Goal: Task Accomplishment & Management: Manage account settings

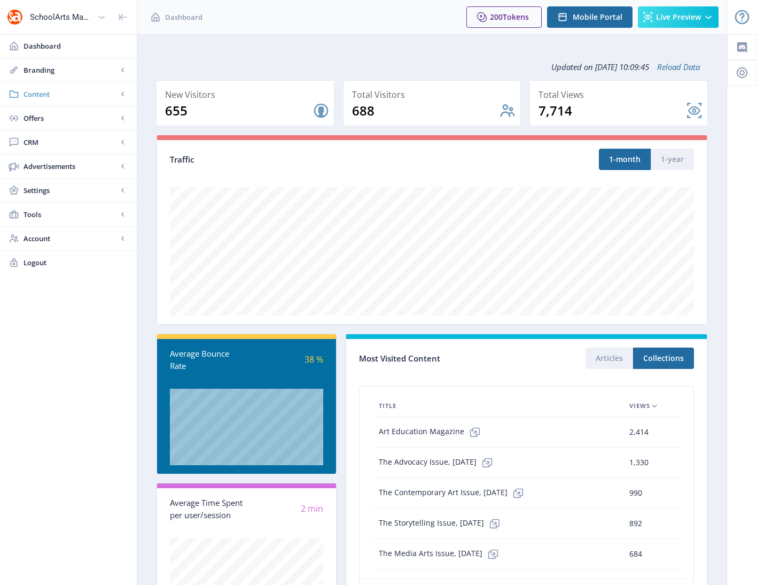
click at [42, 90] on span "Content" at bounding box center [71, 94] width 94 height 11
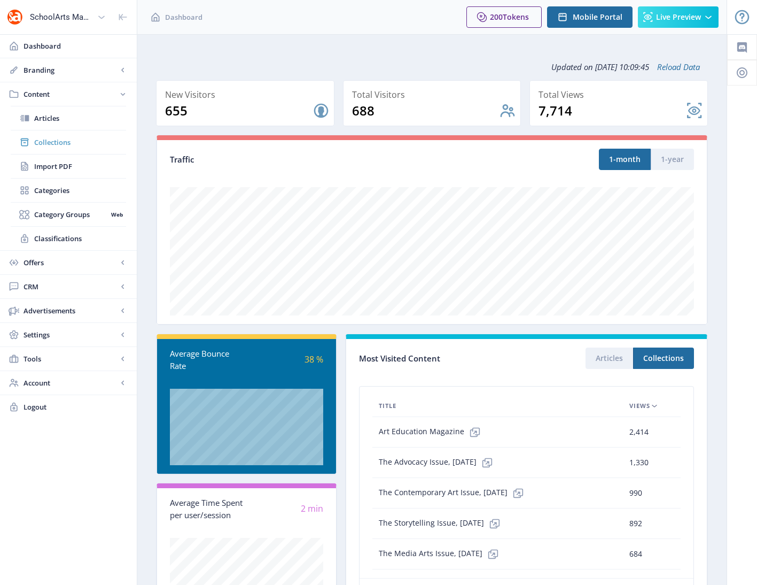
click at [55, 145] on span "Collections" at bounding box center [80, 142] width 92 height 11
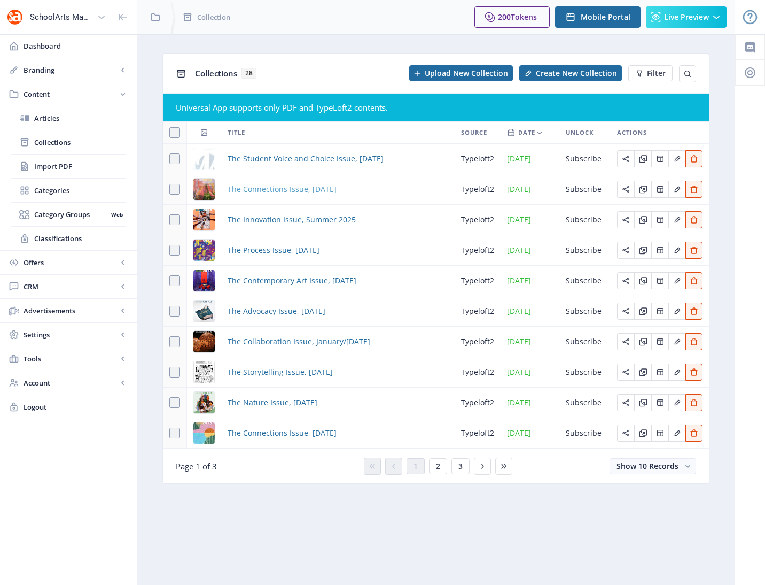
click at [274, 189] on span "The Connections Issue, [DATE]" at bounding box center [282, 189] width 109 height 13
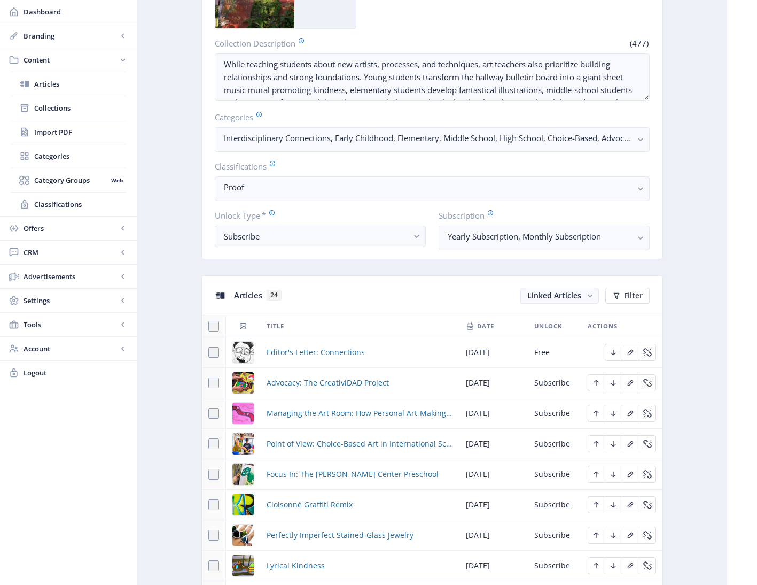
scroll to position [491, 0]
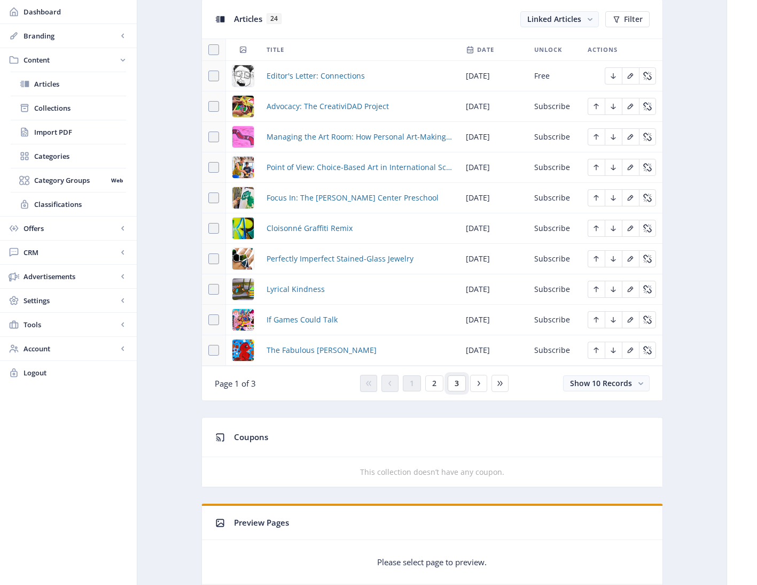
click at [460, 383] on button "3" at bounding box center [457, 383] width 18 height 16
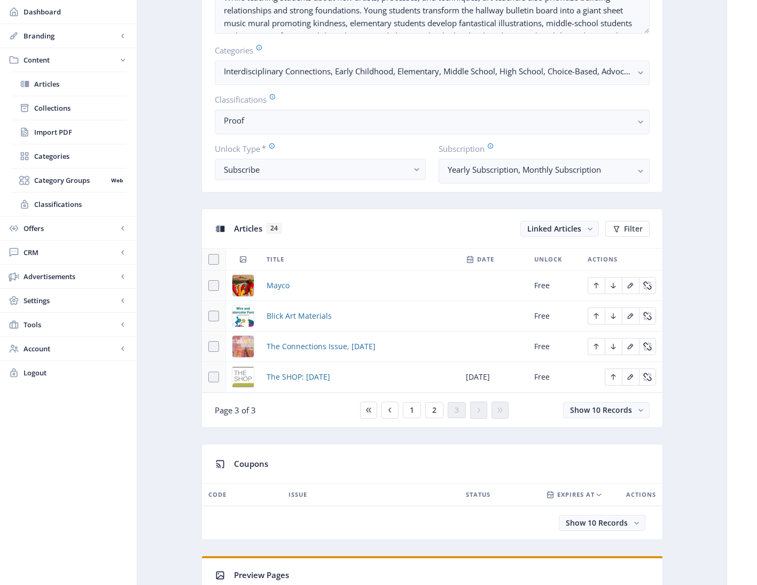
scroll to position [251, 0]
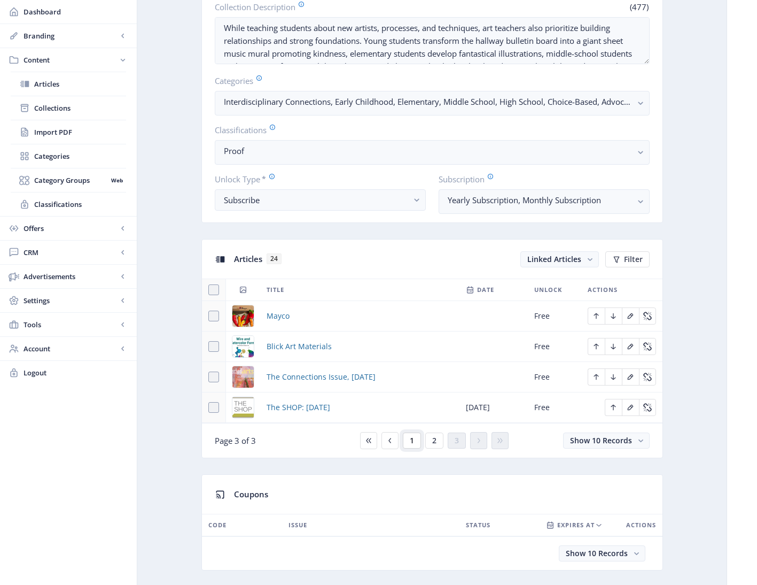
click at [412, 439] on span "1" at bounding box center [412, 440] width 4 height 9
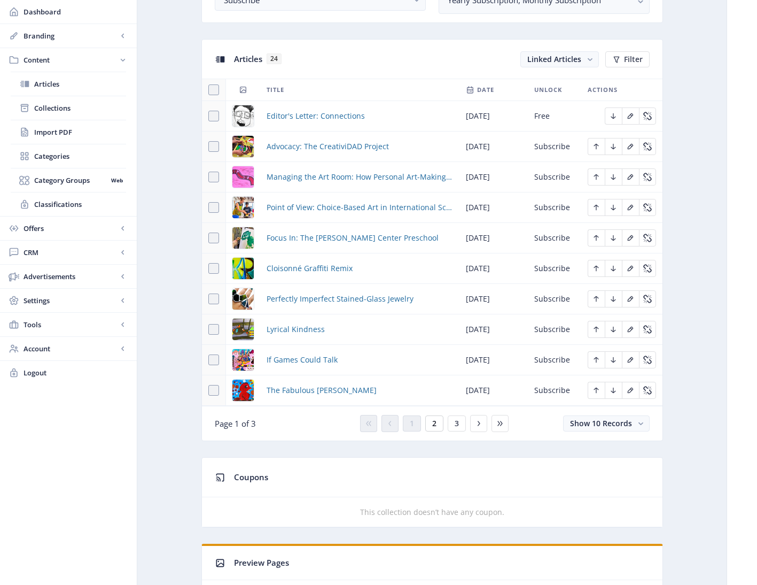
scroll to position [446, 0]
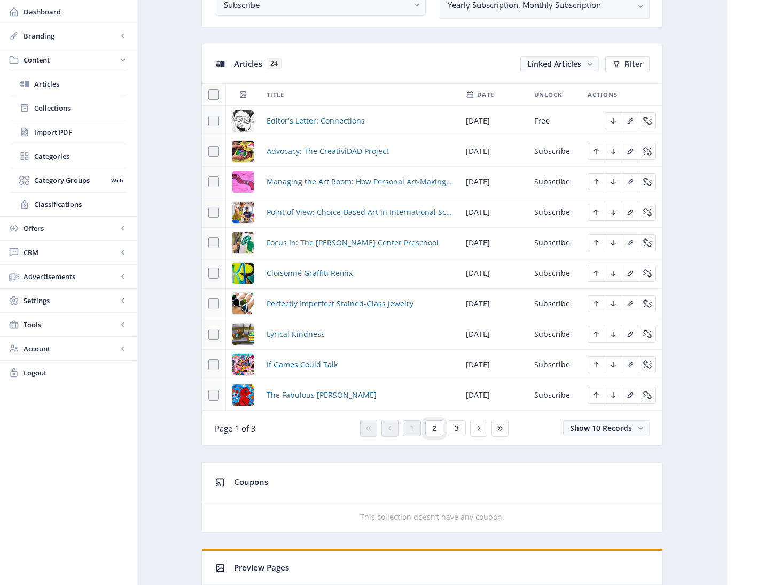
click at [432, 431] on span "2" at bounding box center [434, 428] width 4 height 9
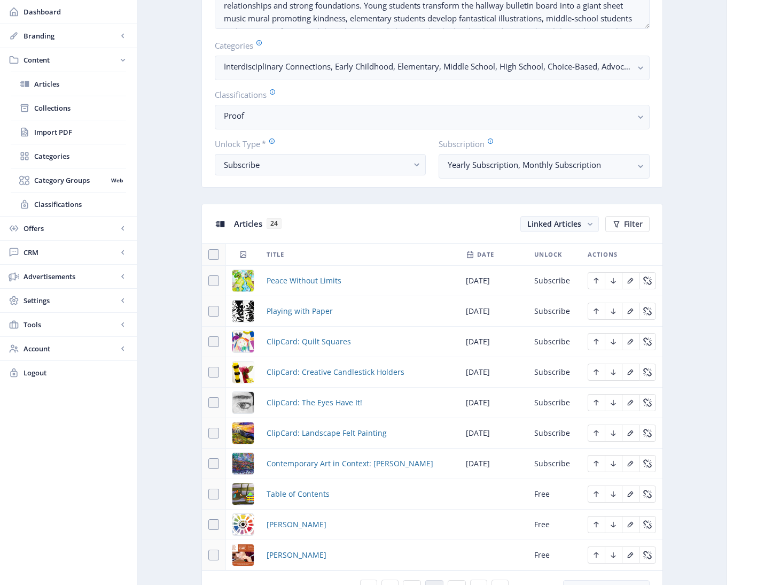
scroll to position [279, 0]
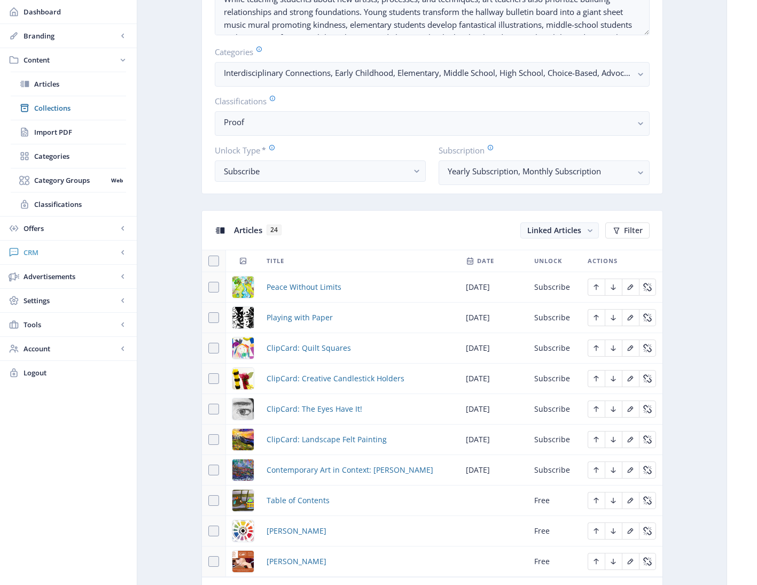
drag, startPoint x: 32, startPoint y: 242, endPoint x: 39, endPoint y: 256, distance: 16.3
click at [39, 256] on link "CRM" at bounding box center [68, 252] width 137 height 24
click at [48, 130] on span "Readers" at bounding box center [80, 132] width 92 height 11
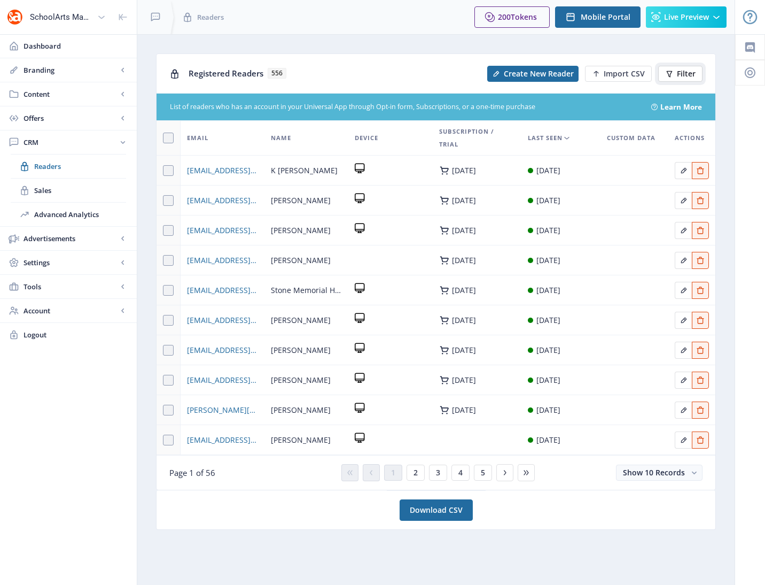
click at [686, 76] on span "Filter" at bounding box center [686, 73] width 19 height 9
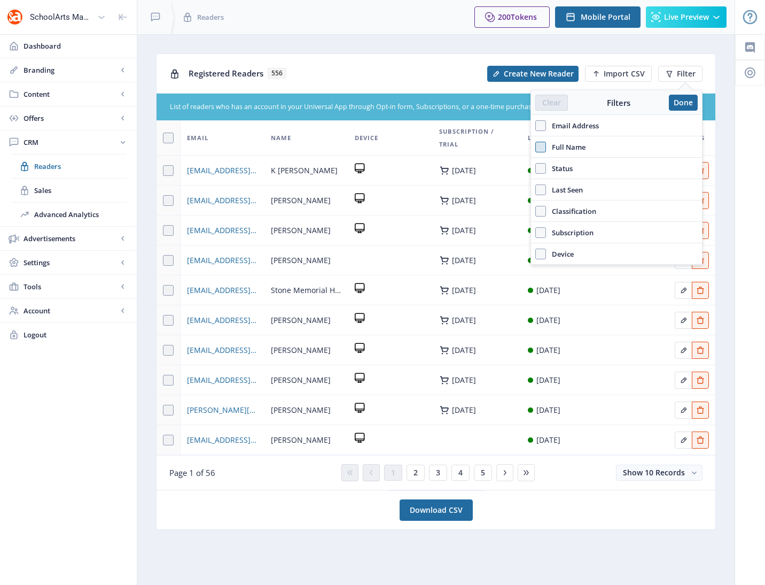
click at [542, 149] on span at bounding box center [540, 147] width 11 height 11
click at [536, 147] on input "Full Name" at bounding box center [535, 146] width 1 height 1
checkbox input "true"
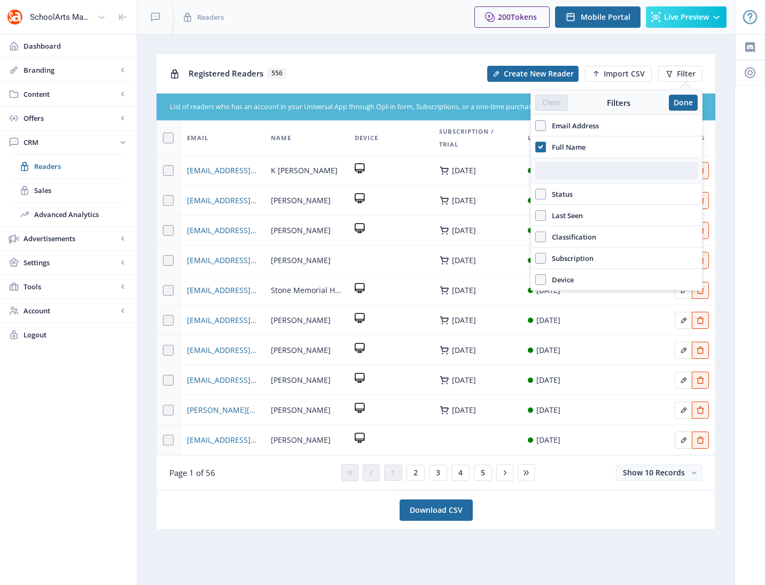
click at [548, 169] on input "text" at bounding box center [616, 170] width 162 height 17
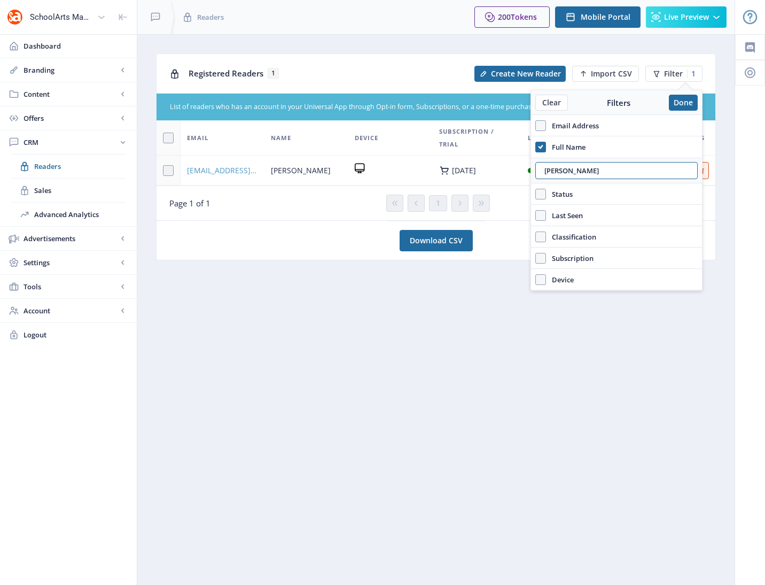
type input "neil"
click at [230, 172] on span "nfoulger@alasu.edu" at bounding box center [222, 170] width 71 height 13
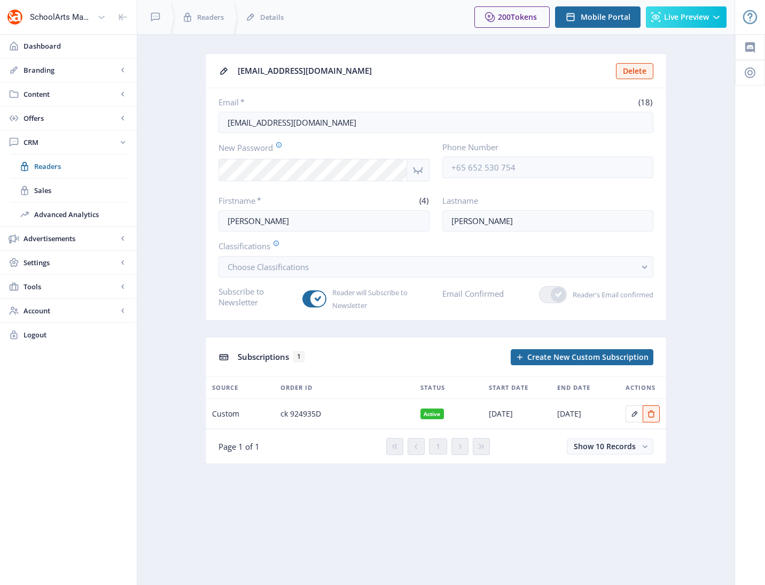
click at [440, 414] on nb-badge "Active" at bounding box center [433, 413] width 24 height 11
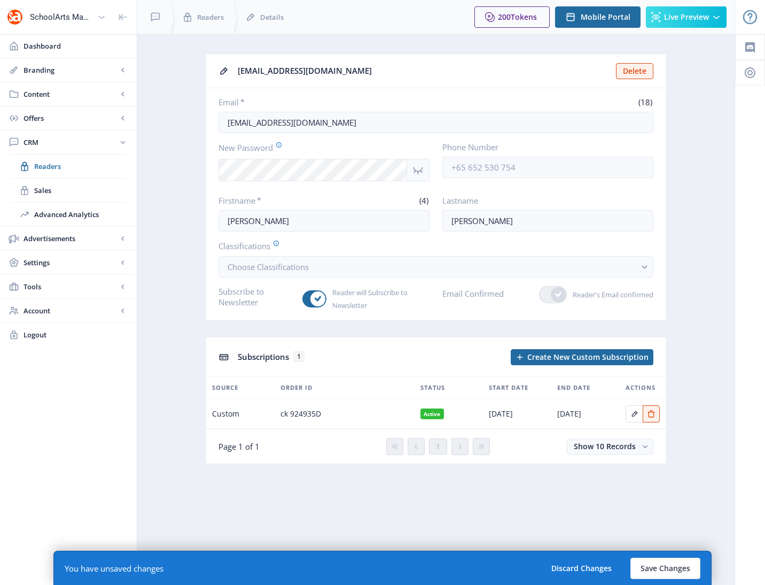
click at [416, 169] on icon "Show password" at bounding box center [417, 170] width 13 height 13
click at [665, 569] on button "Save Changes" at bounding box center [666, 567] width 70 height 21
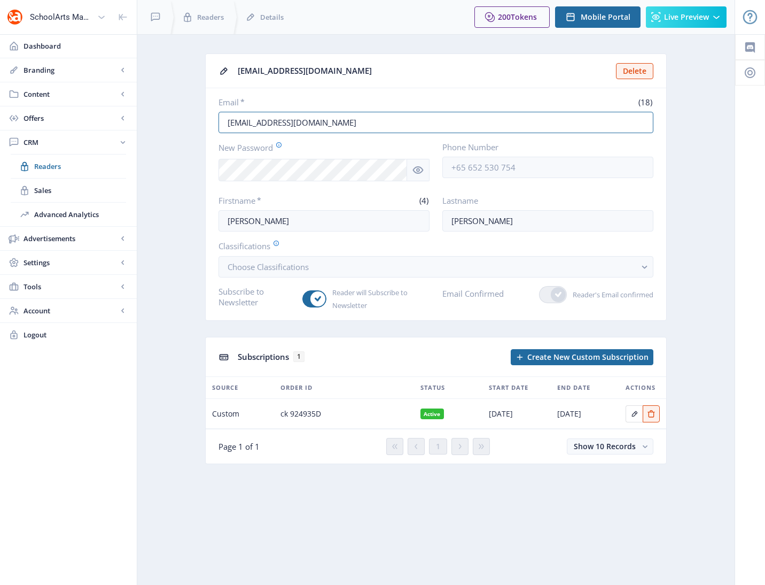
drag, startPoint x: 306, startPoint y: 124, endPoint x: 169, endPoint y: 114, distance: 136.6
click at [169, 114] on app-crm-reader "nfoulger@alasu.edu Delete Email * (18) nfoulger@alasu.edu New Password Phone Nu…" at bounding box center [436, 266] width 560 height 426
click at [48, 97] on span "Content" at bounding box center [71, 94] width 94 height 11
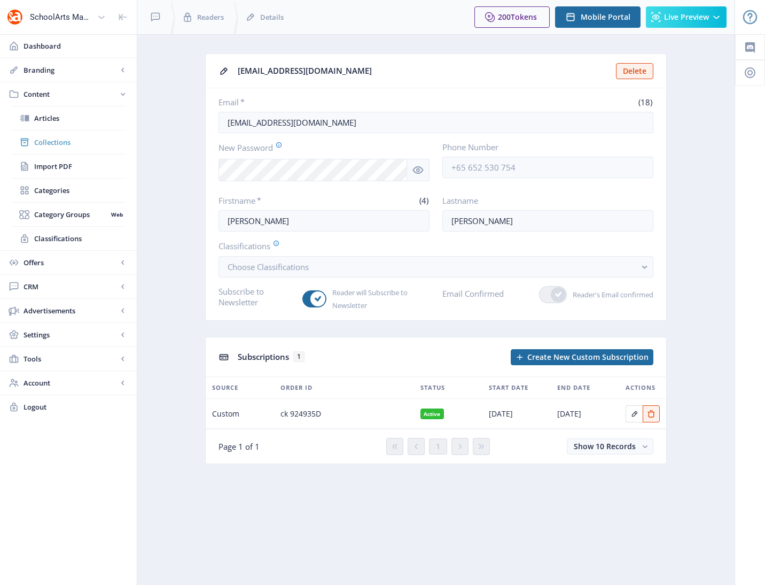
click at [56, 140] on span "Collections" at bounding box center [80, 142] width 92 height 11
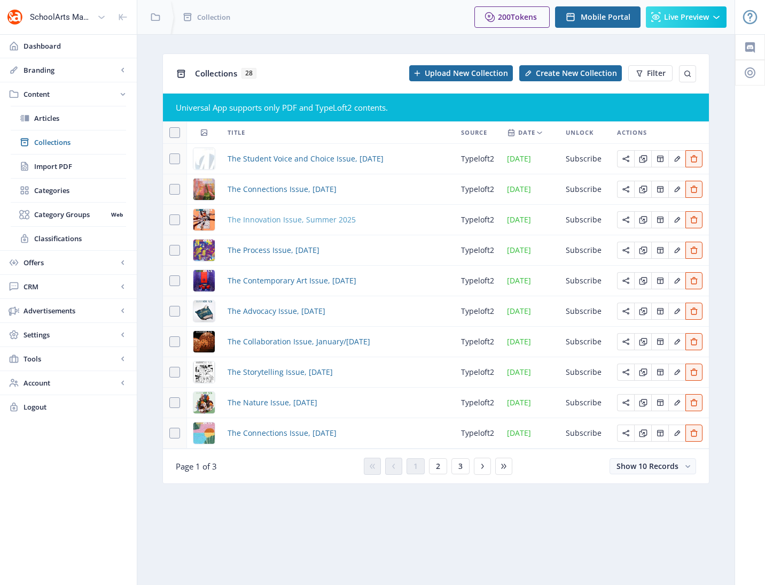
click at [278, 219] on span "The Innovation Issue, Summer 2025" at bounding box center [292, 219] width 128 height 13
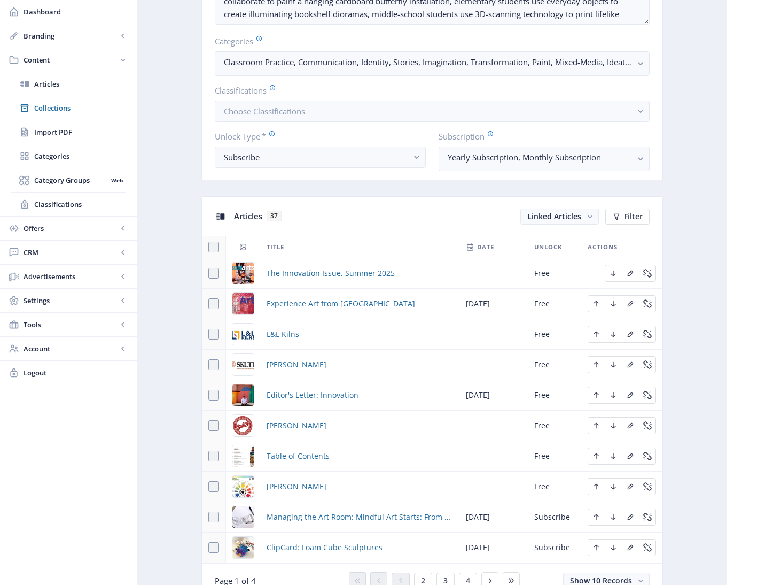
scroll to position [292, 0]
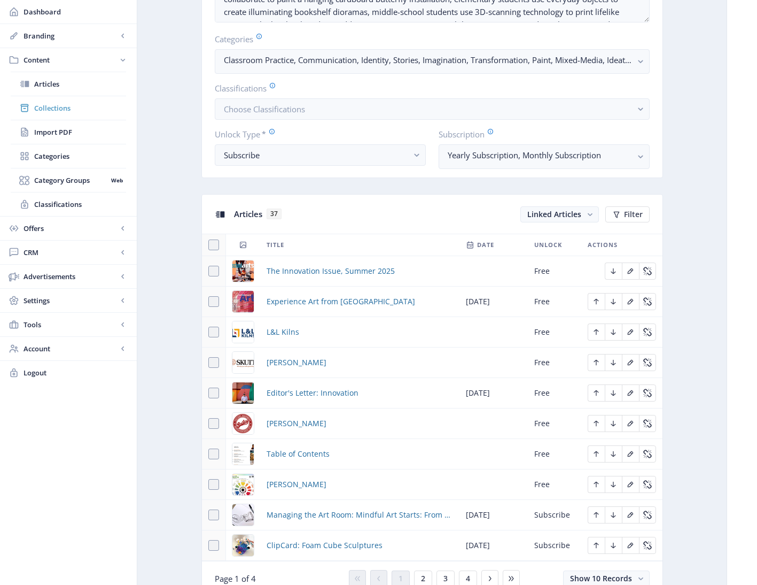
click at [49, 108] on span "Collections" at bounding box center [80, 108] width 92 height 11
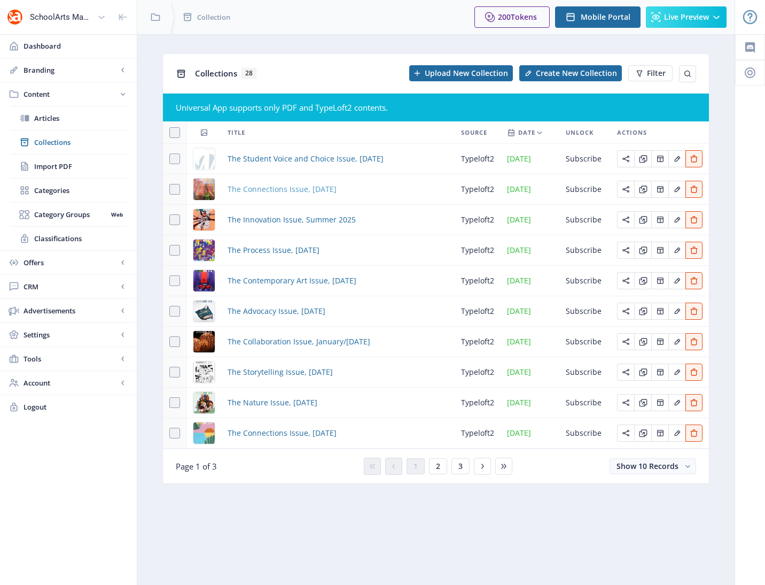
click at [298, 189] on span "The Connections Issue, [DATE]" at bounding box center [282, 189] width 109 height 13
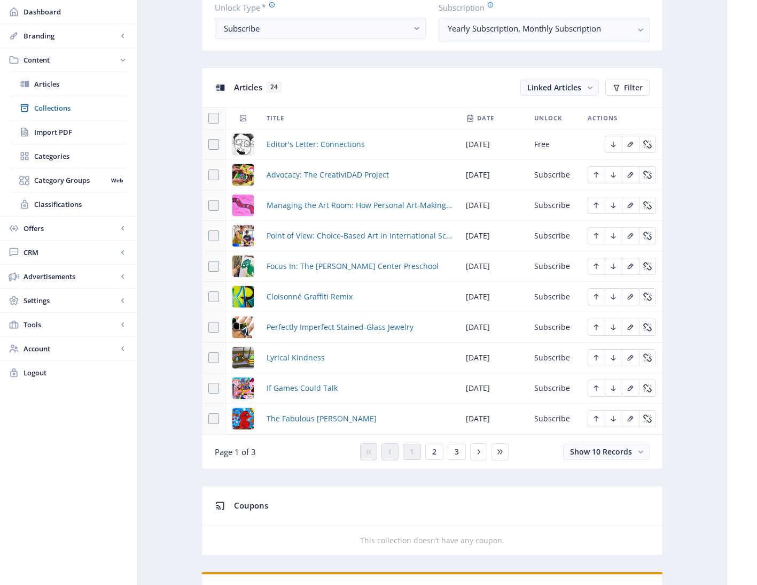
scroll to position [422, 0]
click at [436, 455] on span "2" at bounding box center [434, 452] width 4 height 9
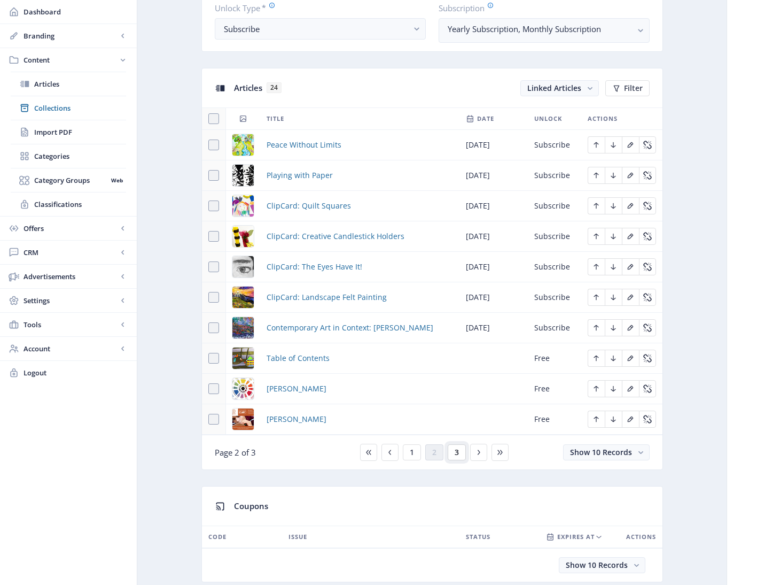
click at [460, 454] on button "3" at bounding box center [457, 452] width 18 height 16
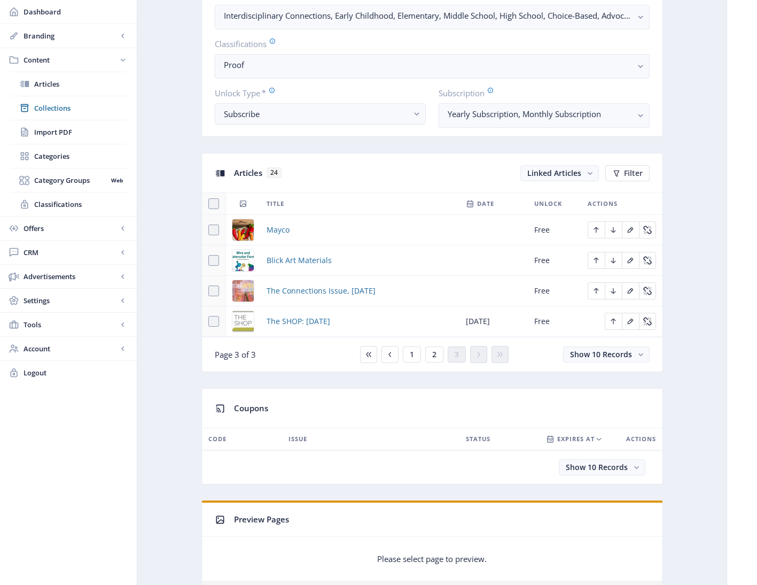
scroll to position [295, 0]
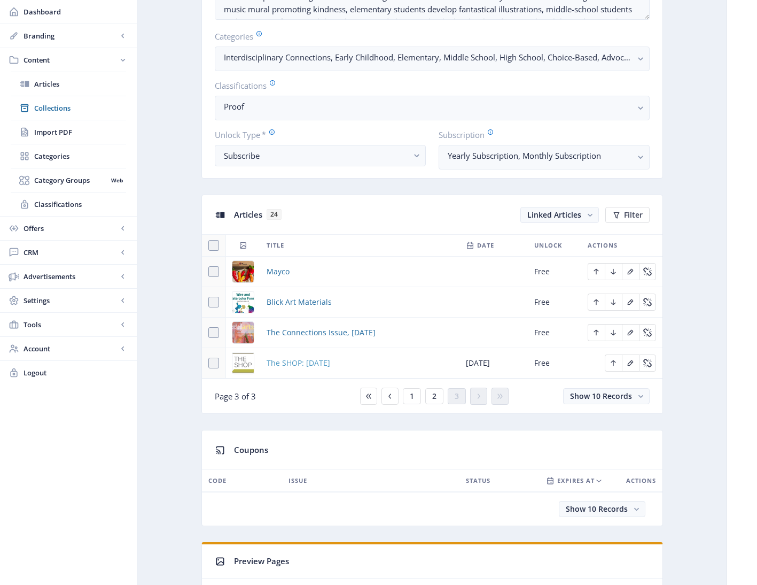
click at [330, 365] on span "The SHOP: [DATE]" at bounding box center [299, 362] width 64 height 13
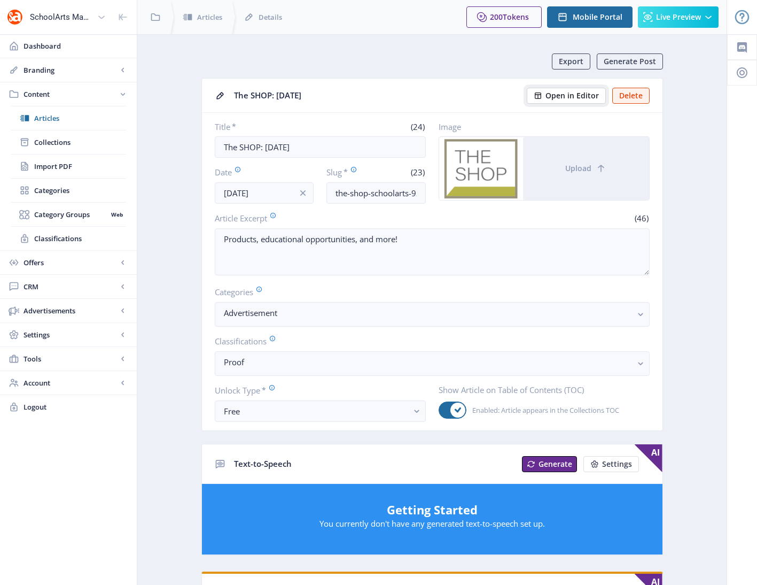
click at [555, 96] on span "Open in Editor" at bounding box center [572, 95] width 53 height 9
click at [54, 137] on span "Collections" at bounding box center [80, 142] width 92 height 11
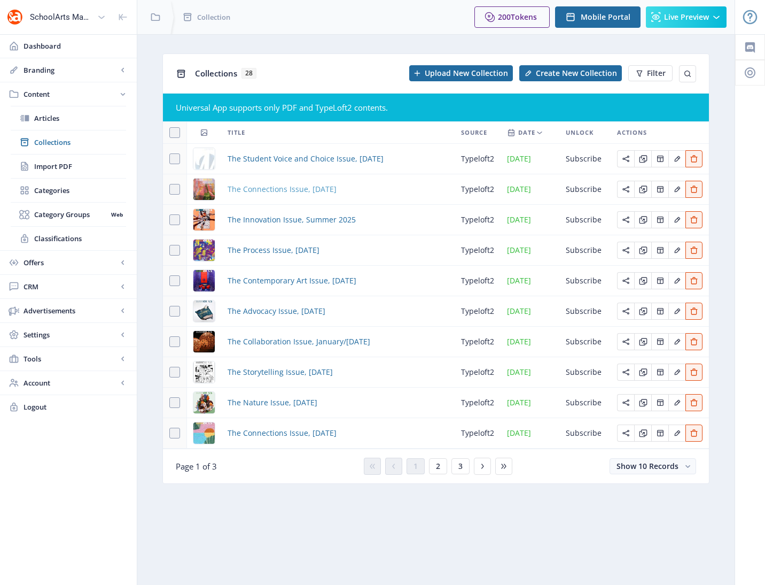
click at [294, 192] on span "The Connections Issue, [DATE]" at bounding box center [282, 189] width 109 height 13
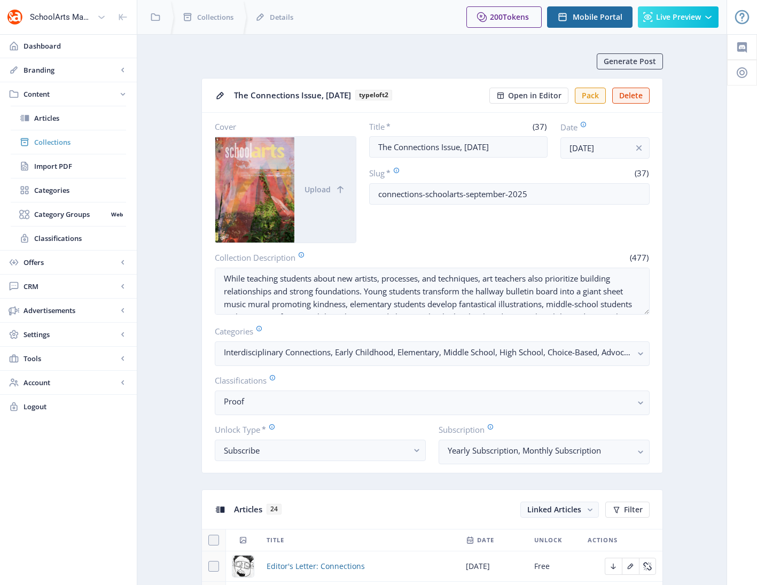
click at [49, 141] on span "Collections" at bounding box center [80, 142] width 92 height 11
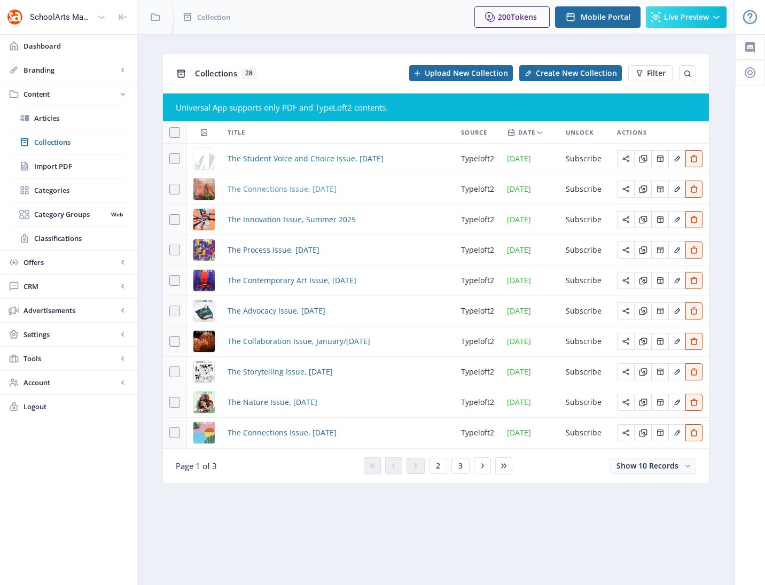
click at [277, 190] on span "The Connections Issue, [DATE]" at bounding box center [282, 189] width 109 height 13
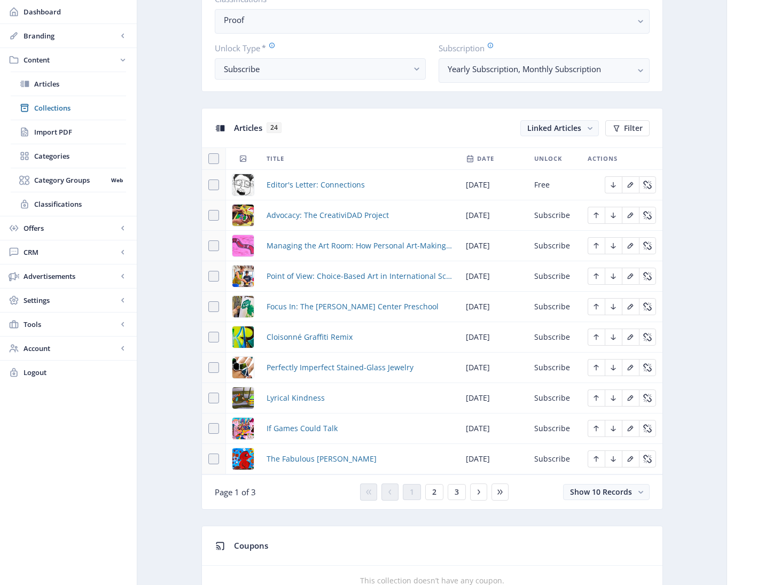
scroll to position [382, 0]
click at [60, 106] on span "Collections" at bounding box center [80, 108] width 92 height 11
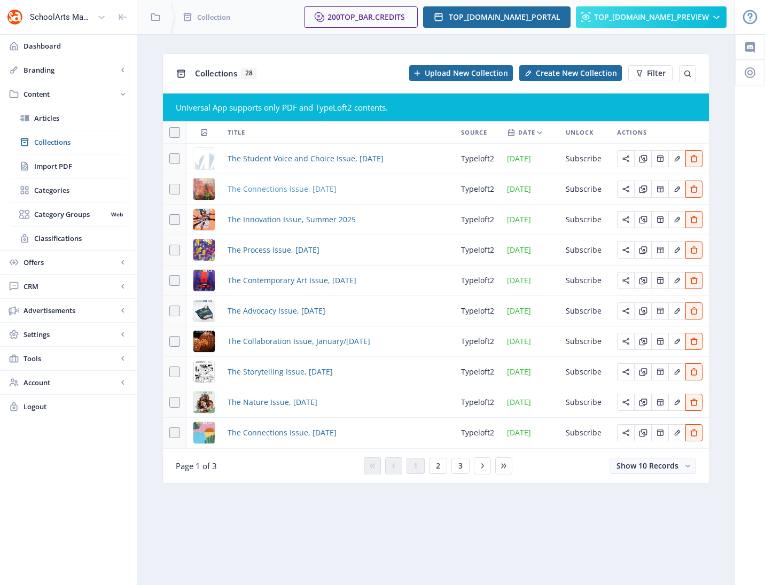
click at [303, 188] on span "The Connections Issue, [DATE]" at bounding box center [282, 189] width 109 height 13
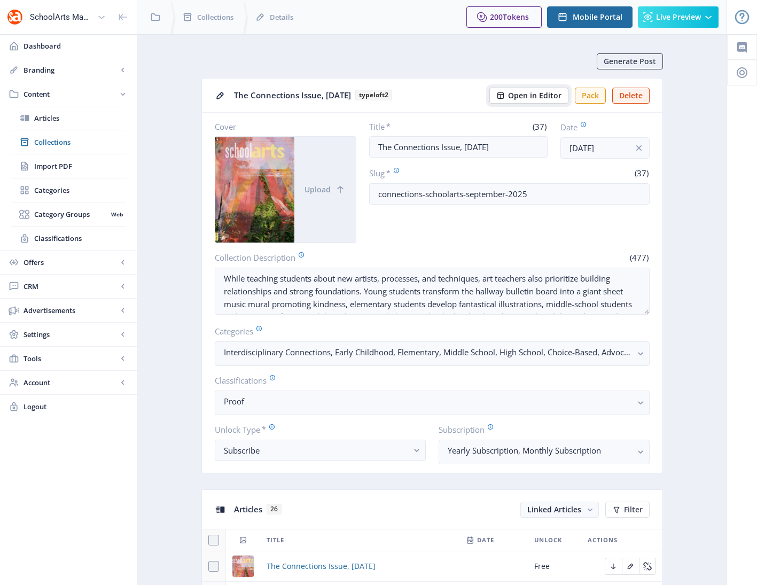
click at [531, 94] on span "Open in Editor" at bounding box center [534, 95] width 53 height 9
click at [56, 143] on span "Collections" at bounding box center [80, 142] width 92 height 11
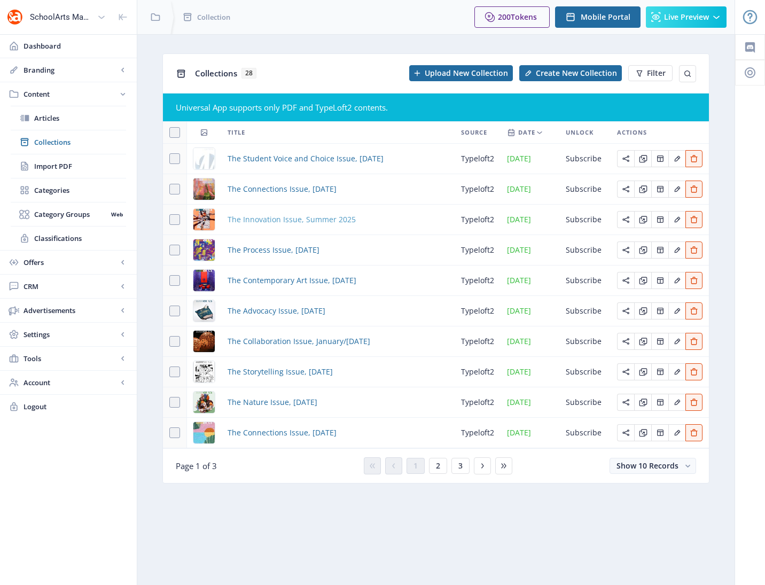
click at [283, 221] on span "The Innovation Issue, Summer 2025" at bounding box center [292, 219] width 128 height 13
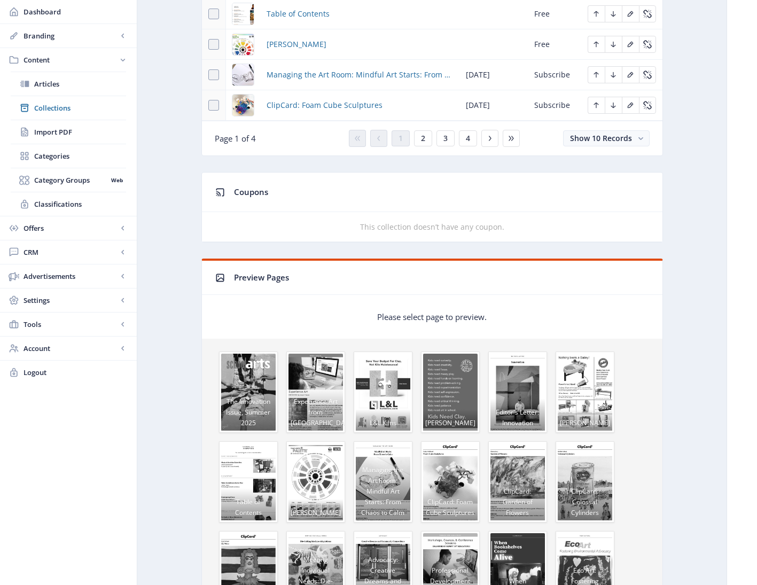
scroll to position [410, 0]
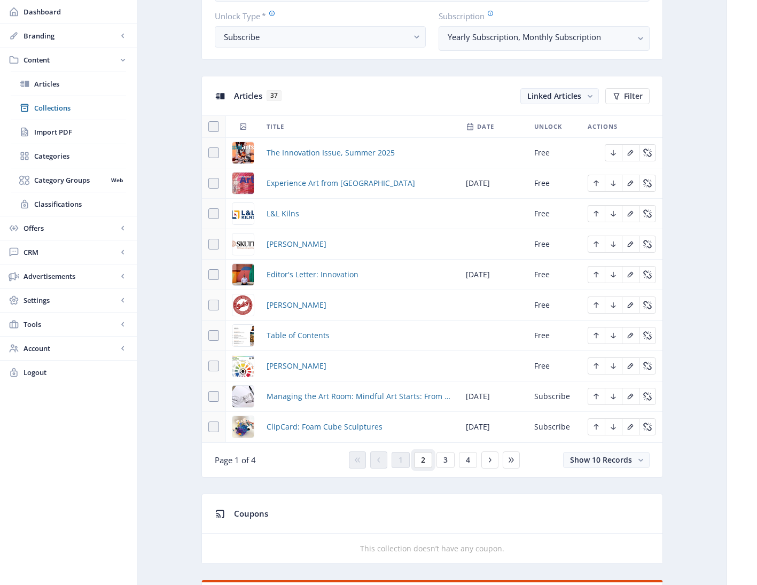
click at [424, 462] on span "2" at bounding box center [423, 460] width 4 height 9
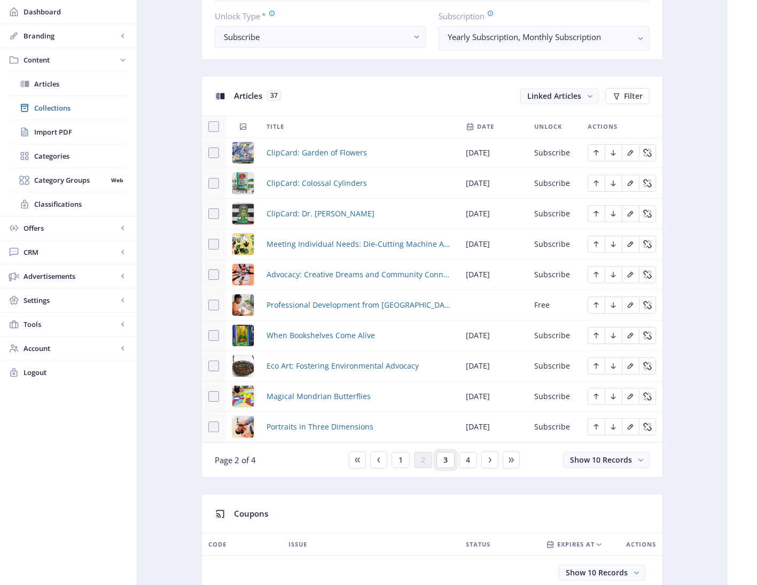
click at [445, 462] on span "3" at bounding box center [445, 460] width 4 height 9
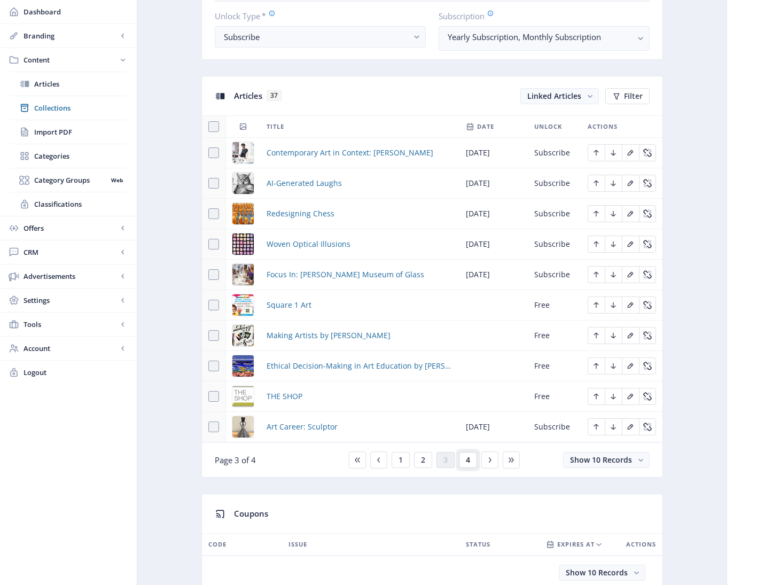
click at [468, 460] on span "4" at bounding box center [468, 460] width 4 height 9
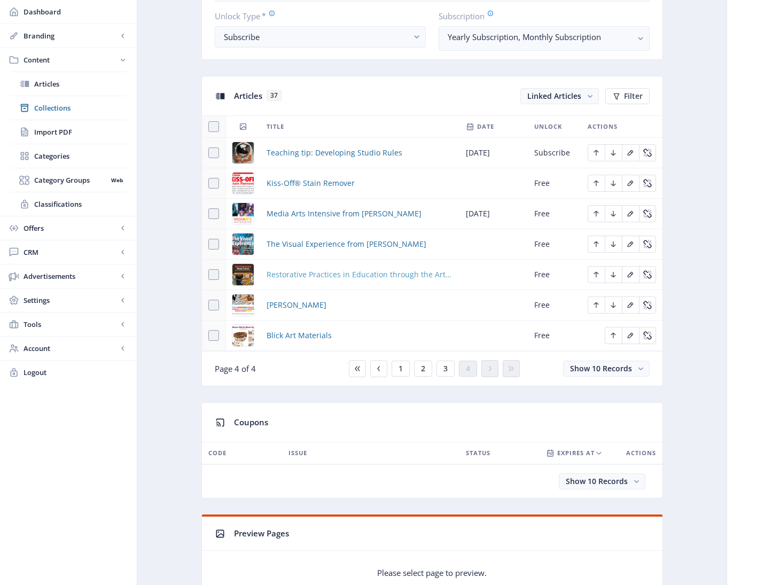
click at [336, 277] on span "Restorative Practices in Education through the Arts from [GEOGRAPHIC_DATA]" at bounding box center [360, 274] width 186 height 13
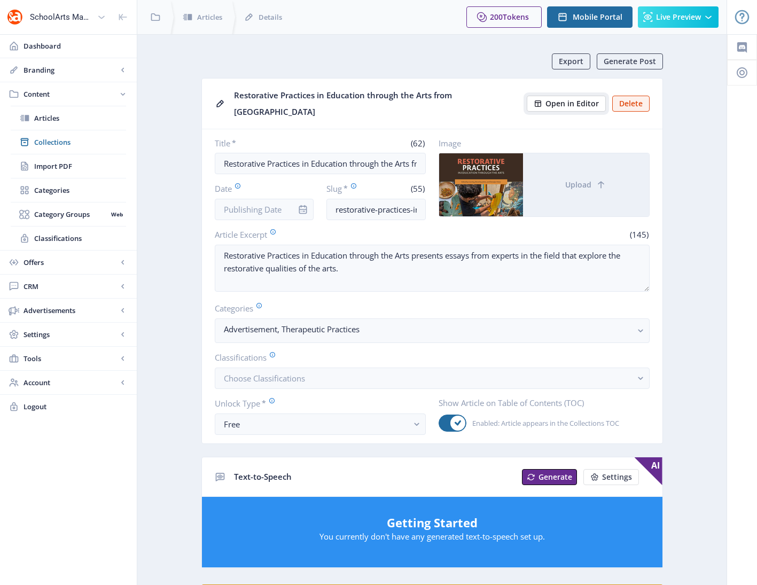
click at [568, 99] on span "Open in Editor" at bounding box center [572, 103] width 53 height 9
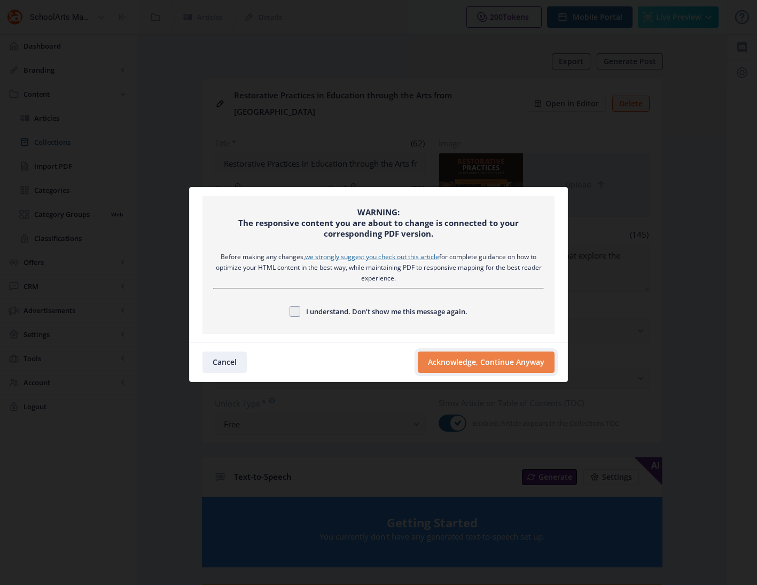
click at [466, 364] on button "Acknowledge, Continue Anyway" at bounding box center [486, 362] width 137 height 21
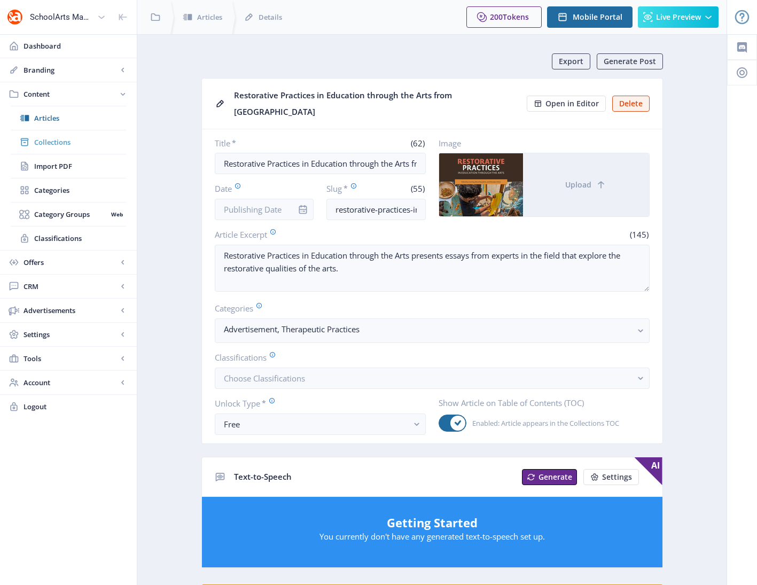
click at [56, 142] on span "Collections" at bounding box center [80, 142] width 92 height 11
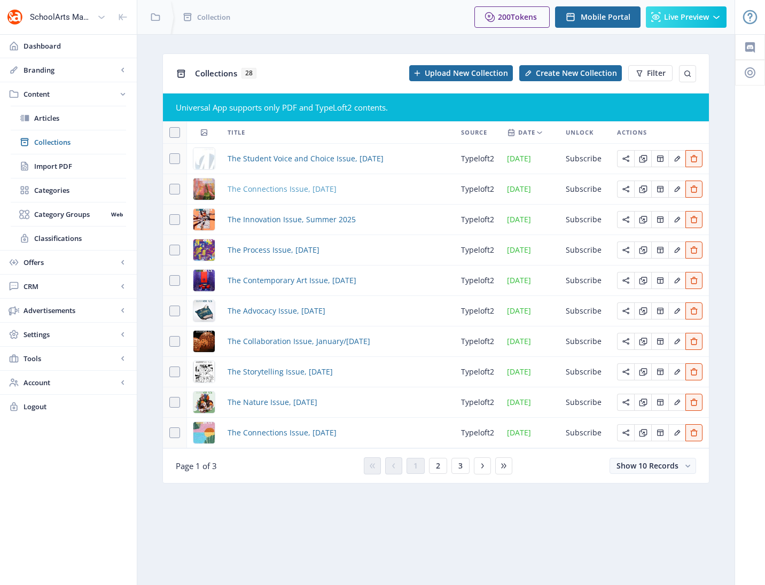
click at [302, 189] on span "The Connections Issue, [DATE]" at bounding box center [282, 189] width 109 height 13
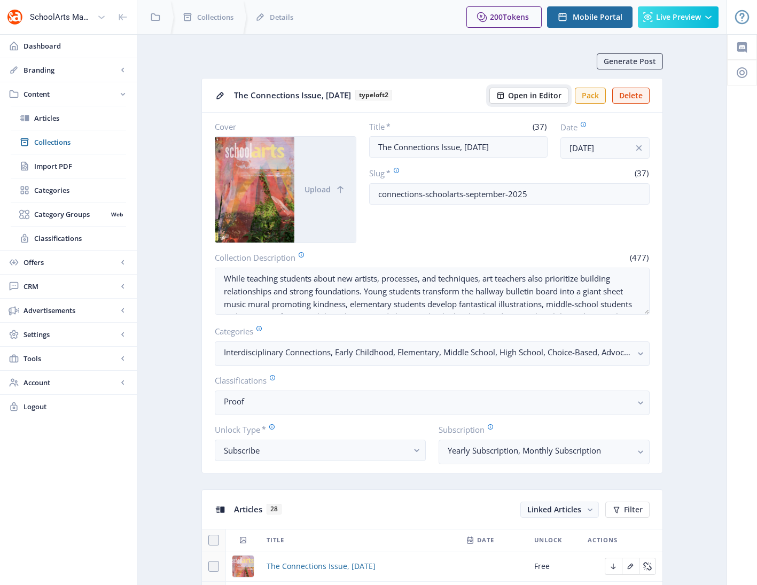
click at [540, 99] on span "Open in Editor" at bounding box center [534, 95] width 53 height 9
click at [64, 144] on span "Collections" at bounding box center [80, 142] width 92 height 11
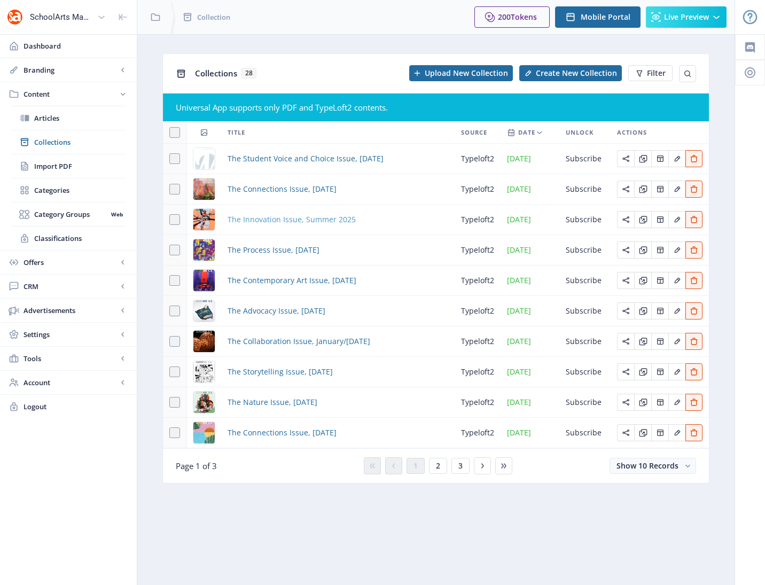
click at [315, 220] on span "The Innovation Issue, Summer 2025" at bounding box center [292, 219] width 128 height 13
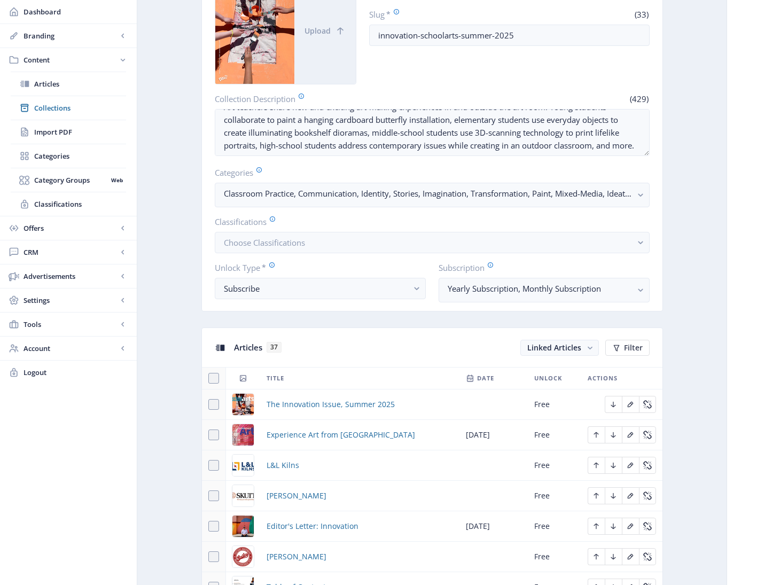
scroll to position [471, 0]
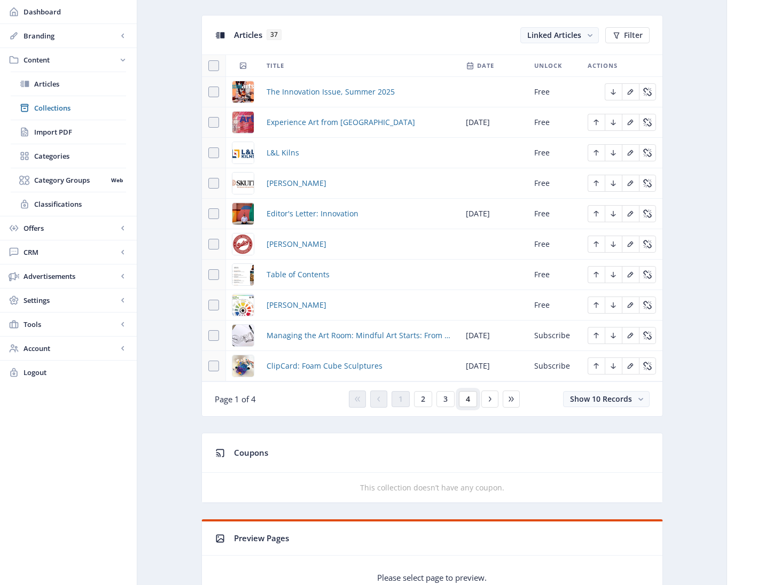
click at [470, 401] on span "4" at bounding box center [468, 399] width 4 height 9
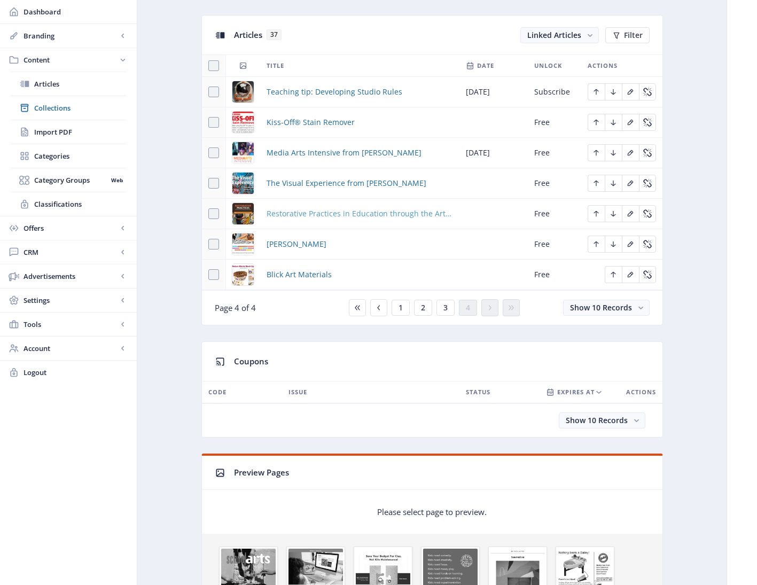
click at [334, 215] on span "Restorative Practices in Education through the Arts from [GEOGRAPHIC_DATA]" at bounding box center [360, 213] width 186 height 13
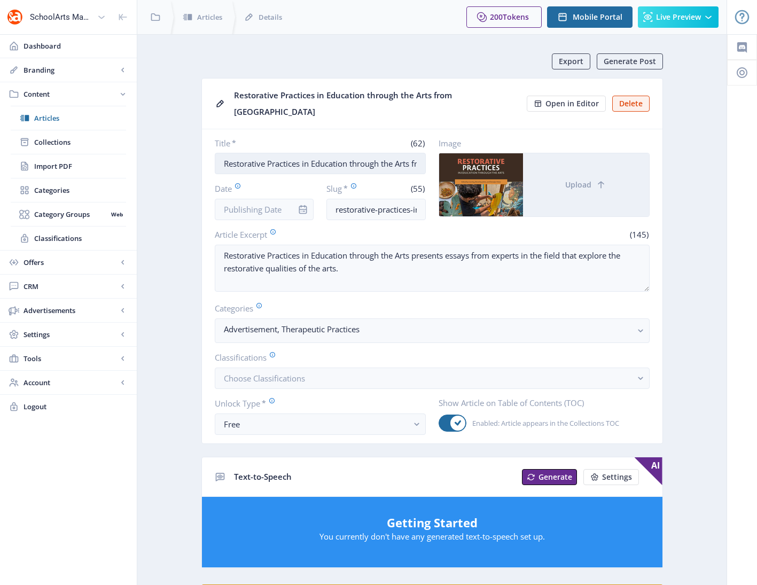
click at [348, 153] on input "Restorative Practices in Education through the Arts from [GEOGRAPHIC_DATA]" at bounding box center [320, 163] width 211 height 21
click at [344, 153] on input "Restorative Practices in Education through the Arts from [GEOGRAPHIC_DATA]" at bounding box center [320, 163] width 211 height 21
click at [367, 199] on input "restorative-practices-in-education-through-the-arts-625" at bounding box center [375, 209] width 99 height 21
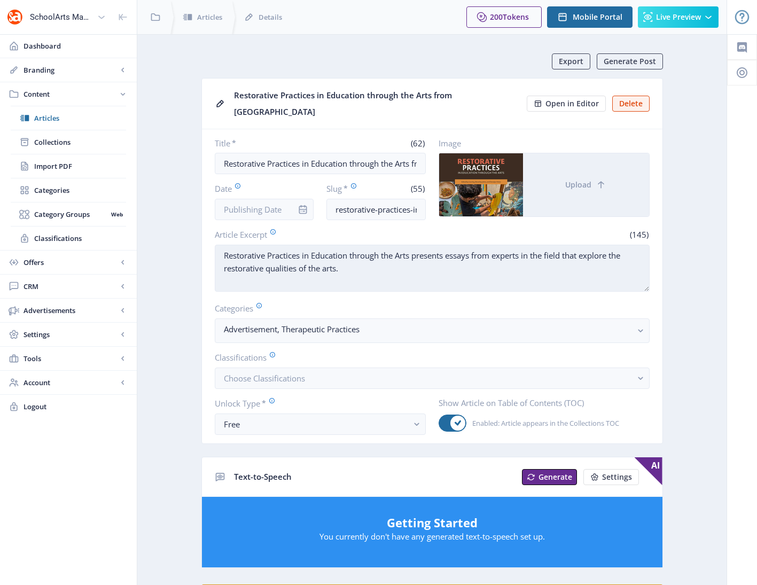
click at [272, 250] on textarea "Restorative Practices in Education through the Arts presents essays from expert…" at bounding box center [432, 268] width 435 height 47
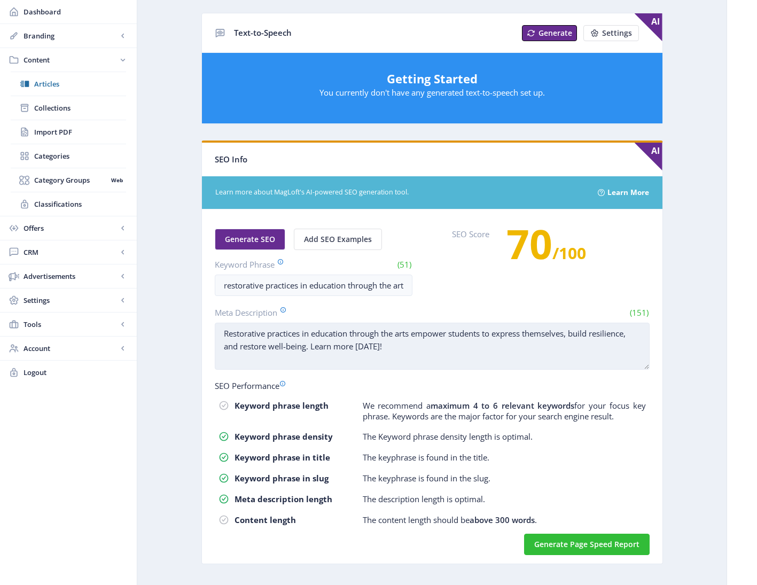
scroll to position [442, 0]
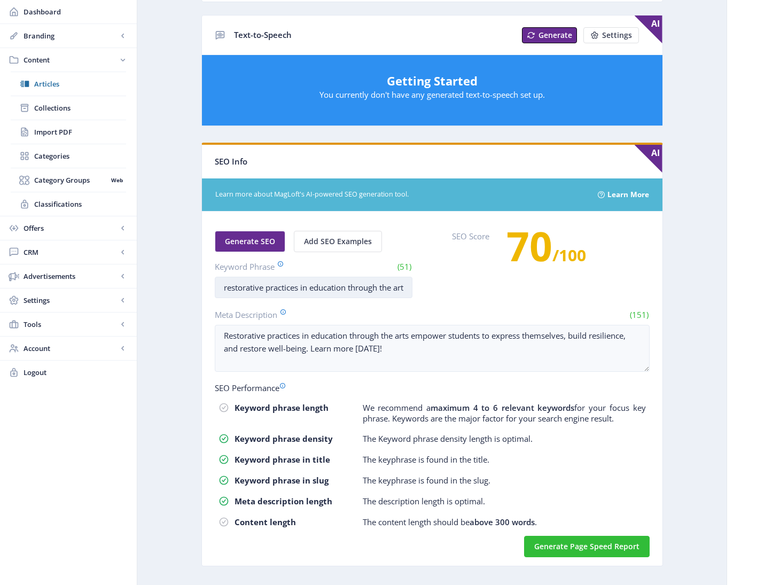
click at [300, 280] on input "restorative practices in education through the arts" at bounding box center [314, 287] width 198 height 21
click at [300, 277] on input "restorative practices in education through the arts" at bounding box center [314, 287] width 198 height 21
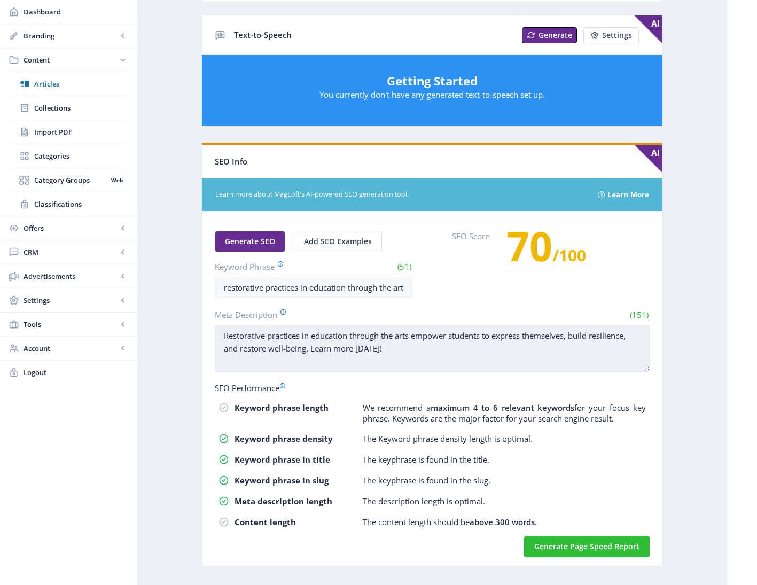
click at [316, 326] on textarea "Restorative practices in education through the arts empower students to express…" at bounding box center [432, 348] width 435 height 47
paste textarea "restorative practices in education through the arts"
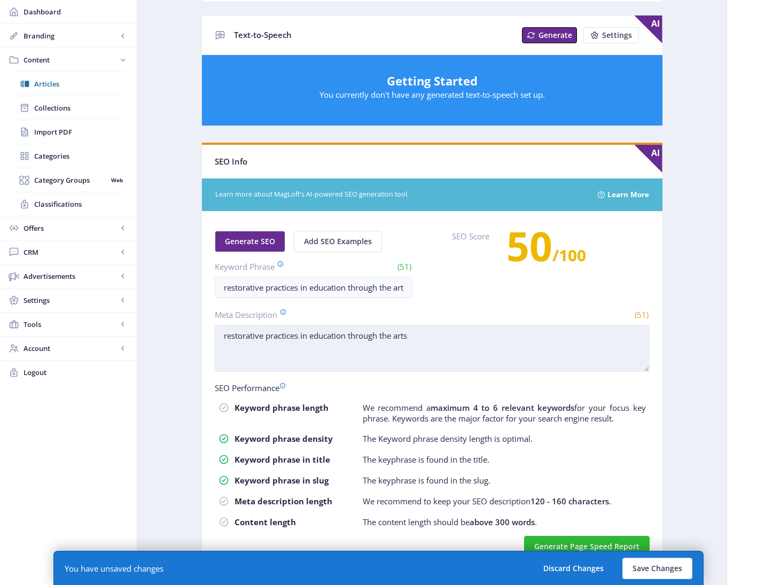
type textarea "Restorative practices in education through the arts empower students to express…"
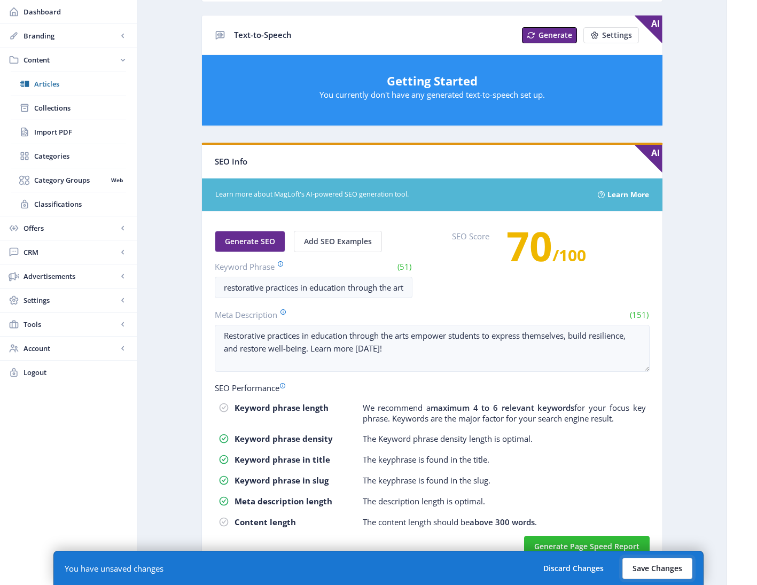
click at [644, 573] on button "Save Changes" at bounding box center [657, 568] width 70 height 21
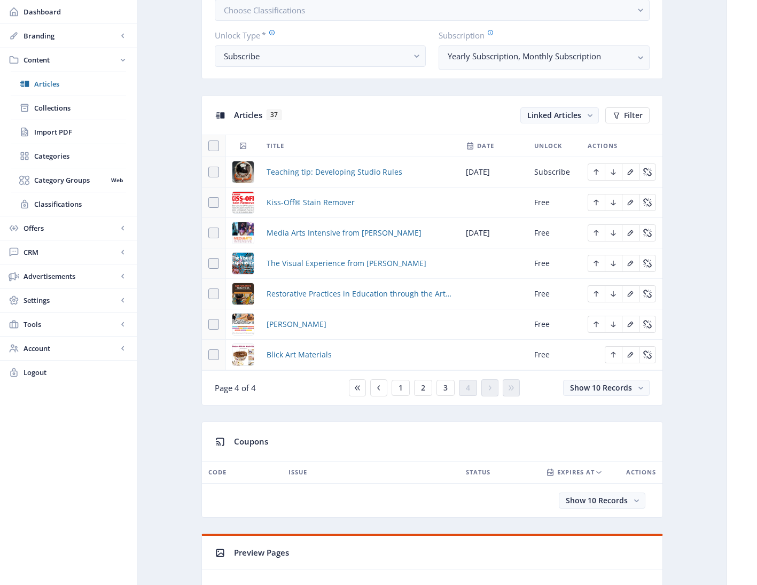
scroll to position [388, 0]
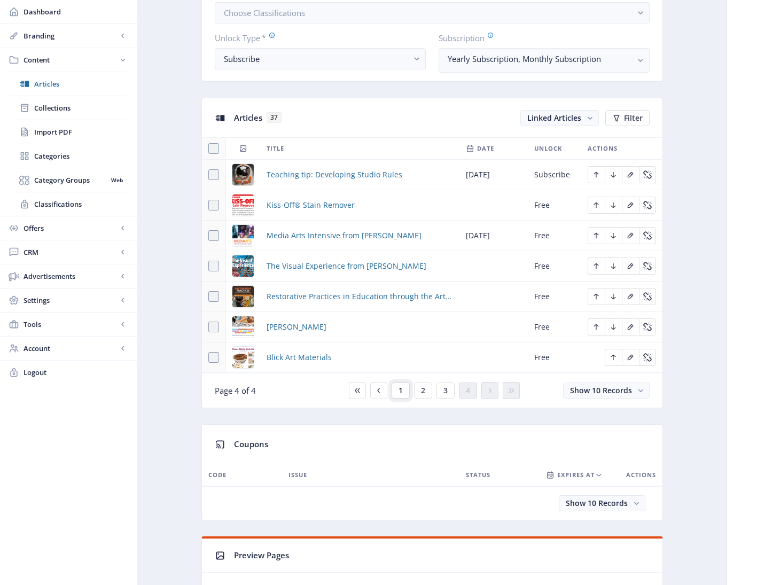
click at [401, 391] on span "1" at bounding box center [401, 390] width 4 height 9
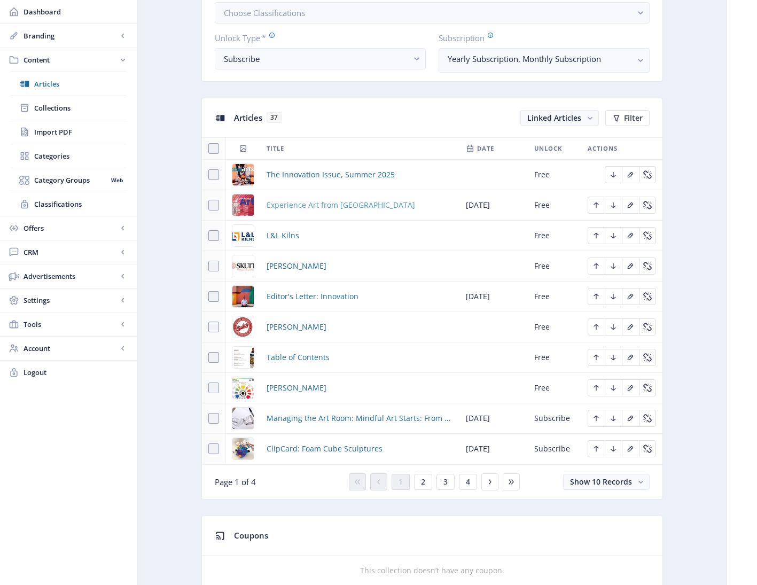
click at [314, 209] on span "Experience Art from Davis" at bounding box center [341, 205] width 149 height 13
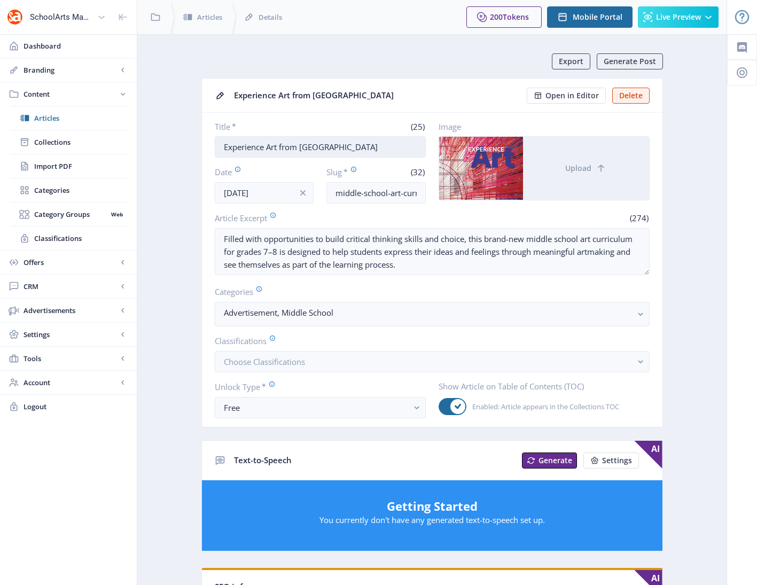
click at [293, 147] on input "Experience Art from Davis" at bounding box center [320, 146] width 211 height 21
click at [393, 191] on input "middle-school-art-curriculum-625" at bounding box center [375, 192] width 99 height 21
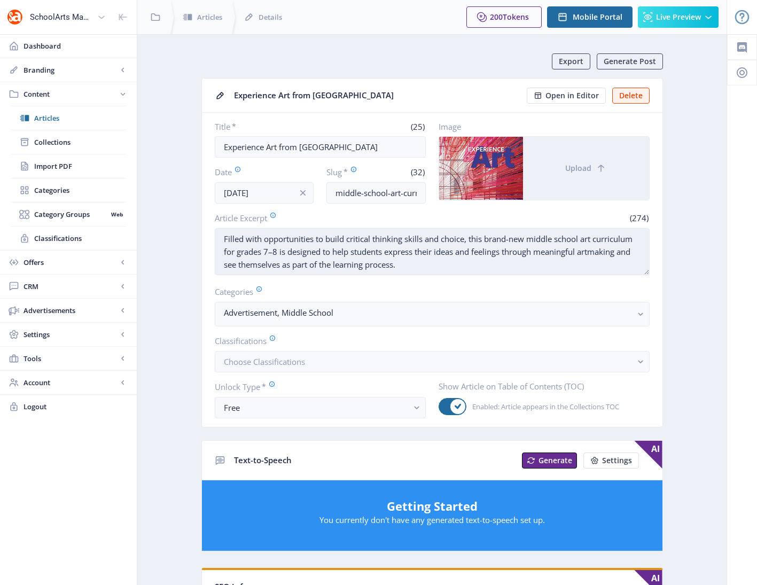
click at [298, 259] on textarea "Filled with opportunities to build critical thinking skills and choice, this br…" at bounding box center [432, 251] width 435 height 47
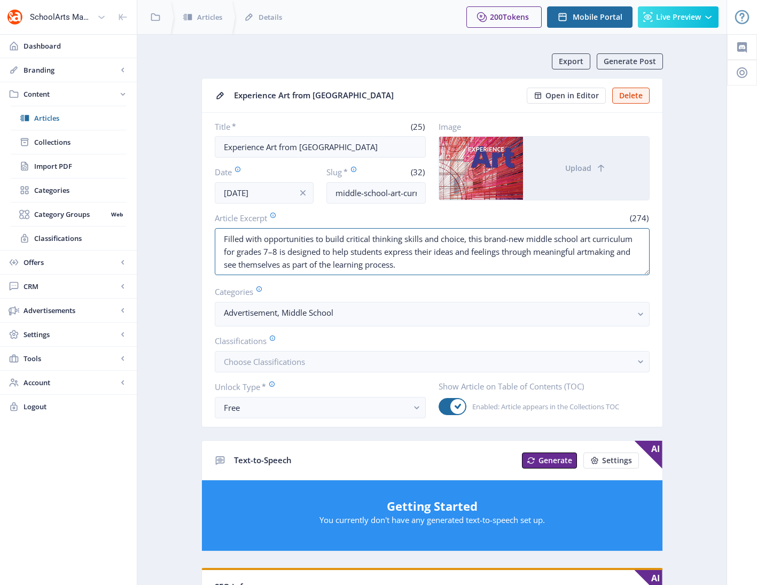
scroll to position [347, 0]
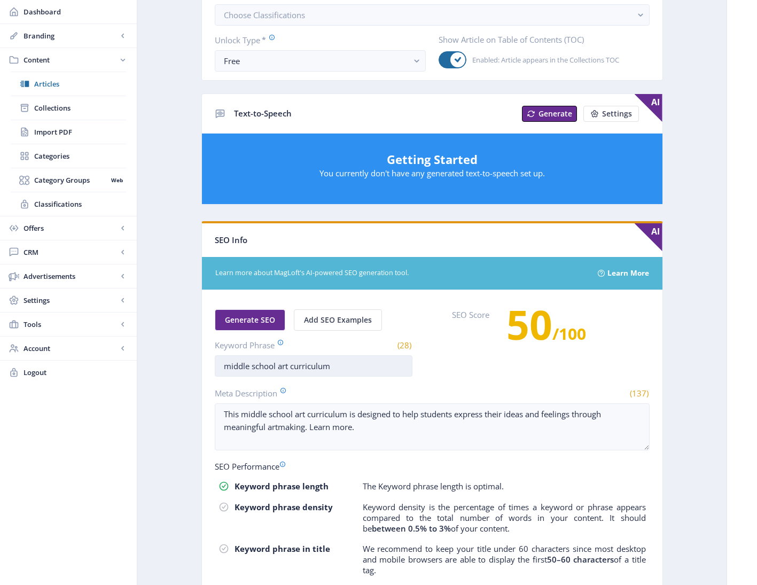
click at [303, 369] on input "middle school art curriculum" at bounding box center [314, 365] width 198 height 21
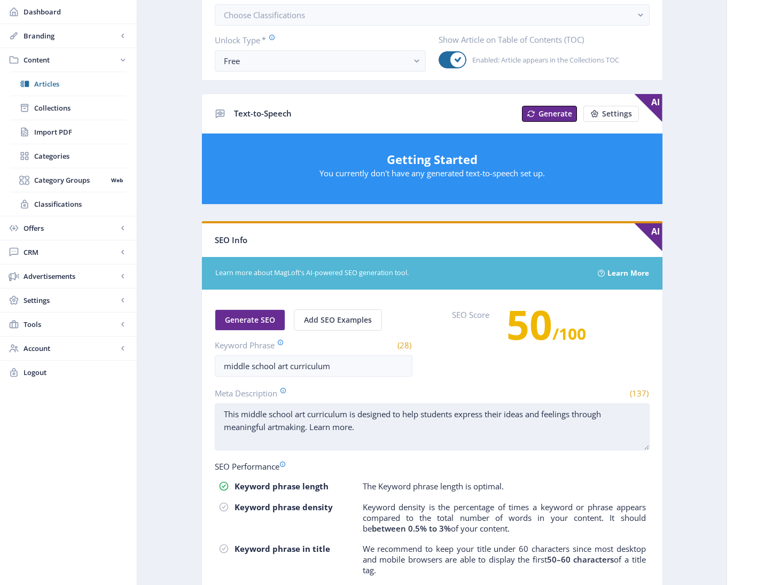
click at [295, 424] on textarea "This middle school art curriculum is designed to help students express their id…" at bounding box center [432, 426] width 435 height 47
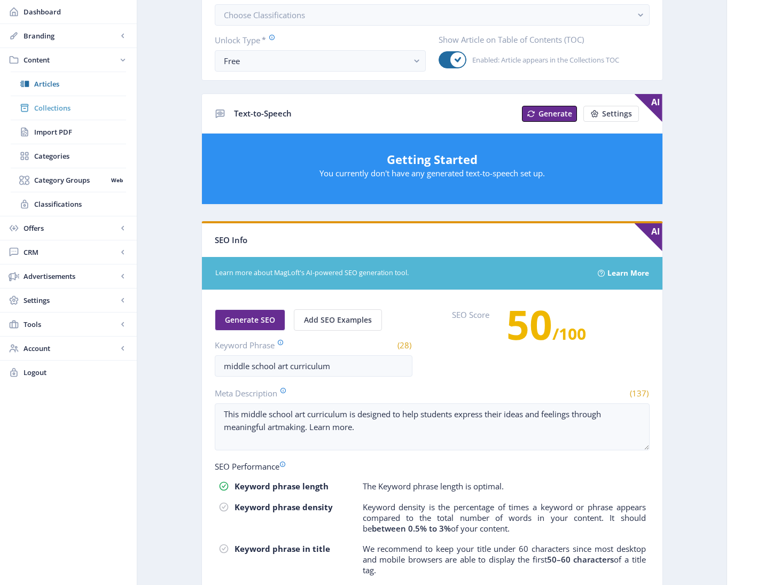
click at [46, 108] on span "Collections" at bounding box center [80, 108] width 92 height 11
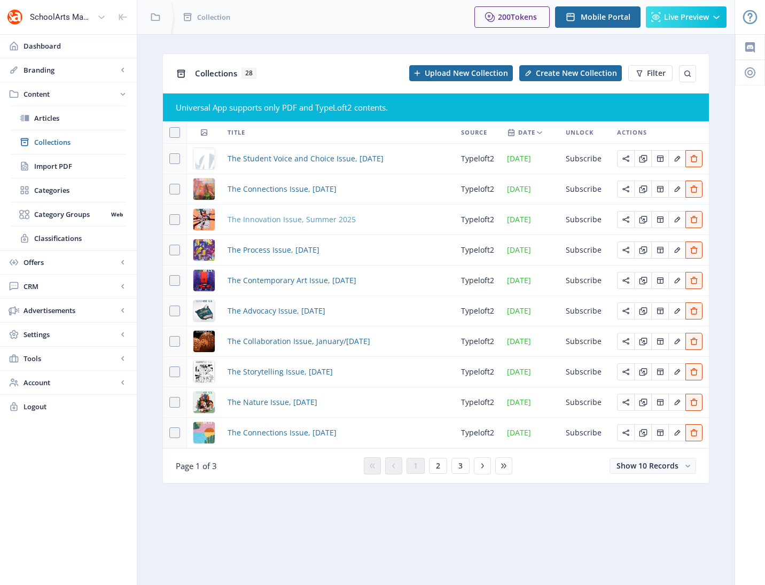
click at [281, 222] on span "The Innovation Issue, Summer 2025" at bounding box center [292, 219] width 128 height 13
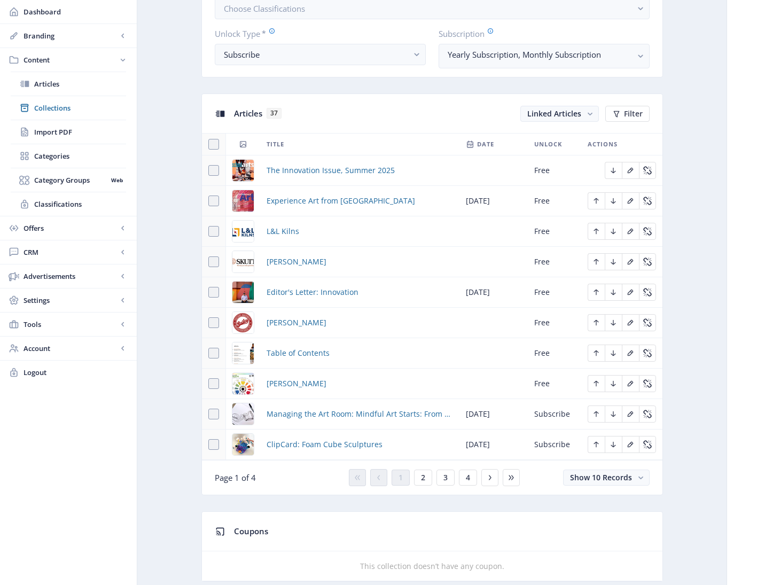
scroll to position [471, 0]
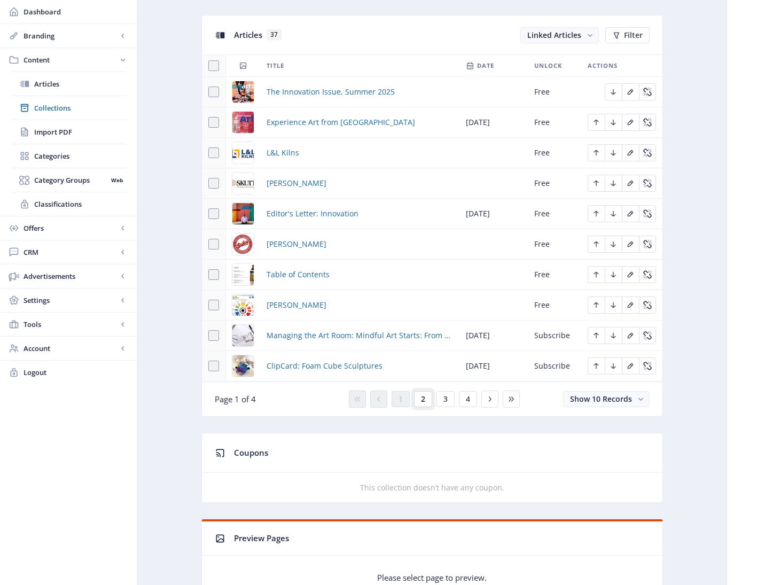
click at [421, 400] on span "2" at bounding box center [423, 399] width 4 height 9
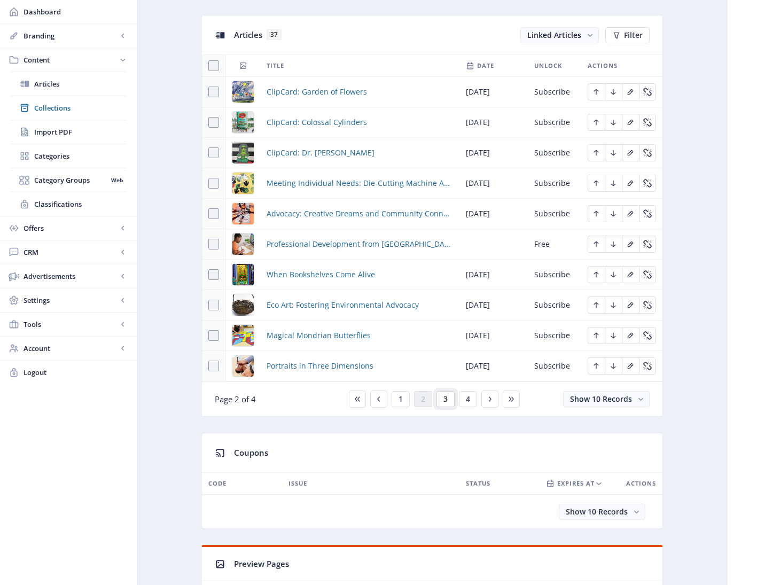
click at [446, 400] on span "3" at bounding box center [445, 399] width 4 height 9
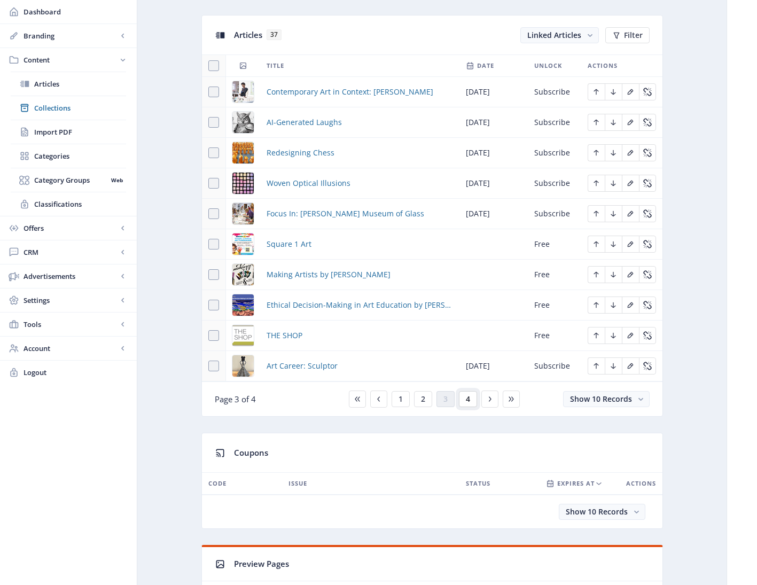
click at [470, 401] on button "4" at bounding box center [468, 399] width 18 height 16
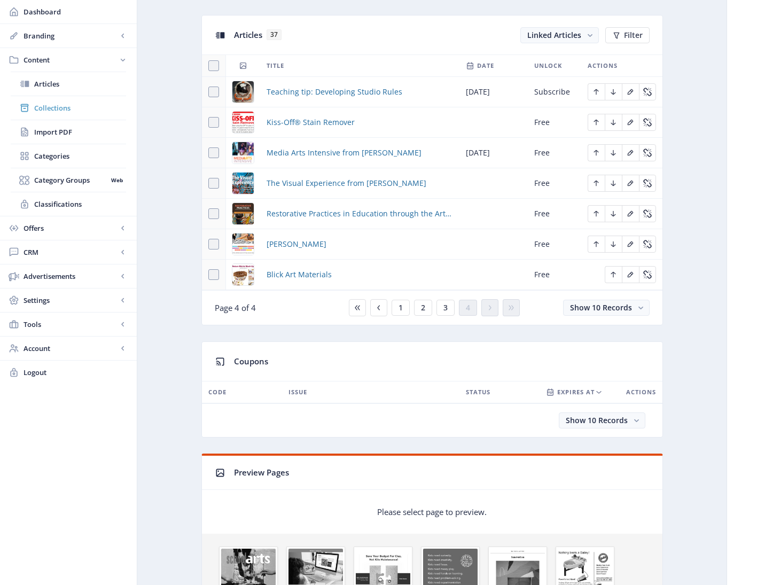
click at [50, 106] on span "Collections" at bounding box center [80, 108] width 92 height 11
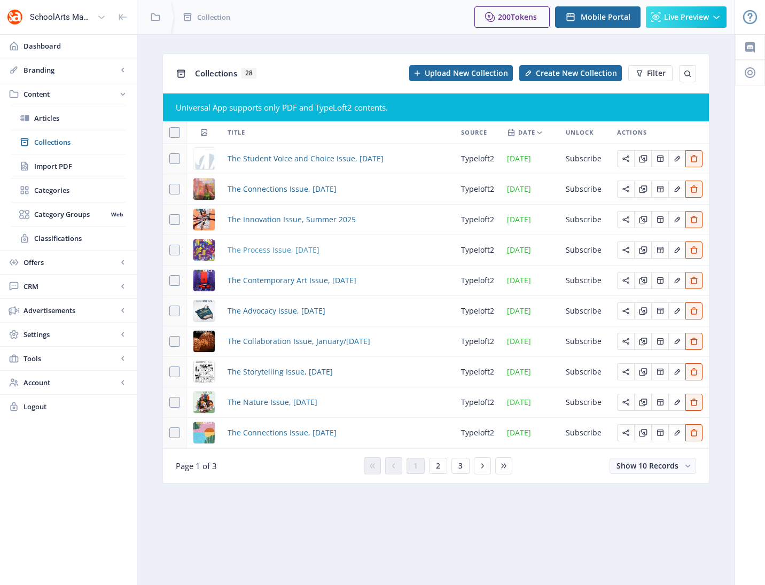
click at [276, 248] on span "The Process Issue, May 2025" at bounding box center [274, 250] width 92 height 13
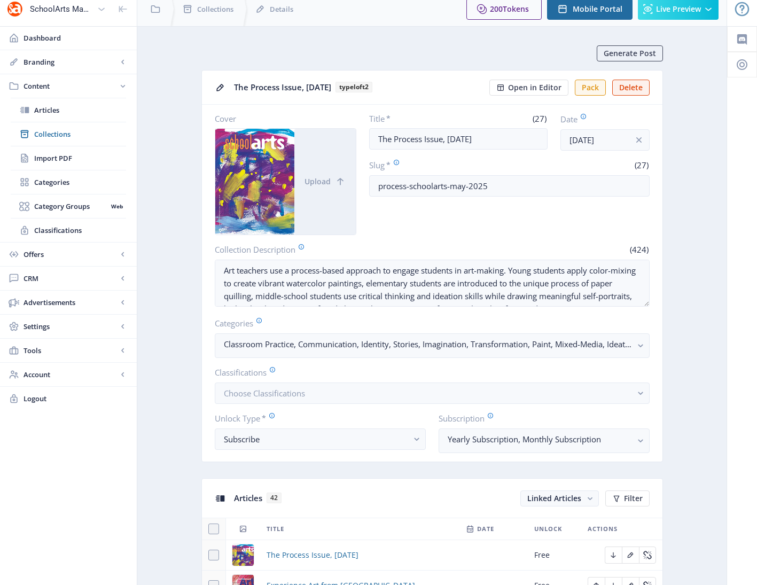
scroll to position [473, 0]
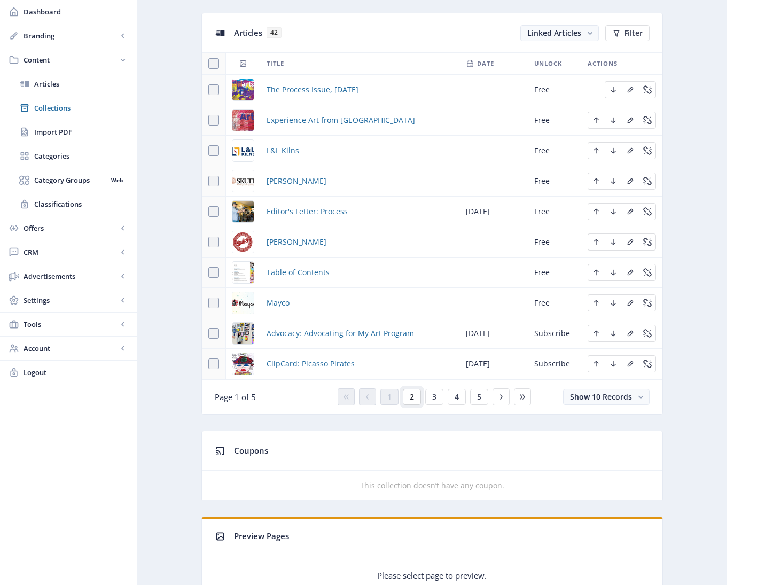
click at [412, 400] on span "2" at bounding box center [412, 397] width 4 height 9
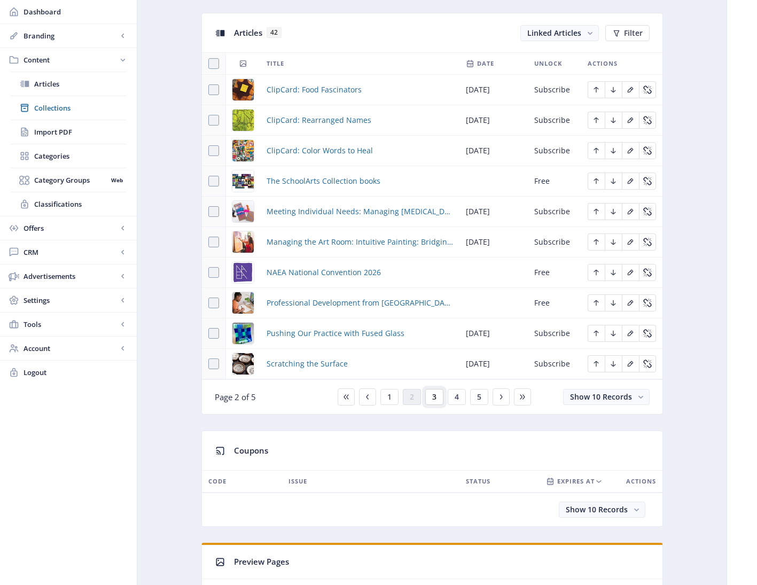
click at [437, 396] on button "3" at bounding box center [434, 397] width 18 height 16
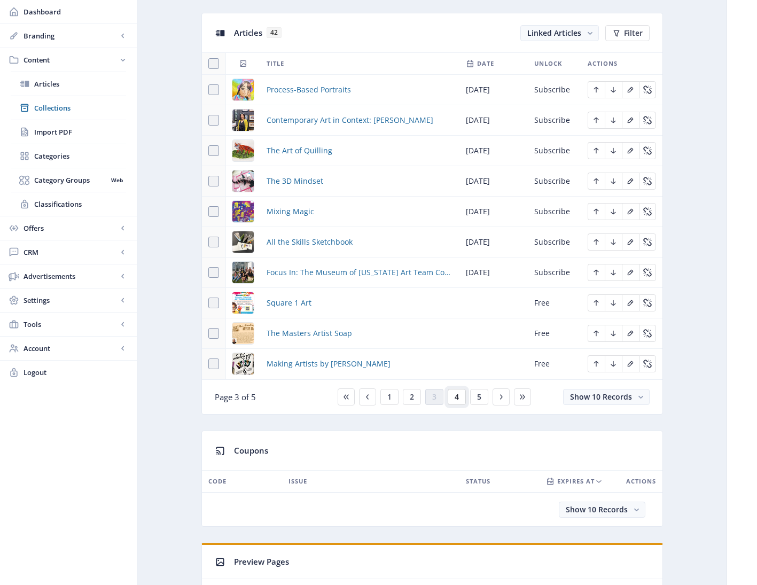
click at [457, 399] on span "4" at bounding box center [457, 397] width 4 height 9
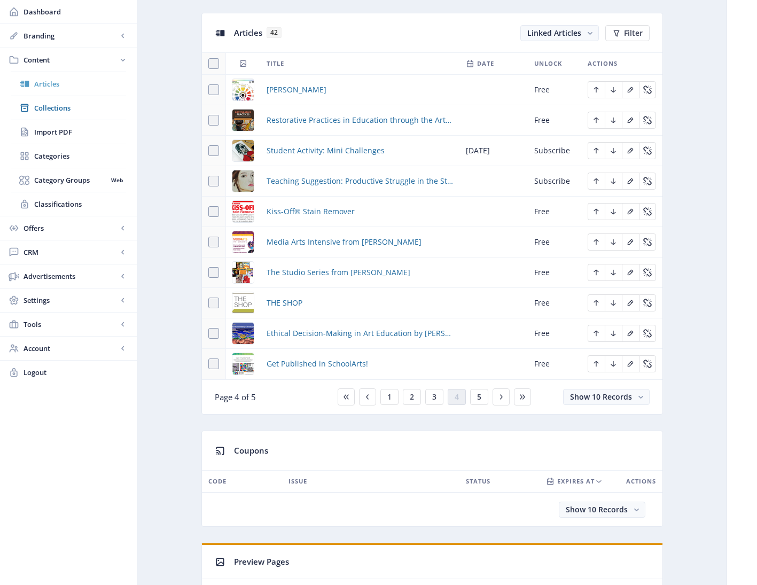
click at [50, 83] on span "Articles" at bounding box center [80, 84] width 92 height 11
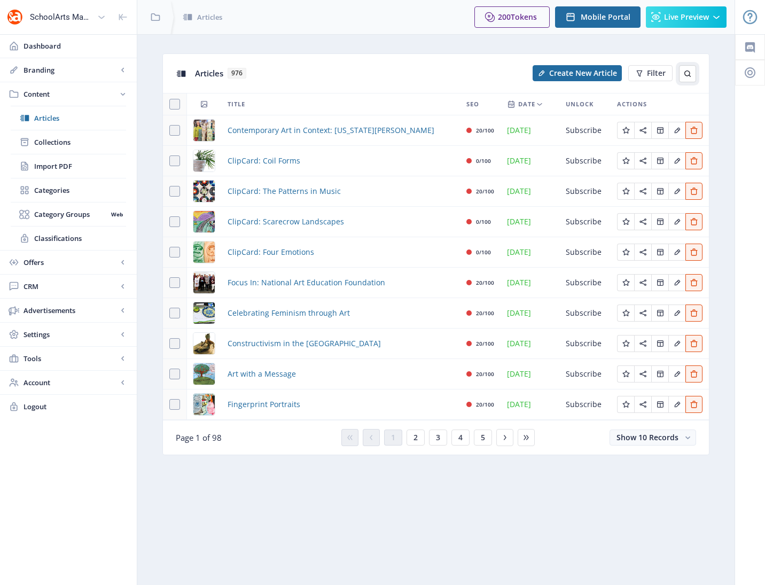
click at [690, 71] on icon at bounding box center [687, 73] width 9 height 9
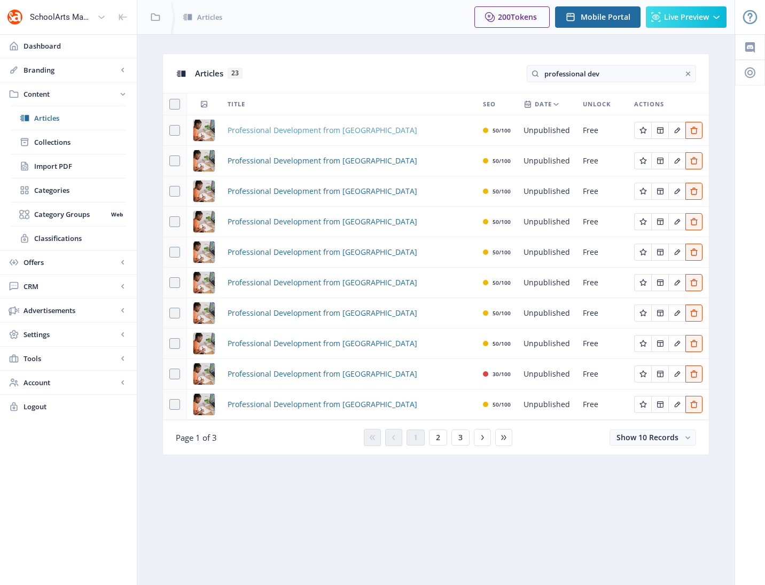
type input "professional dev"
click at [281, 131] on span "Professional Development from [GEOGRAPHIC_DATA]" at bounding box center [323, 130] width 190 height 13
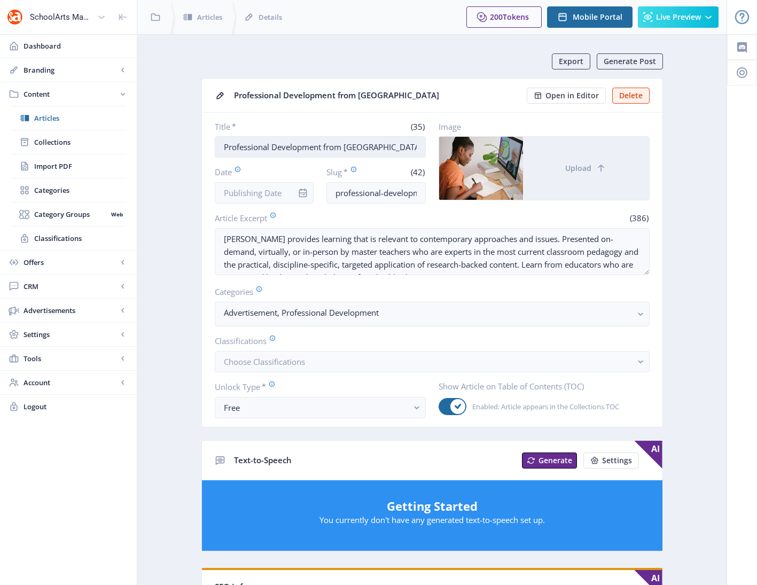
click at [284, 153] on input "Professional Development from [GEOGRAPHIC_DATA]" at bounding box center [320, 146] width 211 height 21
click at [349, 189] on input "professional-development-art-educators-323" at bounding box center [375, 192] width 99 height 21
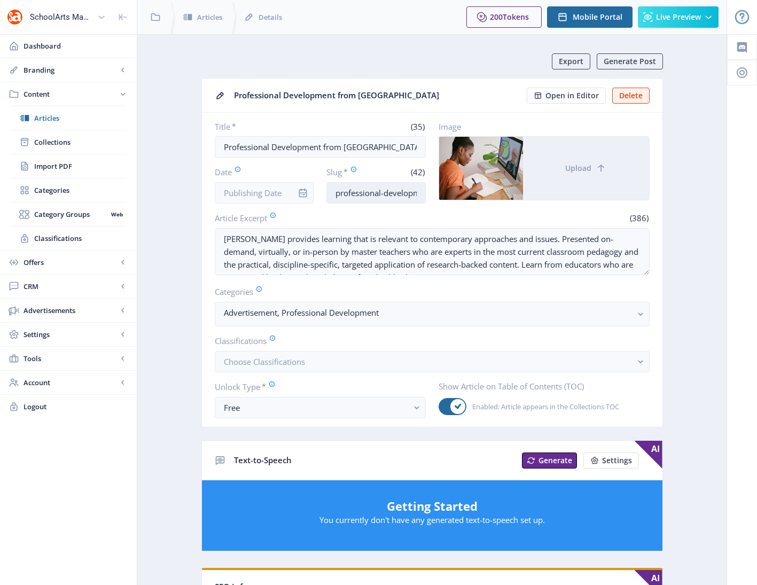
click at [349, 189] on input "professional-development-art-educators-323" at bounding box center [375, 192] width 99 height 21
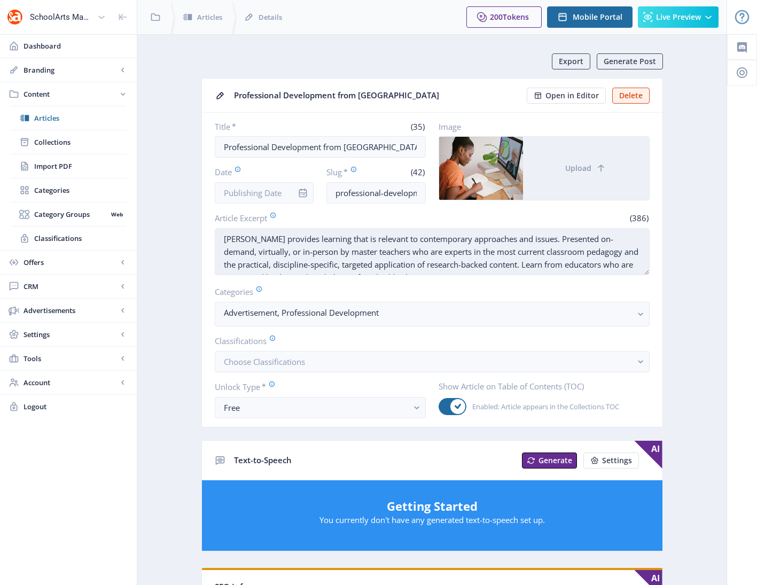
click at [340, 250] on textarea "Davis provides learning that is relevant to contemporary approaches and issues.…" at bounding box center [432, 251] width 435 height 47
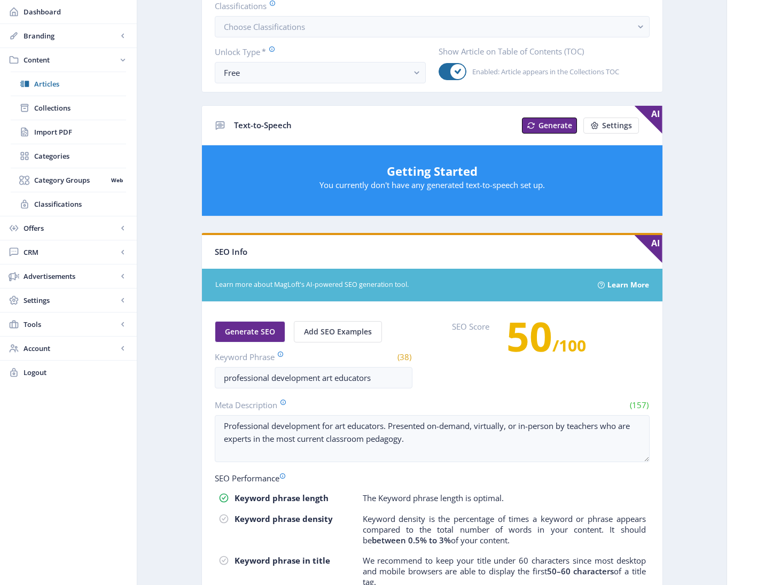
scroll to position [476, 0]
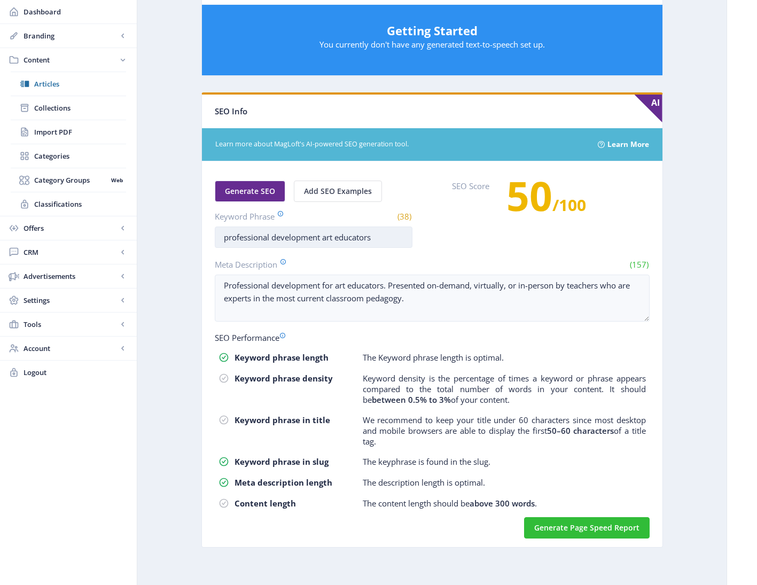
click at [292, 238] on input "professional development art educators" at bounding box center [314, 237] width 198 height 21
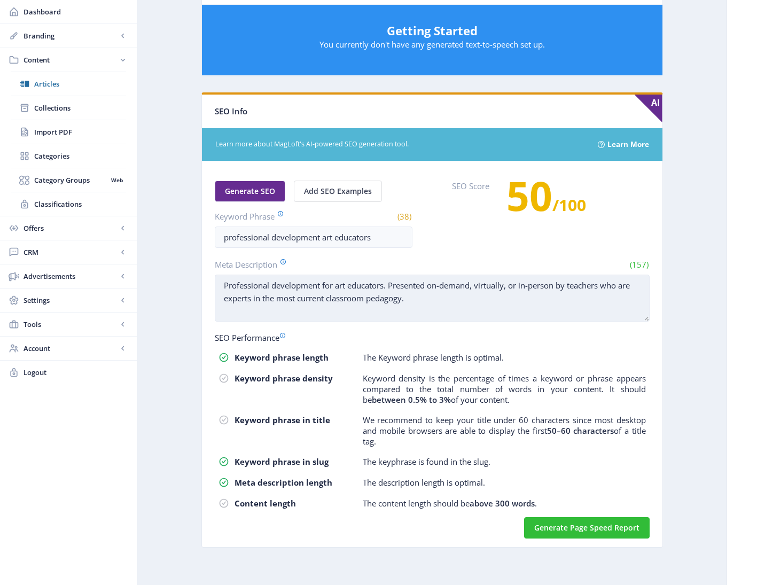
click at [274, 305] on textarea "Professional development for art educators. Presented on-demand, virtually, or …" at bounding box center [432, 298] width 435 height 47
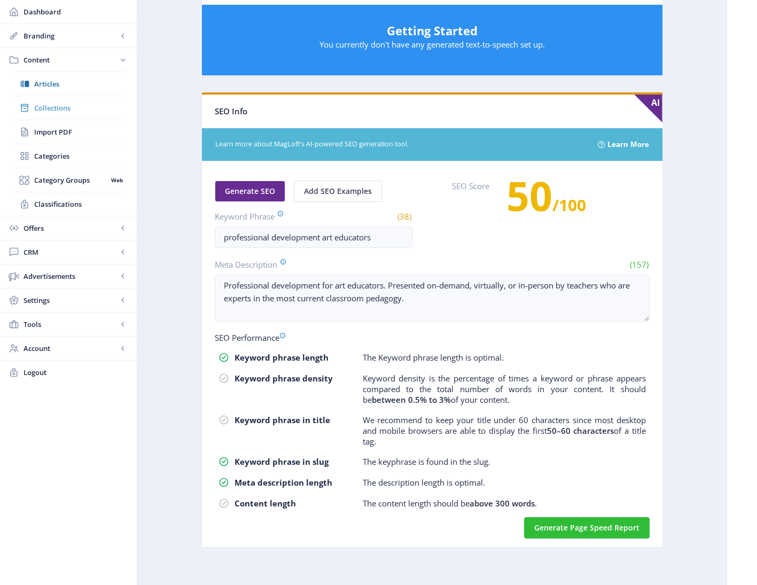
click at [48, 105] on span "Collections" at bounding box center [80, 108] width 92 height 11
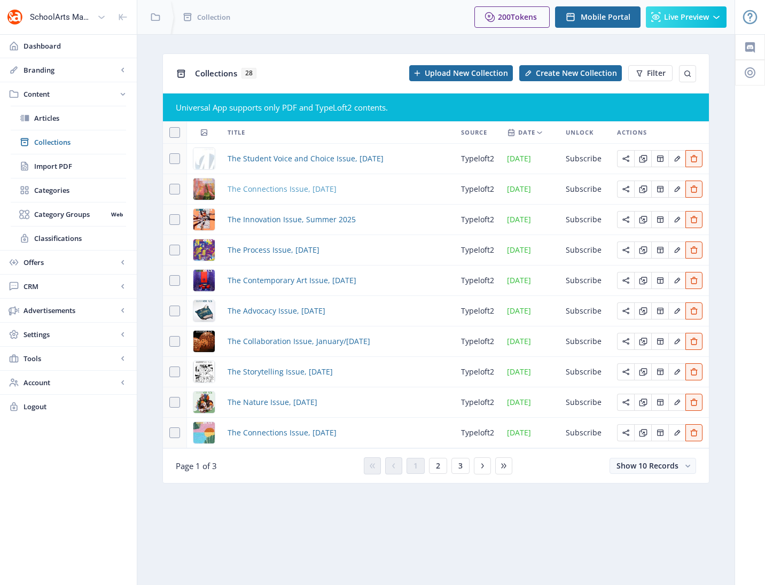
click at [285, 189] on span "The Connections Issue, [DATE]" at bounding box center [282, 189] width 109 height 13
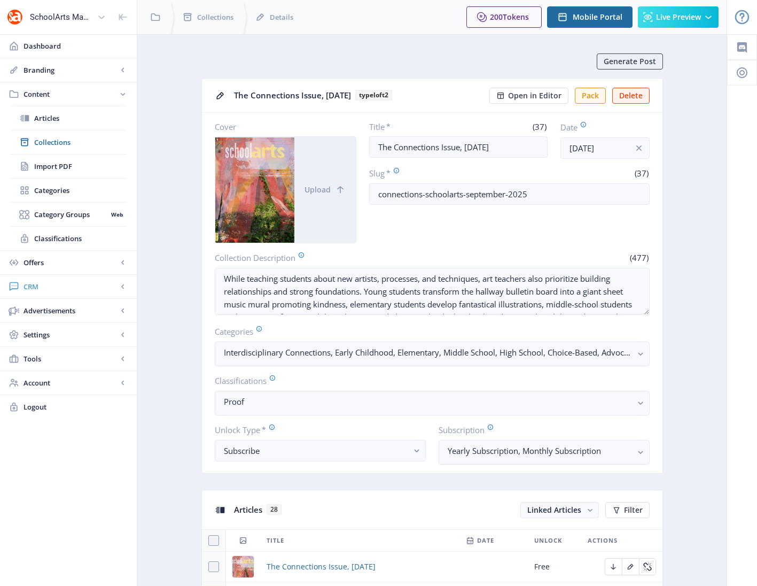
click at [30, 287] on span "CRM" at bounding box center [71, 286] width 94 height 11
click at [44, 167] on span "Readers" at bounding box center [80, 166] width 92 height 11
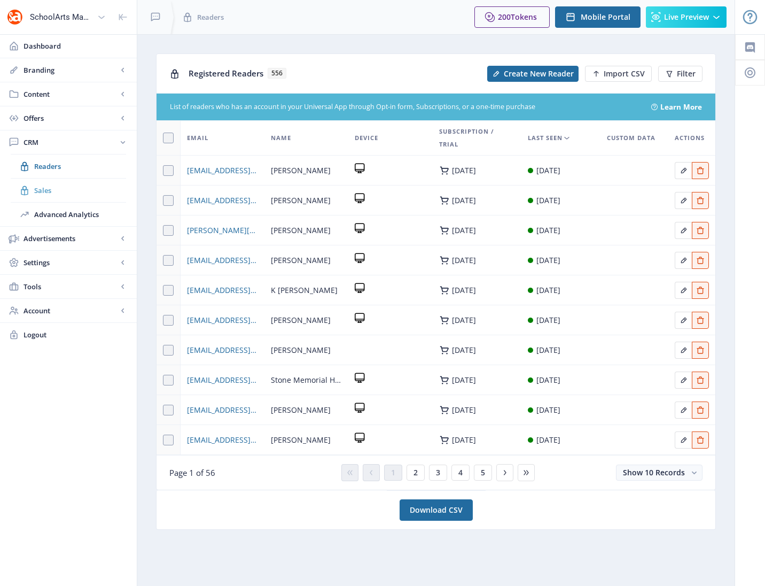
click at [45, 192] on span "Sales" at bounding box center [80, 190] width 92 height 11
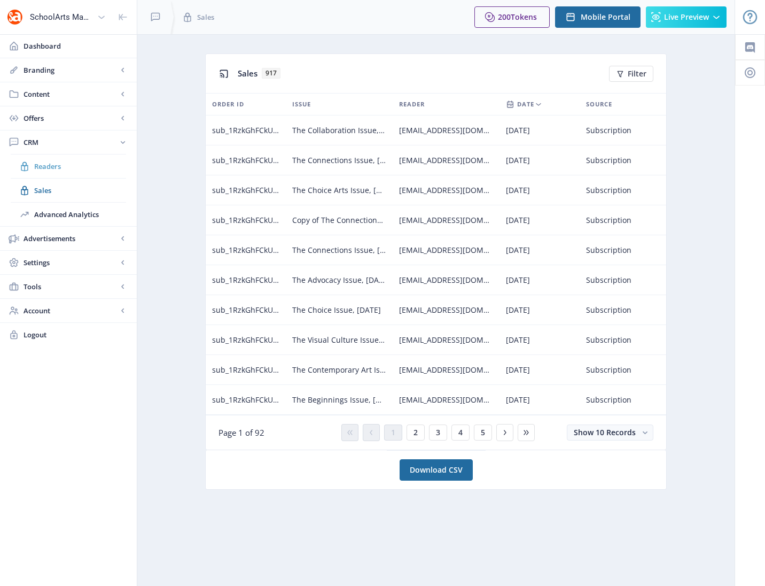
click at [50, 169] on span "Readers" at bounding box center [80, 166] width 92 height 11
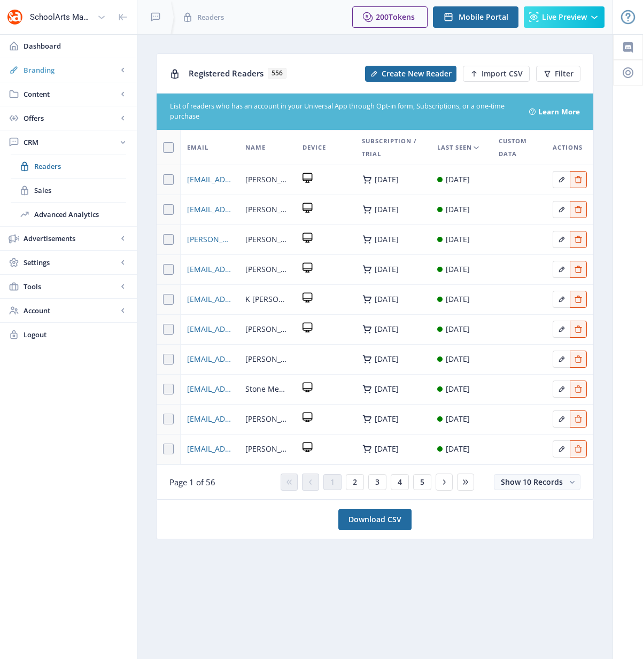
click at [40, 71] on span "Branding" at bounding box center [71, 70] width 94 height 11
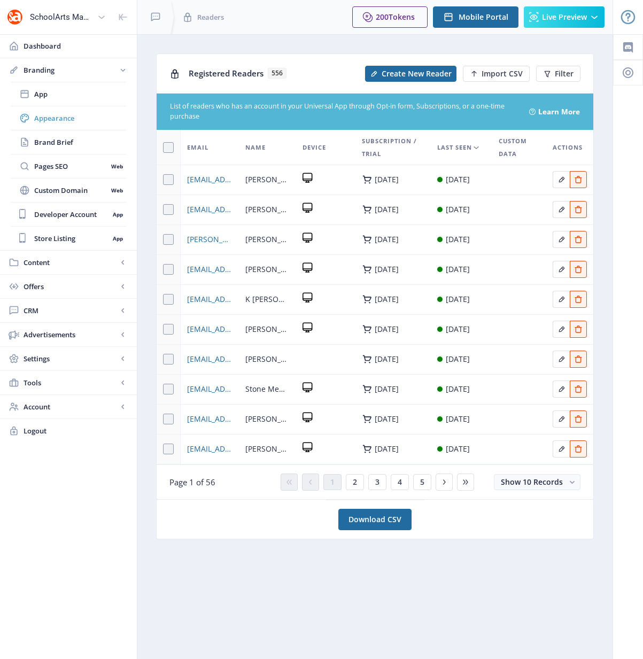
click at [54, 120] on span "Appearance" at bounding box center [80, 118] width 92 height 11
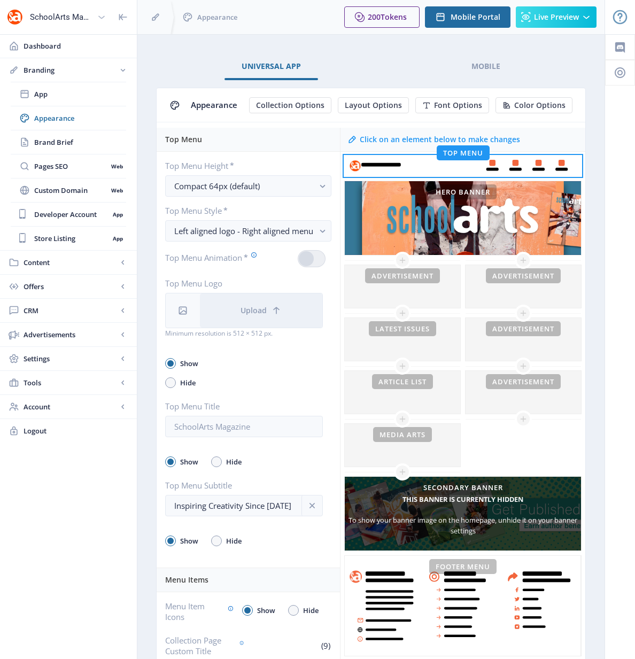
click at [21, 20] on img at bounding box center [14, 17] width 17 height 17
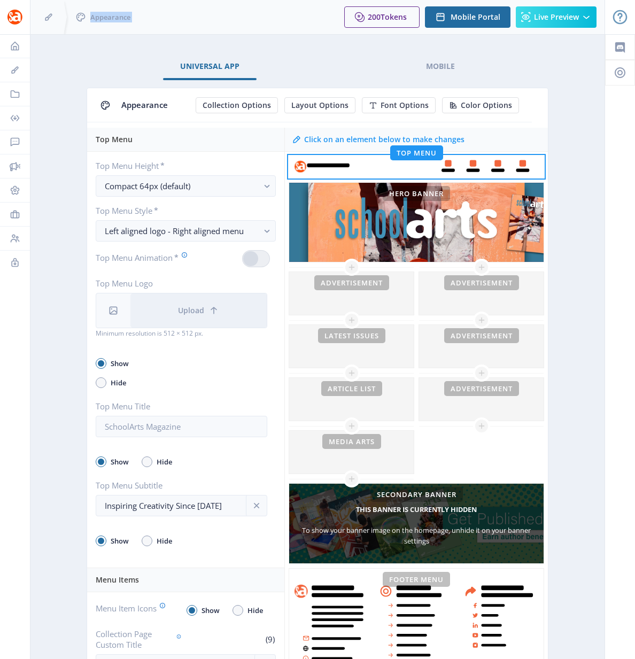
drag, startPoint x: 13, startPoint y: 18, endPoint x: 46, endPoint y: 47, distance: 44.3
click at [45, 43] on div "SchoolArts Magazine Dashboard Branding App Appearance Brand Brief Pages SEO Web…" at bounding box center [317, 610] width 635 height 1221
click at [13, 16] on div at bounding box center [15, 0] width 30 height 34
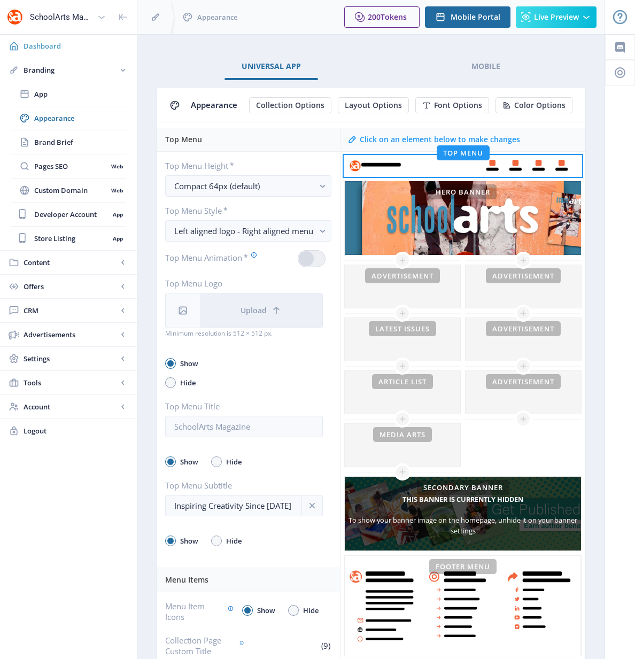
click at [13, 46] on icon at bounding box center [14, 46] width 8 height 9
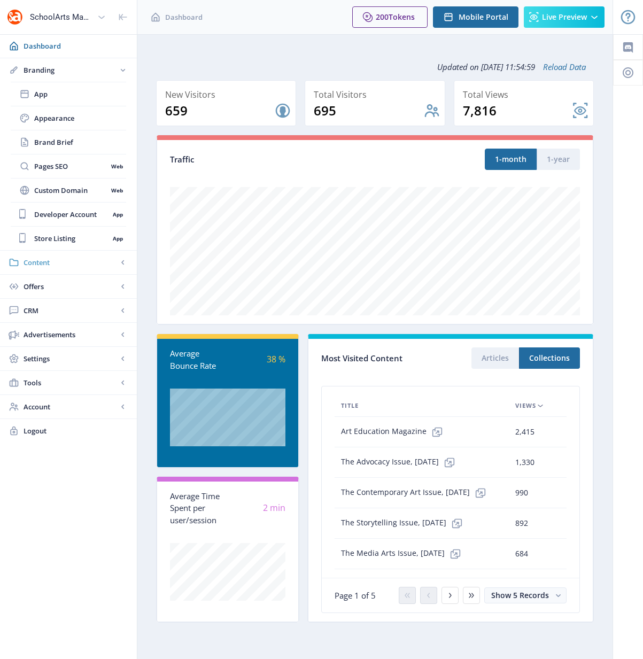
click at [36, 267] on span "Content" at bounding box center [71, 262] width 94 height 11
click at [58, 142] on span "Collections" at bounding box center [80, 142] width 92 height 11
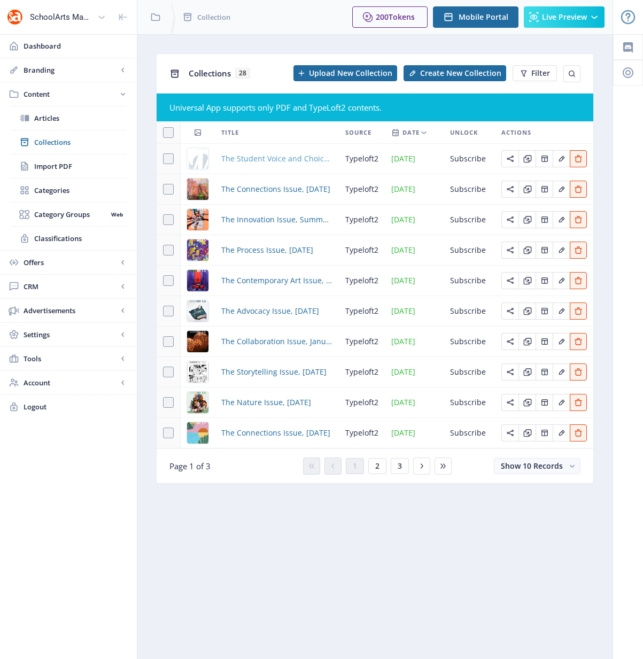
click at [260, 157] on span "The Student Voice and Choice Issue, October 2025" at bounding box center [276, 158] width 111 height 13
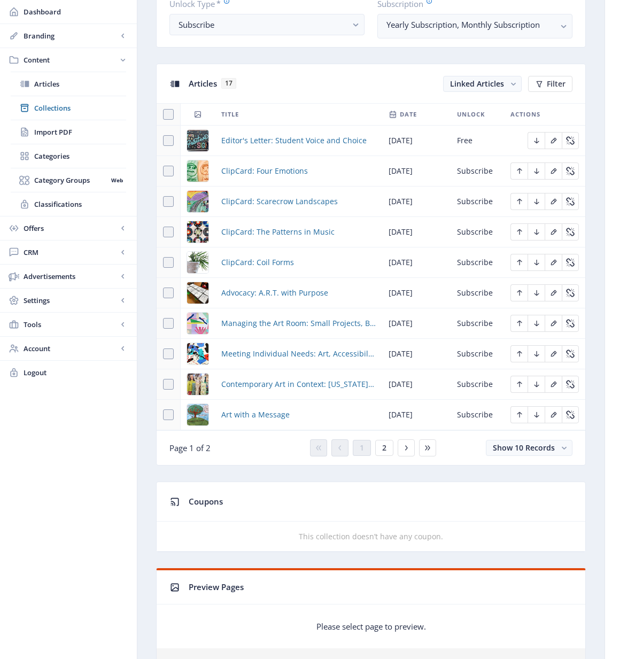
scroll to position [452, 0]
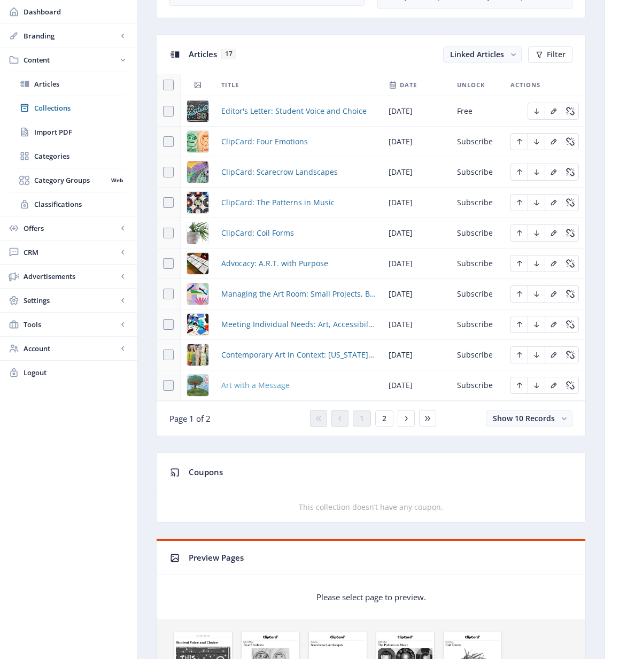
click at [267, 392] on span "Art with a Message" at bounding box center [255, 385] width 68 height 13
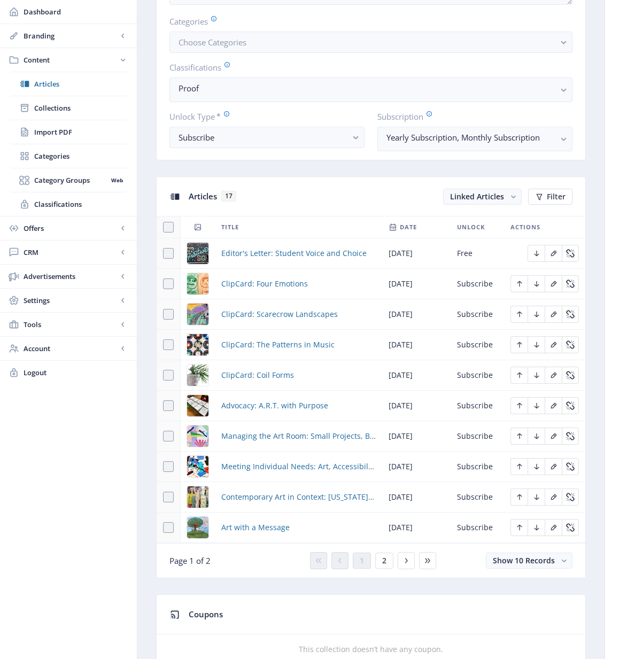
scroll to position [330, 0]
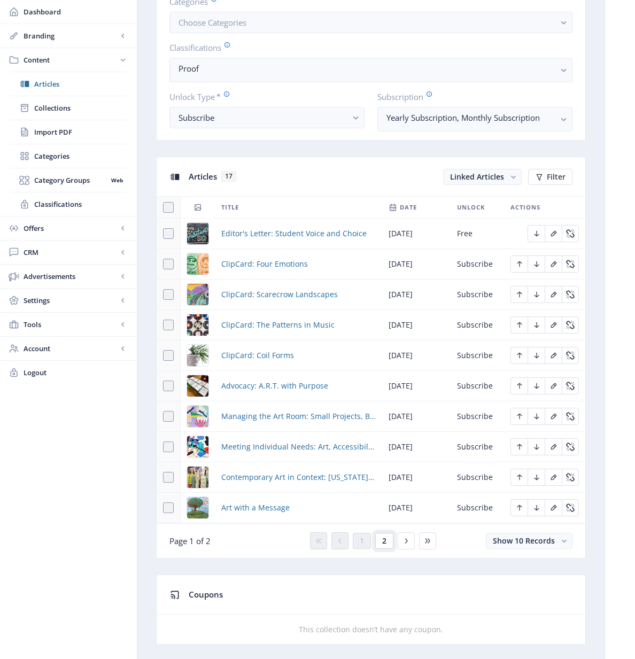
click at [388, 549] on button "2" at bounding box center [384, 541] width 18 height 16
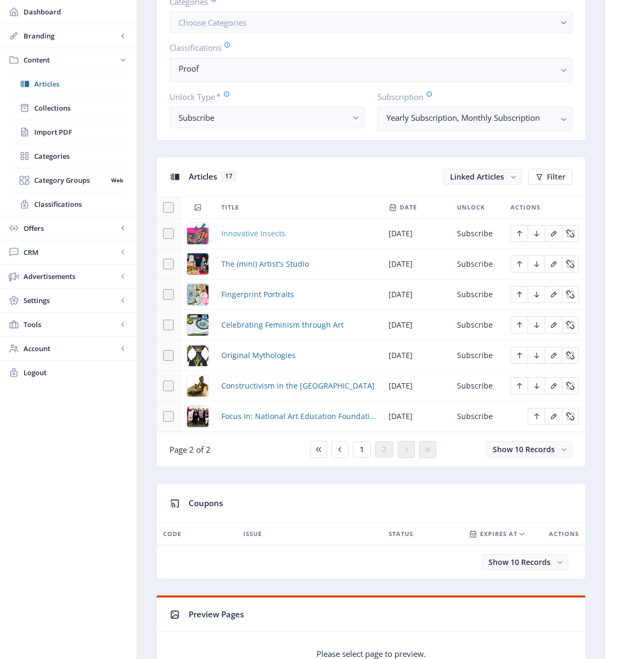
click at [276, 240] on span "Innovative Insects" at bounding box center [253, 233] width 64 height 13
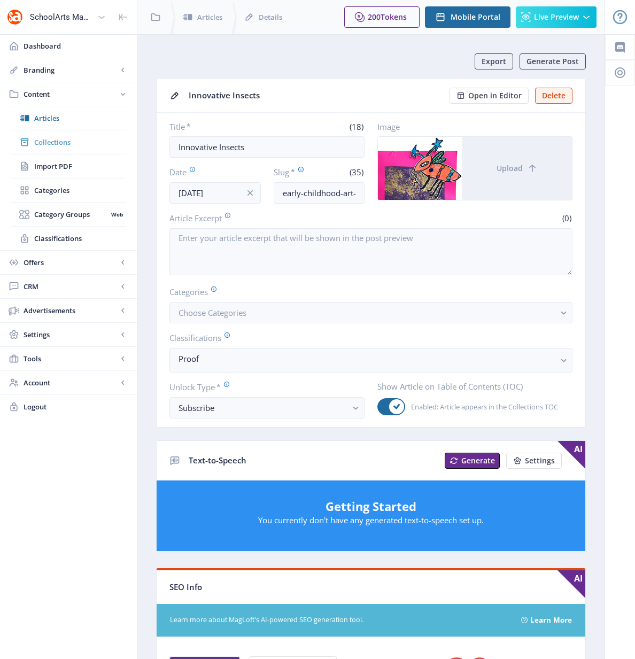
click at [63, 143] on span "Collections" at bounding box center [80, 142] width 92 height 11
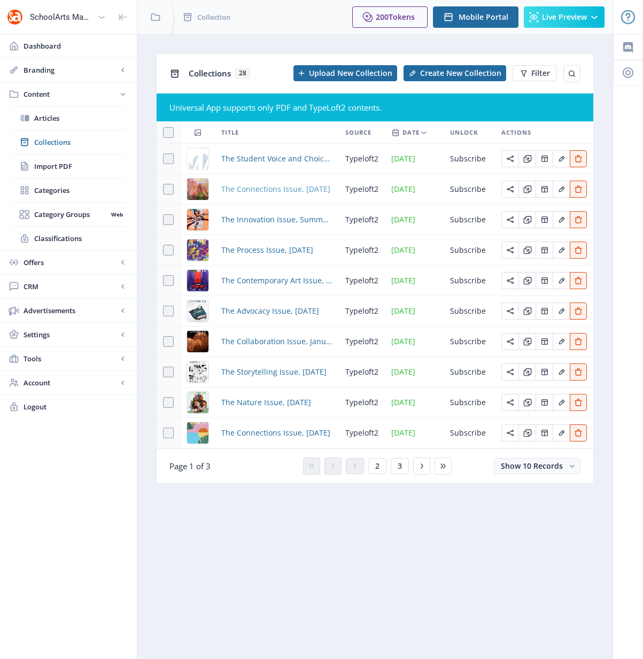
click at [270, 188] on span "The Connections Issue, [DATE]" at bounding box center [275, 189] width 109 height 13
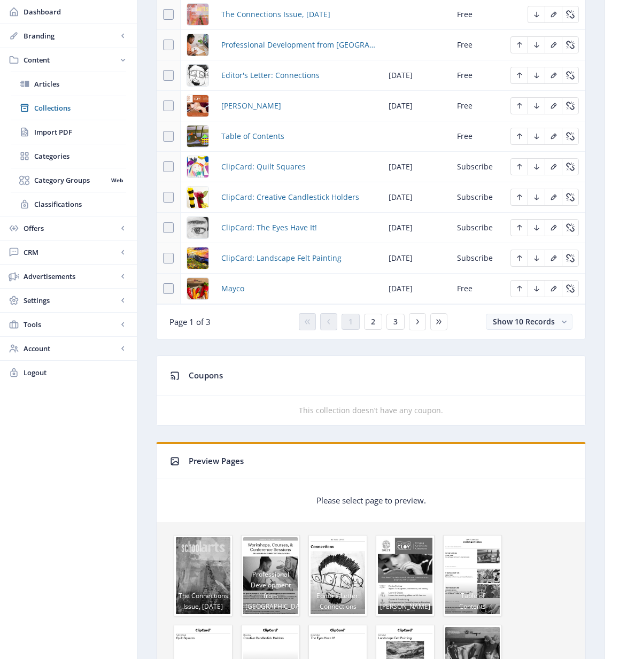
scroll to position [557, 0]
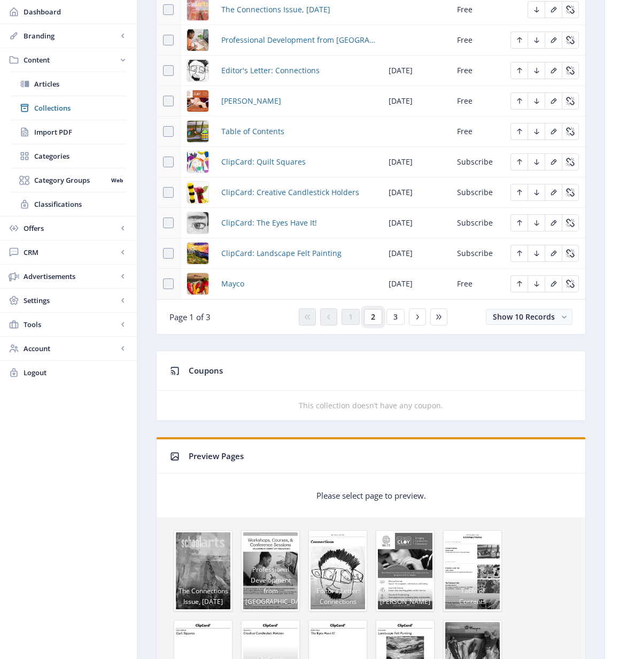
click at [373, 320] on span "2" at bounding box center [373, 317] width 4 height 9
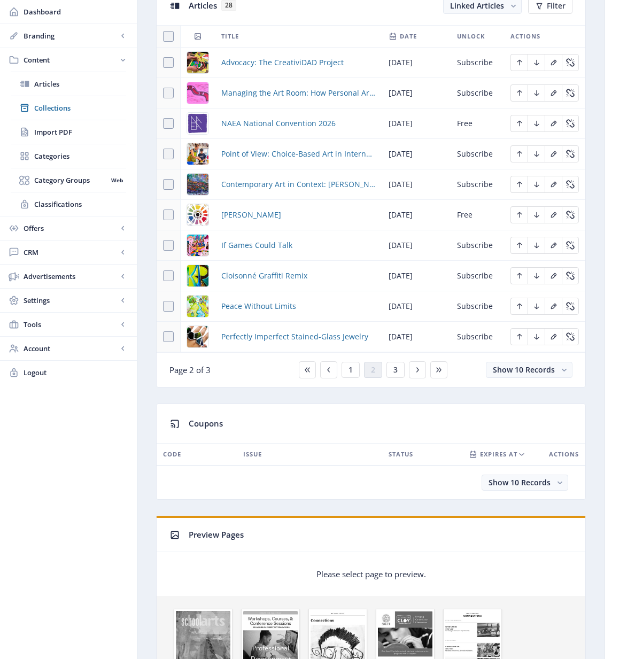
scroll to position [485, 0]
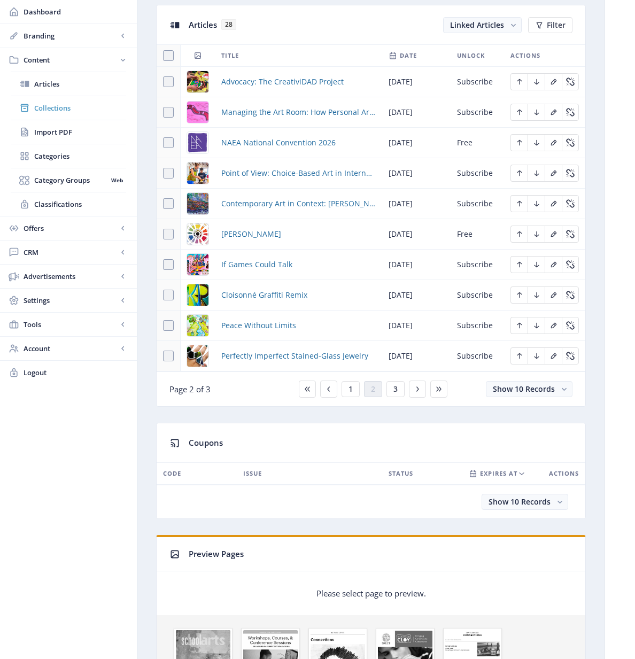
click at [51, 109] on span "Collections" at bounding box center [80, 108] width 92 height 11
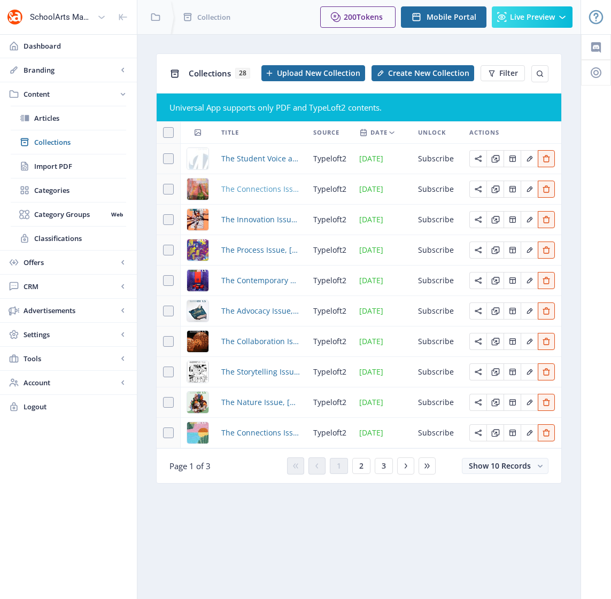
click at [268, 190] on span "The Connections Issue, [DATE]" at bounding box center [260, 189] width 79 height 13
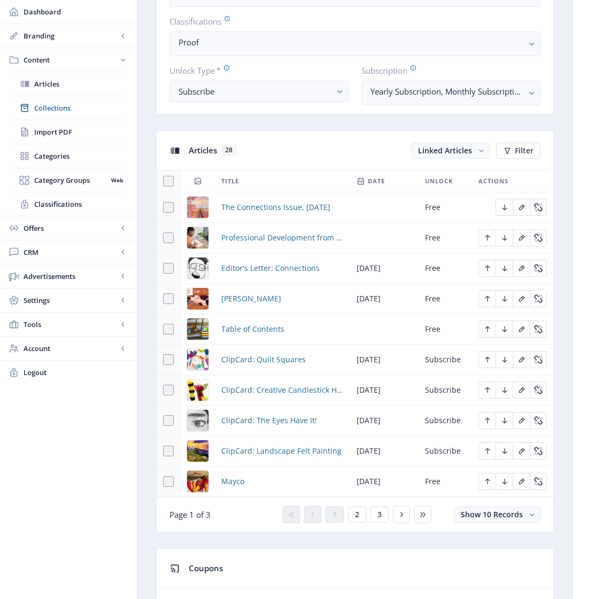
scroll to position [373, 0]
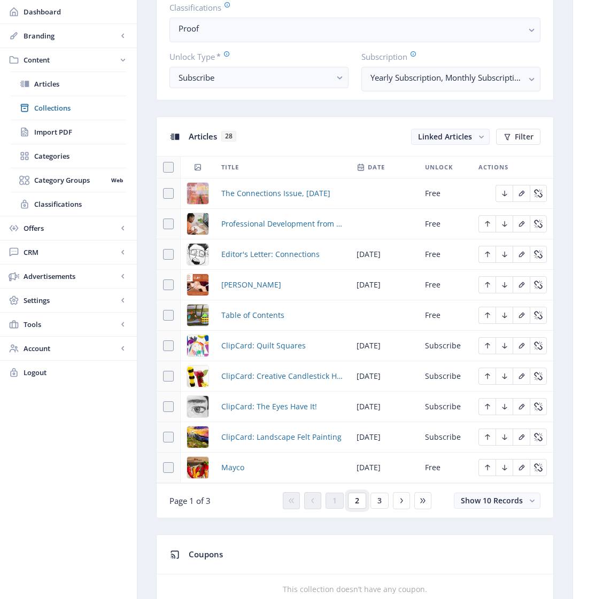
click at [355, 505] on span "2" at bounding box center [357, 500] width 4 height 9
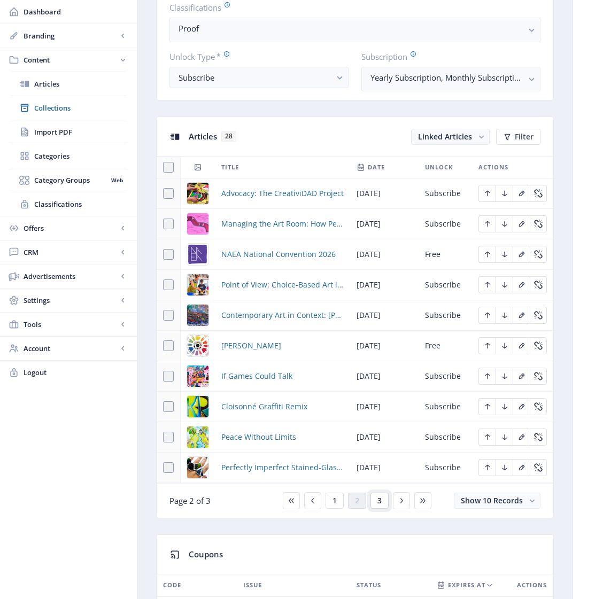
click at [379, 505] on span "3" at bounding box center [379, 500] width 4 height 9
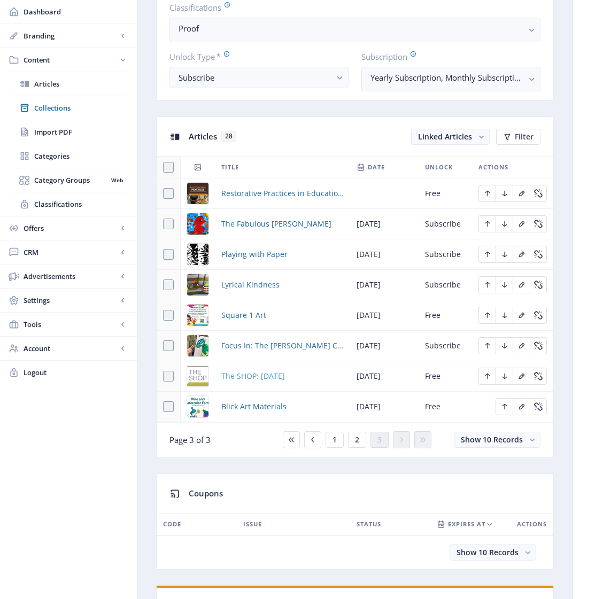
click at [280, 383] on span "The SHOP: [DATE]" at bounding box center [253, 376] width 64 height 13
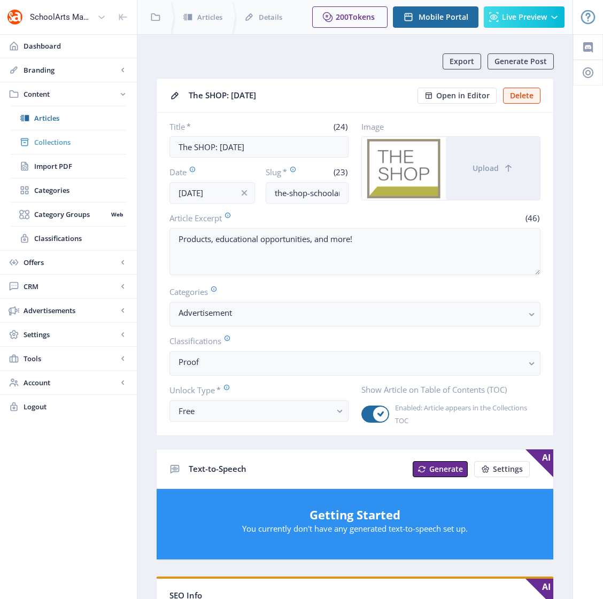
click at [49, 142] on span "Collections" at bounding box center [80, 142] width 92 height 11
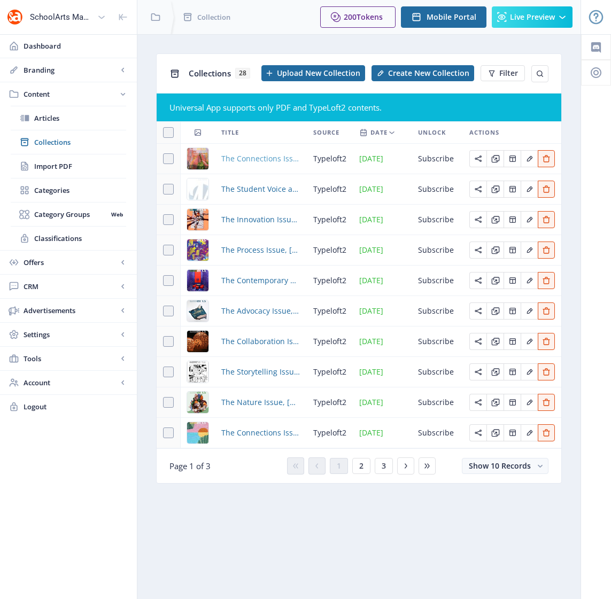
click at [262, 158] on span "The Connections Issue, [DATE]" at bounding box center [260, 158] width 79 height 13
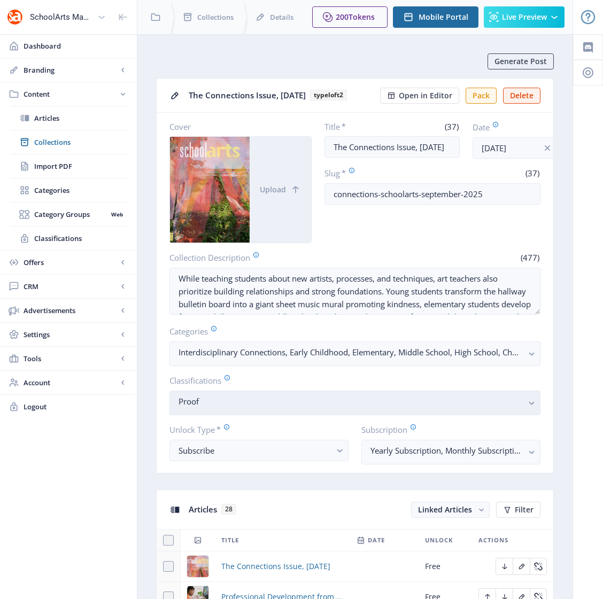
click at [264, 410] on span "Proof" at bounding box center [350, 404] width 344 height 11
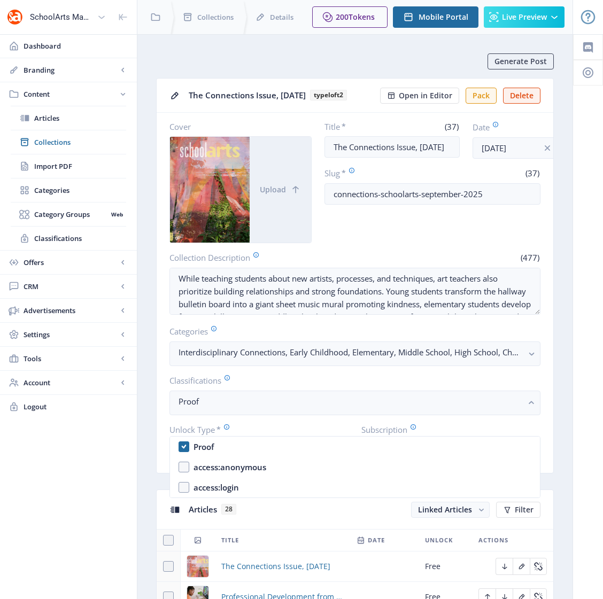
click at [185, 448] on nb-option "Proof" at bounding box center [355, 447] width 370 height 20
checkbox input "false"
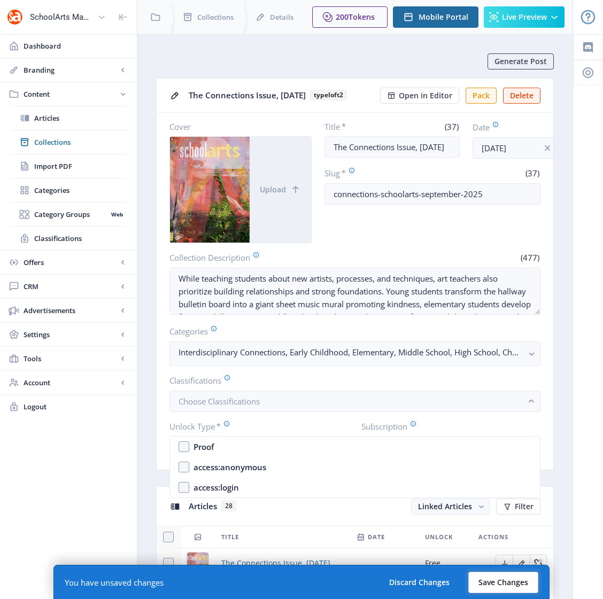
click at [503, 579] on button "Save Changes" at bounding box center [503, 582] width 70 height 21
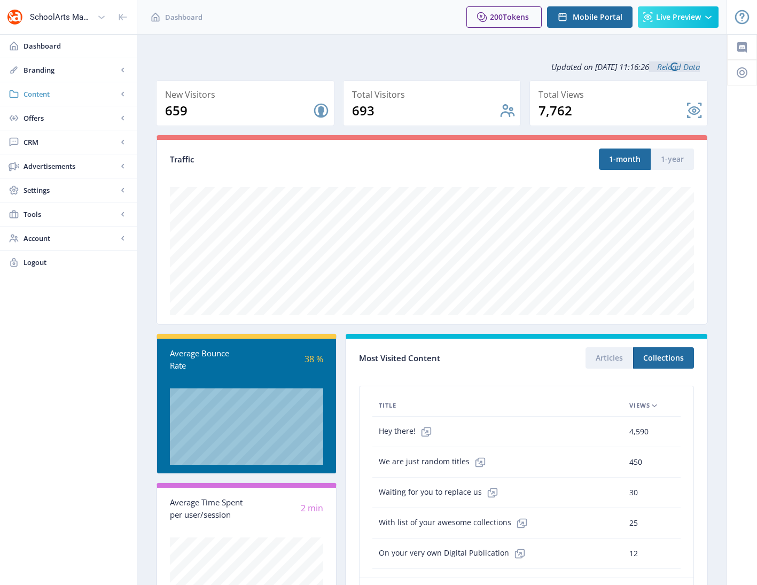
click at [37, 93] on span "Content" at bounding box center [71, 94] width 94 height 11
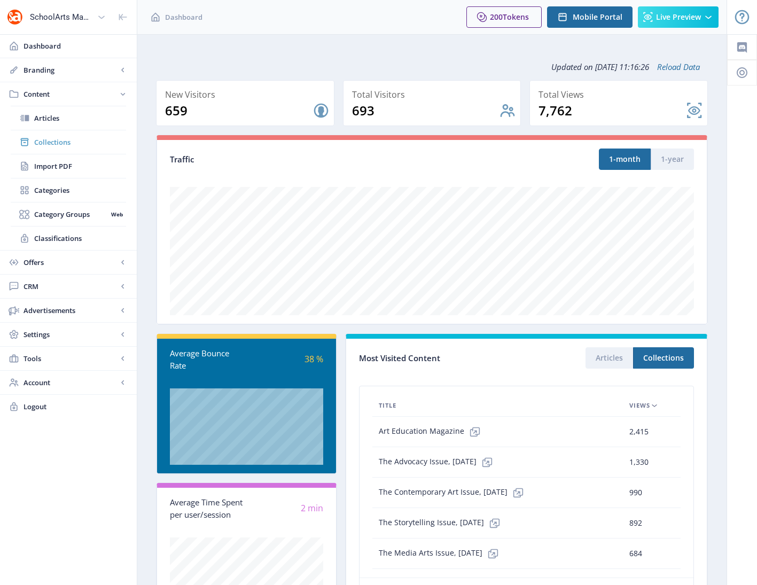
click at [57, 143] on span "Collections" at bounding box center [80, 142] width 92 height 11
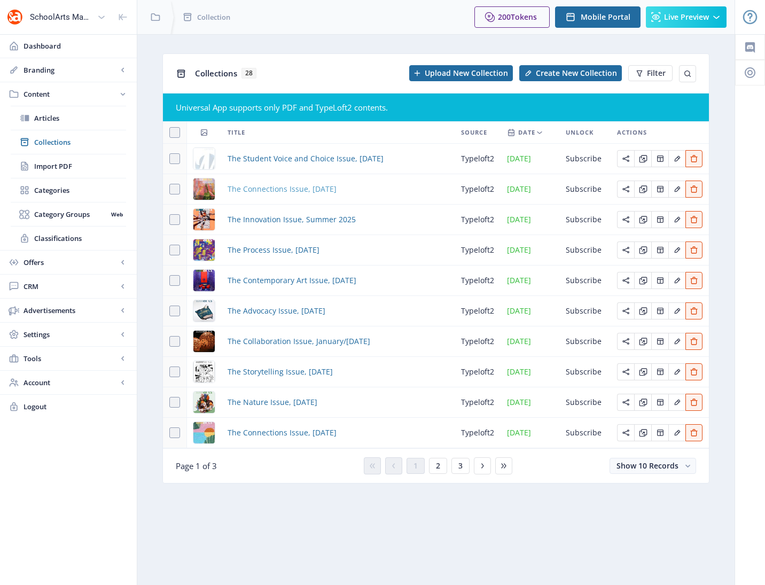
click at [275, 190] on span "The Connections Issue, [DATE]" at bounding box center [282, 189] width 109 height 13
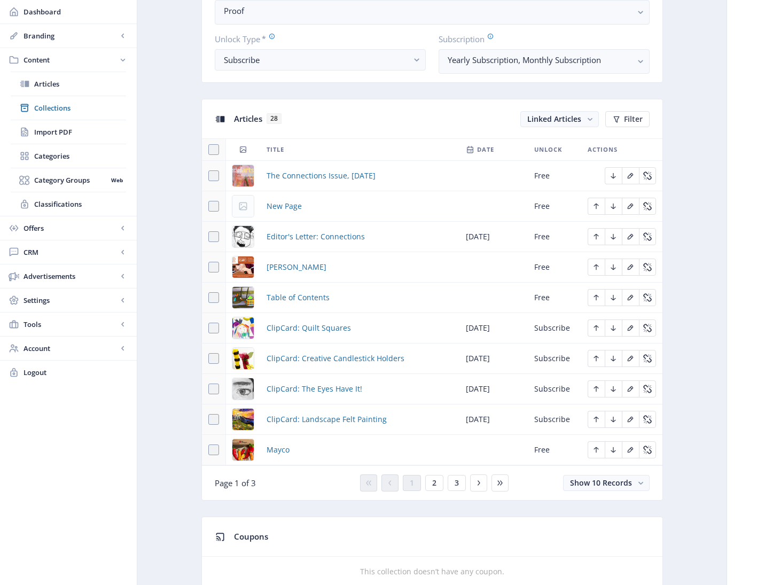
scroll to position [376, 0]
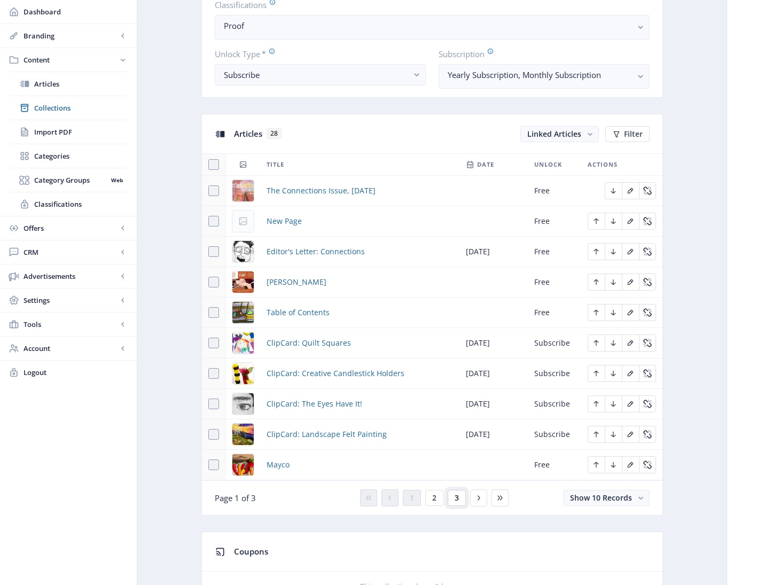
click at [458, 499] on button "3" at bounding box center [457, 498] width 18 height 16
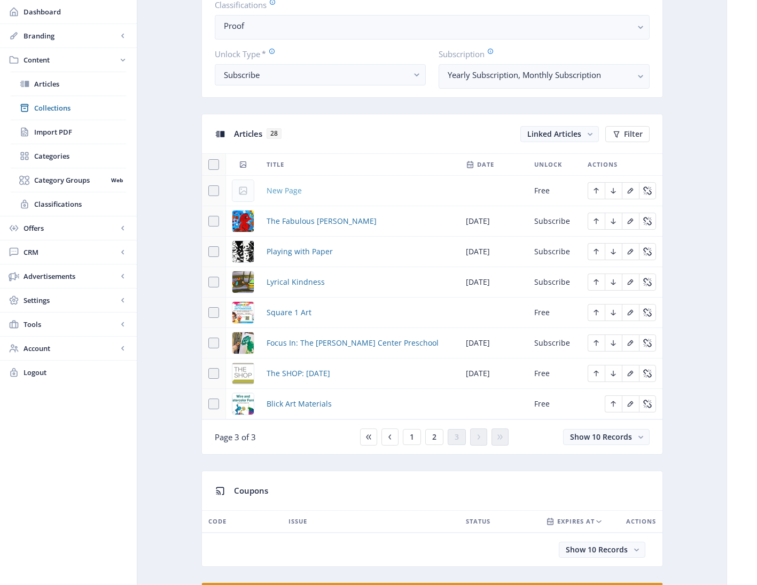
click at [289, 191] on span "New Page" at bounding box center [284, 190] width 35 height 13
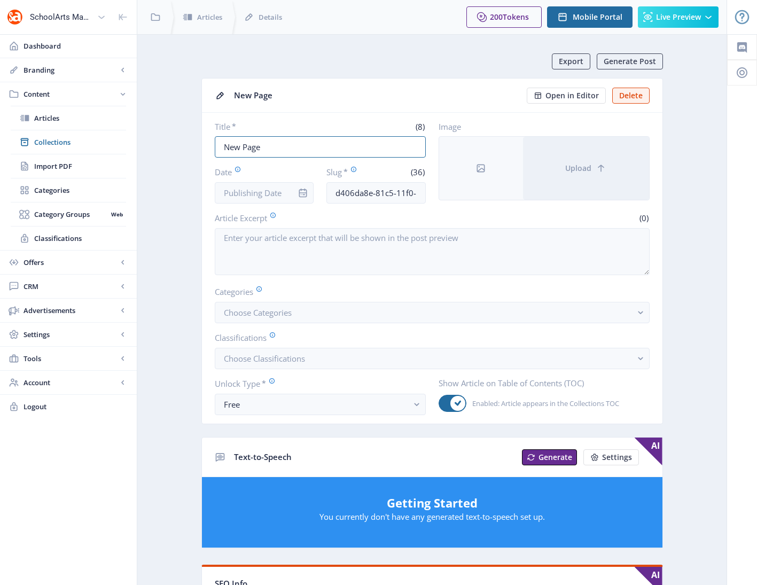
drag, startPoint x: 276, startPoint y: 152, endPoint x: 181, endPoint y: 152, distance: 95.6
click at [181, 152] on app-content-article "Export Generate Post New Page Open in Editor Delete Title * (8) New Page Date S…" at bounding box center [432, 560] width 552 height 1014
paste input "Restorative Practices in Education through the Arts from [GEOGRAPHIC_DATA]"
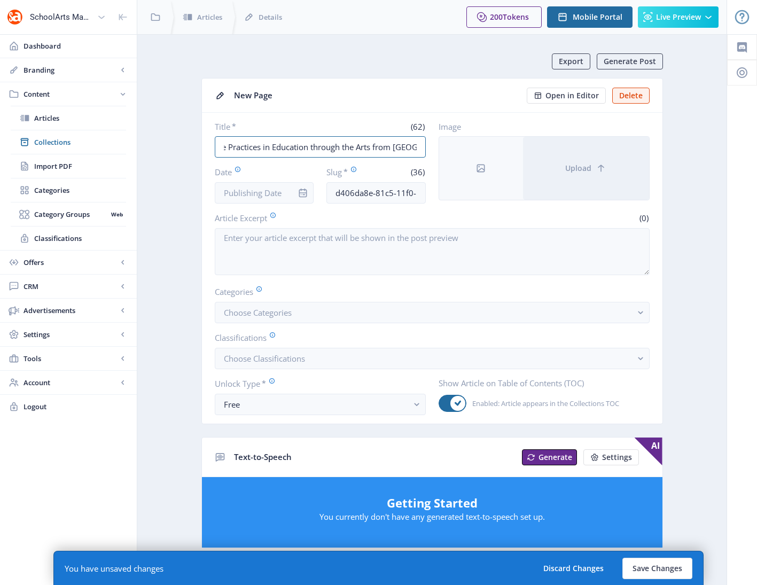
type input "Restorative Practices in Education through the Arts from [GEOGRAPHIC_DATA]"
click at [350, 192] on input "d406da8e-81c5-11f0-bd64-4201ac1fa005" at bounding box center [375, 192] width 99 height 21
paste input "restorative-practices-in-education-through-the-arts-62"
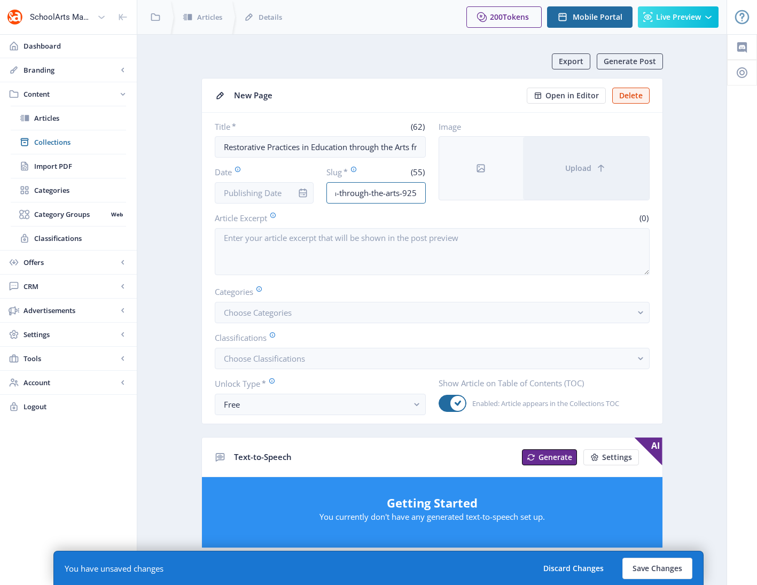
type input "restorative-practices-in-education-through-the-arts-925"
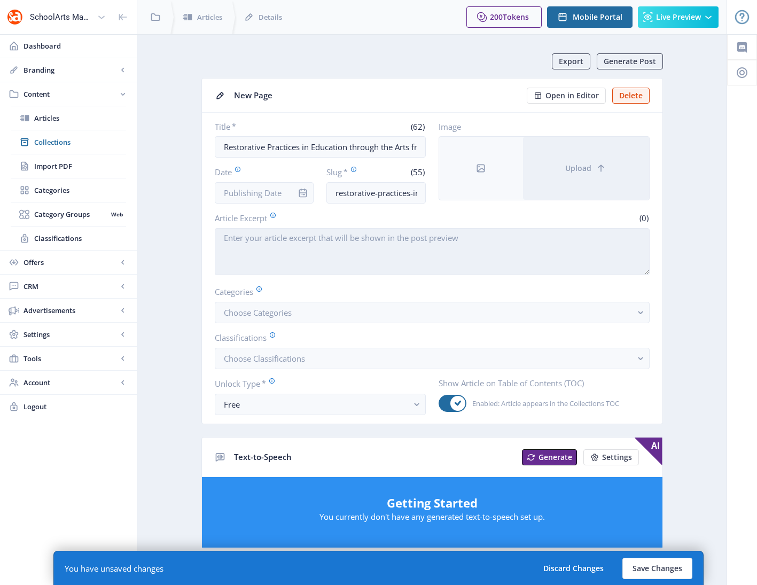
click at [299, 247] on textarea "Article Excerpt" at bounding box center [432, 251] width 435 height 47
paste textarea "Restorative Practices in Education through the Arts presents essays from expert…"
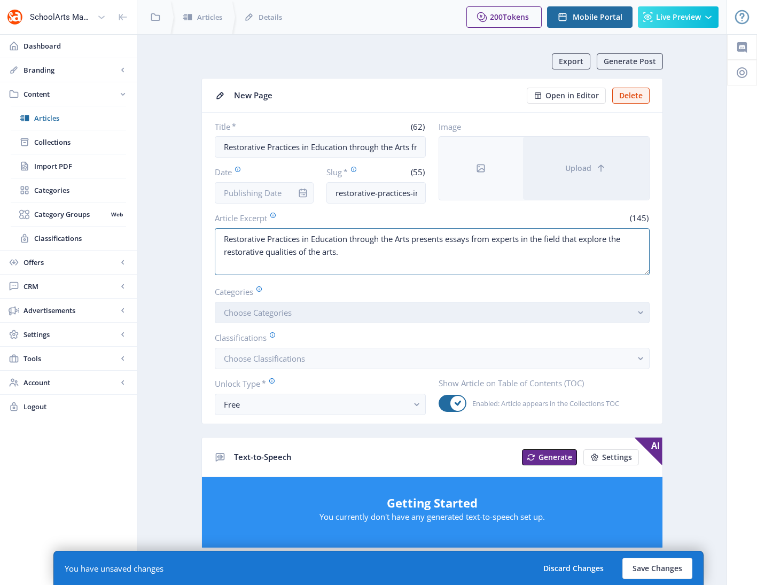
type textarea "Restorative Practices in Education through the Arts presents essays from expert…"
click at [637, 311] on rect "button" at bounding box center [641, 313] width 12 height 12
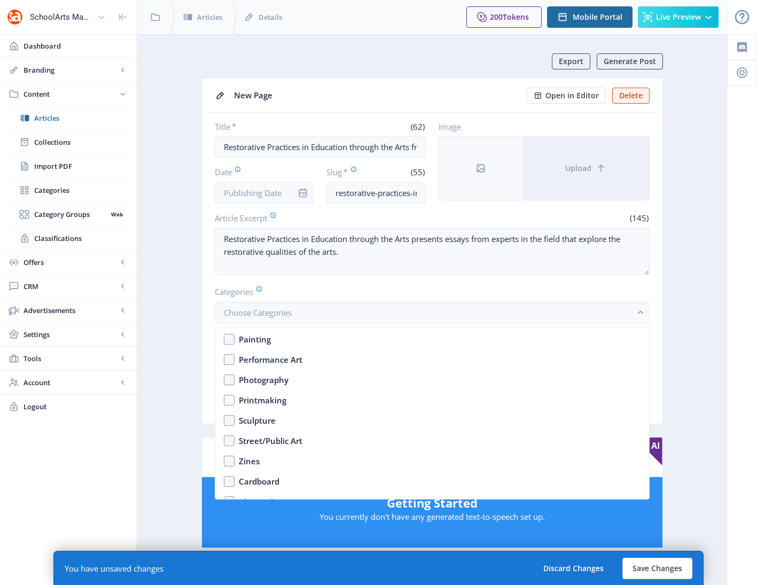
scroll to position [1670, 0]
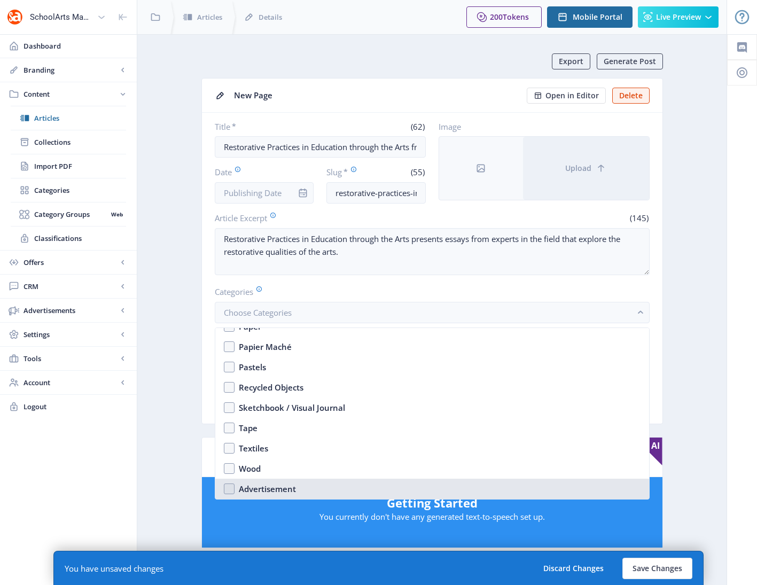
click at [286, 486] on div "Advertisement" at bounding box center [267, 488] width 57 height 13
checkbox input "true"
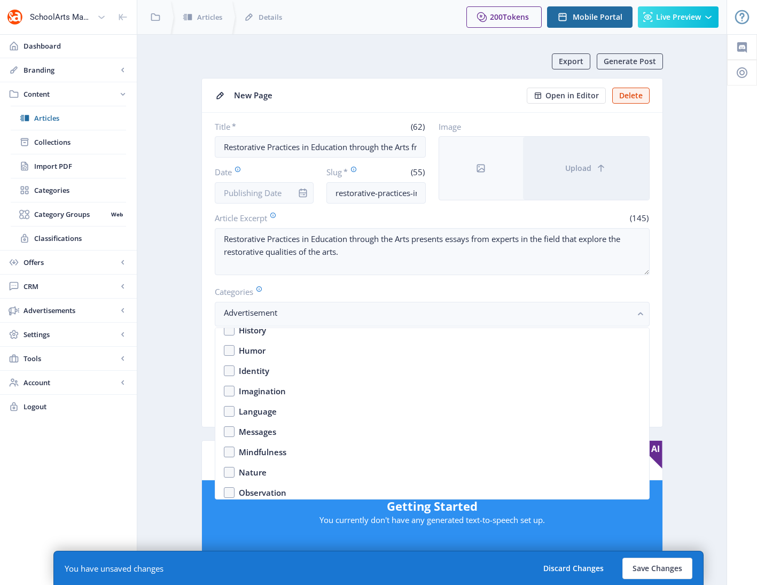
scroll to position [363, 0]
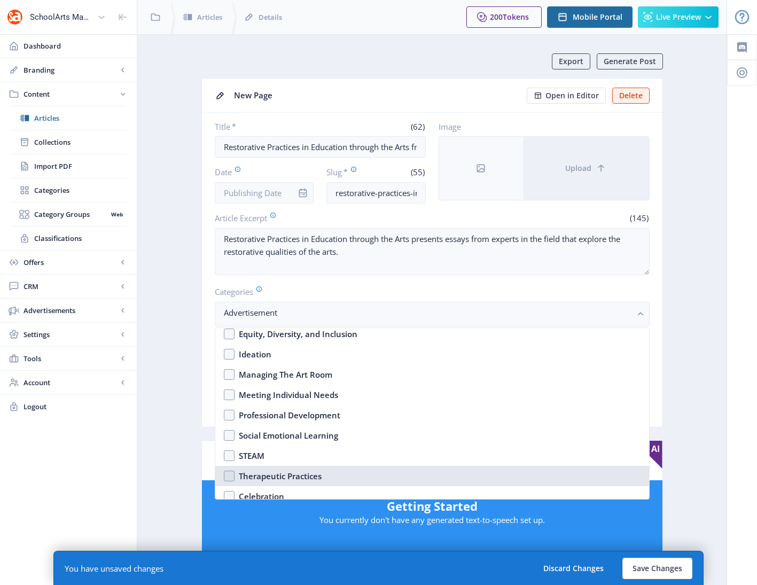
click at [242, 473] on div "Therapeutic Practices" at bounding box center [280, 476] width 83 height 13
checkbox input "true"
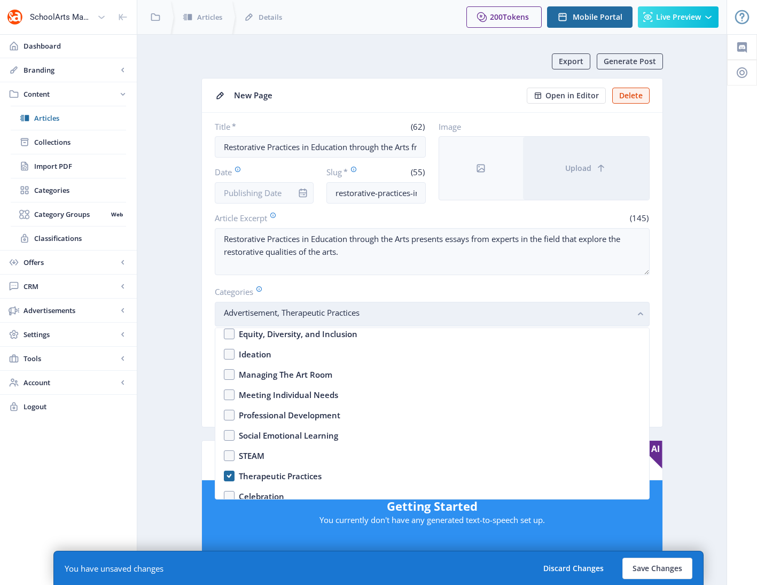
click at [640, 308] on icon "button" at bounding box center [641, 314] width 12 height 12
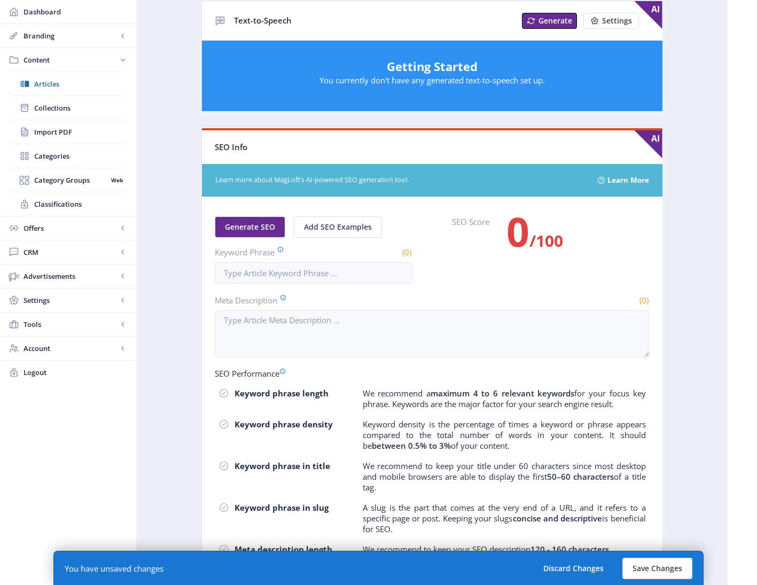
scroll to position [502, 0]
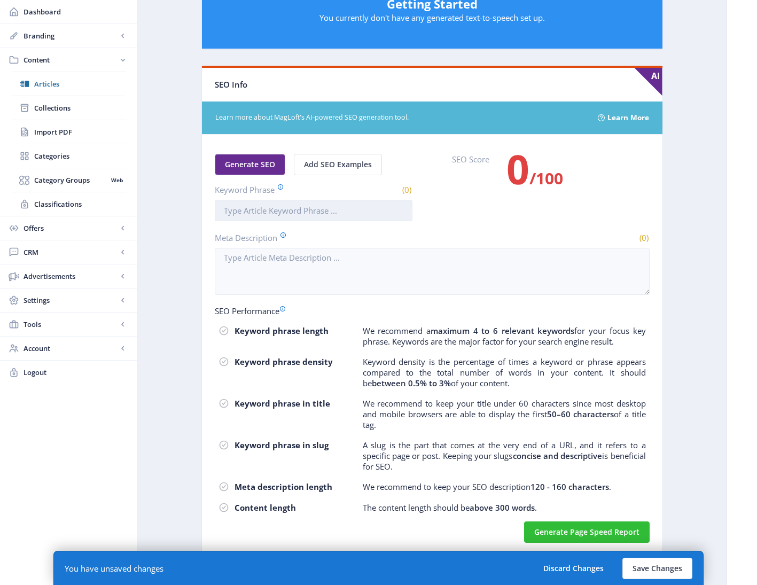
click at [269, 212] on input "Keyword Phrase" at bounding box center [314, 210] width 198 height 21
paste input "restorative practices in education through the arts"
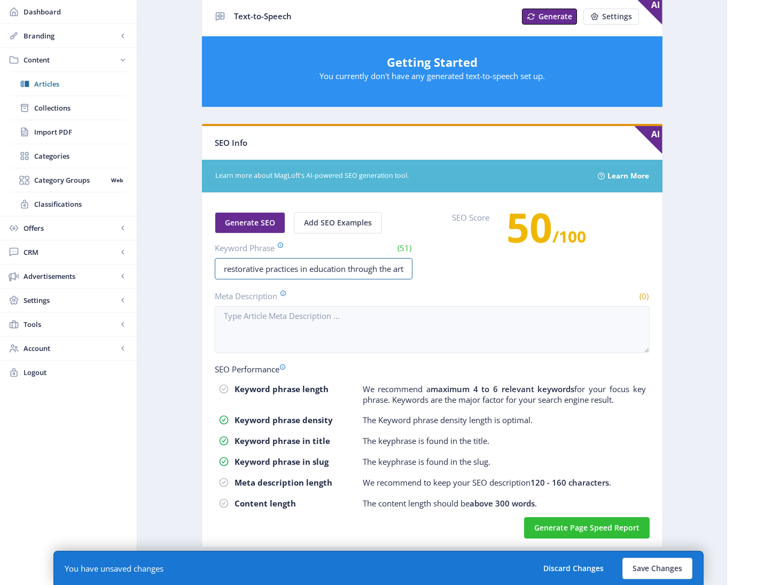
scroll to position [444, 0]
type input "restorative practices in education through the arts"
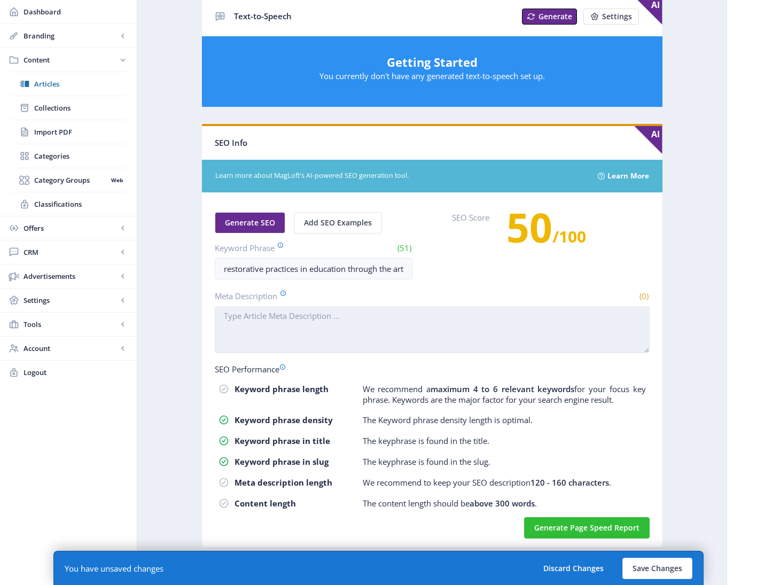
click at [301, 332] on textarea "Meta Description" at bounding box center [432, 329] width 435 height 47
paste textarea "Restorative practices in education through the arts empower students to express…"
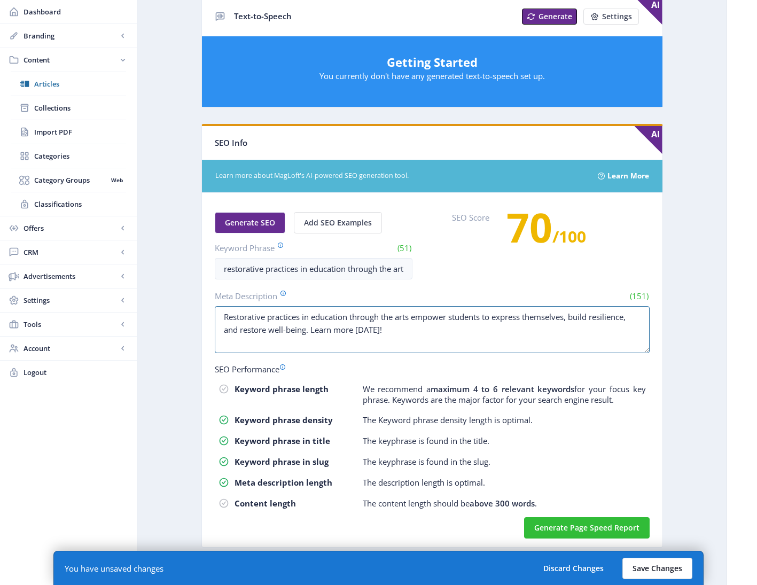
type textarea "Restorative practices in education through the arts empower students to express…"
click at [639, 571] on button "Save Changes" at bounding box center [657, 568] width 70 height 21
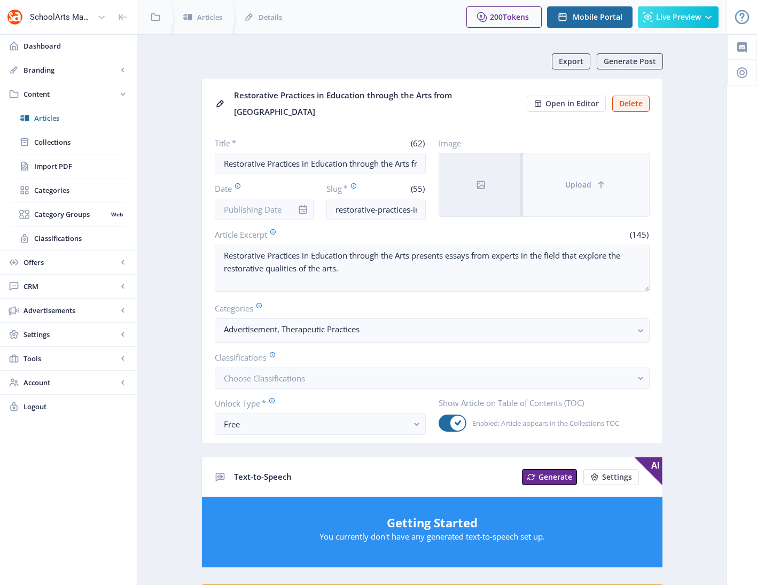
click at [560, 163] on button "Upload" at bounding box center [586, 184] width 126 height 63
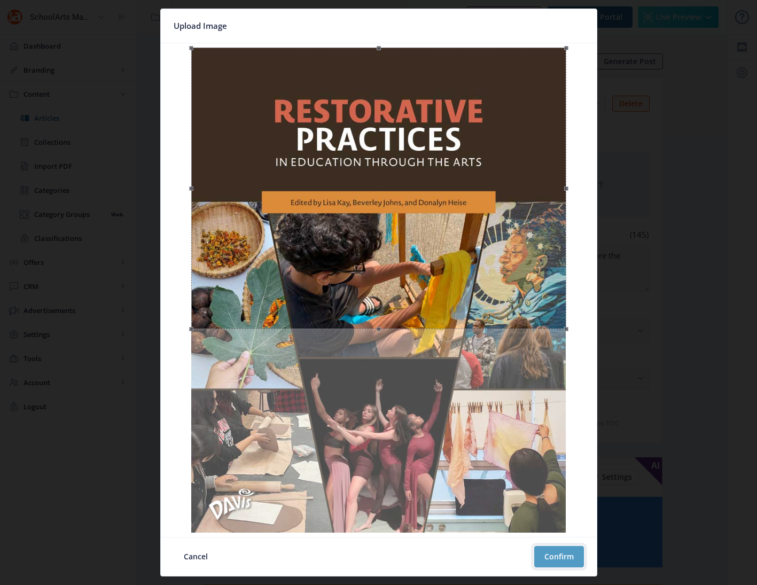
click at [548, 555] on button "Confirm" at bounding box center [559, 556] width 50 height 21
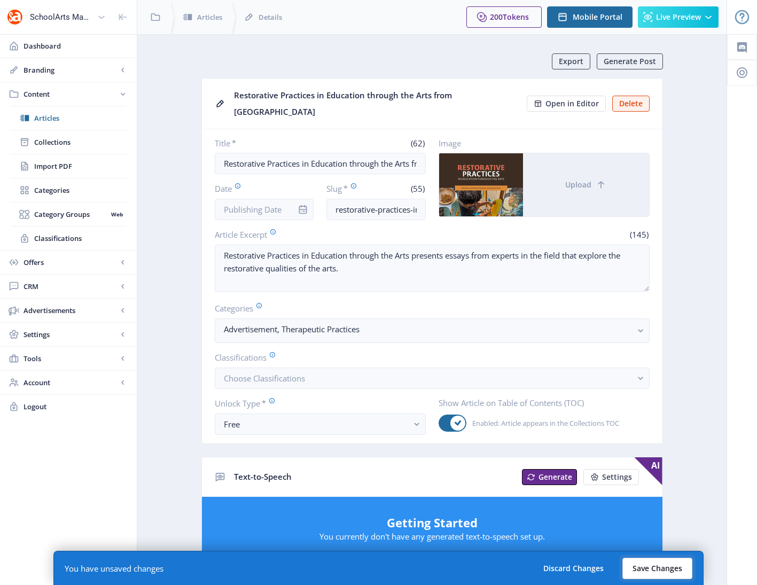
click at [658, 568] on button "Save Changes" at bounding box center [657, 568] width 70 height 21
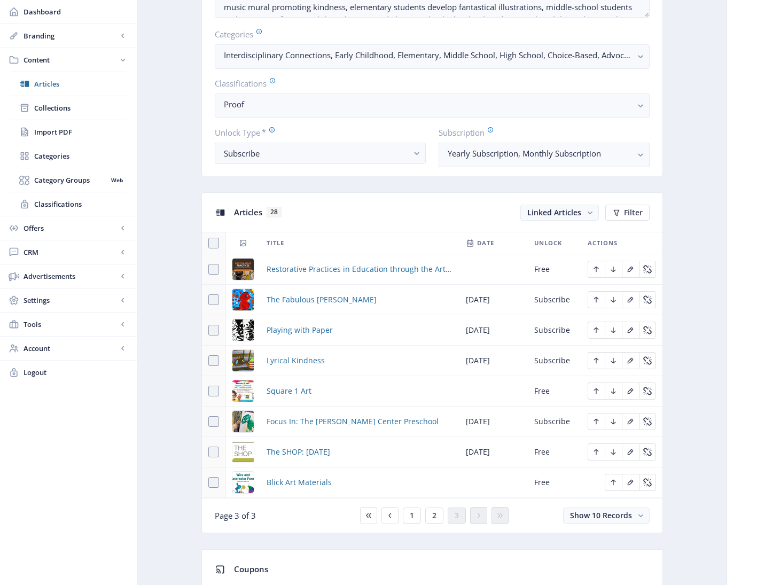
scroll to position [322, 0]
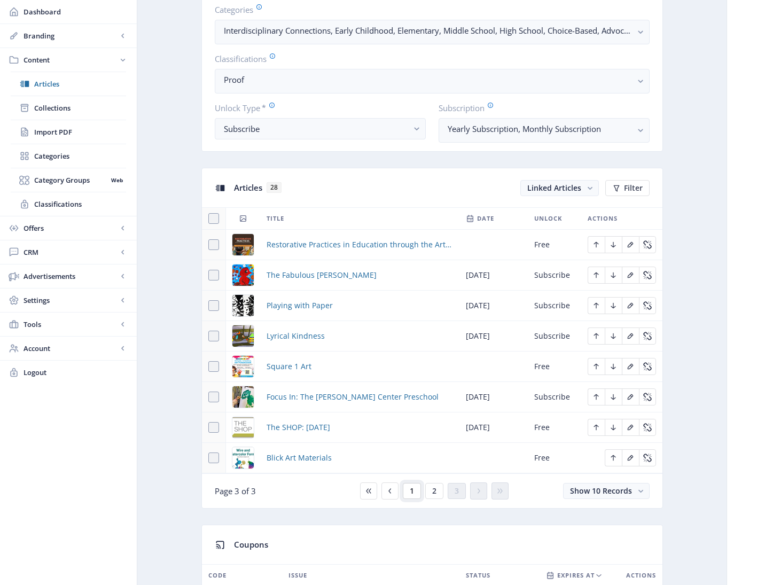
click at [407, 488] on button "1" at bounding box center [412, 491] width 18 height 16
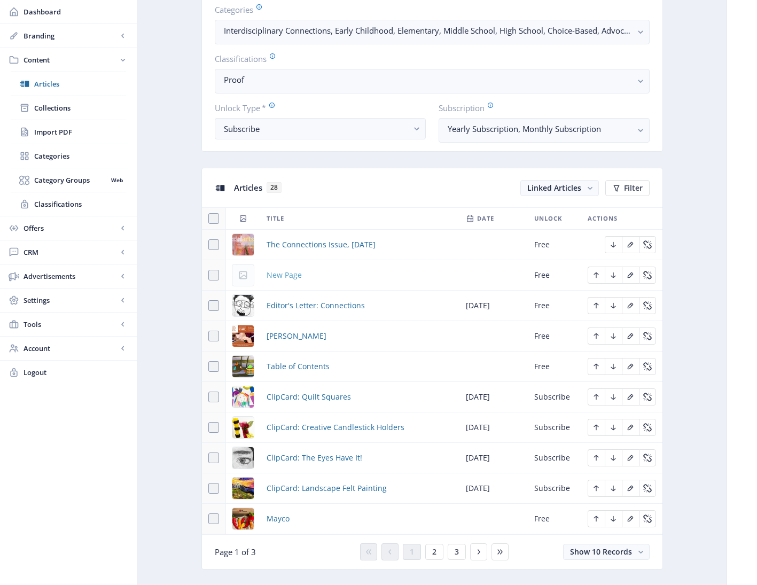
click at [295, 274] on span "New Page" at bounding box center [284, 275] width 35 height 13
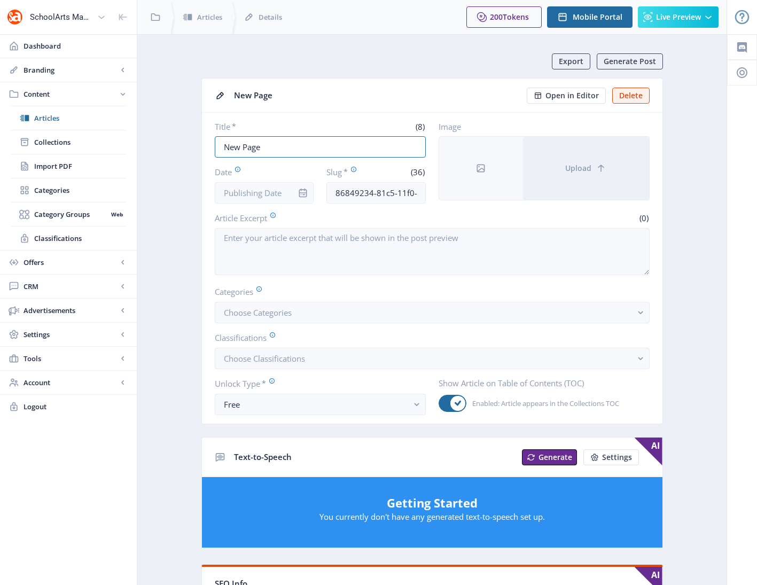
drag, startPoint x: 272, startPoint y: 149, endPoint x: 184, endPoint y: 139, distance: 88.7
click at [184, 139] on app-content-article "Export Generate Post New Page Open in Editor Delete Title * (8) New Page Date S…" at bounding box center [432, 560] width 552 height 1014
paste input "Experience Art from Davis"
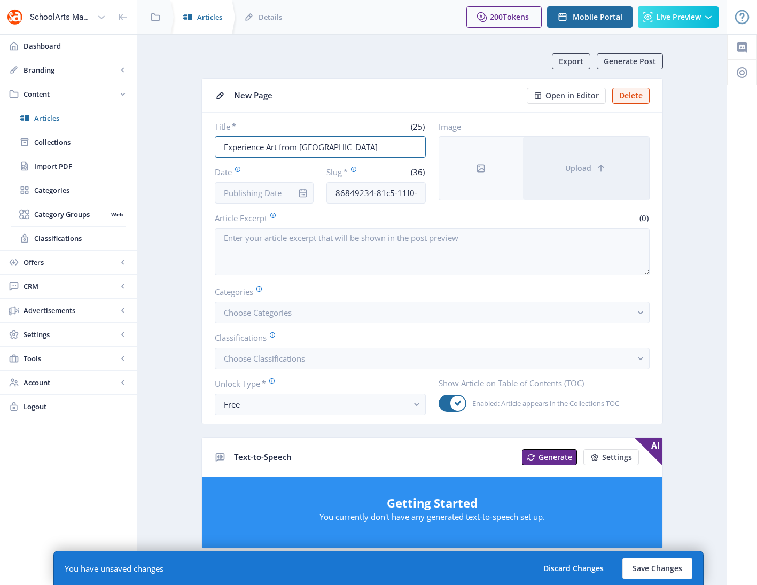
type input "Experience Art from Davis"
click at [370, 196] on input "86849234-81c5-11f0-bd64-4201ac1fa005" at bounding box center [375, 192] width 99 height 21
paste input "middle-school-art-curriculum-62"
type input "middle-school-art-curriculum-925"
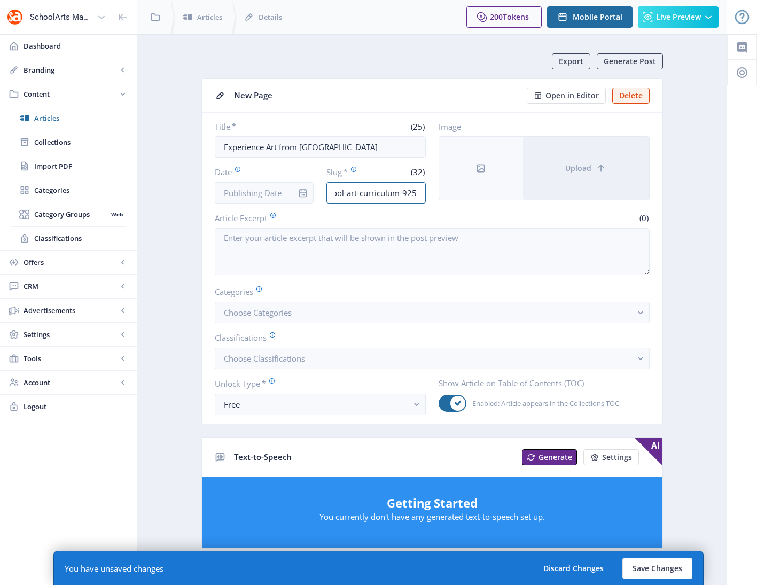
scroll to position [0, 0]
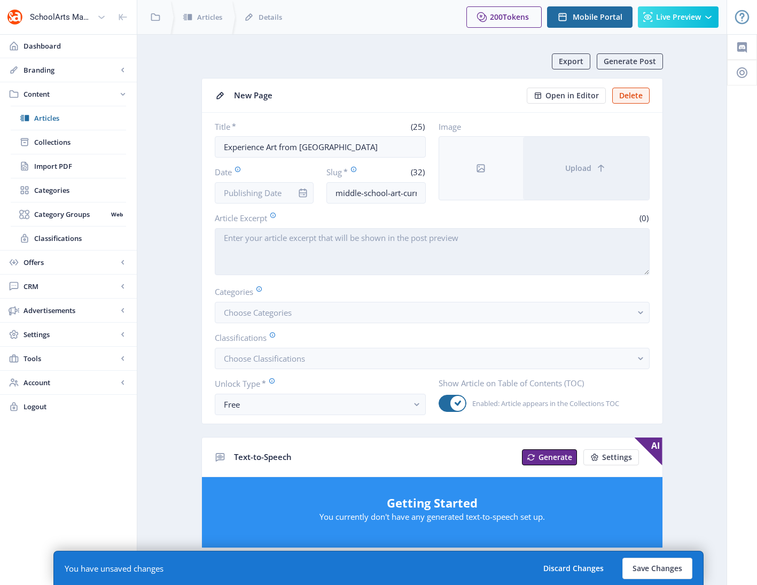
click at [322, 254] on textarea "Article Excerpt" at bounding box center [432, 251] width 435 height 47
paste textarea "Filled with opportunities to build critical thinking skills and choice, this br…"
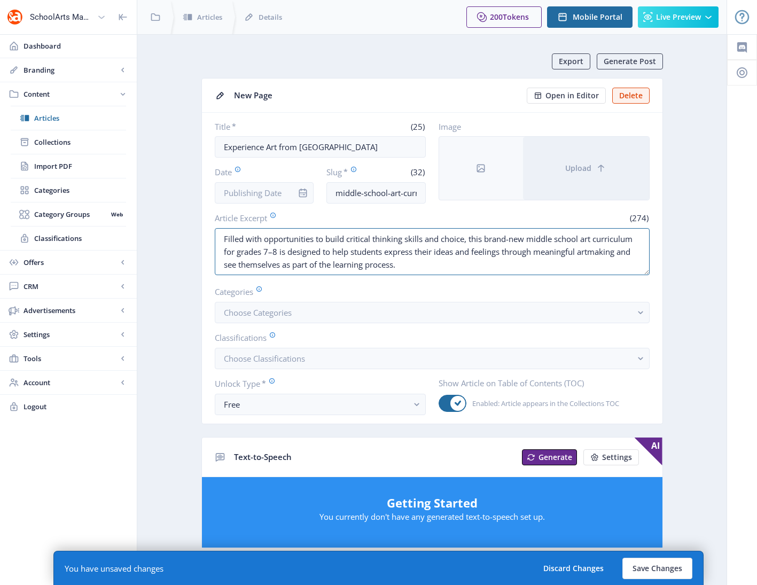
type textarea "Filled with opportunities to build critical thinking skills and choice, this br…"
click at [649, 313] on button "Choose Categories" at bounding box center [432, 312] width 435 height 21
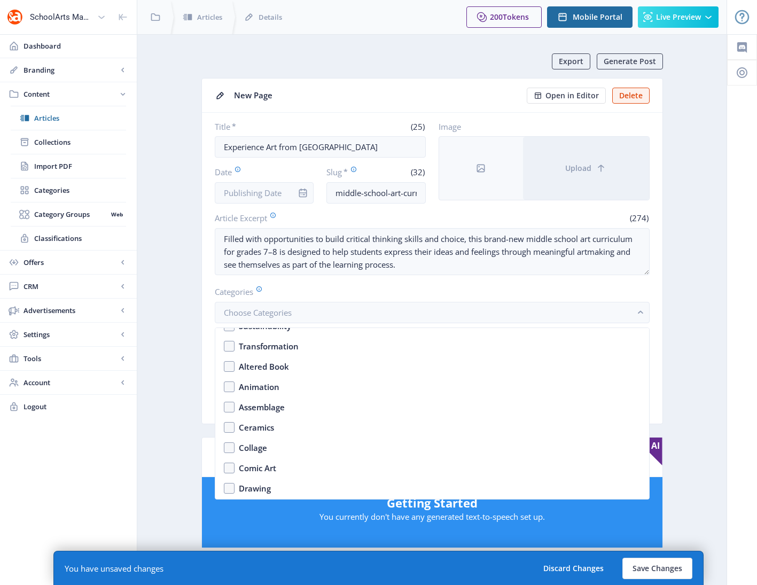
scroll to position [1670, 0]
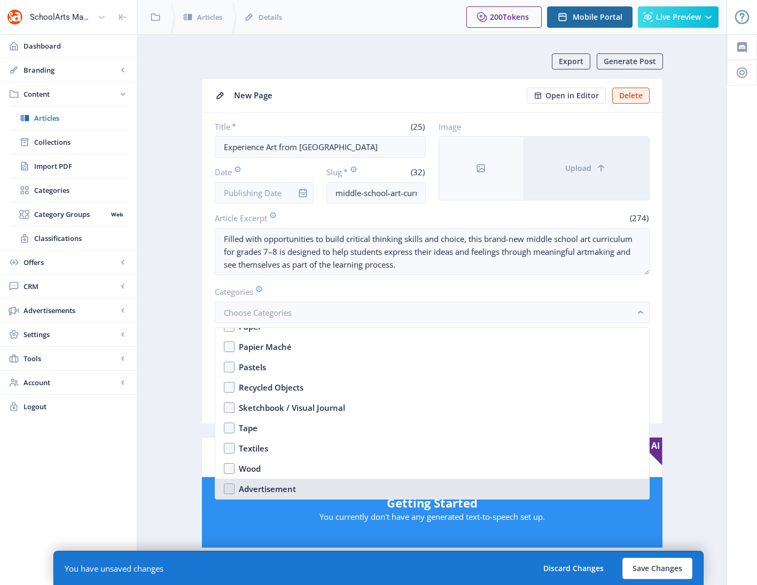
click at [326, 493] on nb-option "Advertisement" at bounding box center [432, 489] width 434 height 20
checkbox input "true"
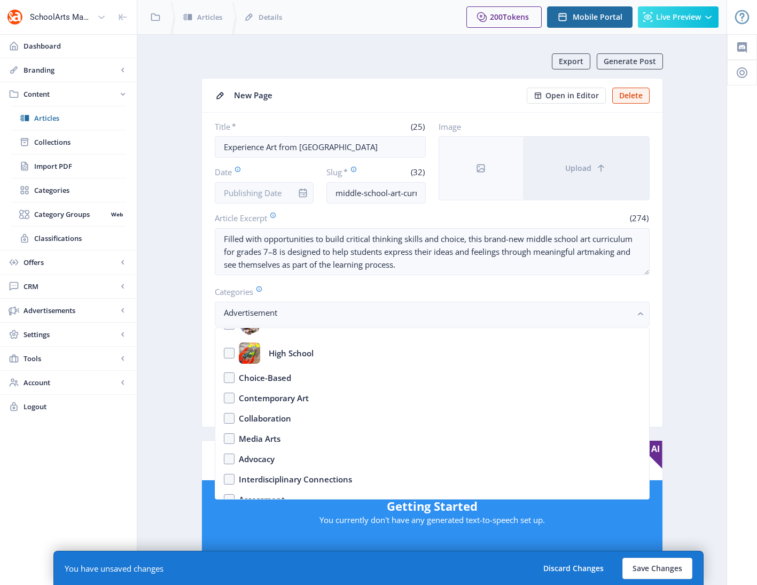
scroll to position [0, 0]
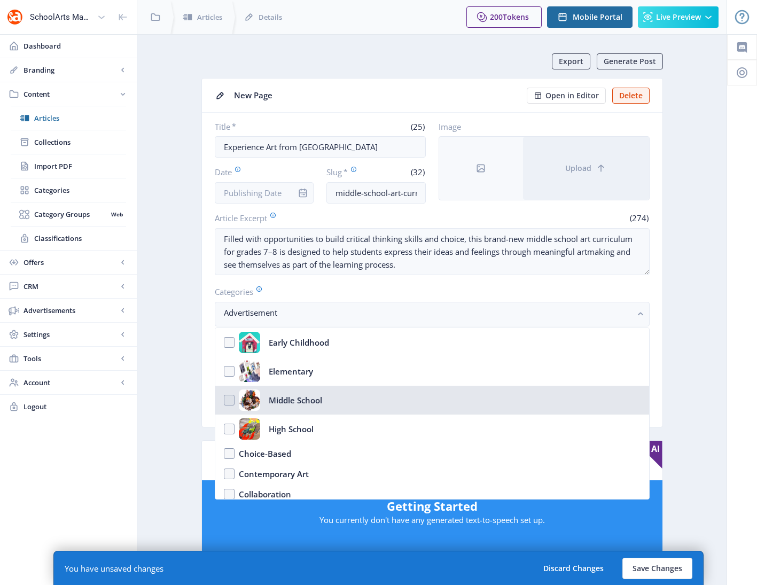
click at [306, 399] on div "Middle School" at bounding box center [295, 400] width 53 height 21
checkbox input "true"
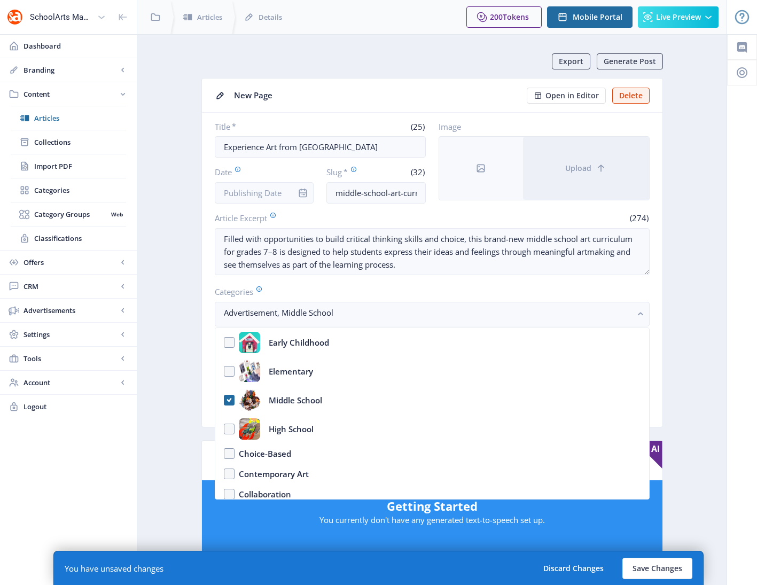
click at [686, 406] on app-content-article "Export Generate Post New Page Open in Editor Delete Title * (25) Experience Art…" at bounding box center [432, 561] width 552 height 1017
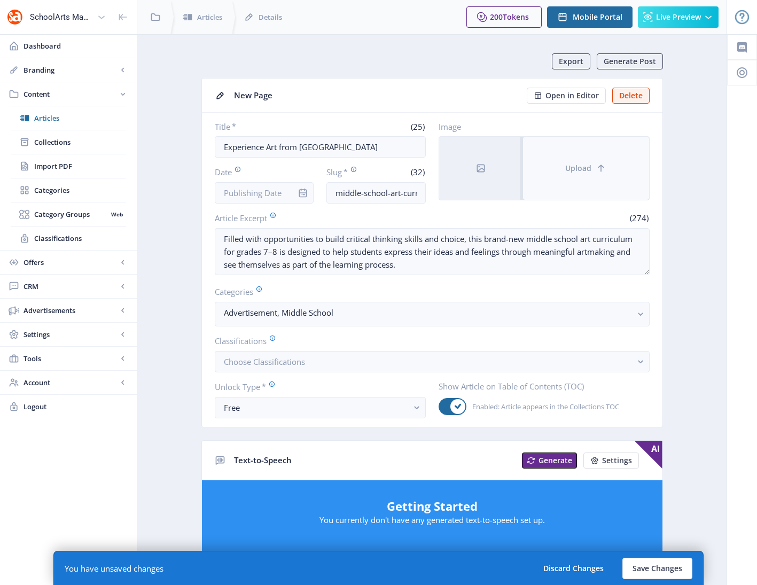
click at [592, 167] on button "Upload" at bounding box center [586, 168] width 126 height 63
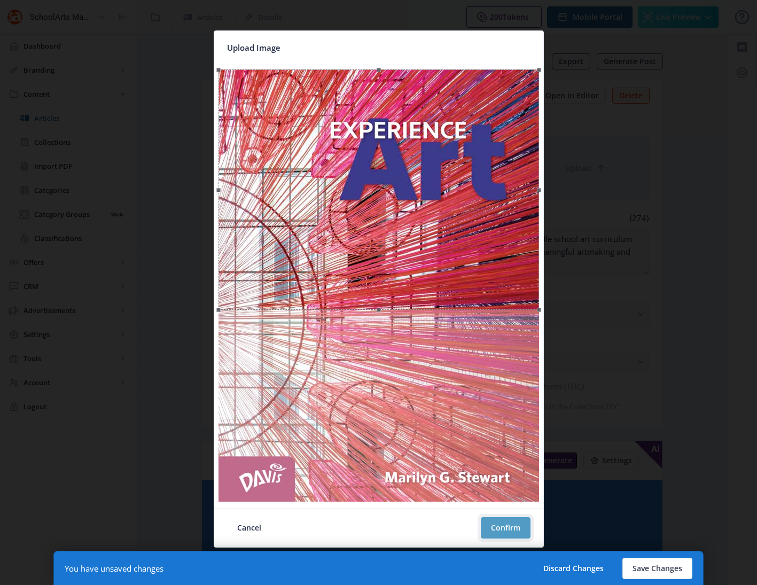
click at [508, 529] on button "Confirm" at bounding box center [506, 527] width 50 height 21
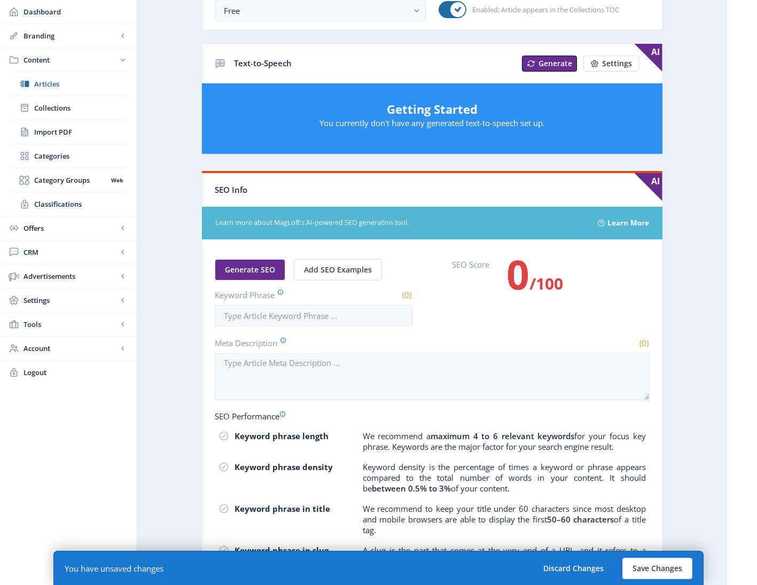
scroll to position [409, 0]
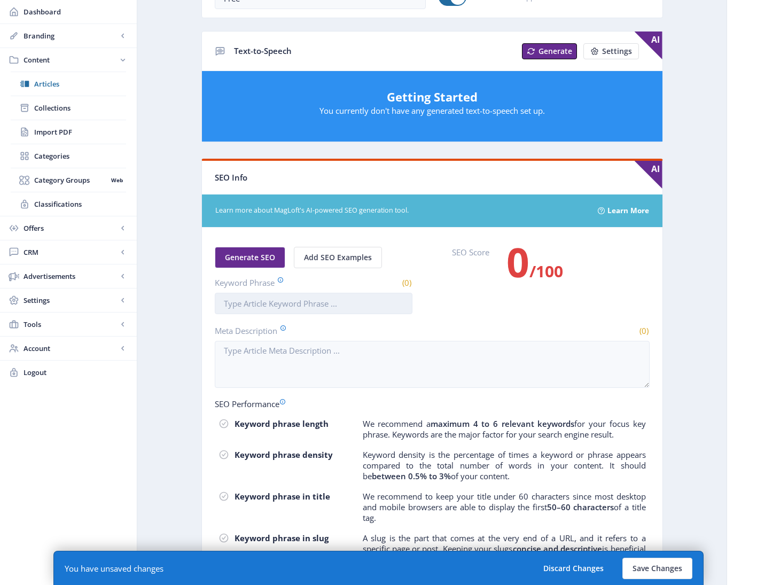
click at [289, 306] on input "Keyword Phrase" at bounding box center [314, 303] width 198 height 21
paste input "middle school art curriculum"
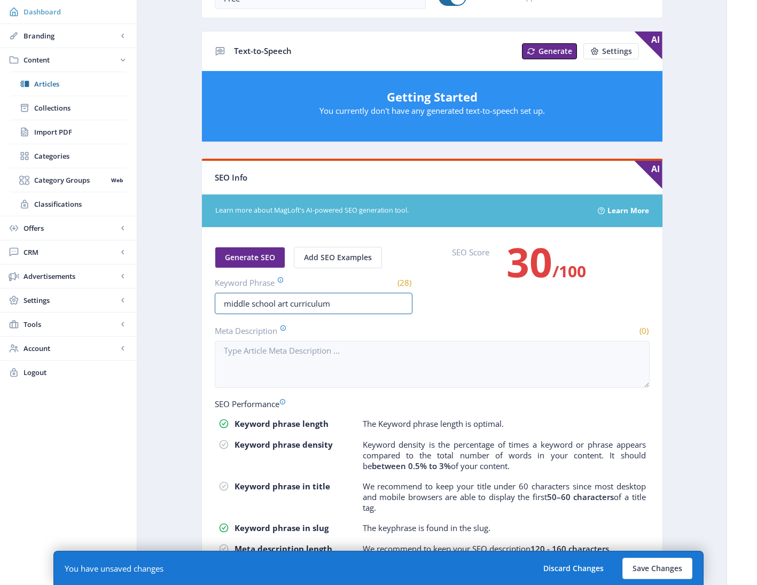
type input "middle school art curriculum"
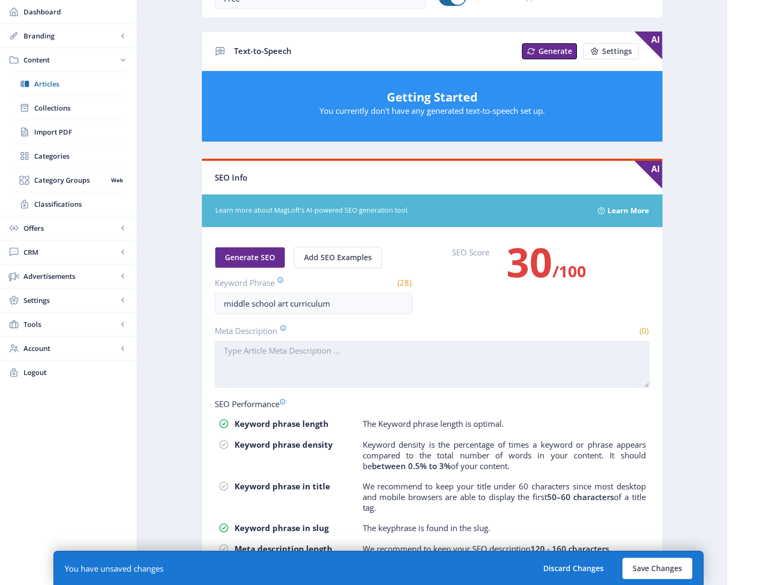
click at [299, 362] on textarea "Meta Description" at bounding box center [432, 364] width 435 height 47
paste textarea "This middle school art curriculum is designed to help students express their id…"
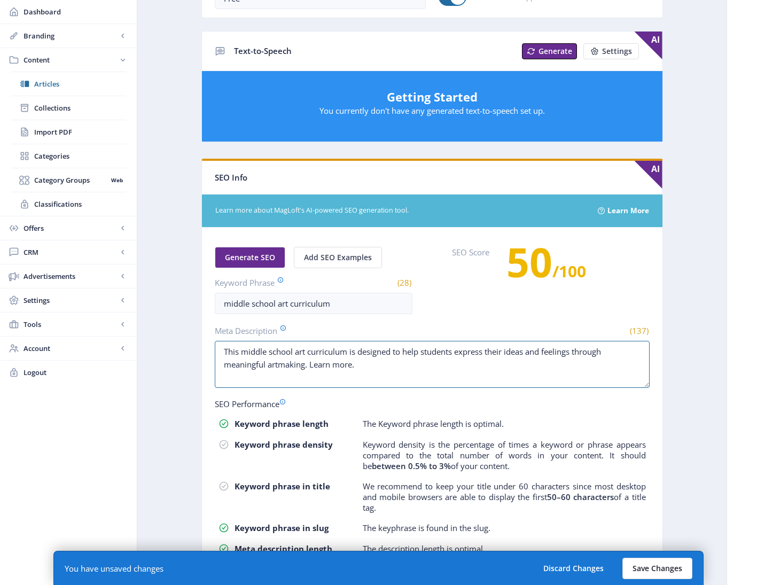
type textarea "This middle school art curriculum is designed to help students express their id…"
click at [648, 569] on button "Save Changes" at bounding box center [657, 568] width 70 height 21
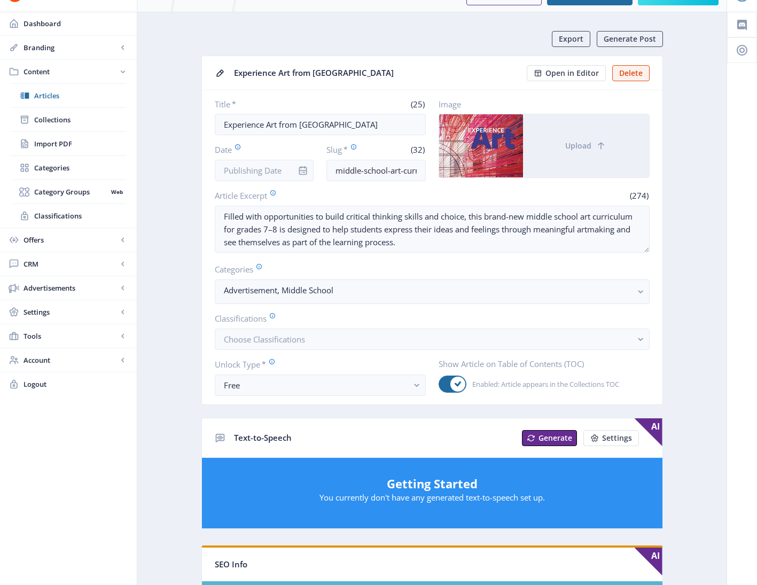
scroll to position [0, 0]
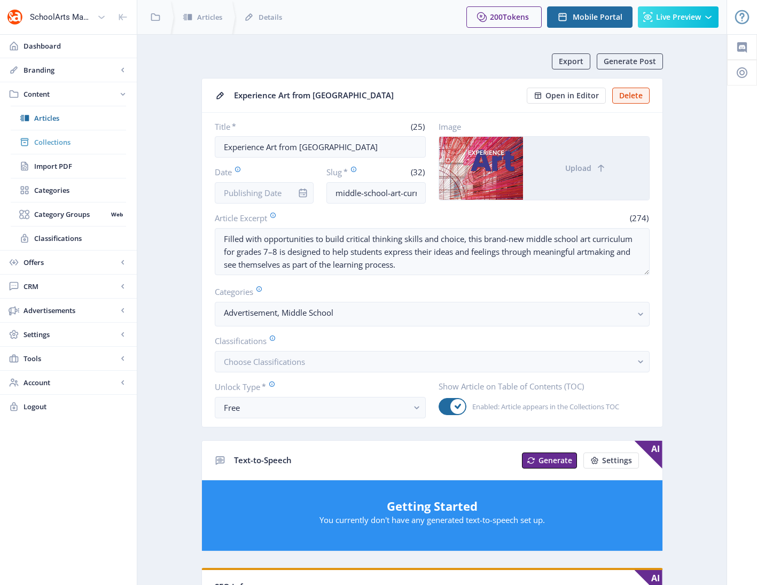
click at [52, 143] on span "Collections" at bounding box center [80, 142] width 92 height 11
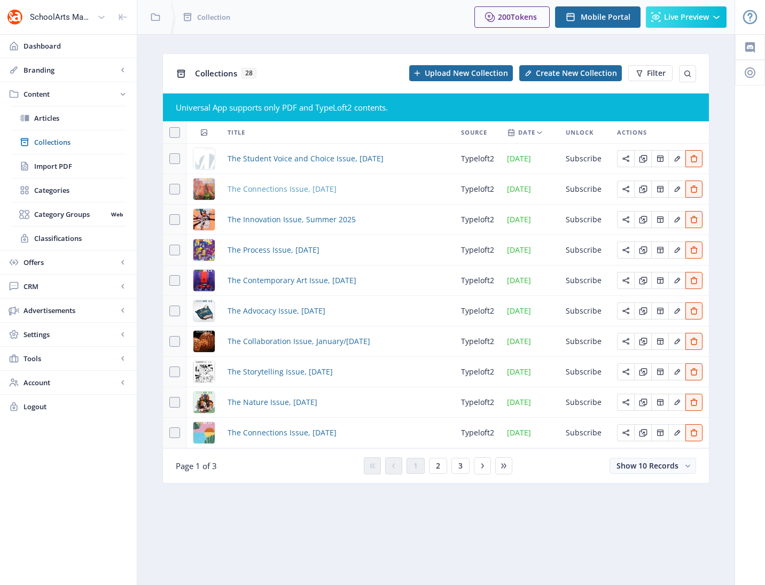
click at [277, 188] on span "The Connections Issue, [DATE]" at bounding box center [282, 189] width 109 height 13
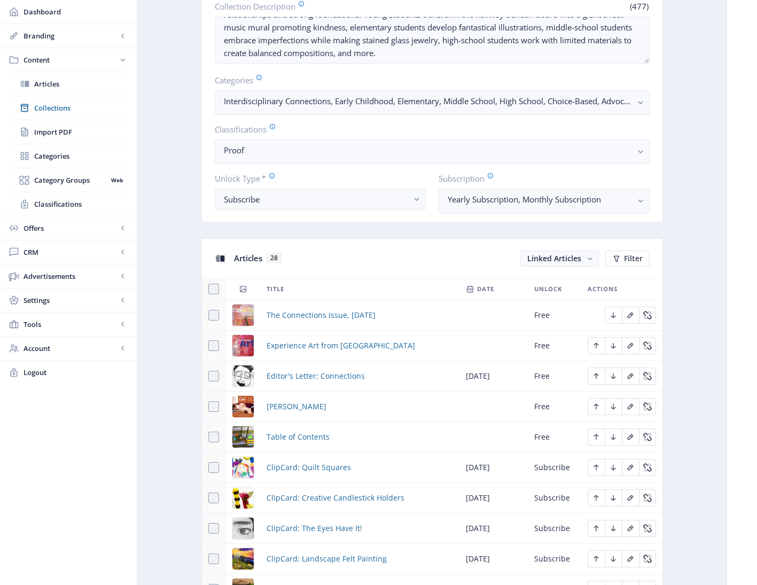
scroll to position [508, 0]
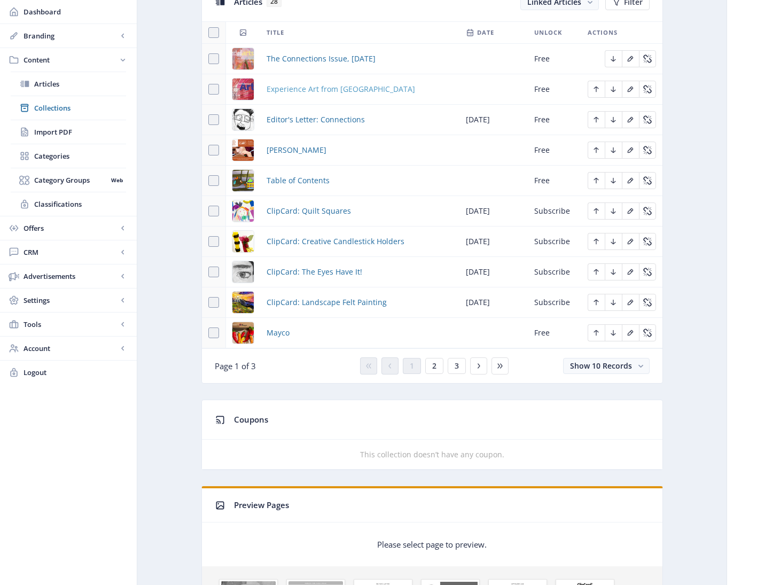
click at [308, 87] on span "Experience Art from Davis" at bounding box center [341, 89] width 149 height 13
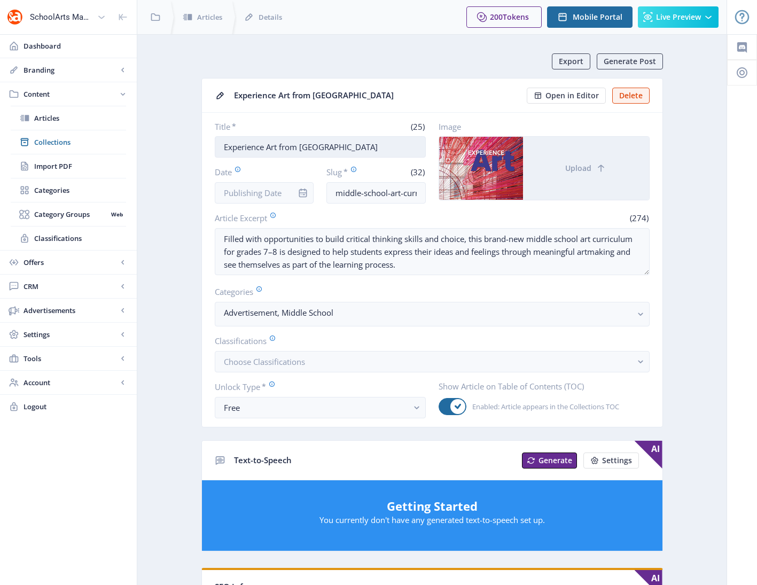
click at [333, 149] on input "Experience Art from Davis" at bounding box center [320, 146] width 211 height 21
click at [331, 150] on input "Experience Art from Davis" at bounding box center [320, 146] width 211 height 21
paste input "Professional Developmen"
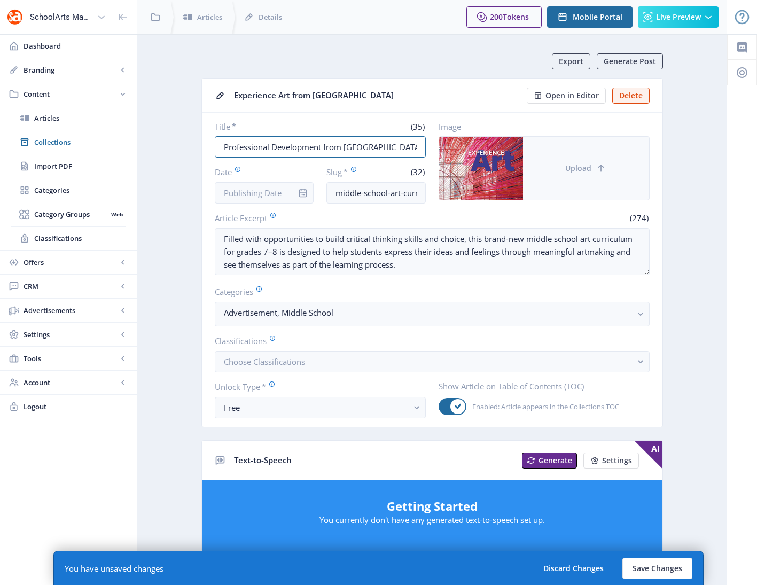
type input "Professional Development from [GEOGRAPHIC_DATA]"
click at [614, 172] on button "Upload" at bounding box center [586, 168] width 126 height 63
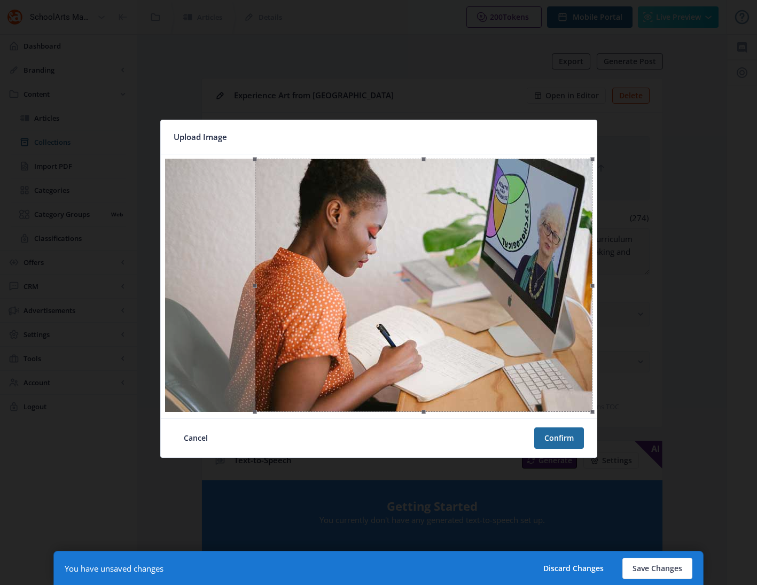
drag, startPoint x: 458, startPoint y: 238, endPoint x: 513, endPoint y: 236, distance: 55.6
click at [513, 236] on div at bounding box center [424, 285] width 338 height 253
click at [564, 429] on button "Confirm" at bounding box center [559, 437] width 50 height 21
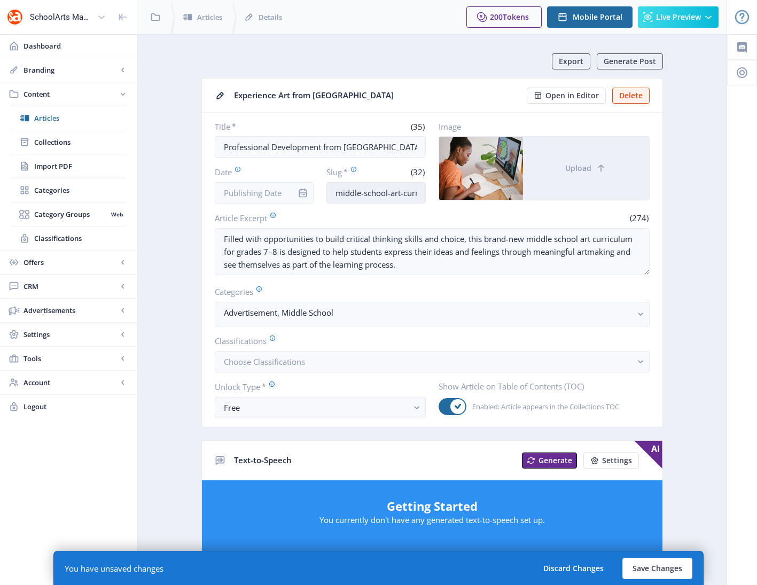
click at [379, 192] on input "middle-school-art-curriculum-925" at bounding box center [375, 192] width 99 height 21
click at [378, 193] on input "middle-school-art-curriculum-925" at bounding box center [375, 192] width 99 height 21
paste input "professional-development-art-educators-323"
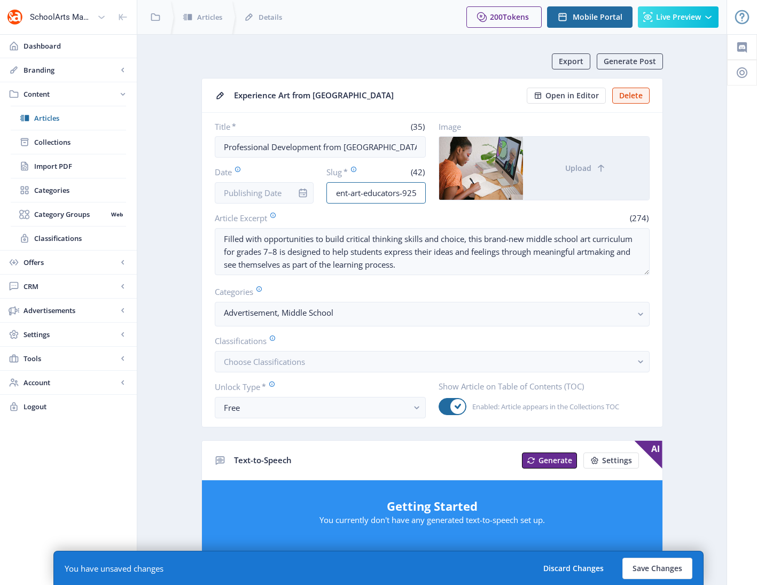
type input "professional-development-art-educators-925"
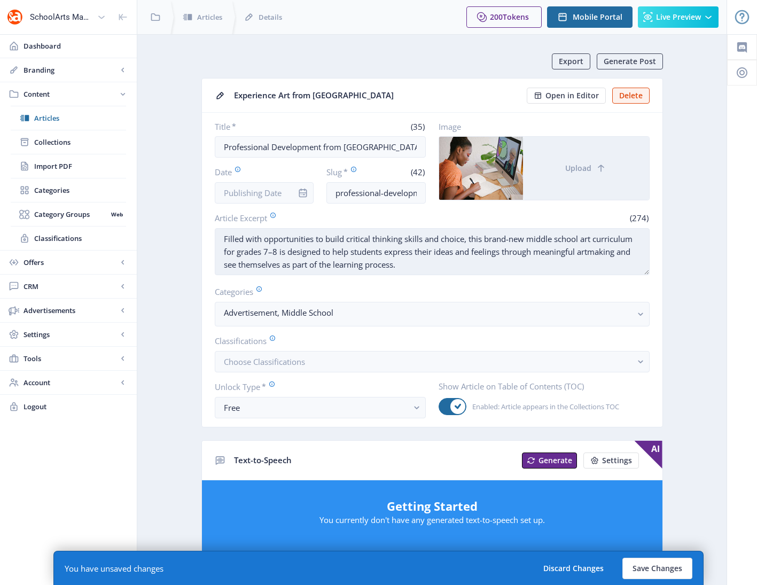
click at [315, 263] on textarea "Filled with opportunities to build critical thinking skills and choice, this br…" at bounding box center [432, 251] width 435 height 47
paste textarea "Davis provides learning that is relevant to contemporary approaches and issues.…"
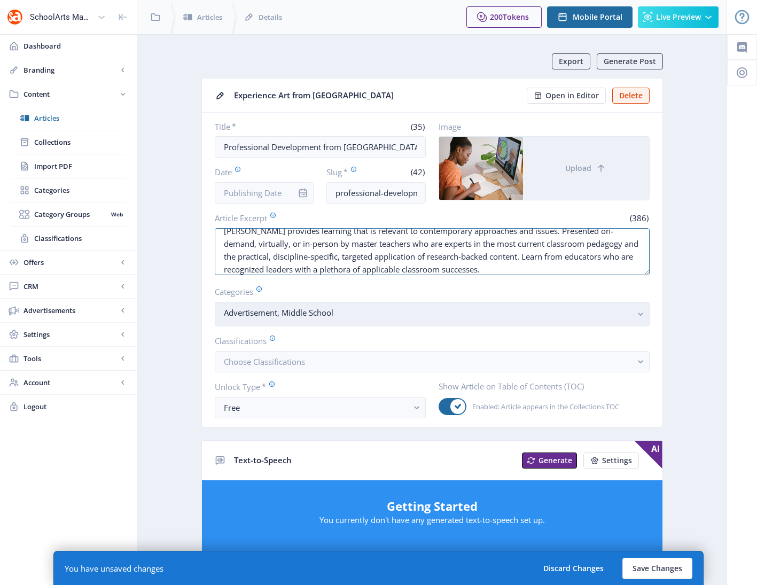
type textarea "Davis provides learning that is relevant to contemporary approaches and issues.…"
drag, startPoint x: 642, startPoint y: 320, endPoint x: 621, endPoint y: 316, distance: 21.6
click at [637, 318] on rect "button" at bounding box center [641, 314] width 12 height 12
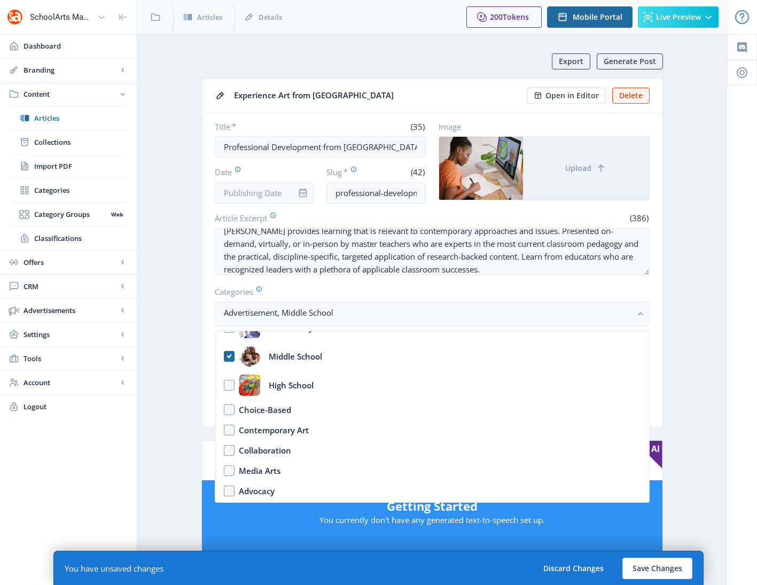
scroll to position [0, 0]
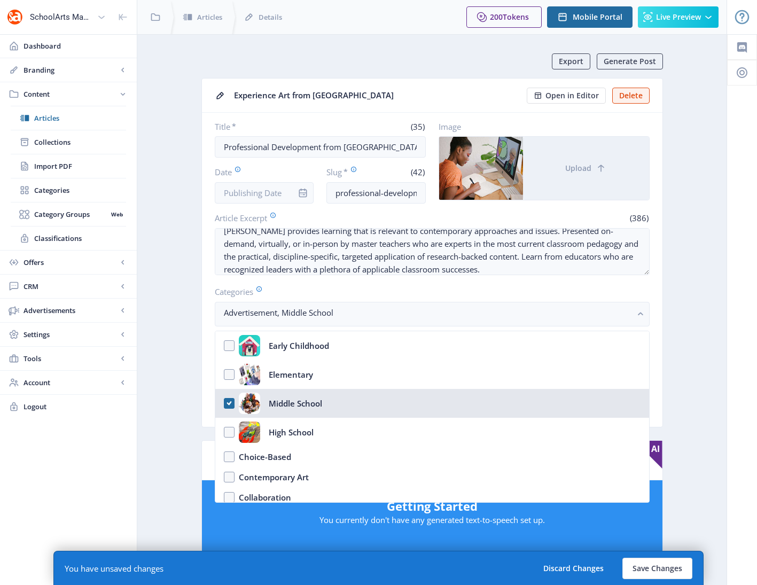
click at [286, 404] on div "Middle School" at bounding box center [295, 403] width 53 height 21
checkbox input "false"
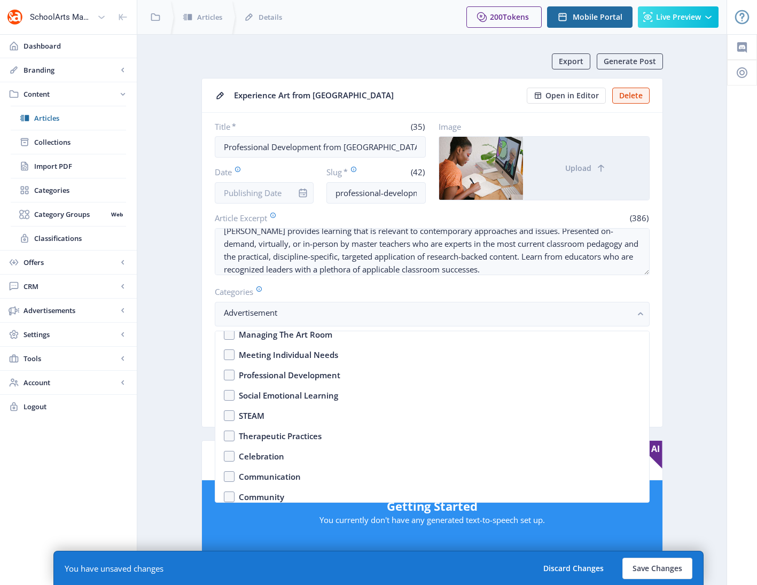
scroll to position [420, 0]
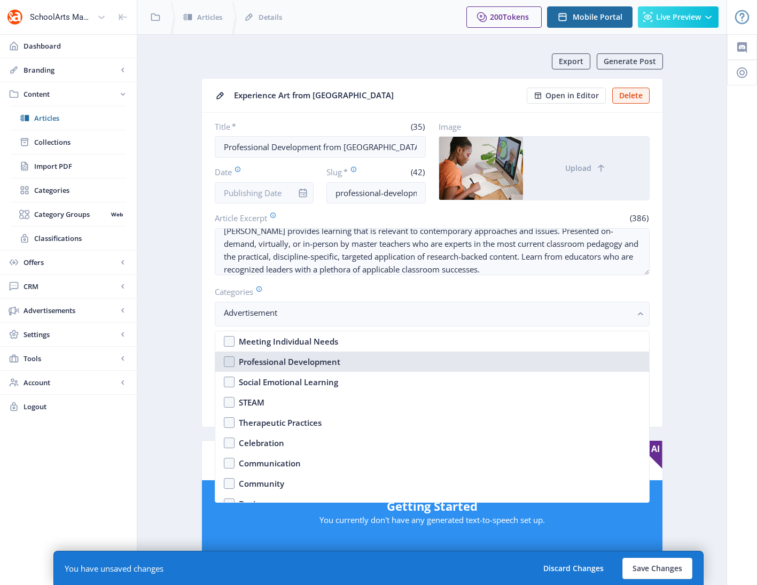
click at [289, 362] on div "Professional Development" at bounding box center [290, 361] width 102 height 13
checkbox input "true"
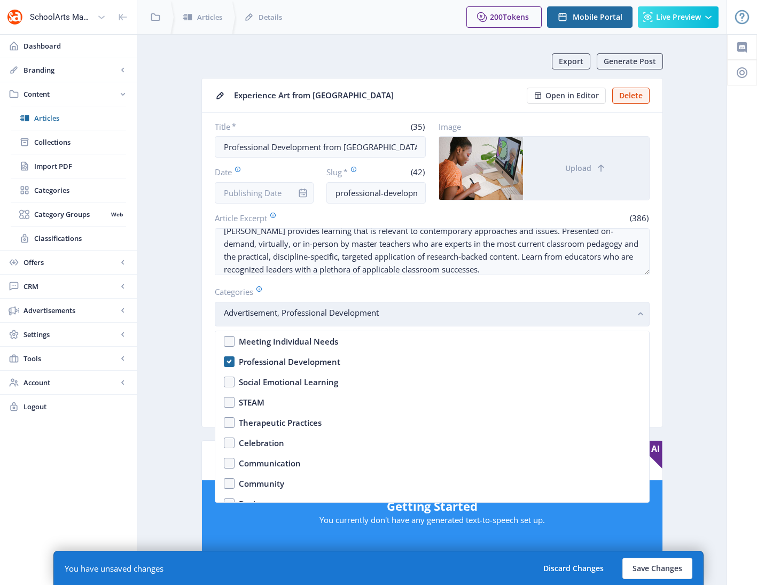
click at [640, 311] on rect "button" at bounding box center [641, 314] width 12 height 12
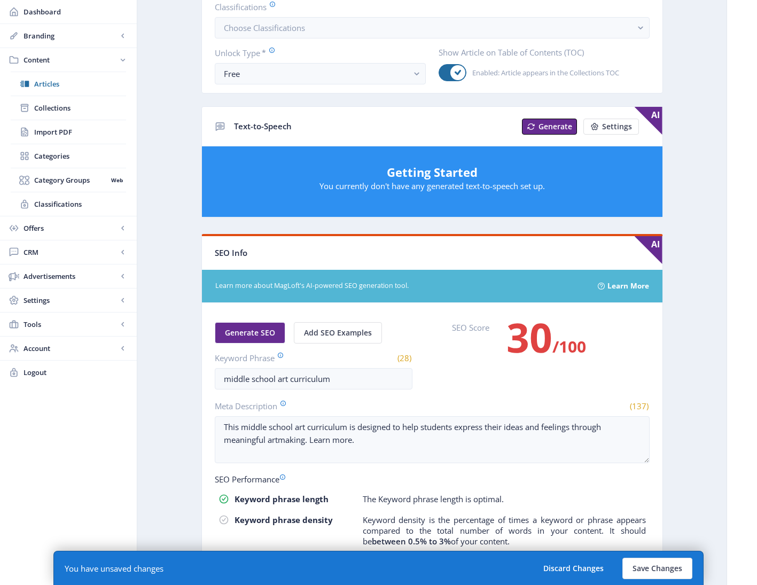
scroll to position [496, 0]
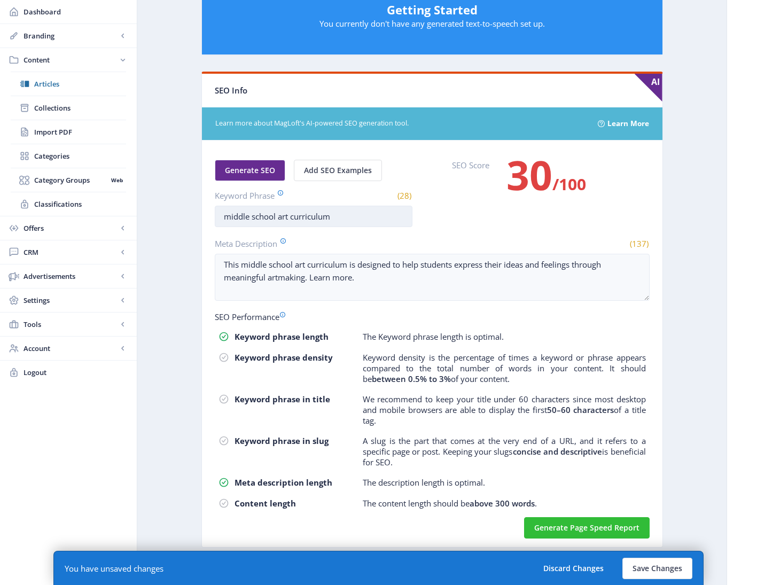
click at [255, 215] on input "middle school art curriculum" at bounding box center [314, 216] width 198 height 21
paste input "professional development art educators"
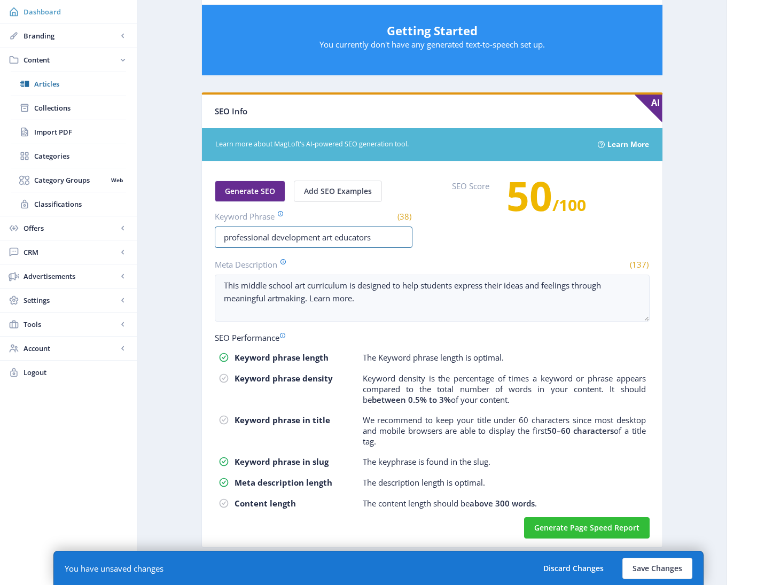
type input "professional development art educators"
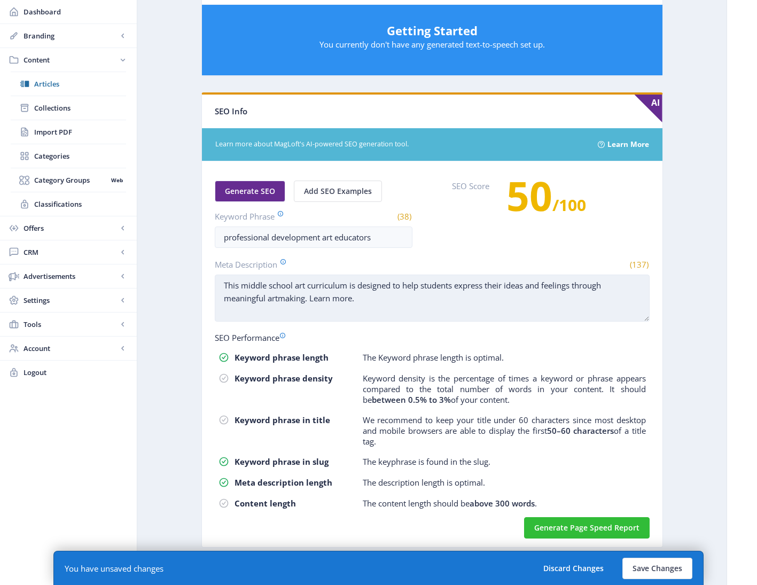
click at [312, 302] on textarea "This middle school art curriculum is designed to help students express their id…" at bounding box center [432, 298] width 435 height 47
paste textarea "Professional development for art educators. Presented on-demand, virtually, or …"
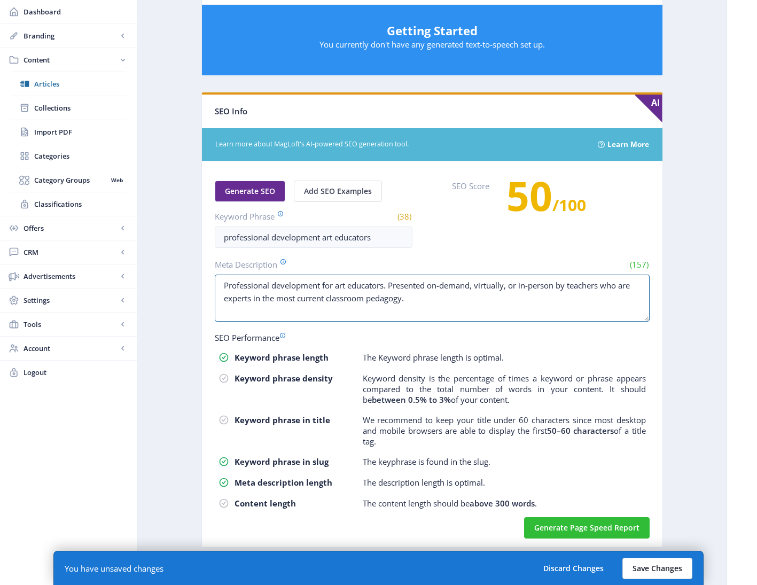
type textarea "Professional development for art educators. Presented on-demand, virtually, or …"
click at [672, 569] on button "Save Changes" at bounding box center [657, 568] width 70 height 21
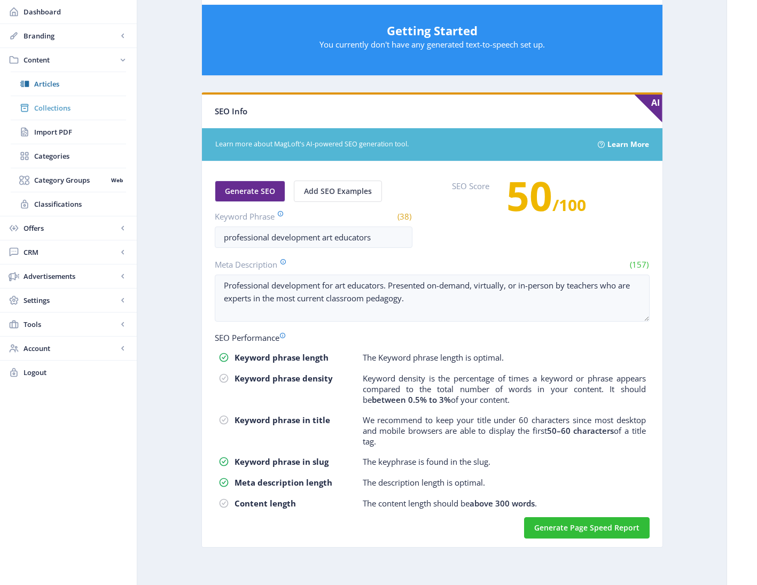
click at [59, 107] on span "Collections" at bounding box center [80, 108] width 92 height 11
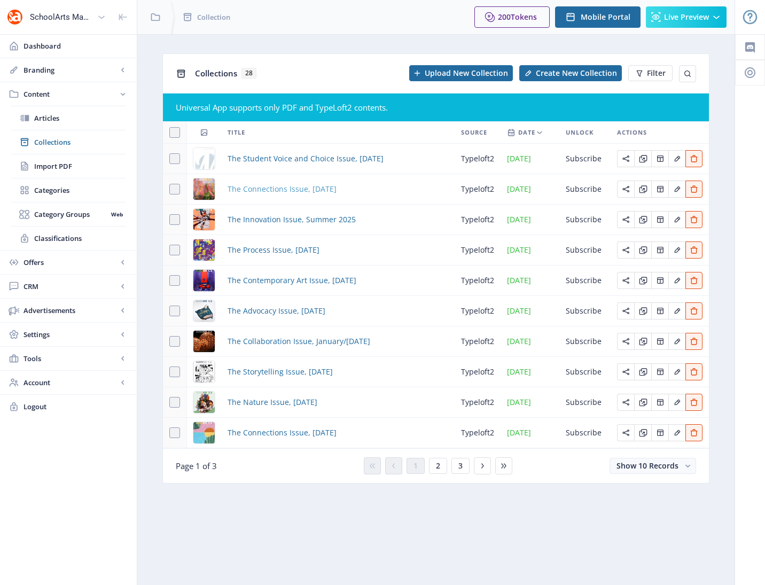
click at [299, 190] on span "The Connections Issue, [DATE]" at bounding box center [282, 189] width 109 height 13
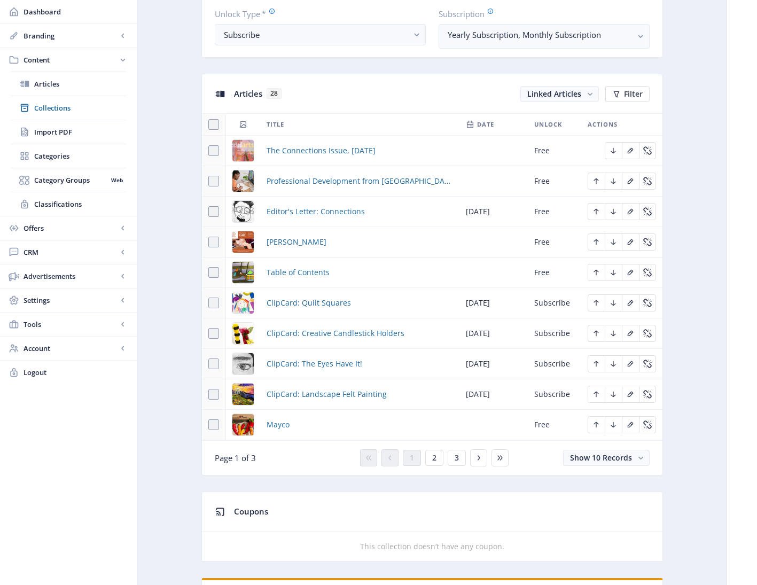
scroll to position [464, 0]
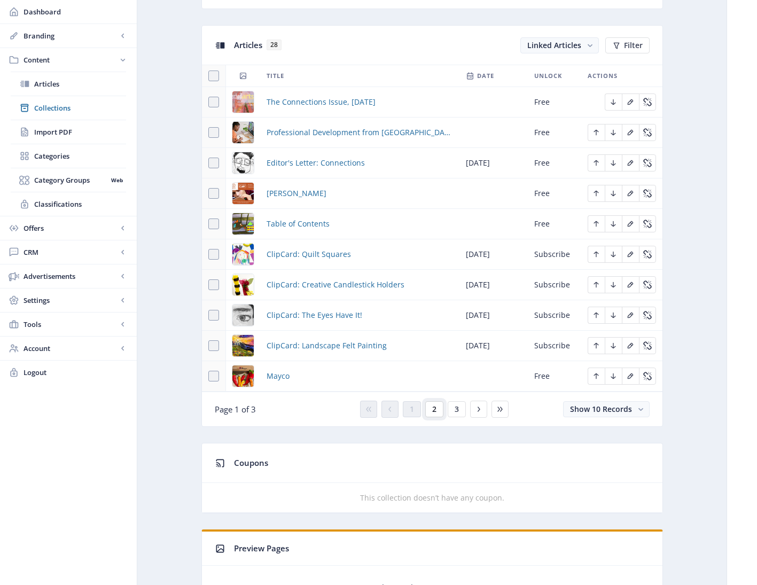
click at [435, 405] on span "2" at bounding box center [434, 409] width 4 height 9
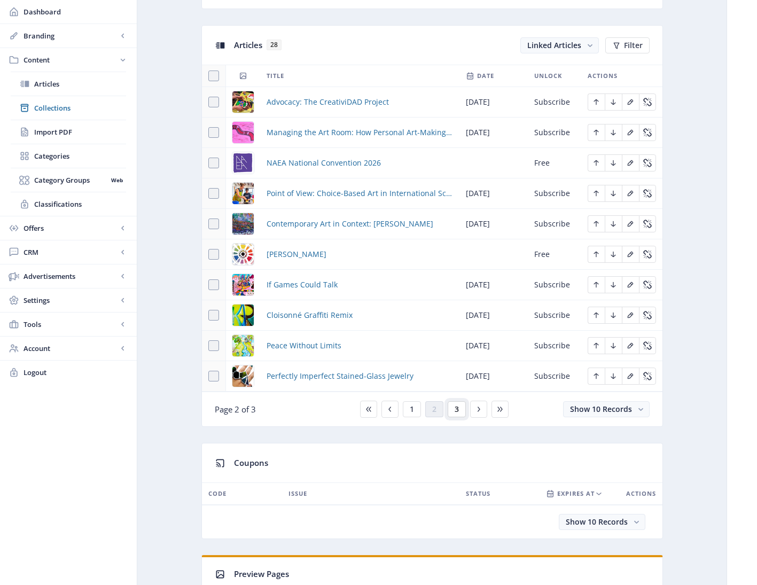
click at [460, 411] on button "3" at bounding box center [457, 409] width 18 height 16
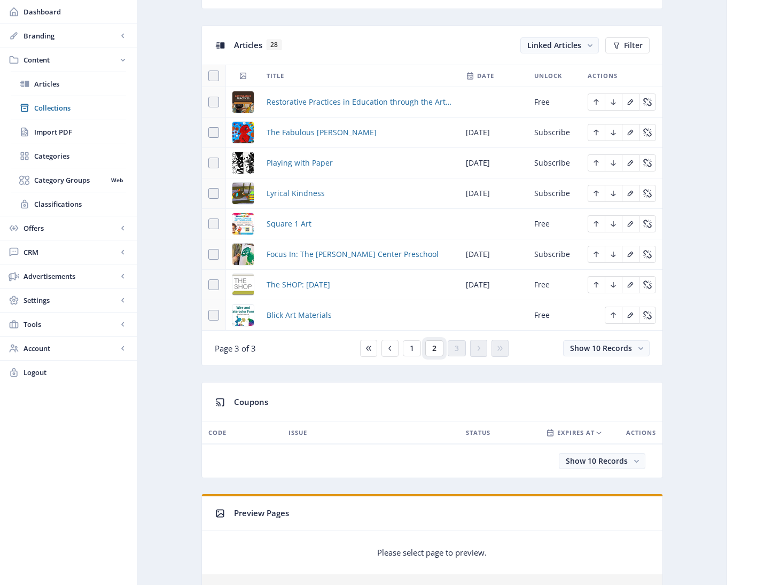
click at [435, 350] on span "2" at bounding box center [434, 348] width 4 height 9
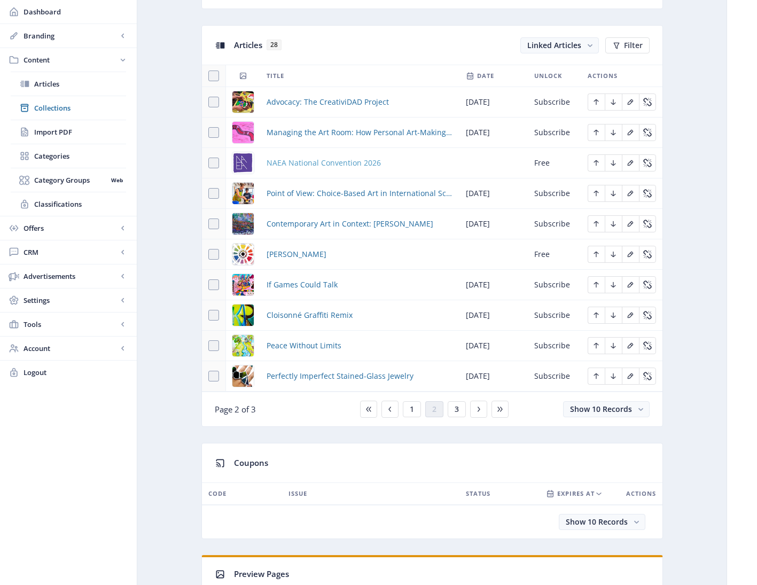
click at [299, 162] on span "NAEA National Convention 2026" at bounding box center [324, 163] width 114 height 13
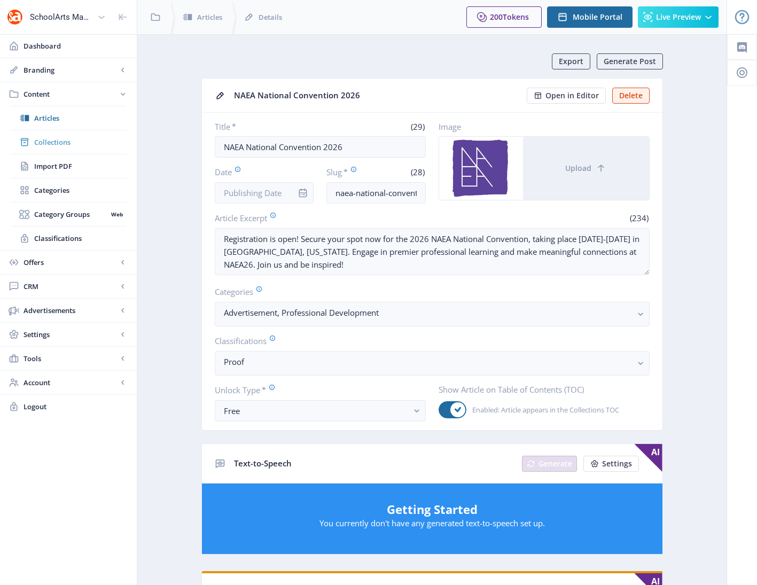
click at [50, 142] on span "Collections" at bounding box center [80, 142] width 92 height 11
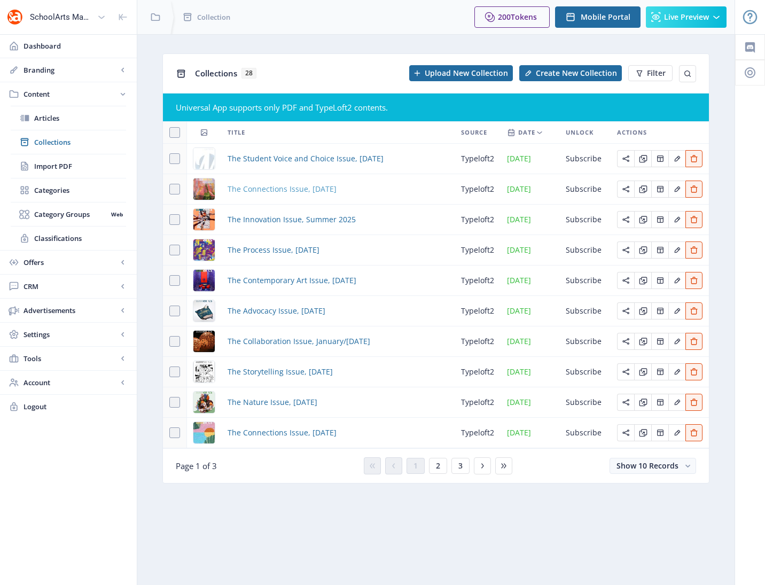
click at [286, 191] on span "The Connections Issue, [DATE]" at bounding box center [282, 189] width 109 height 13
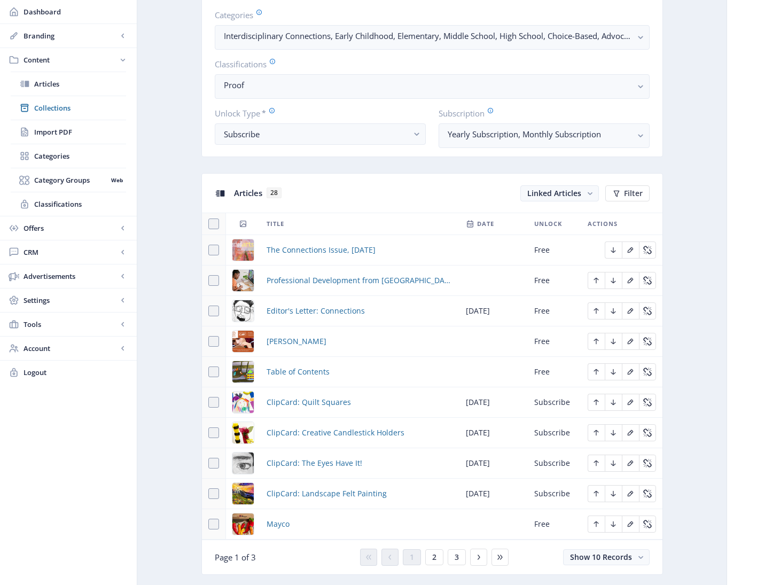
scroll to position [317, 0]
click at [278, 343] on span "[PERSON_NAME]" at bounding box center [297, 340] width 60 height 13
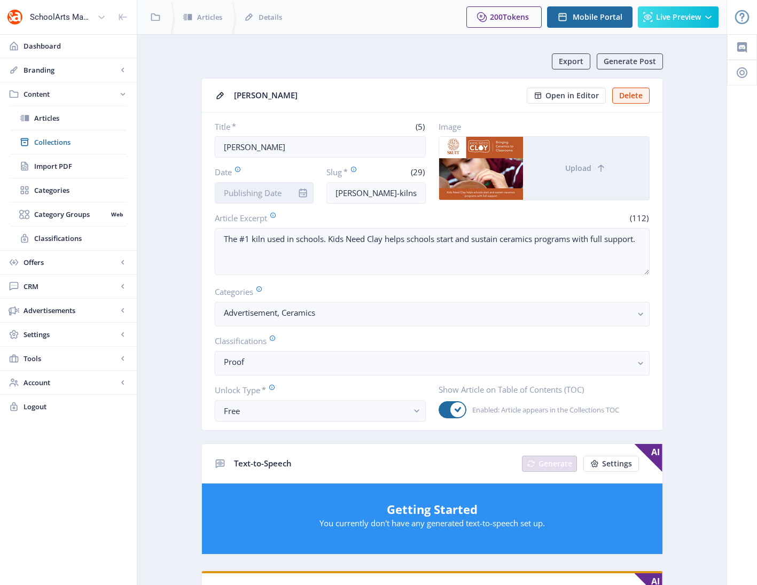
click at [287, 195] on input "Date" at bounding box center [264, 192] width 99 height 21
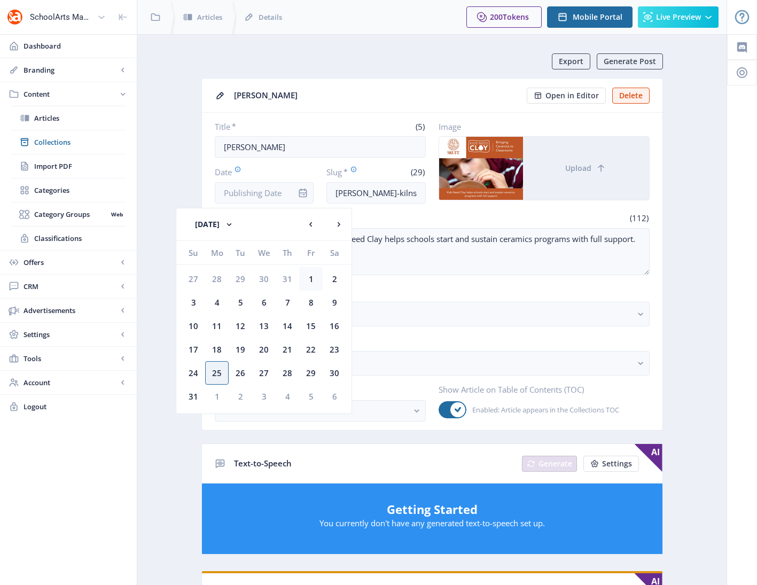
click at [312, 279] on div "1" at bounding box center [311, 279] width 24 height 24
type input "[DATE]"
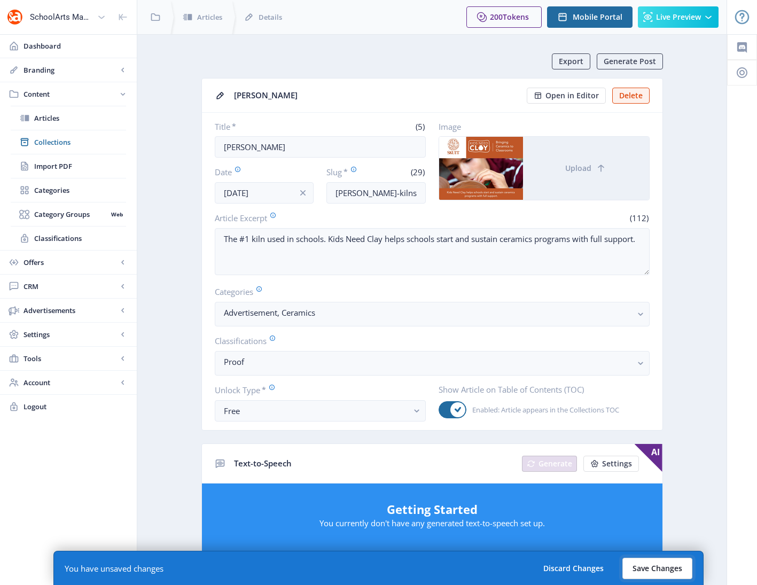
click at [652, 569] on button "Save Changes" at bounding box center [657, 568] width 70 height 21
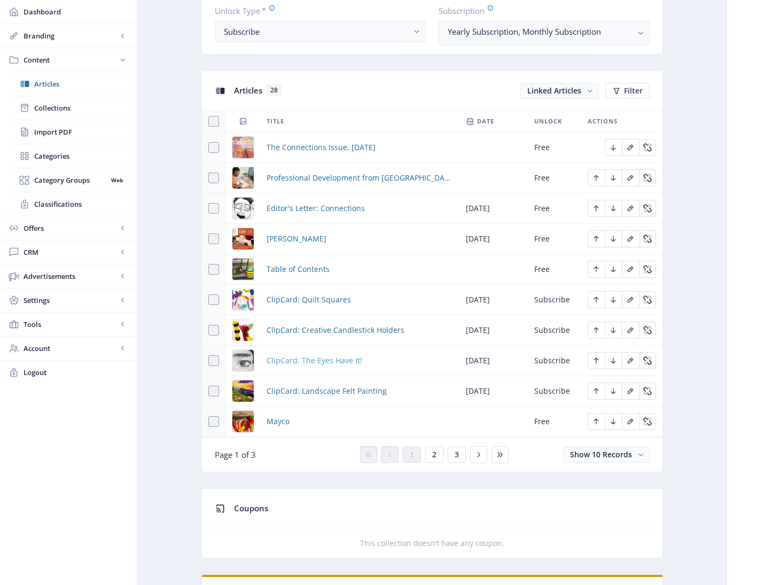
scroll to position [419, 0]
click at [282, 422] on span "Mayco" at bounding box center [278, 421] width 23 height 13
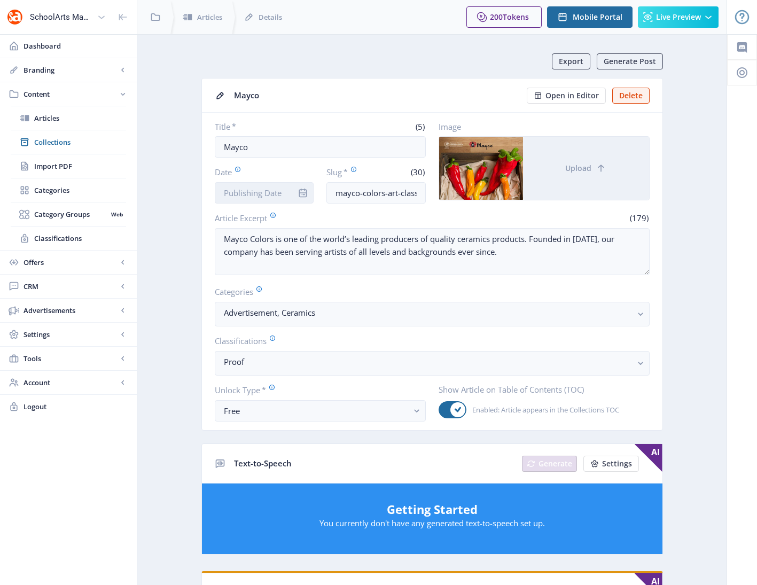
click at [268, 195] on input "Date" at bounding box center [264, 192] width 99 height 21
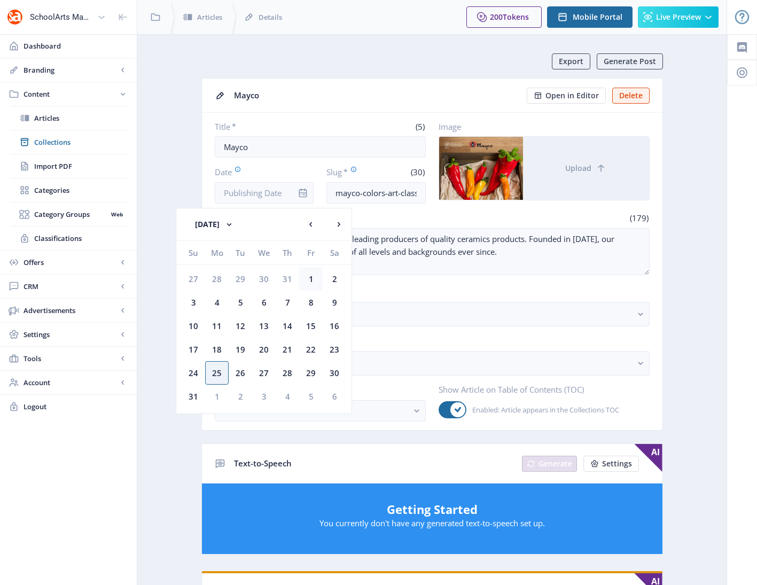
click at [313, 279] on div "1" at bounding box center [311, 279] width 24 height 24
type input "[DATE]"
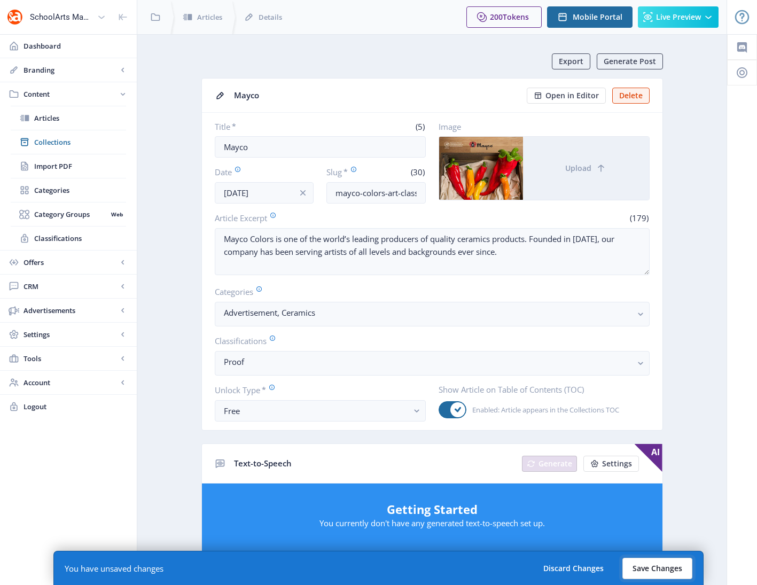
click at [664, 568] on button "Save Changes" at bounding box center [657, 568] width 70 height 21
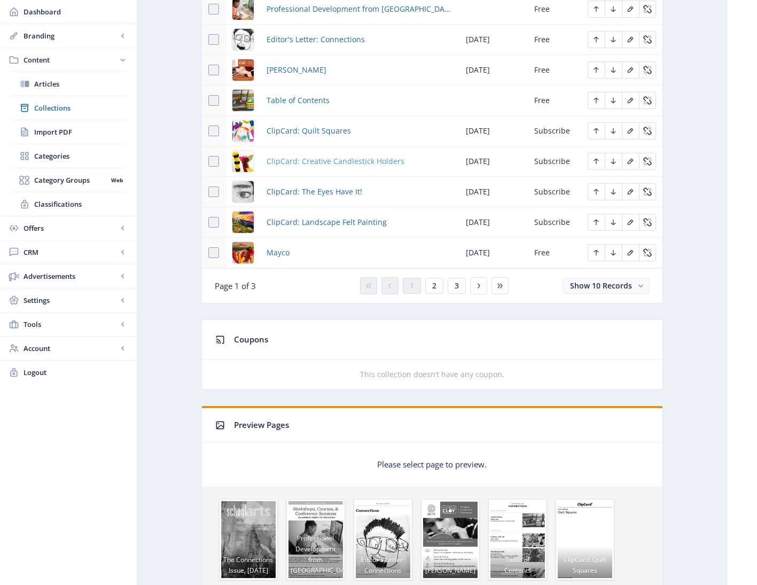
scroll to position [603, 0]
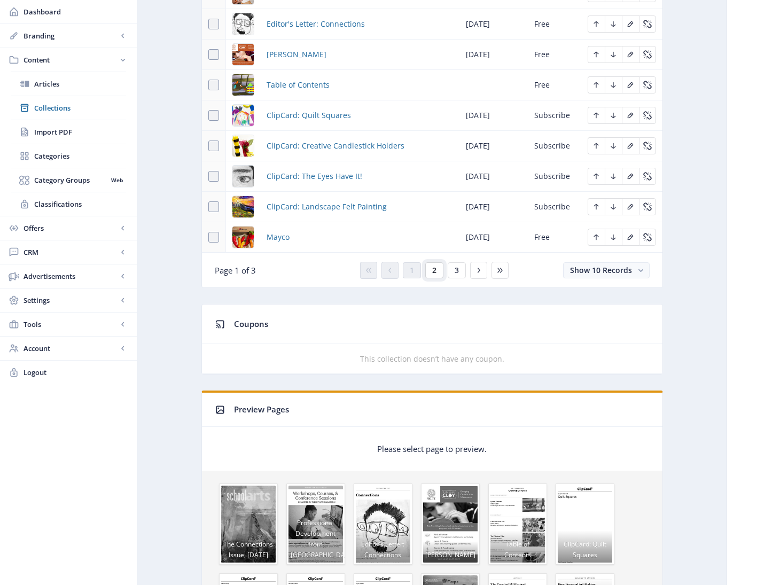
click at [435, 275] on span "2" at bounding box center [434, 270] width 4 height 9
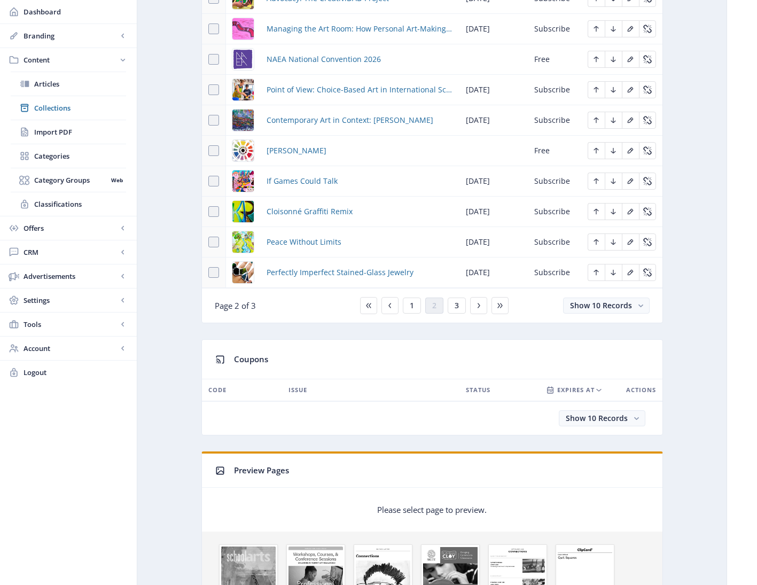
scroll to position [507, 0]
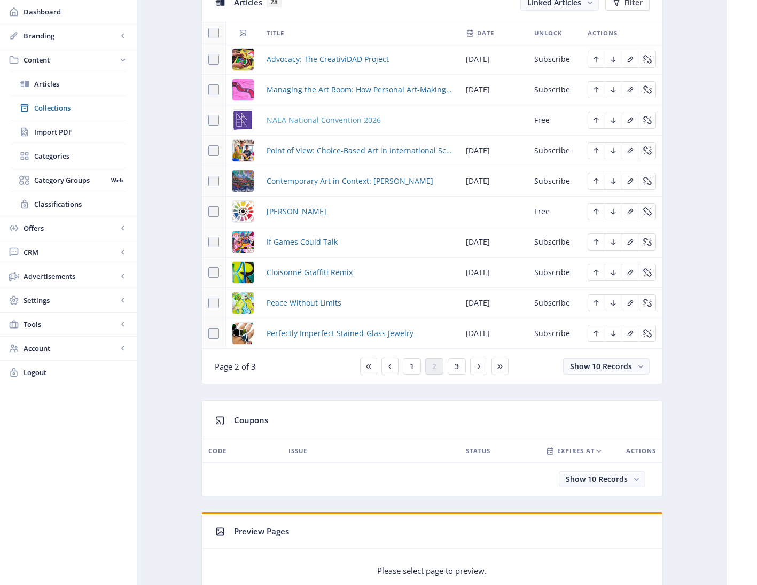
click at [299, 120] on span "NAEA National Convention 2026" at bounding box center [324, 120] width 114 height 13
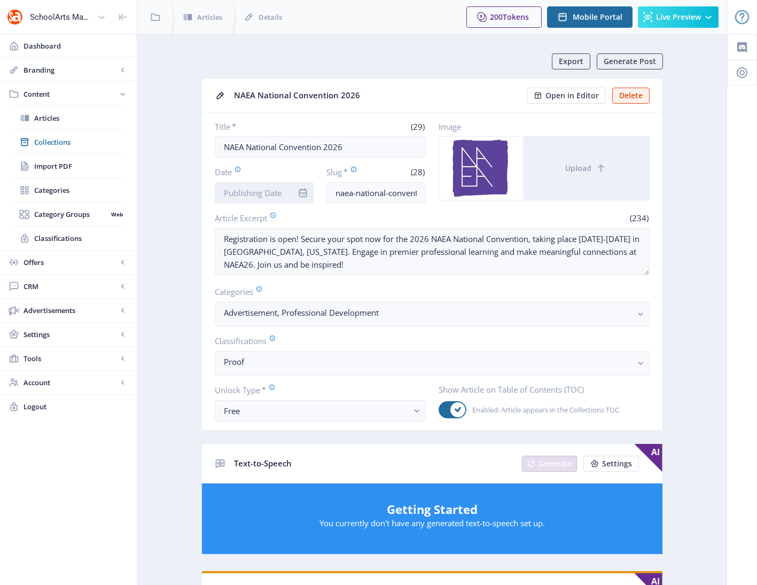
click at [255, 190] on input "Date" at bounding box center [264, 192] width 99 height 21
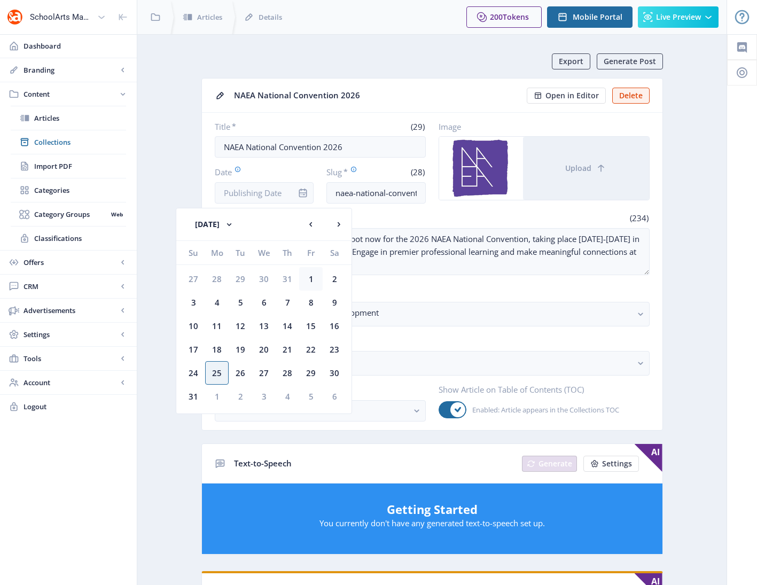
click at [311, 278] on div "1" at bounding box center [311, 279] width 24 height 24
type input "[DATE]"
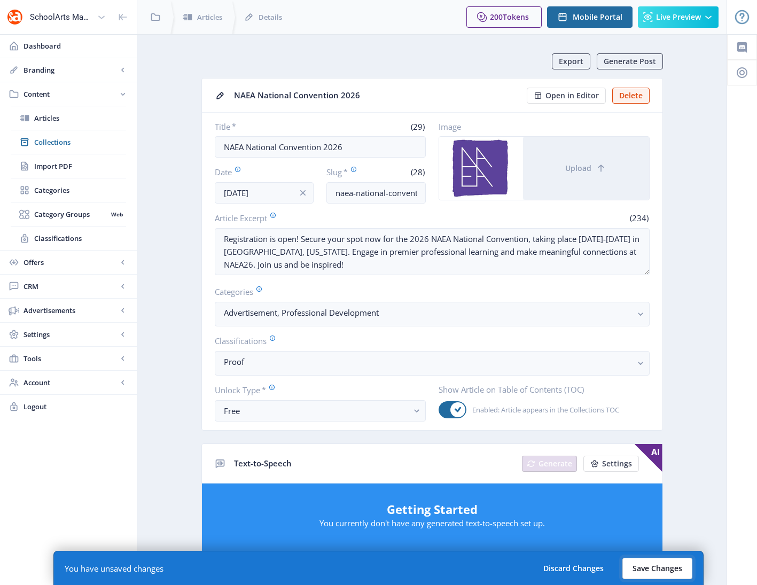
click at [644, 565] on button "Save Changes" at bounding box center [657, 568] width 70 height 21
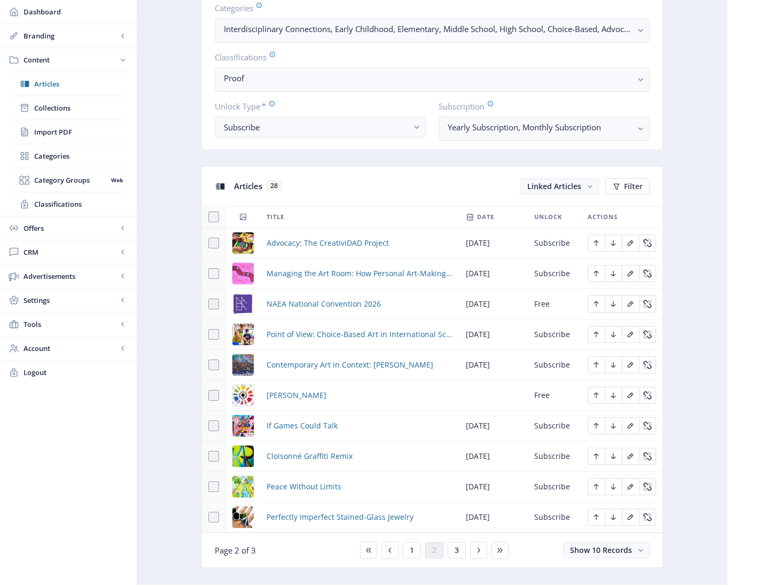
scroll to position [325, 0]
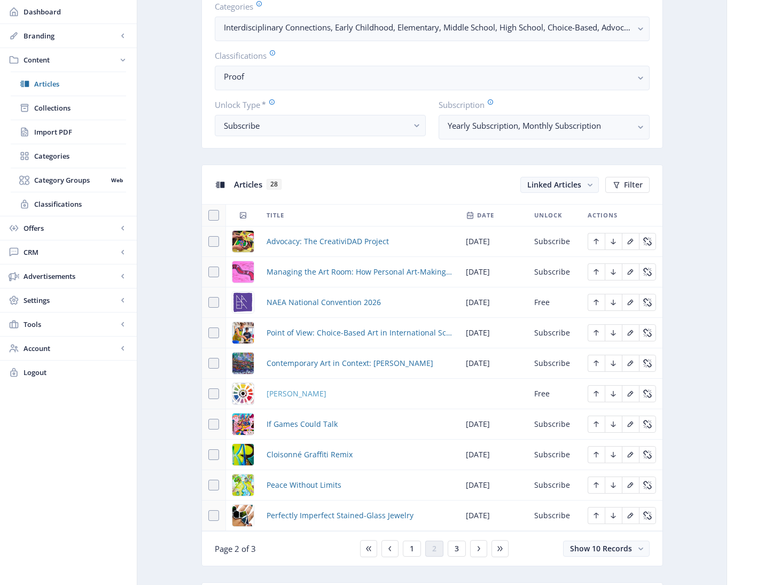
click at [281, 393] on span "[PERSON_NAME]" at bounding box center [297, 393] width 60 height 13
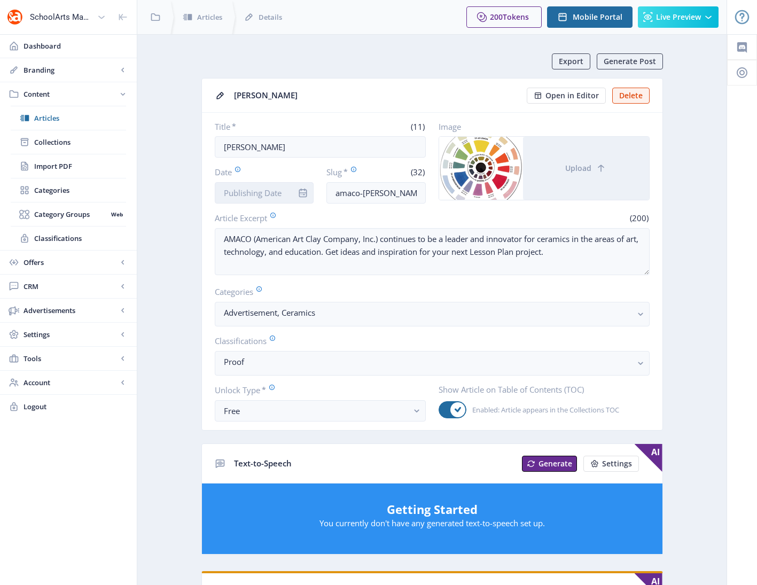
click at [250, 194] on input "Date" at bounding box center [264, 192] width 99 height 21
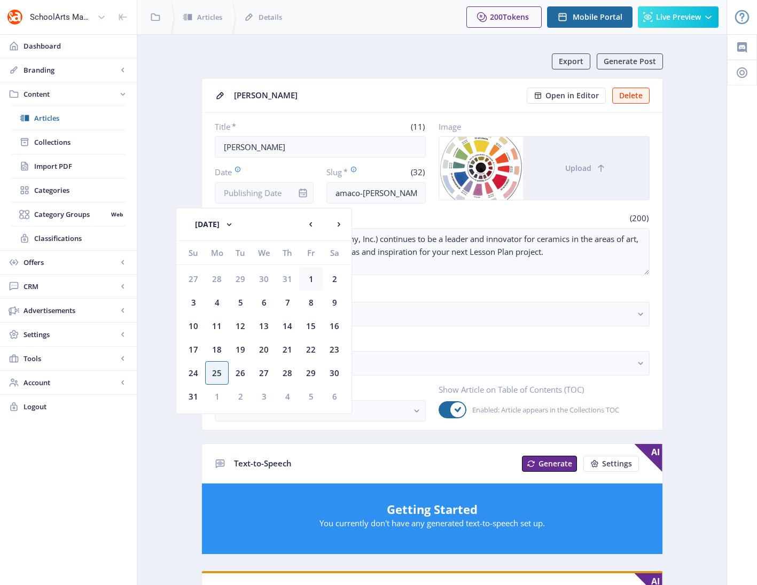
click at [310, 280] on div "1" at bounding box center [311, 279] width 24 height 24
type input "[DATE]"
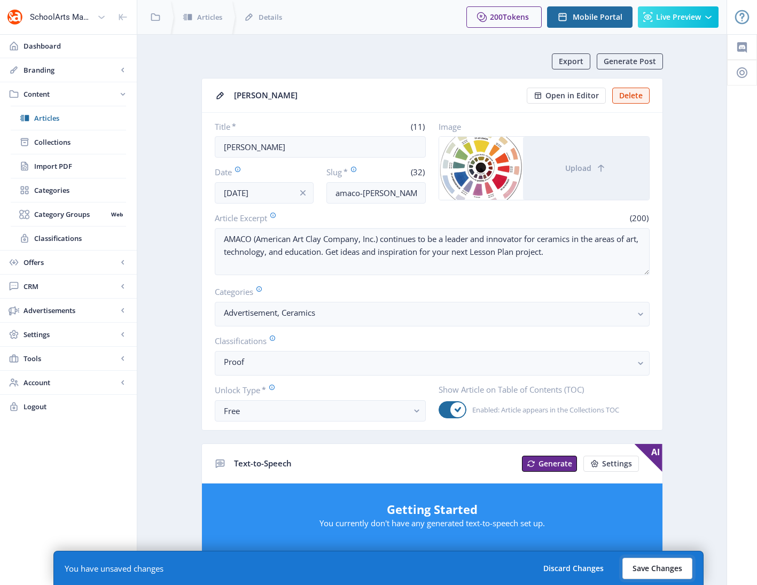
click at [651, 571] on button "Save Changes" at bounding box center [657, 568] width 70 height 21
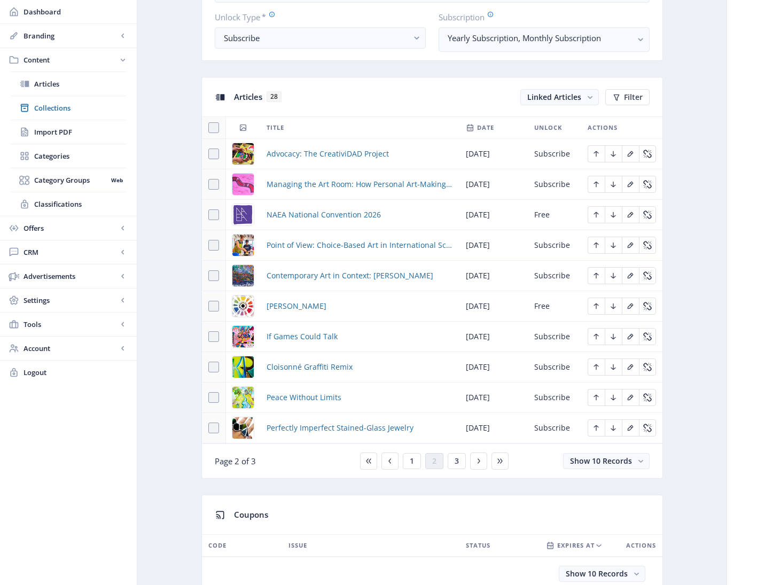
scroll to position [398, 0]
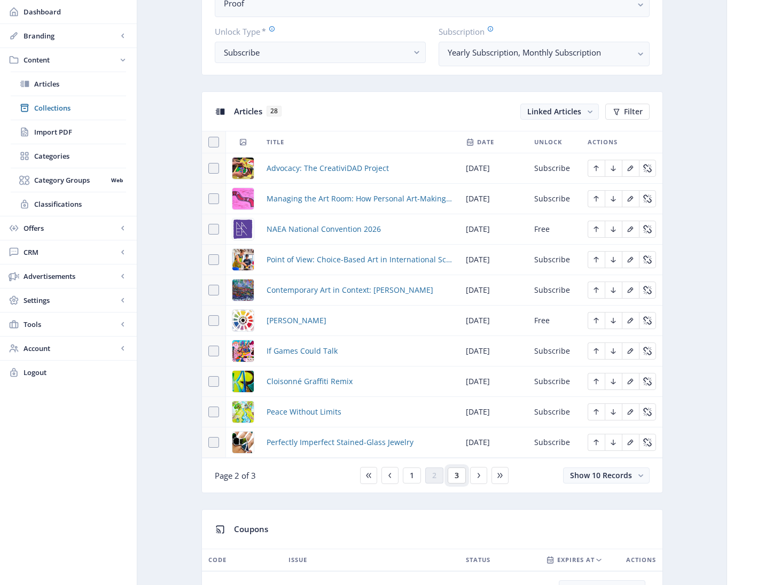
click at [456, 475] on span "3" at bounding box center [457, 475] width 4 height 9
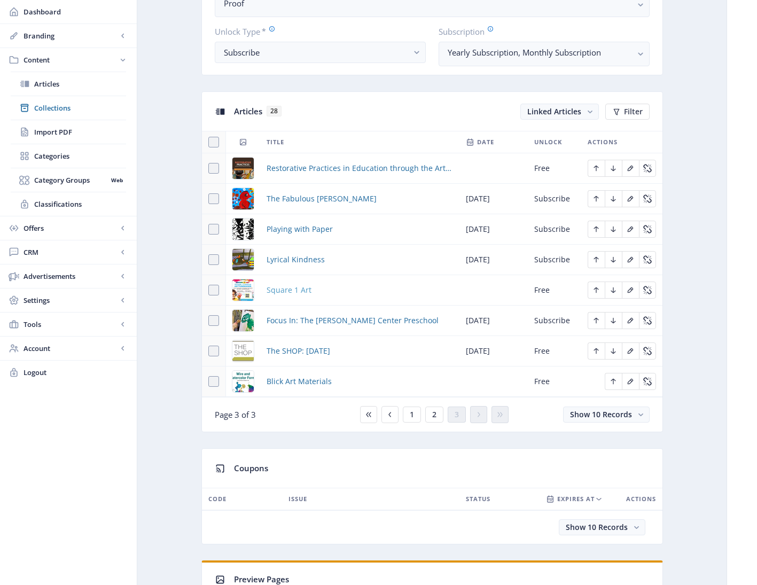
click at [292, 290] on span "Square 1 Art" at bounding box center [289, 290] width 45 height 13
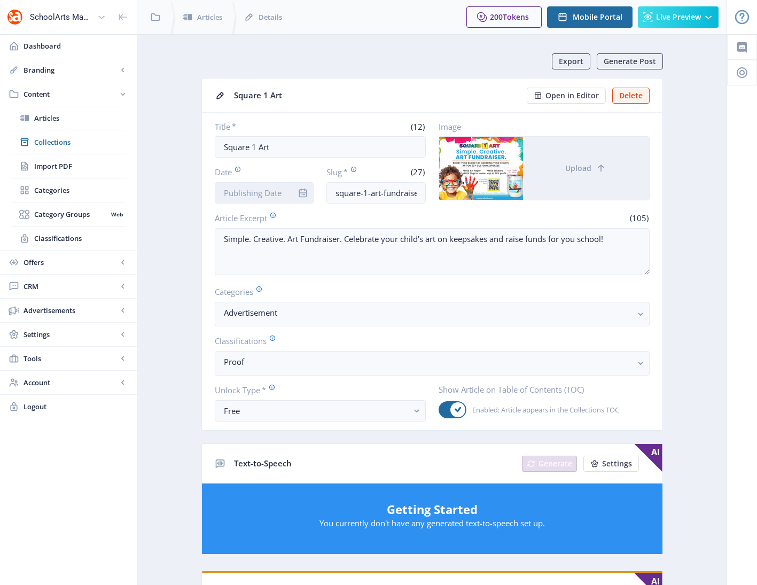
click at [267, 193] on input "Date" at bounding box center [264, 192] width 99 height 21
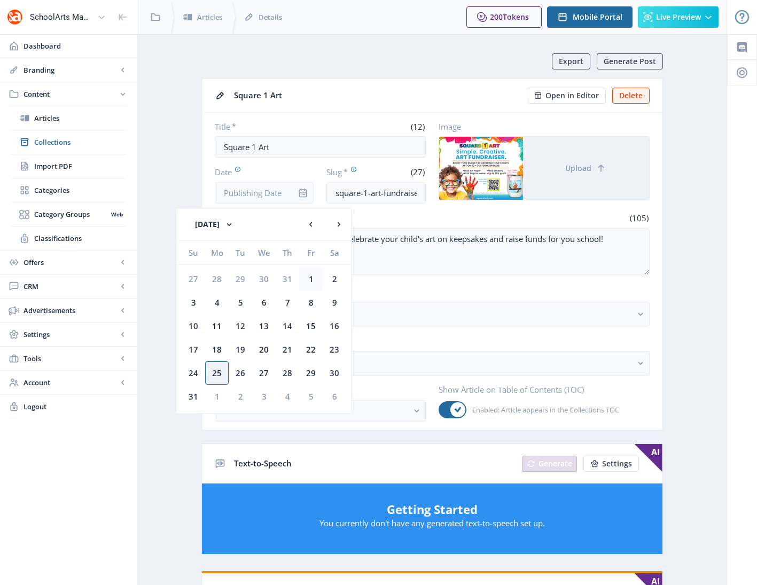
click at [313, 279] on div "1" at bounding box center [311, 279] width 24 height 24
type input "[DATE]"
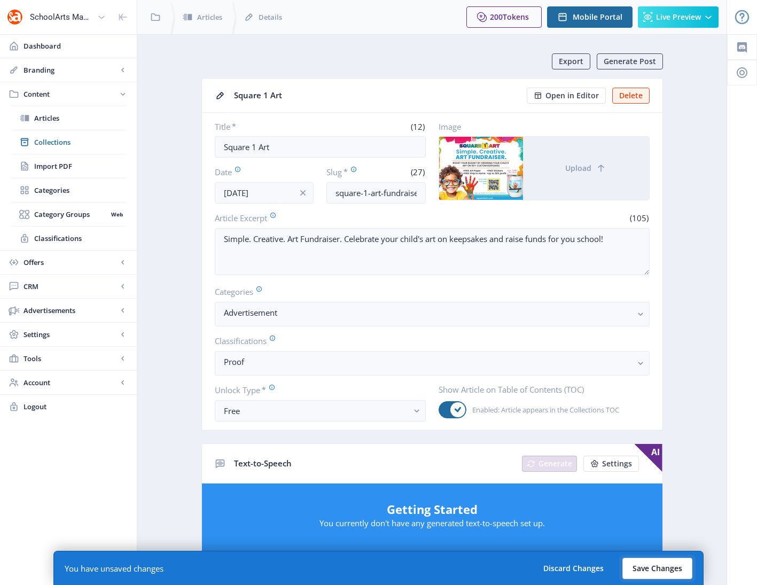
click at [668, 564] on button "Save Changes" at bounding box center [657, 568] width 70 height 21
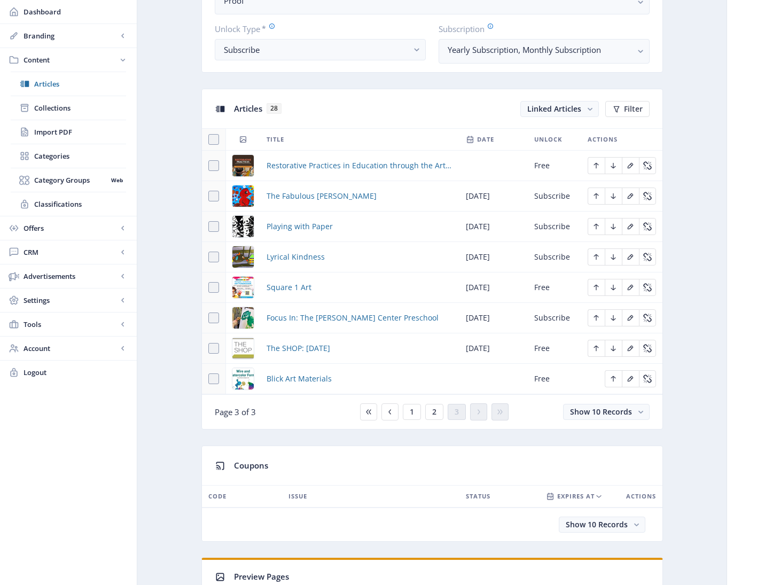
scroll to position [554, 0]
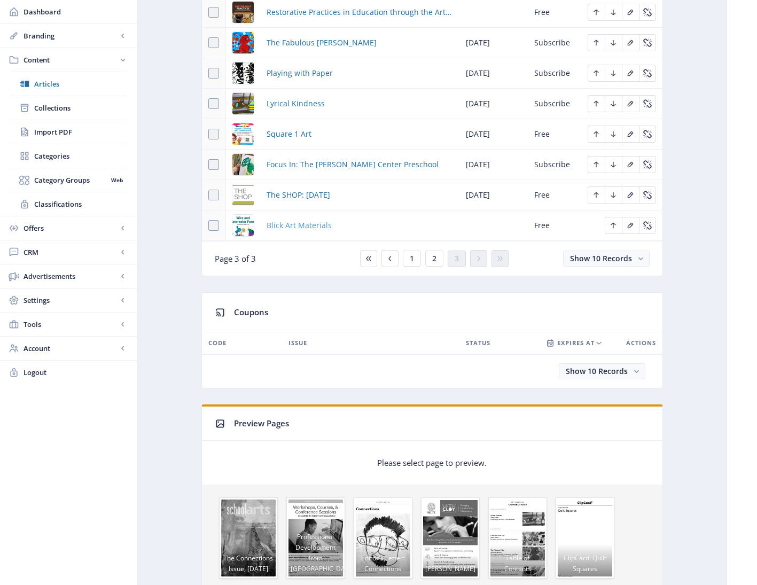
click at [295, 225] on span "Blick Art Materials" at bounding box center [299, 225] width 65 height 13
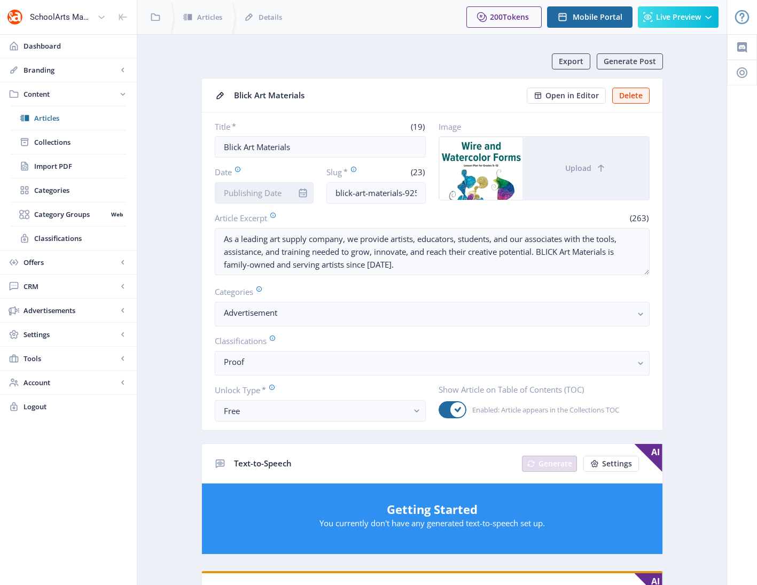
click at [250, 195] on input "Date" at bounding box center [264, 192] width 99 height 21
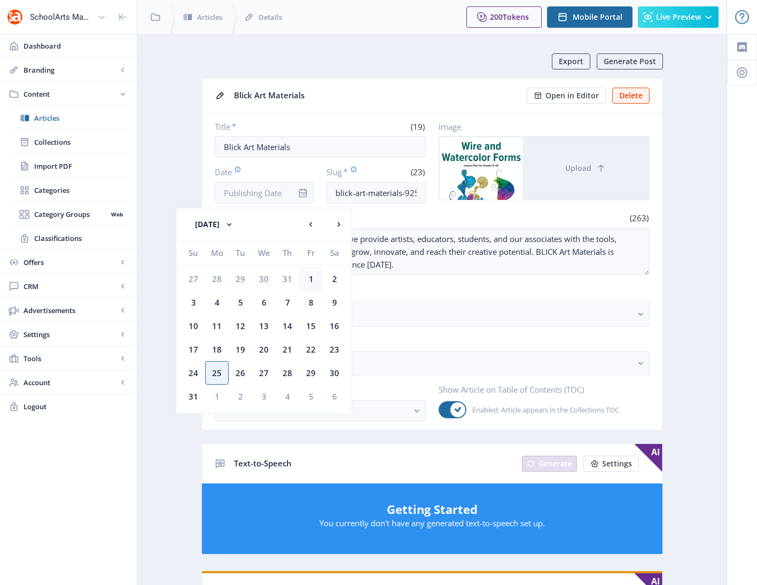
click at [313, 281] on div "1" at bounding box center [311, 279] width 24 height 24
type input "[DATE]"
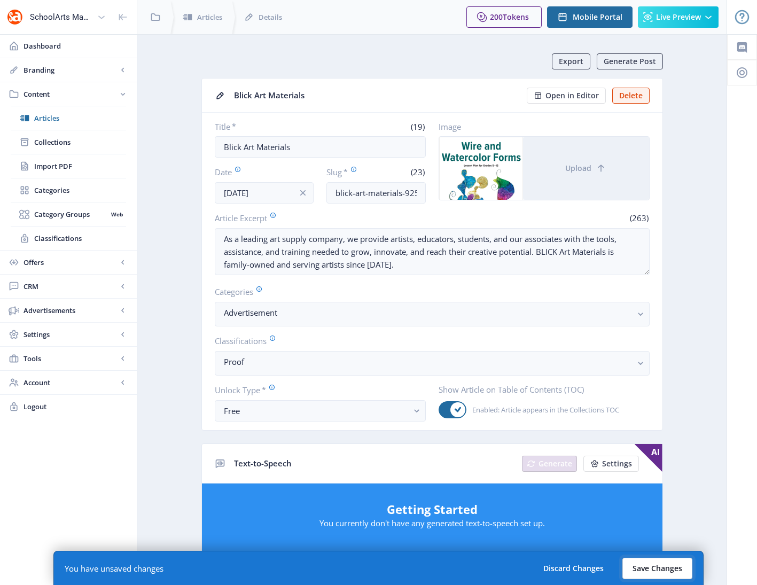
click at [664, 570] on button "Save Changes" at bounding box center [657, 568] width 70 height 21
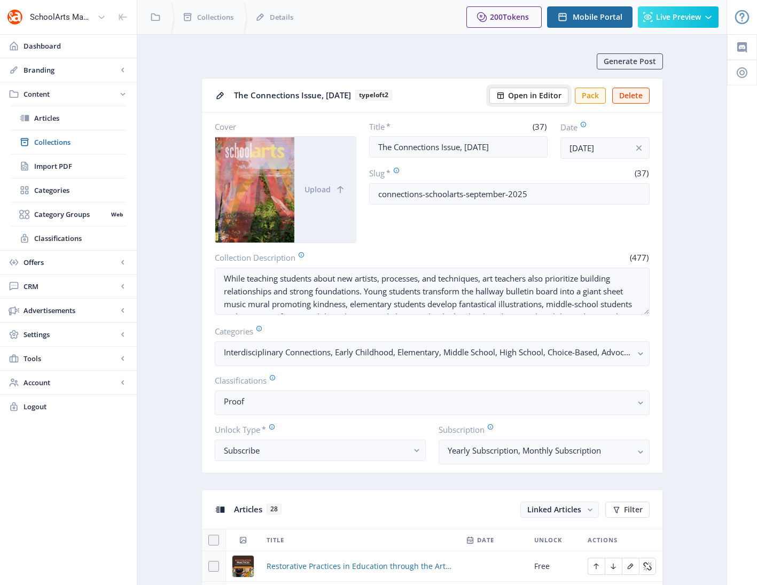
click at [511, 97] on span "Open in Editor" at bounding box center [534, 95] width 53 height 9
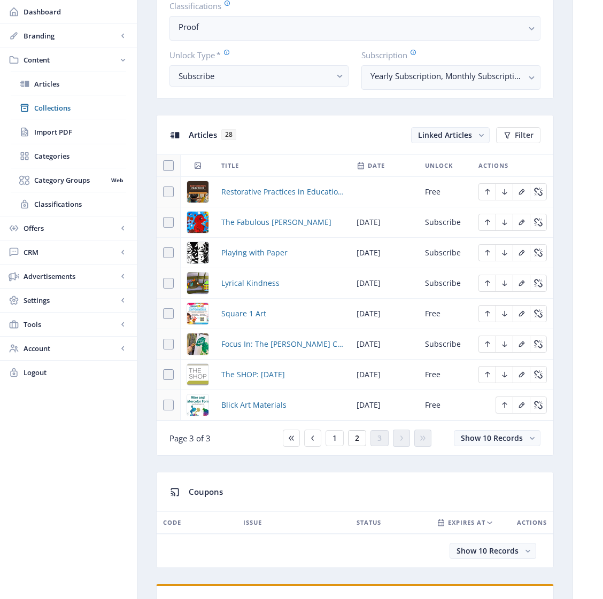
scroll to position [376, 0]
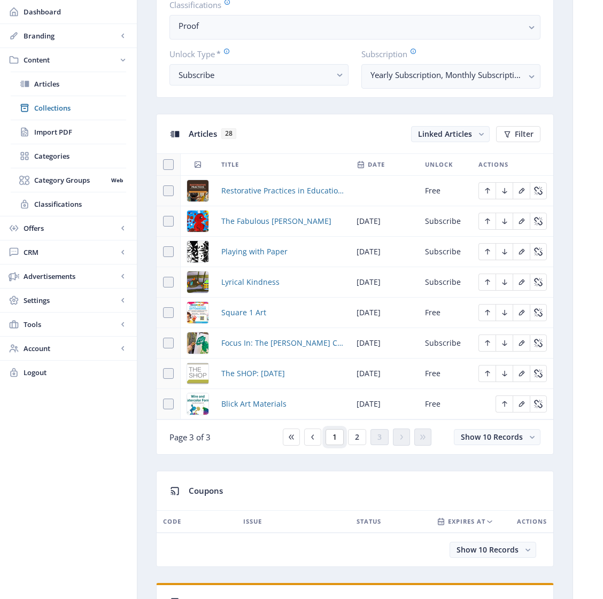
click at [333, 441] on span "1" at bounding box center [334, 437] width 4 height 9
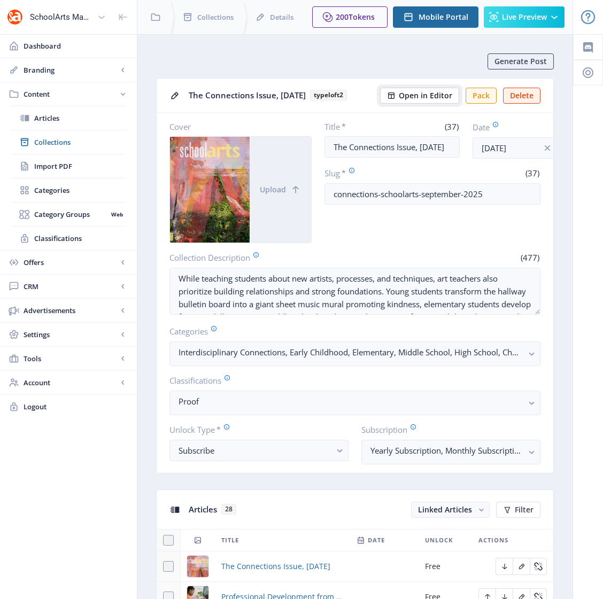
click at [416, 100] on span "Open in Editor" at bounding box center [425, 95] width 53 height 9
click at [502, 159] on input "[DATE]" at bounding box center [514, 147] width 85 height 21
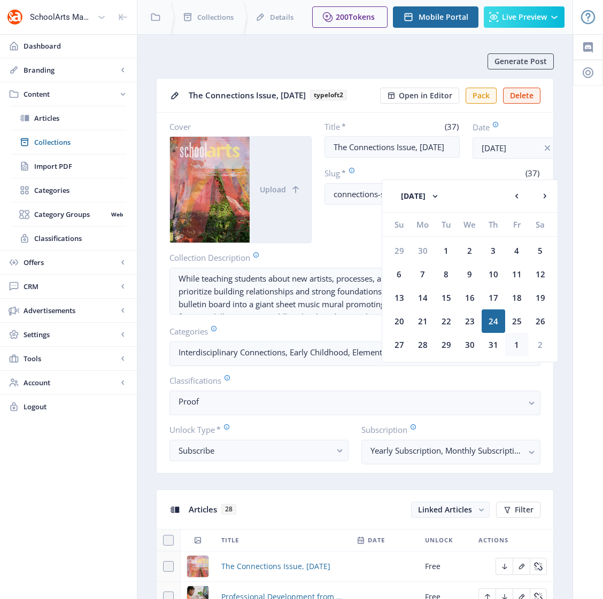
click at [518, 345] on div "1" at bounding box center [517, 345] width 24 height 24
type input "[DATE]"
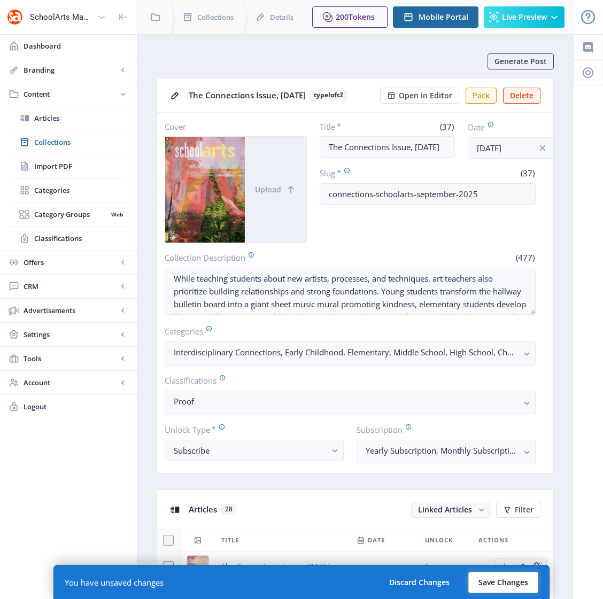
click at [503, 586] on button "Save Changes" at bounding box center [503, 582] width 70 height 21
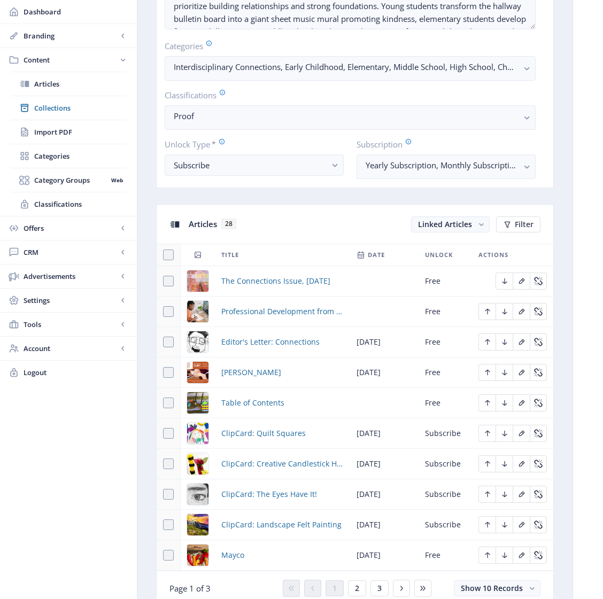
scroll to position [286, 0]
click at [250, 348] on span "Editor's Letter: Connections" at bounding box center [270, 341] width 98 height 13
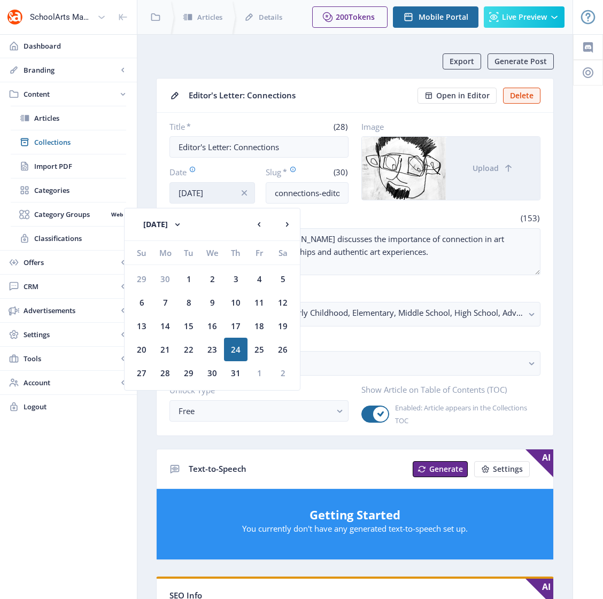
click at [207, 197] on input "[DATE]" at bounding box center [211, 192] width 85 height 21
click at [261, 372] on div "1" at bounding box center [259, 373] width 24 height 24
type input "[DATE]"
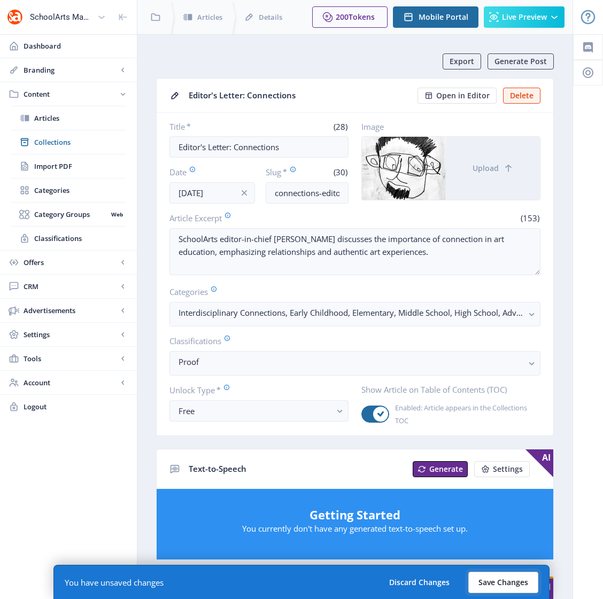
click at [510, 583] on button "Save Changes" at bounding box center [503, 582] width 70 height 21
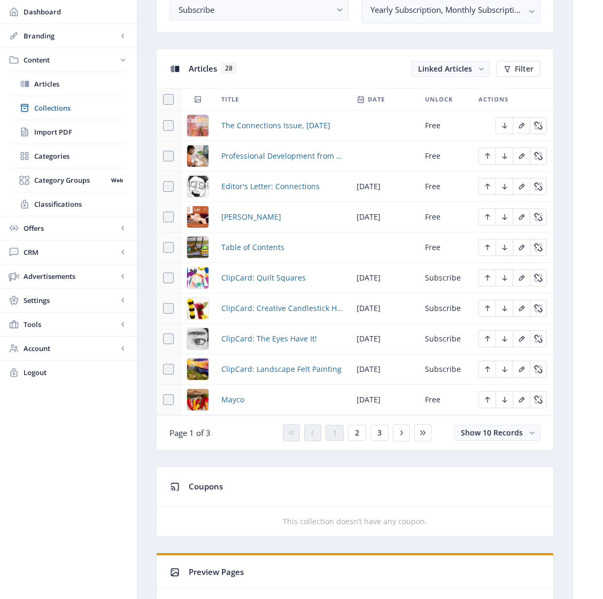
scroll to position [463, 0]
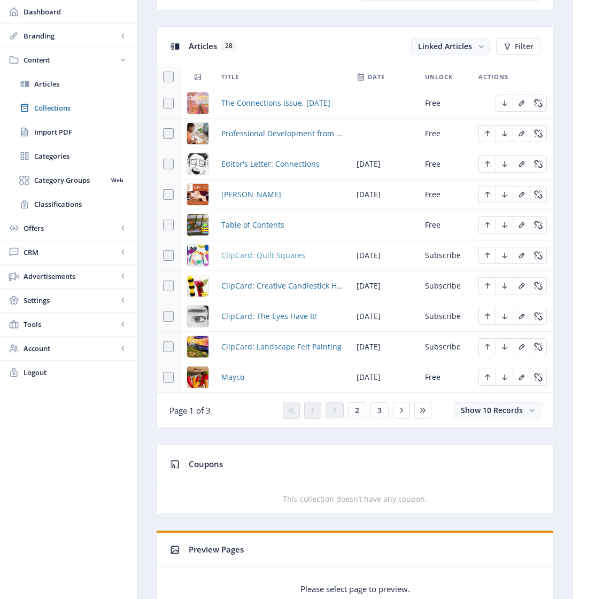
click at [263, 262] on span "ClipCard: Quilt Squares" at bounding box center [263, 255] width 84 height 13
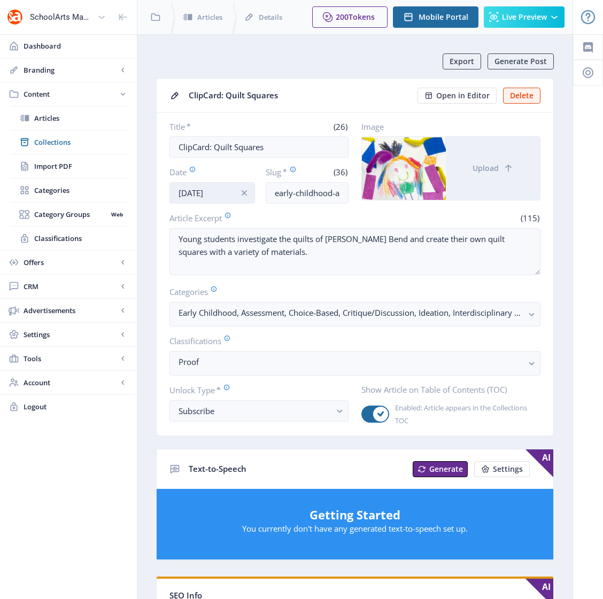
click at [202, 196] on input "[DATE]" at bounding box center [211, 192] width 85 height 21
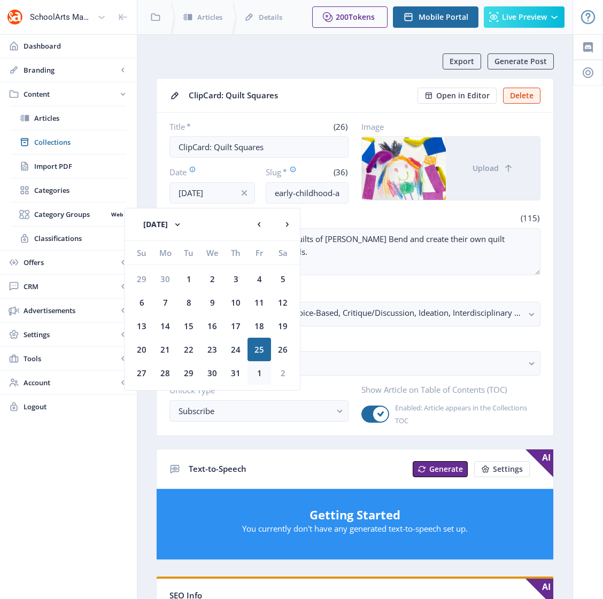
click at [260, 373] on div "1" at bounding box center [259, 373] width 24 height 24
type input "[DATE]"
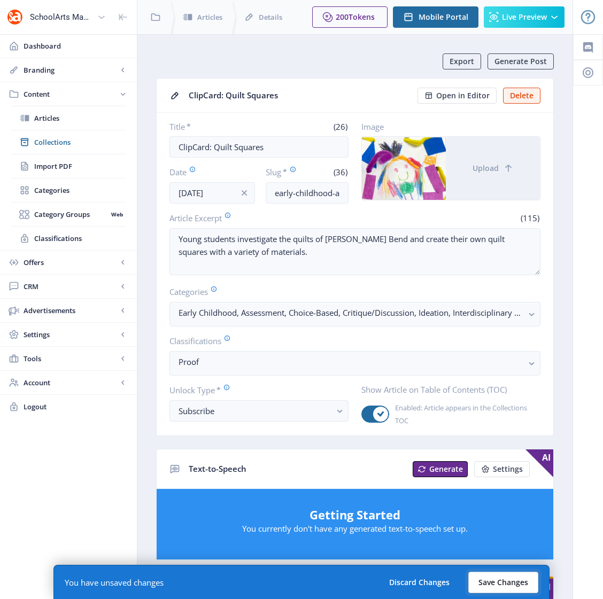
click at [494, 582] on button "Save Changes" at bounding box center [503, 582] width 70 height 21
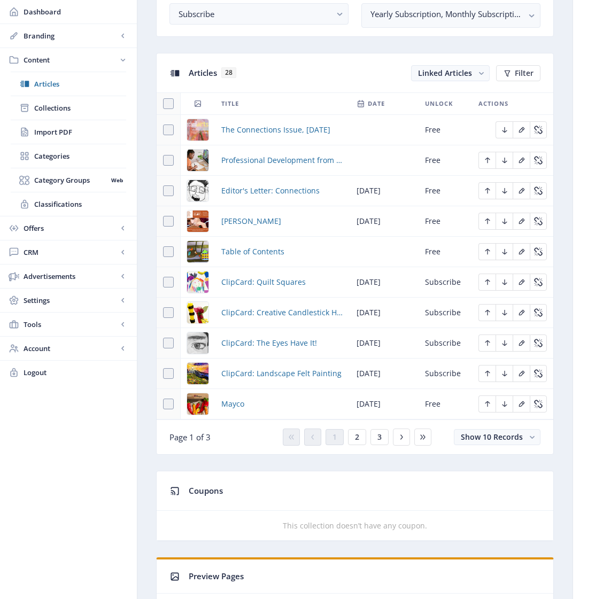
scroll to position [437, 0]
click at [283, 318] on span "ClipCard: Creative Candlestick Holders" at bounding box center [282, 312] width 122 height 13
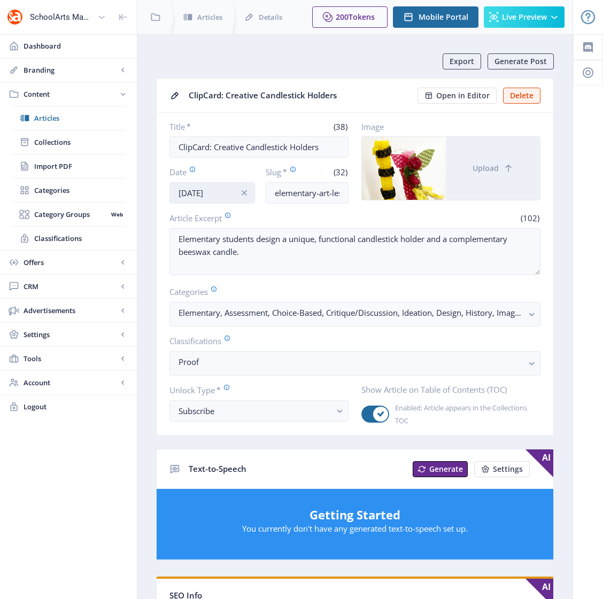
click at [189, 191] on input "[DATE]" at bounding box center [211, 192] width 85 height 21
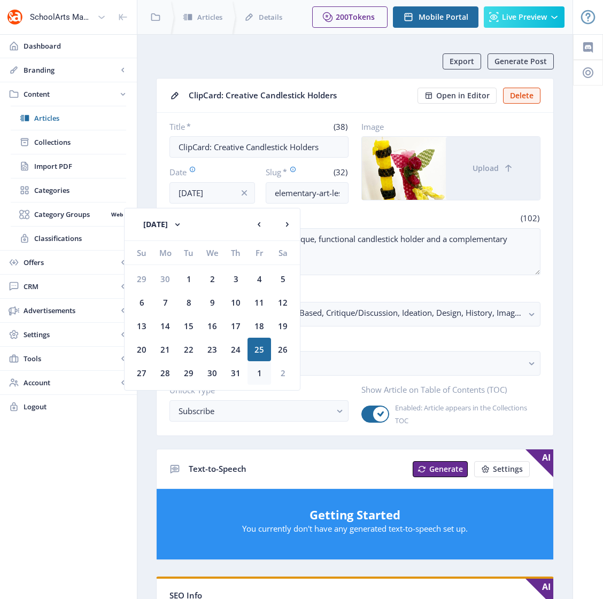
click at [260, 371] on div "1" at bounding box center [259, 373] width 24 height 24
type input "[DATE]"
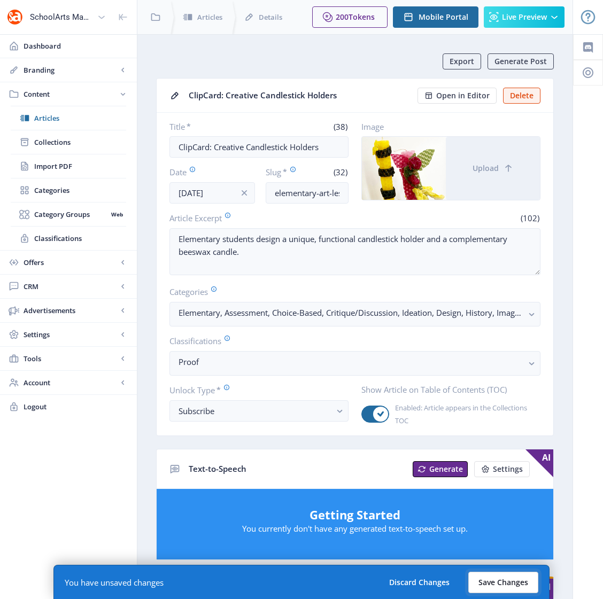
click at [503, 584] on button "Save Changes" at bounding box center [503, 582] width 70 height 21
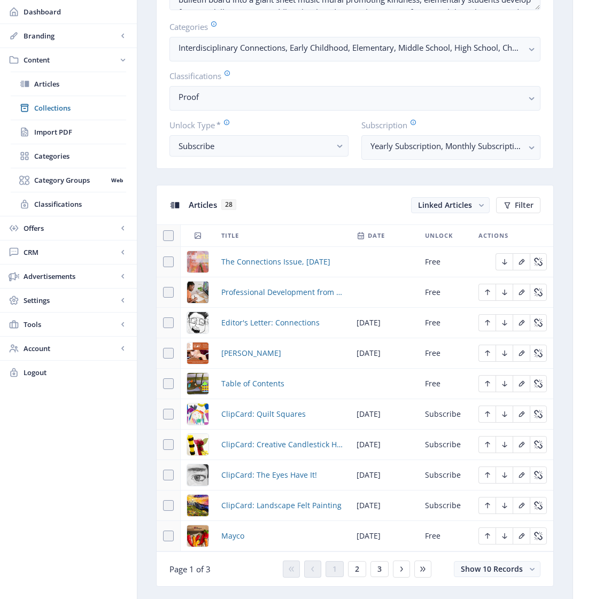
scroll to position [431, 0]
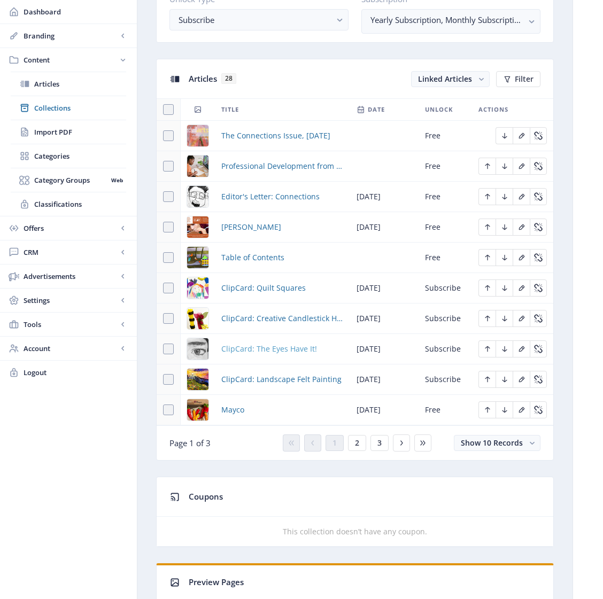
click at [270, 355] on span "ClipCard: The Eyes Have It!" at bounding box center [269, 349] width 96 height 13
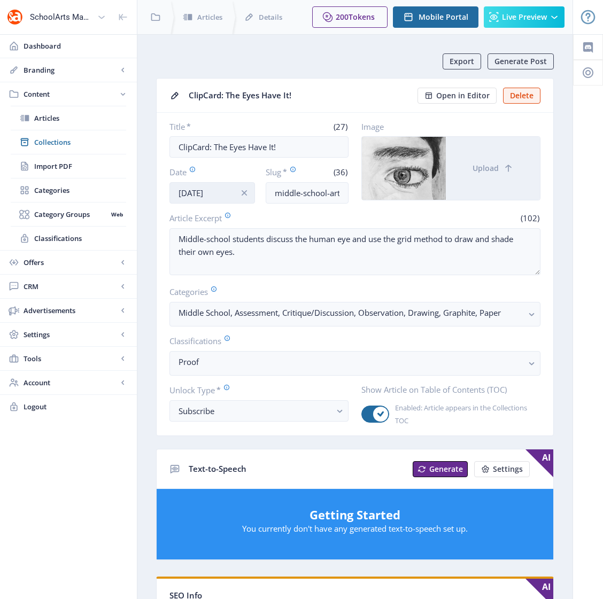
click at [225, 184] on input "[DATE]" at bounding box center [211, 192] width 85 height 21
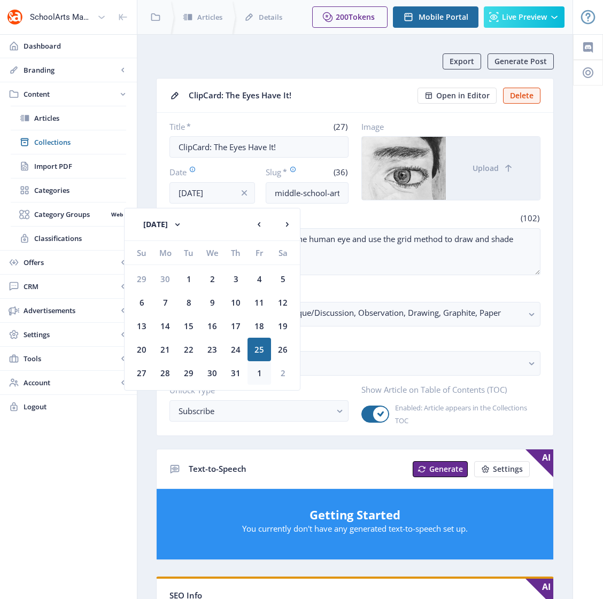
click at [260, 375] on div "1" at bounding box center [259, 373] width 24 height 24
type input "[DATE]"
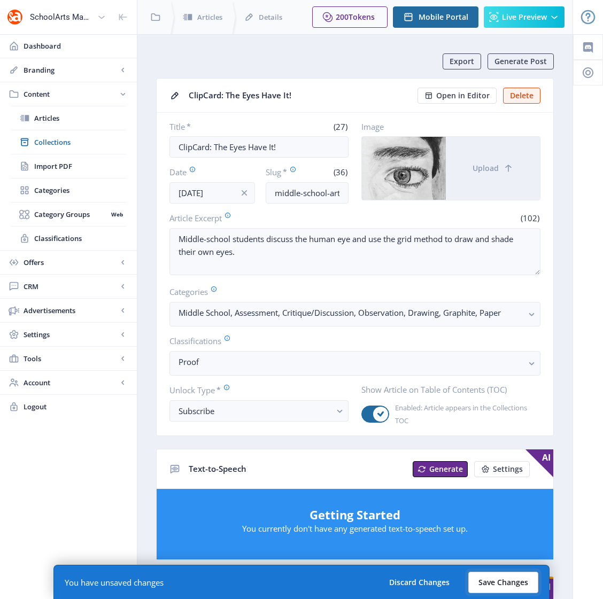
click at [496, 587] on button "Save Changes" at bounding box center [503, 582] width 70 height 21
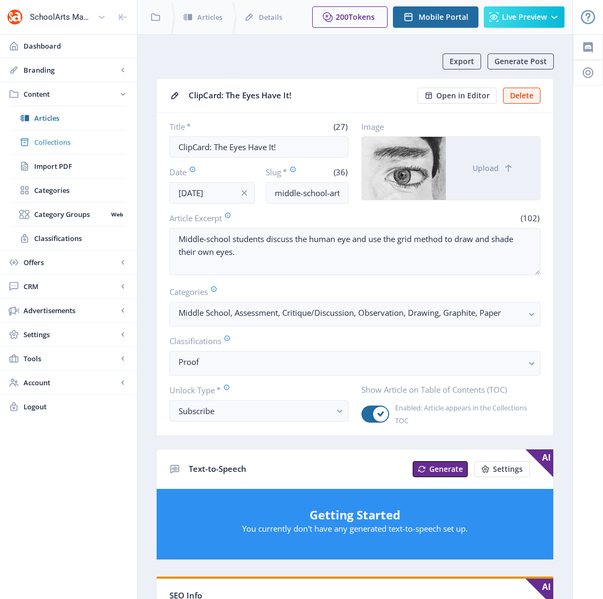
click at [50, 142] on span "Collections" at bounding box center [80, 142] width 92 height 11
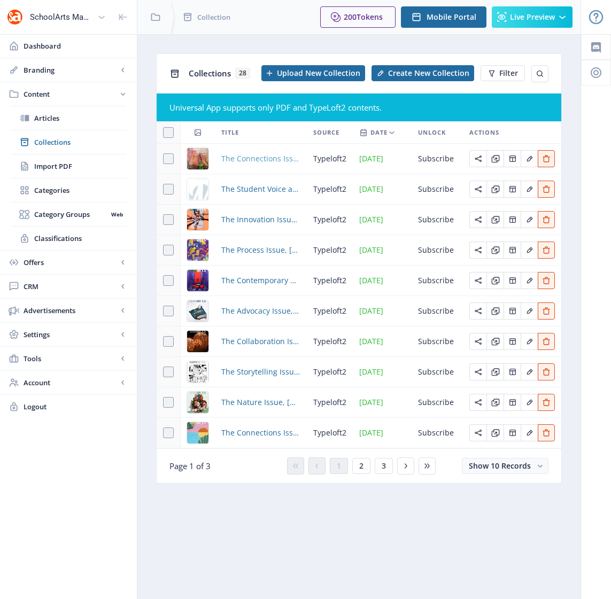
click at [248, 156] on span "The Connections Issue, [DATE]" at bounding box center [260, 158] width 79 height 13
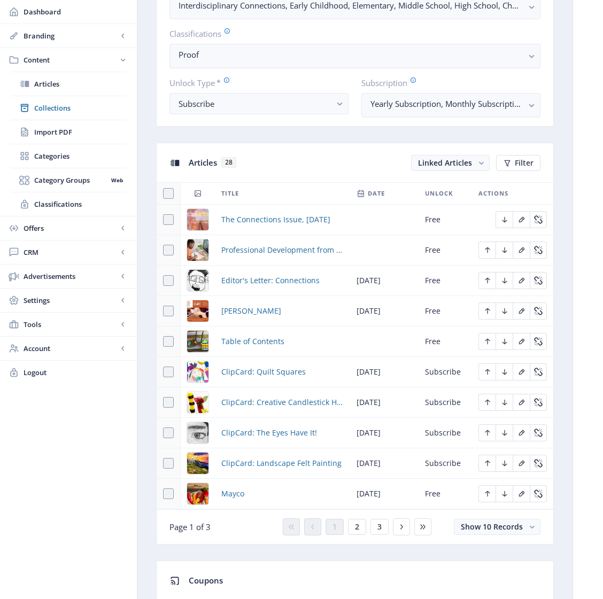
scroll to position [421, 0]
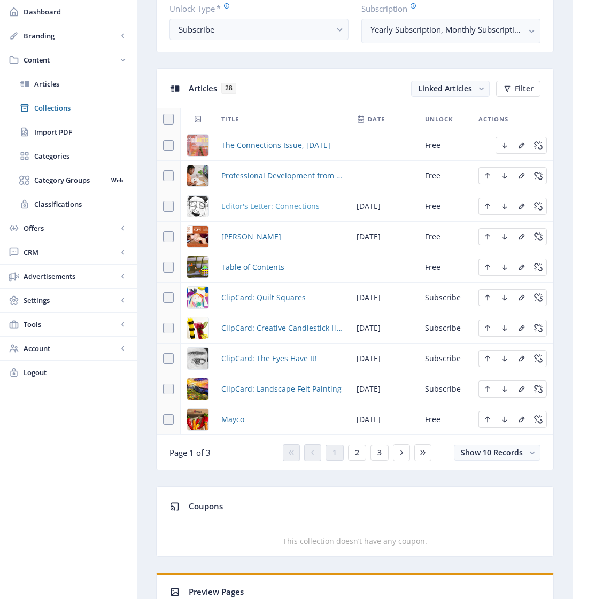
click at [253, 213] on span "Editor's Letter: Connections" at bounding box center [270, 206] width 98 height 13
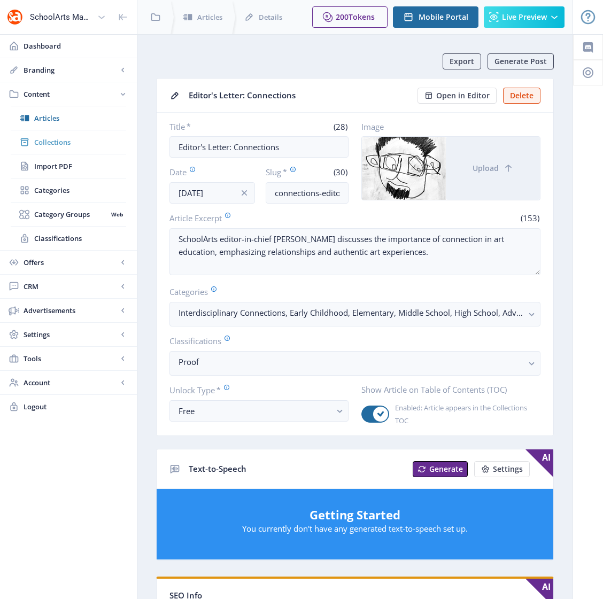
click at [56, 142] on span "Collections" at bounding box center [80, 142] width 92 height 11
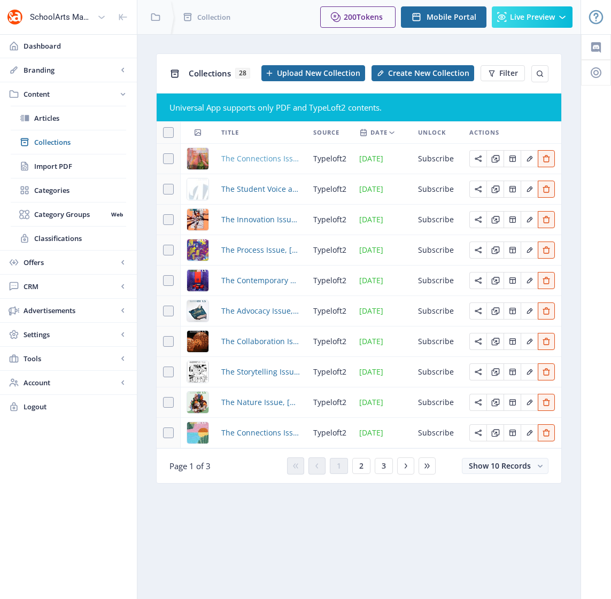
click at [258, 161] on span "The Connections Issue, [DATE]" at bounding box center [260, 158] width 79 height 13
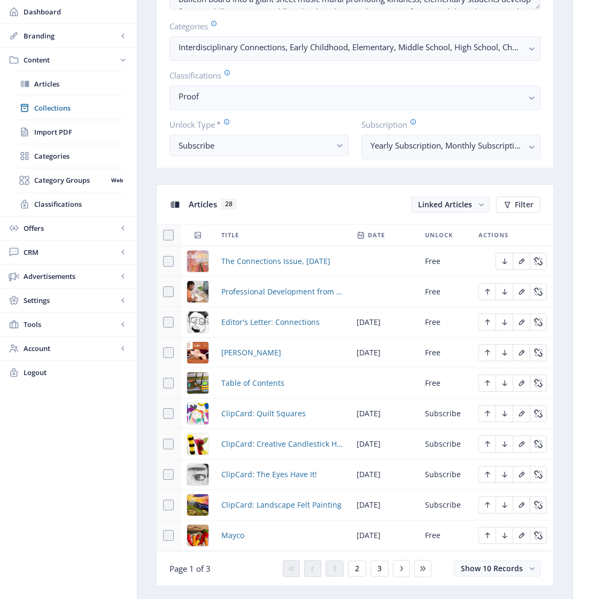
scroll to position [324, 0]
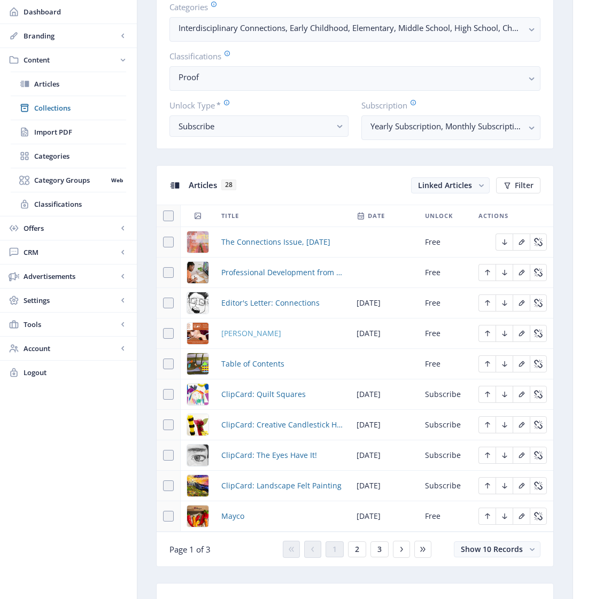
click at [230, 340] on span "[PERSON_NAME]" at bounding box center [251, 333] width 60 height 13
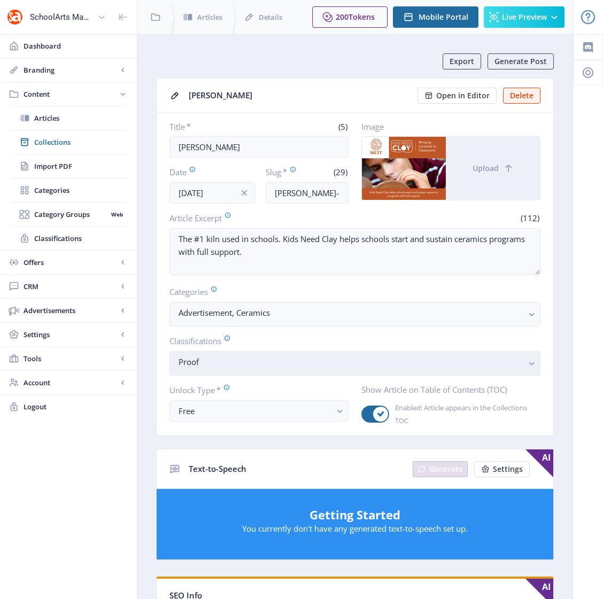
click at [239, 368] on nb-select-label "Proof" at bounding box center [350, 361] width 344 height 13
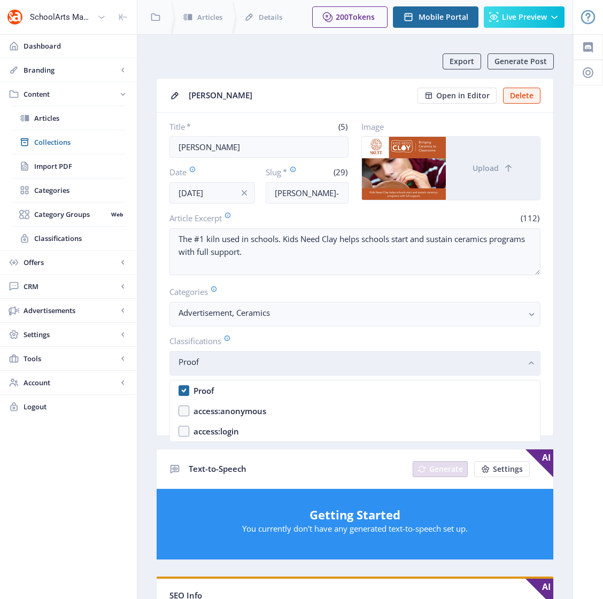
click at [208, 357] on nb-select-label "Proof" at bounding box center [350, 361] width 344 height 13
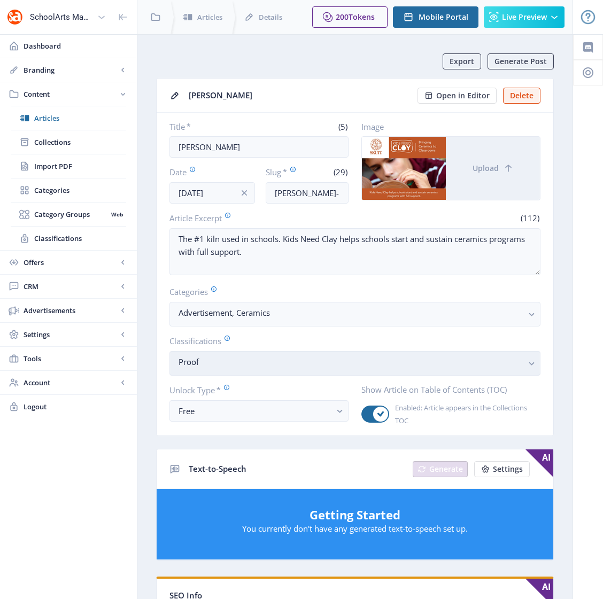
click at [219, 365] on nb-select-label "Proof" at bounding box center [350, 361] width 344 height 13
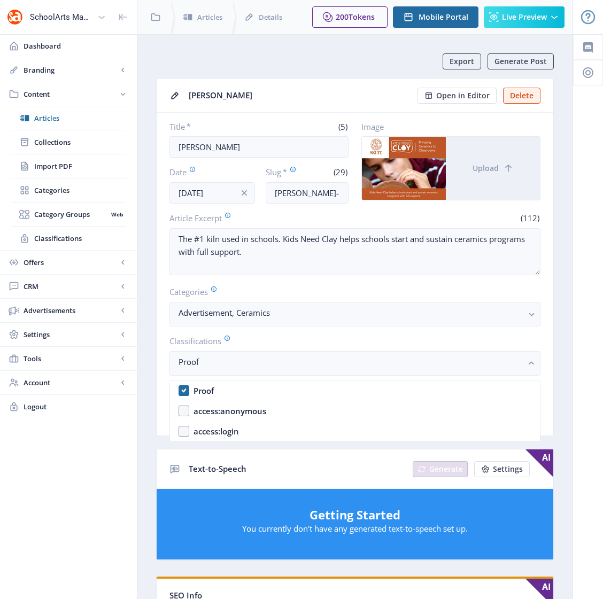
click at [184, 390] on nb-option "Proof" at bounding box center [355, 390] width 370 height 20
checkbox input "false"
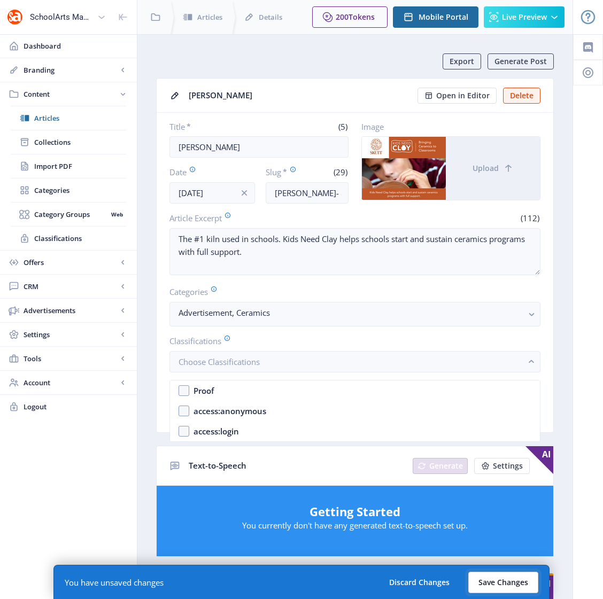
click at [502, 579] on button "Save Changes" at bounding box center [503, 582] width 70 height 21
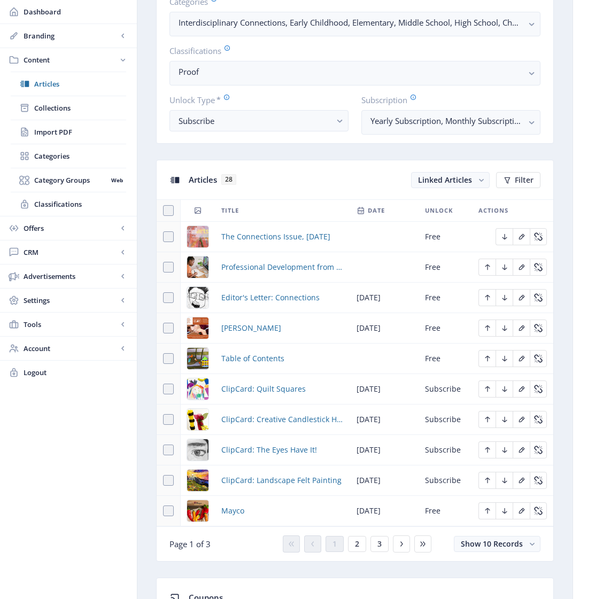
scroll to position [331, 0]
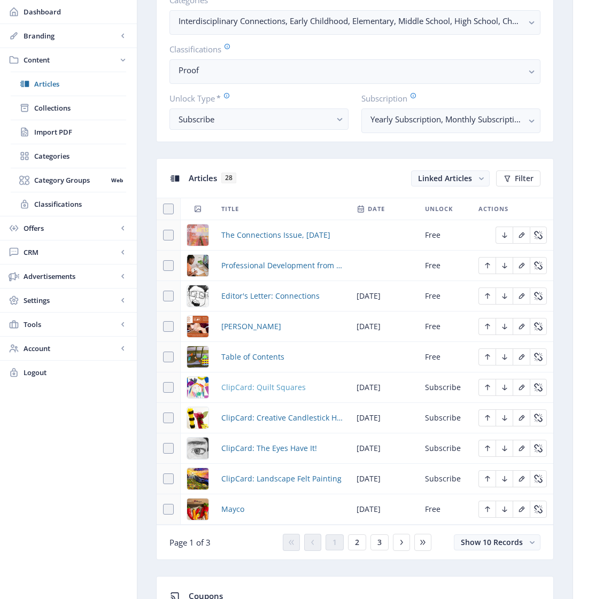
click at [254, 394] on span "ClipCard: Quilt Squares" at bounding box center [263, 387] width 84 height 13
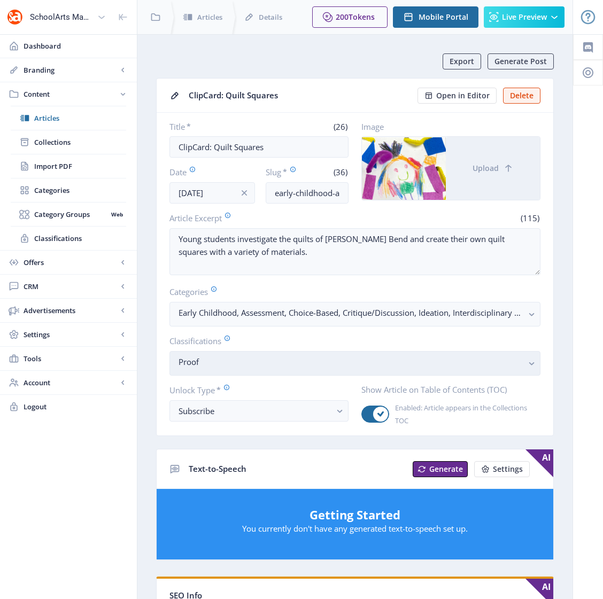
click at [244, 363] on nb-select-label "Proof" at bounding box center [350, 361] width 344 height 13
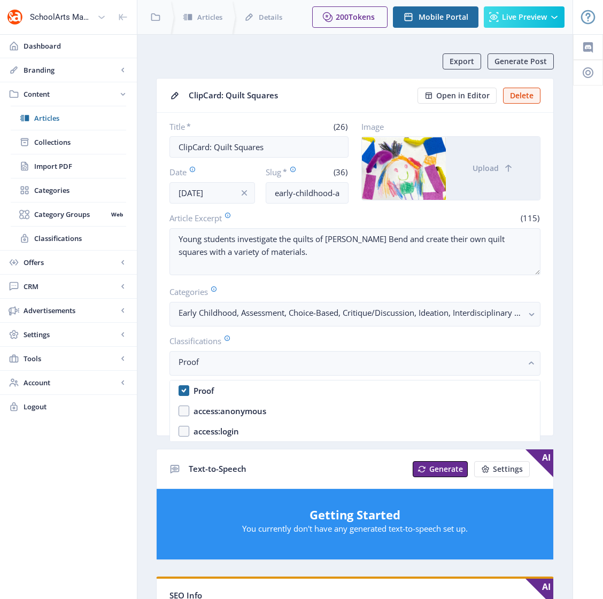
click at [185, 390] on nb-option "Proof" at bounding box center [355, 390] width 370 height 20
checkbox input "false"
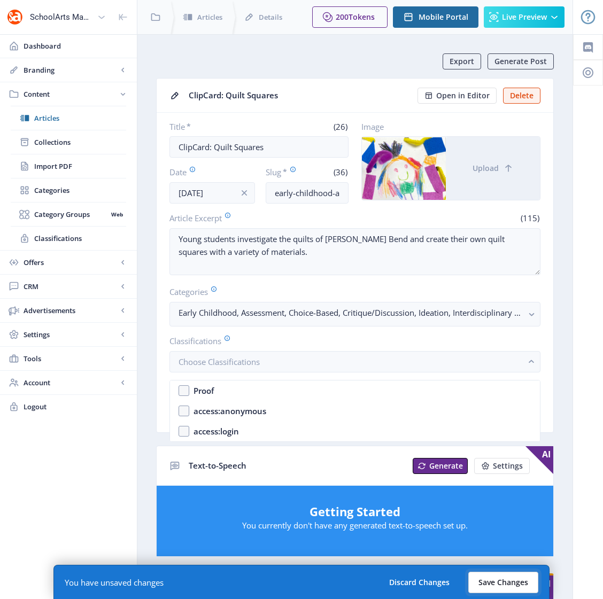
click at [494, 585] on button "Save Changes" at bounding box center [503, 582] width 70 height 21
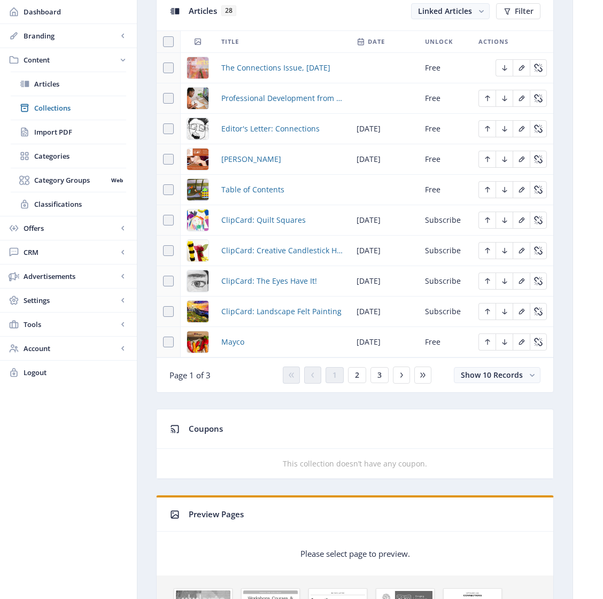
scroll to position [549, 0]
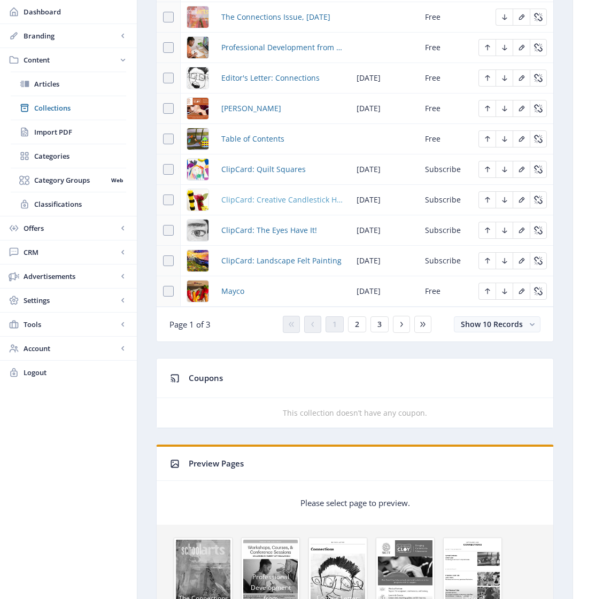
click at [254, 206] on span "ClipCard: Creative Candlestick Holders" at bounding box center [282, 199] width 122 height 13
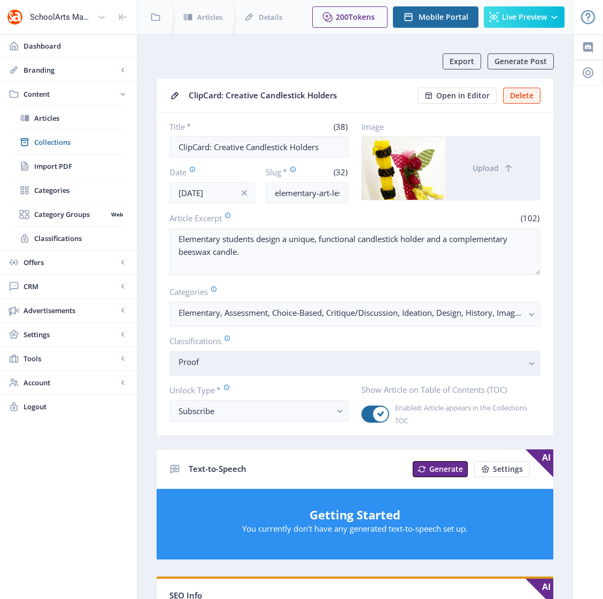
click at [224, 369] on span "Proof" at bounding box center [350, 365] width 344 height 11
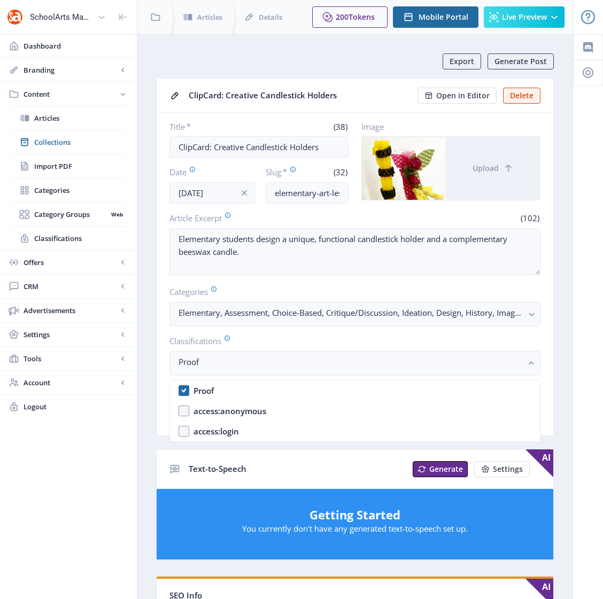
click at [184, 391] on nb-option "Proof" at bounding box center [355, 390] width 370 height 20
checkbox input "false"
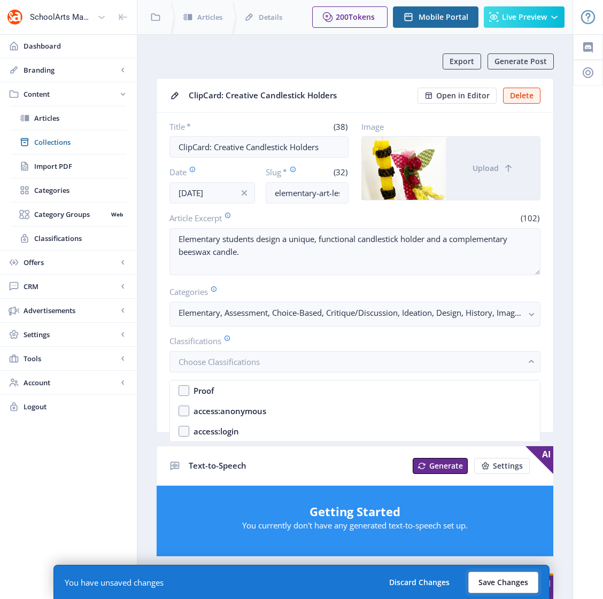
click at [496, 587] on button "Save Changes" at bounding box center [503, 582] width 70 height 21
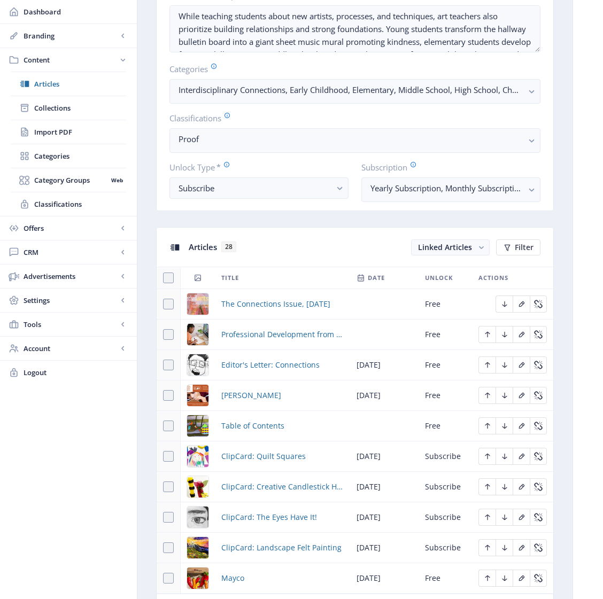
scroll to position [329, 0]
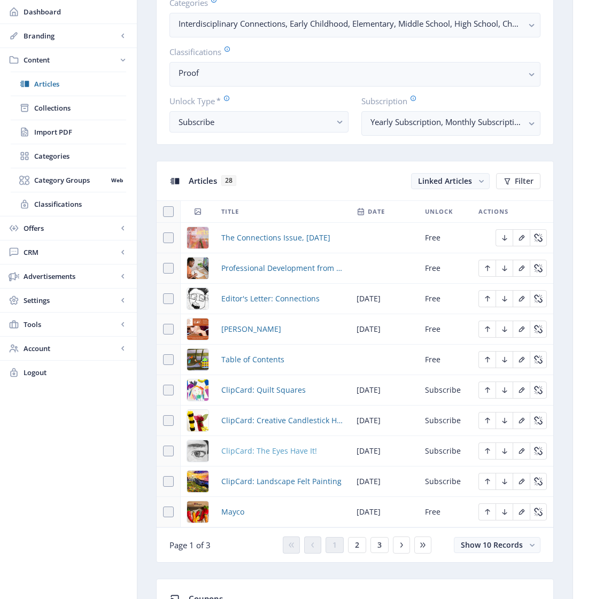
click at [269, 457] on span "ClipCard: The Eyes Have It!" at bounding box center [269, 451] width 96 height 13
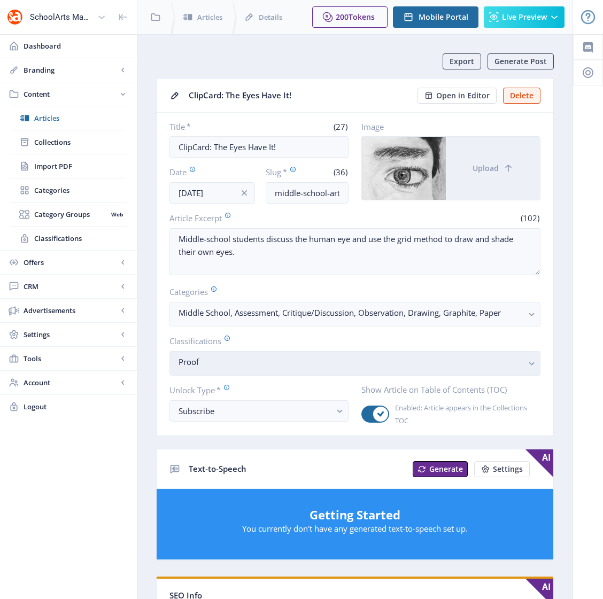
click at [244, 363] on nb-select-label "Proof" at bounding box center [350, 361] width 344 height 13
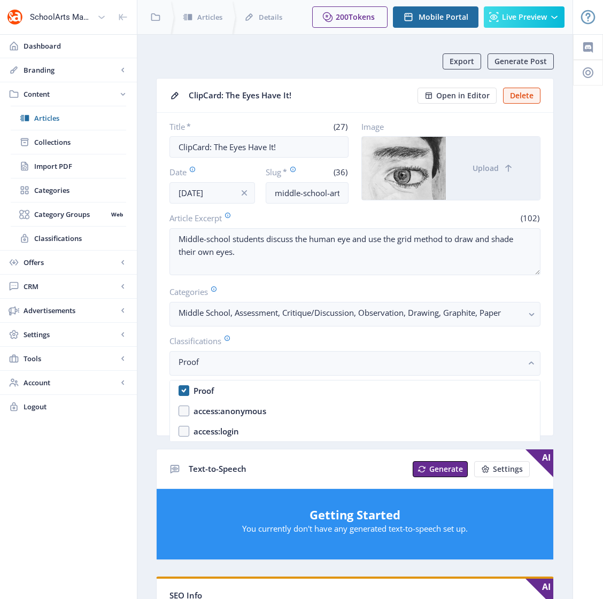
click at [184, 392] on nb-option "Proof" at bounding box center [355, 390] width 370 height 20
checkbox input "false"
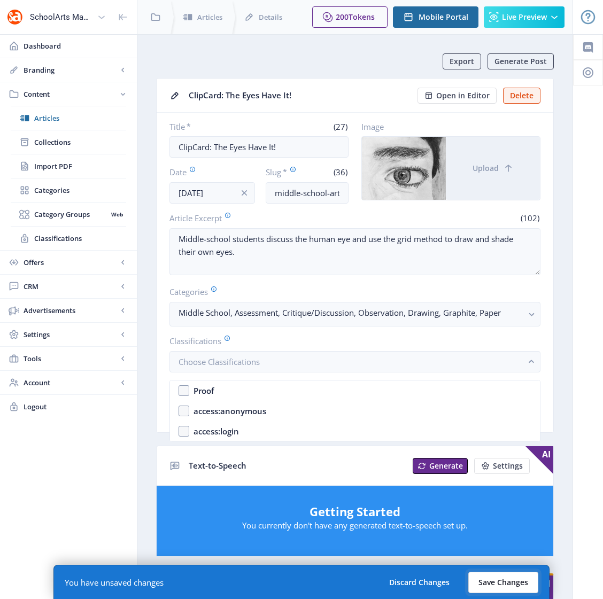
click at [501, 585] on button "Save Changes" at bounding box center [503, 582] width 70 height 21
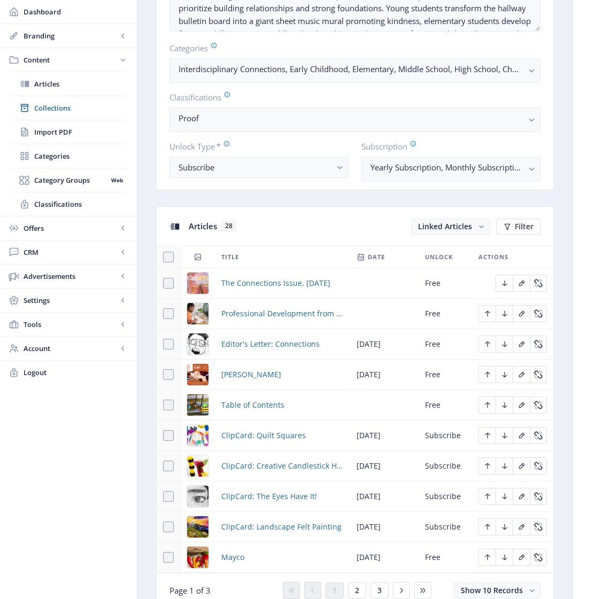
scroll to position [304, 0]
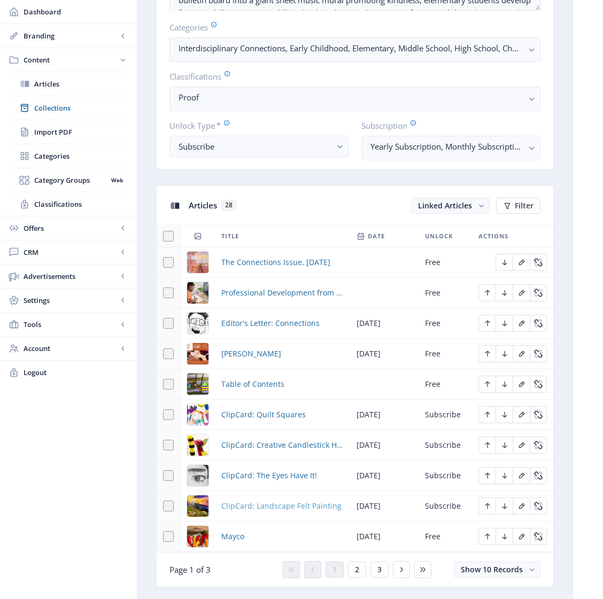
click at [260, 512] on span "ClipCard: Landscape Felt Painting" at bounding box center [281, 506] width 120 height 13
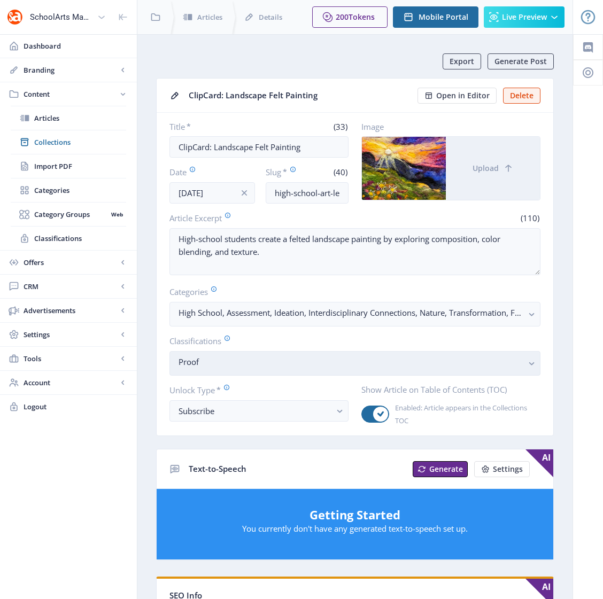
click at [244, 368] on span "Proof" at bounding box center [350, 365] width 344 height 11
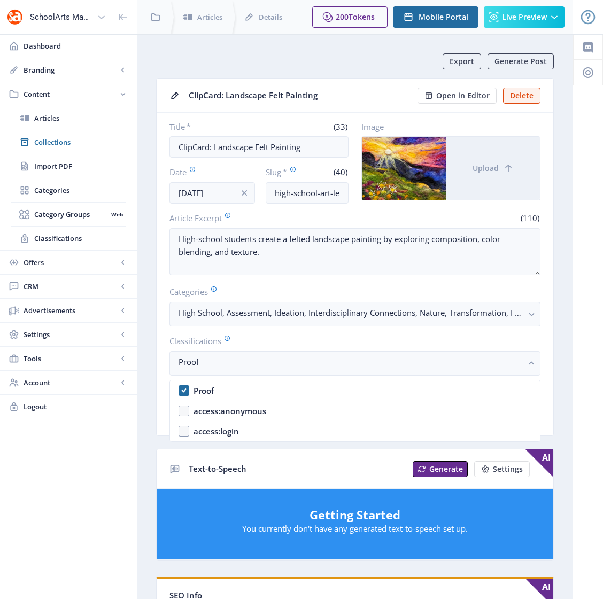
click at [184, 388] on nb-option "Proof" at bounding box center [355, 390] width 370 height 20
checkbox input "false"
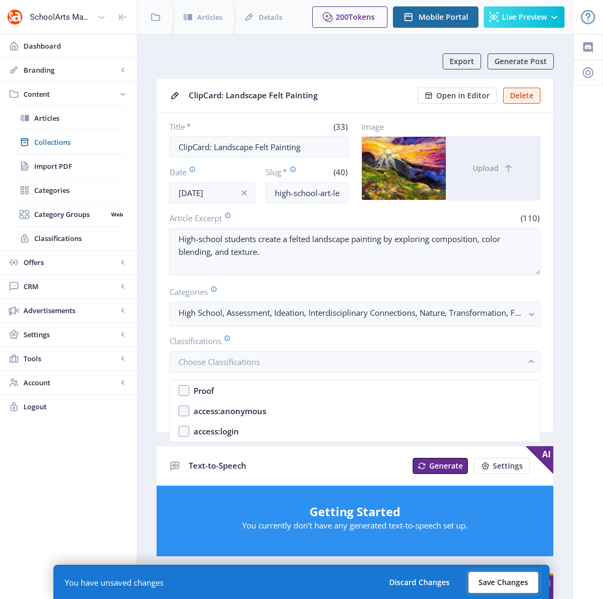
click at [508, 581] on button "Save Changes" at bounding box center [503, 582] width 70 height 21
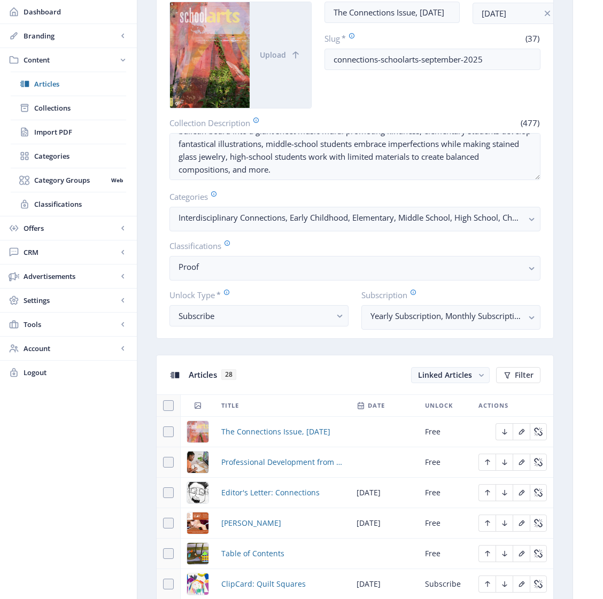
scroll to position [332, 0]
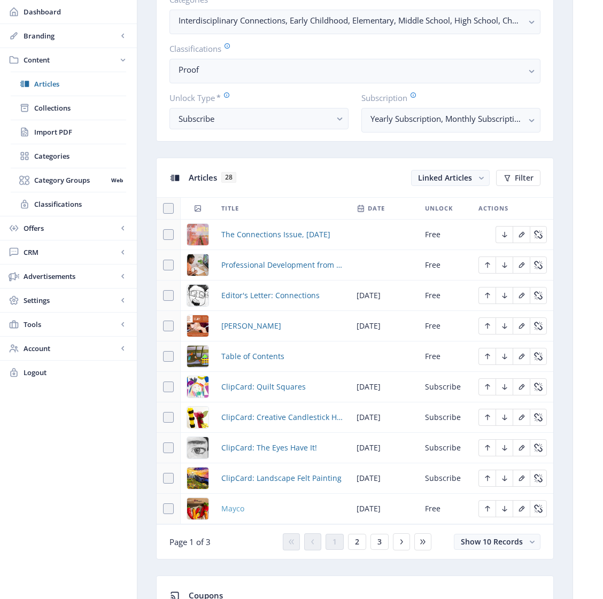
click at [235, 515] on span "Mayco" at bounding box center [232, 508] width 23 height 13
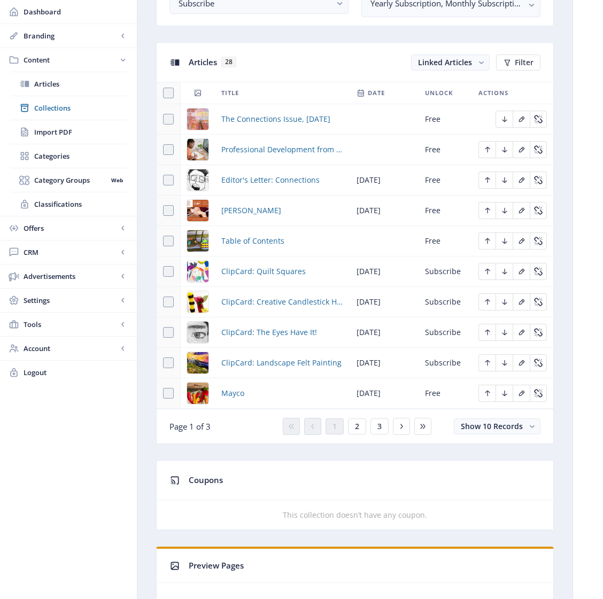
scroll to position [454, 0]
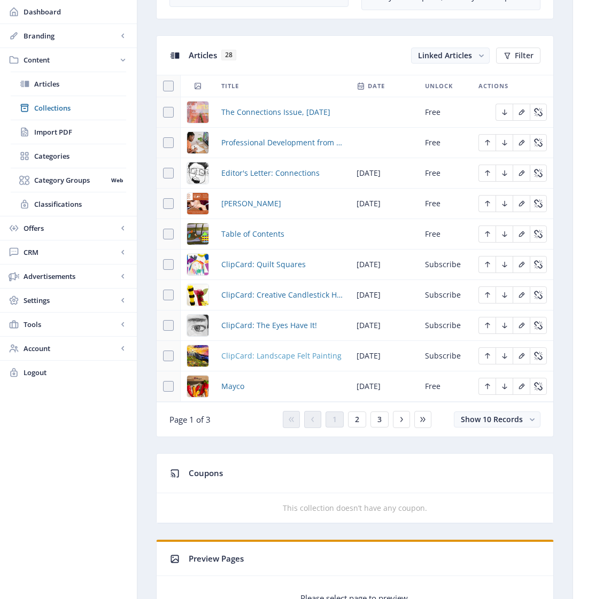
click at [251, 362] on span "ClipCard: Landscape Felt Painting" at bounding box center [281, 355] width 120 height 13
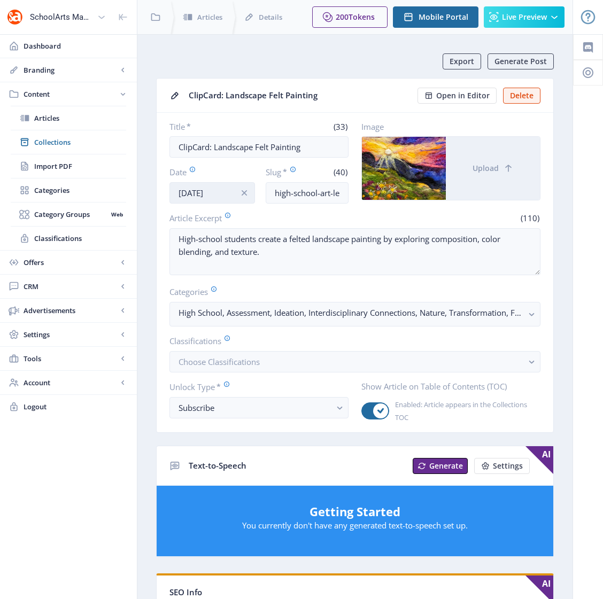
click at [217, 198] on input "Jul 25, 2025" at bounding box center [211, 192] width 85 height 21
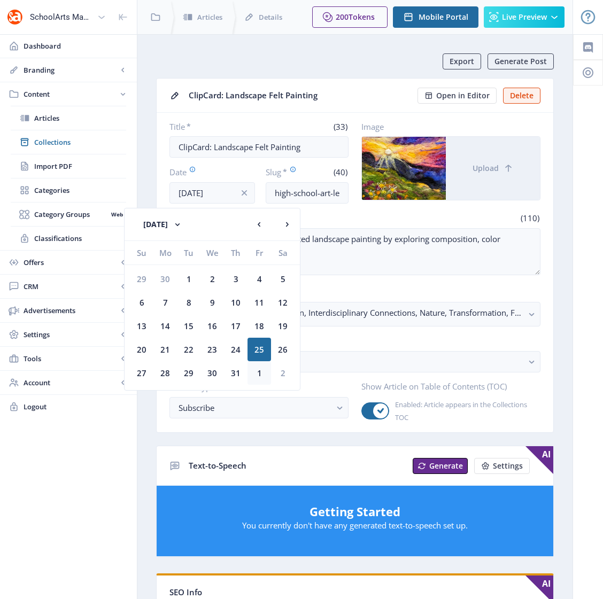
click at [255, 371] on div "1" at bounding box center [259, 373] width 24 height 24
type input "[DATE]"
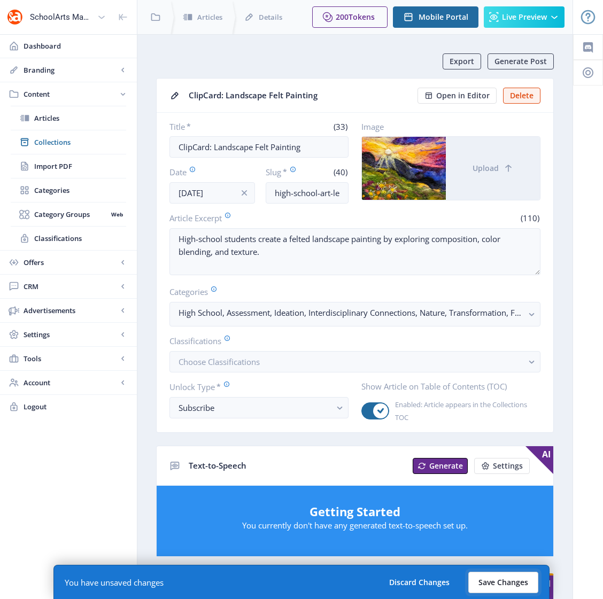
click at [494, 582] on button "Save Changes" at bounding box center [503, 582] width 70 height 21
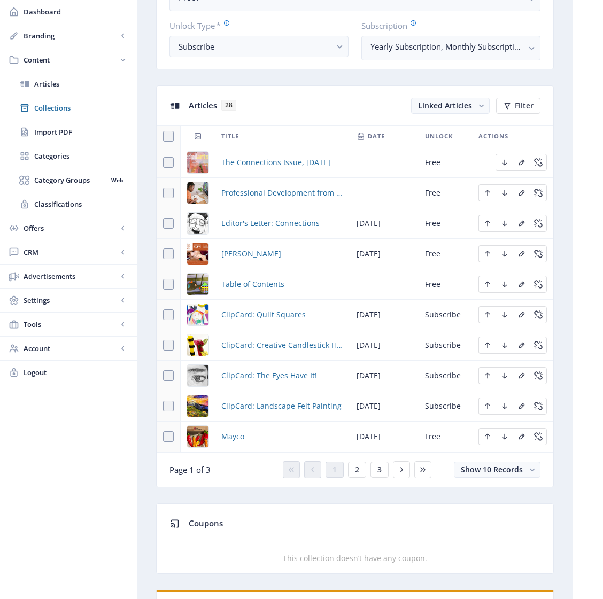
scroll to position [447, 0]
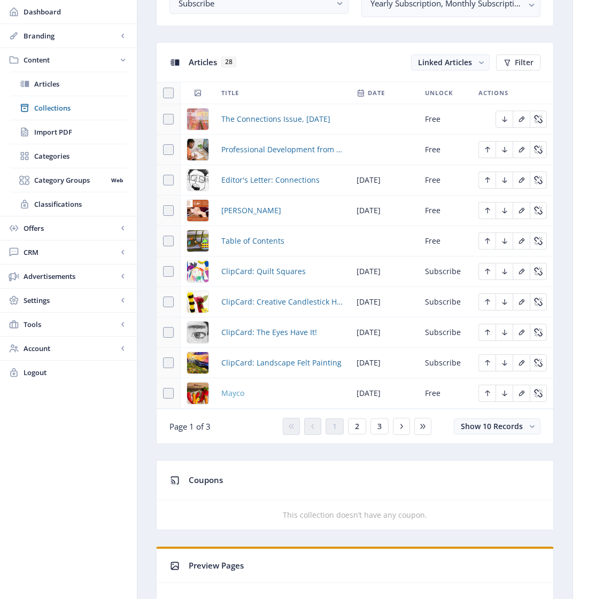
click at [238, 400] on span "Mayco" at bounding box center [232, 393] width 23 height 13
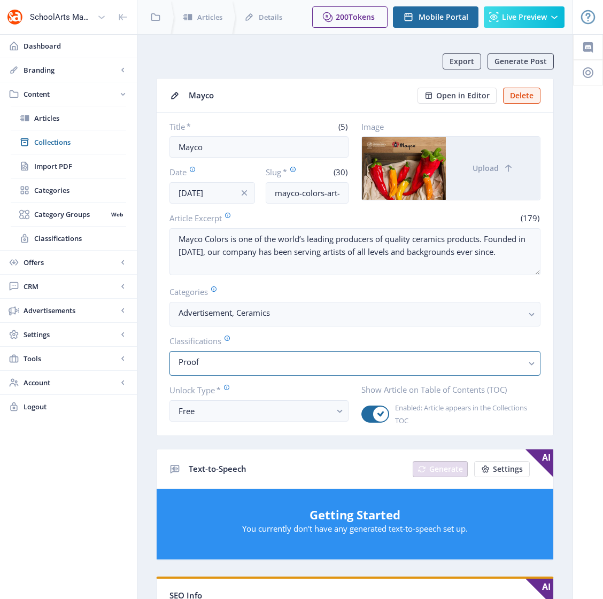
drag, startPoint x: 216, startPoint y: 364, endPoint x: 197, endPoint y: 377, distance: 23.6
click at [216, 365] on nb-select-label "Proof" at bounding box center [350, 361] width 344 height 13
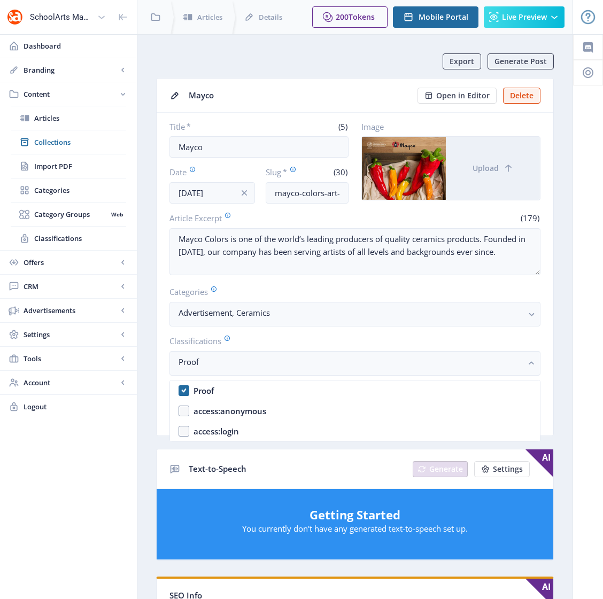
click at [186, 391] on nb-option "Proof" at bounding box center [355, 390] width 370 height 20
checkbox input "false"
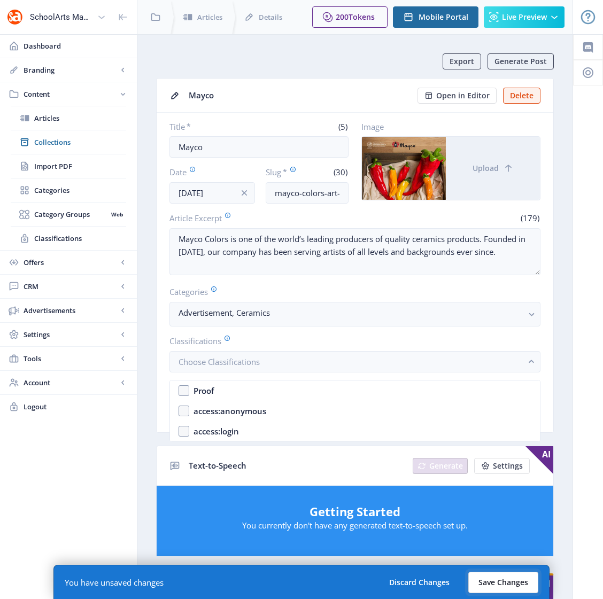
click at [491, 583] on button "Save Changes" at bounding box center [503, 582] width 70 height 21
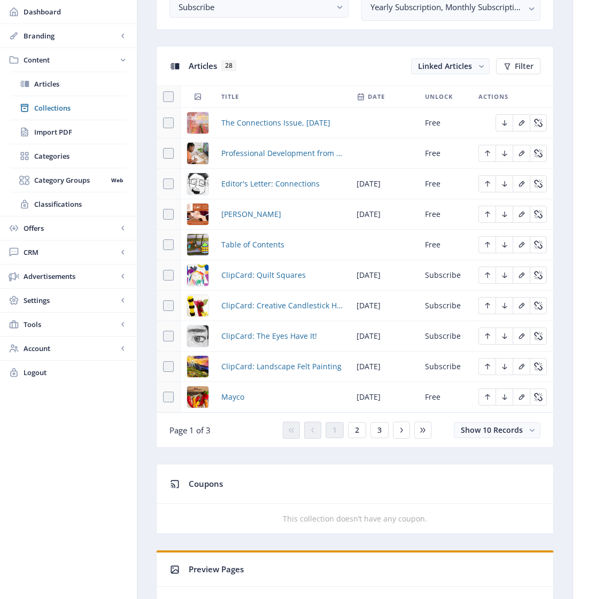
scroll to position [447, 0]
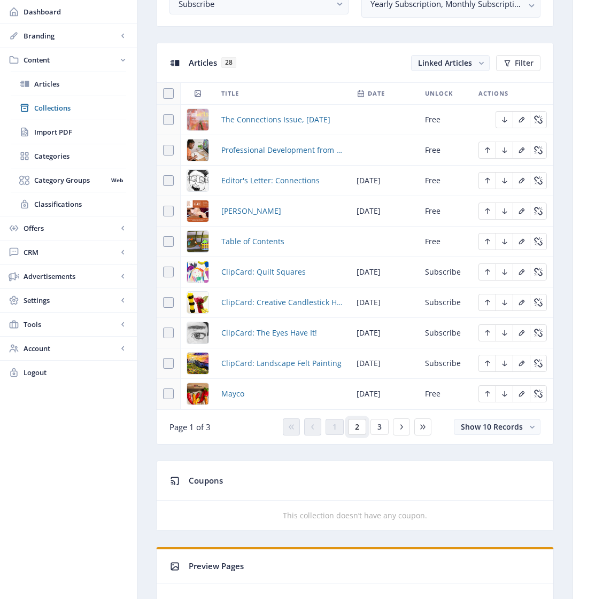
click at [355, 431] on span "2" at bounding box center [357, 427] width 4 height 9
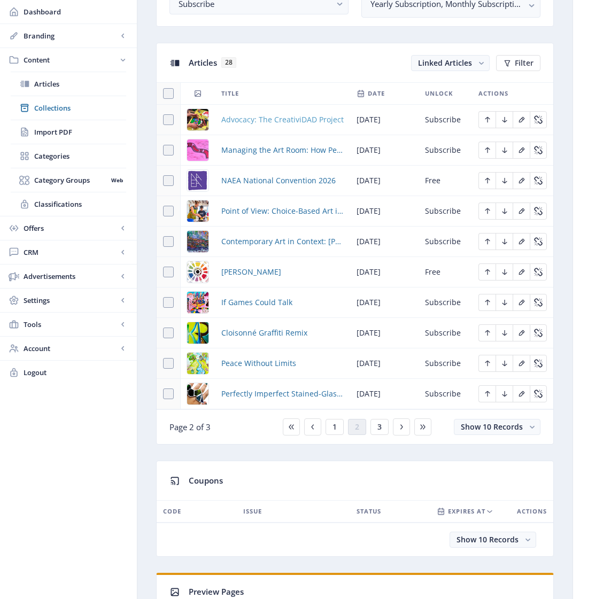
click at [281, 126] on span "Advocacy: The CreativiDAD Project" at bounding box center [282, 119] width 122 height 13
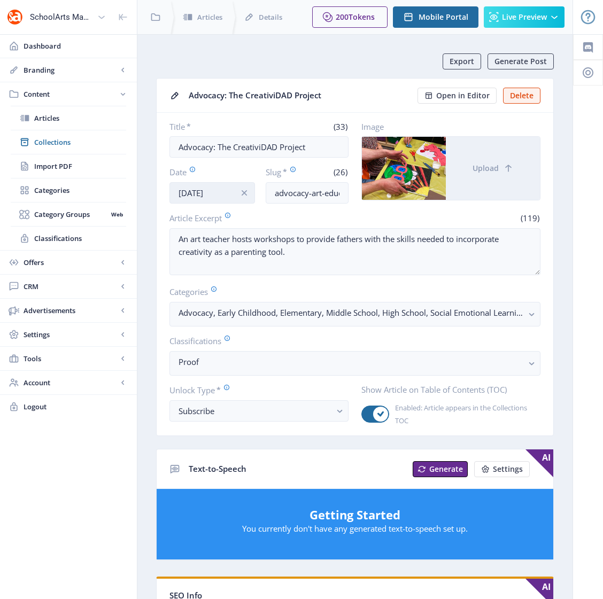
click at [198, 192] on input "Jul 24, 2025" at bounding box center [211, 192] width 85 height 21
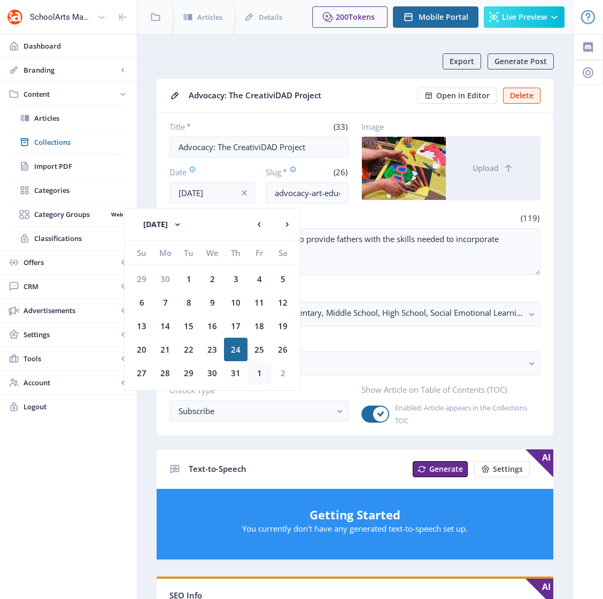
click at [256, 373] on div "1" at bounding box center [259, 373] width 24 height 24
type input "[DATE]"
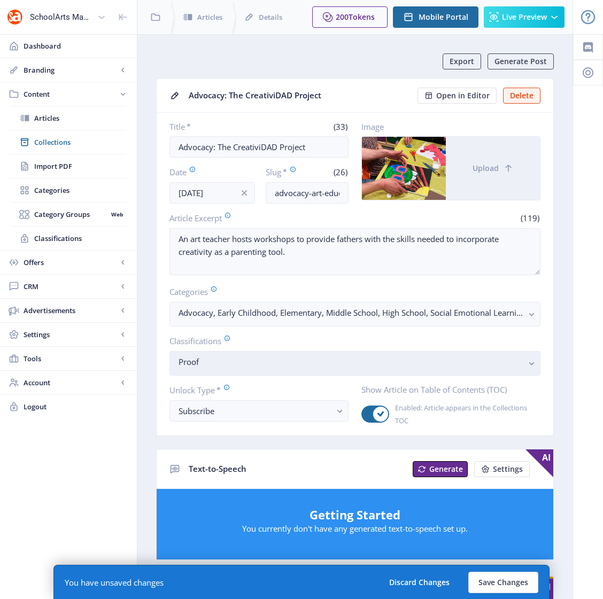
drag, startPoint x: 248, startPoint y: 361, endPoint x: 242, endPoint y: 362, distance: 6.4
click at [247, 361] on nb-select-label "Proof" at bounding box center [350, 361] width 344 height 13
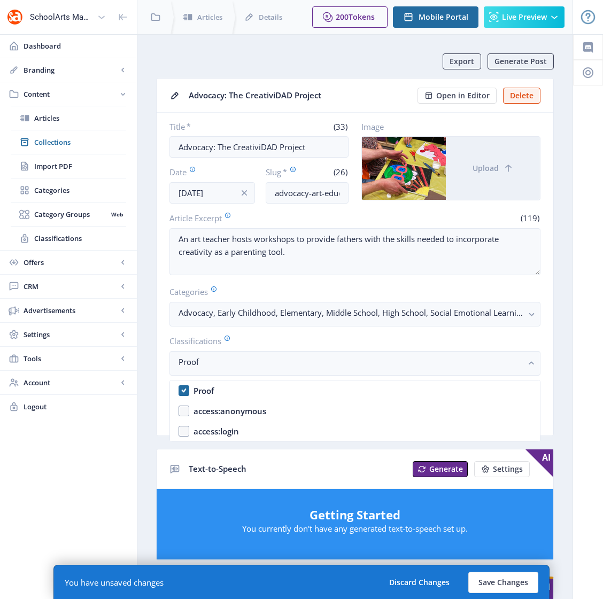
click at [184, 390] on nb-option "Proof" at bounding box center [355, 390] width 370 height 20
checkbox input "false"
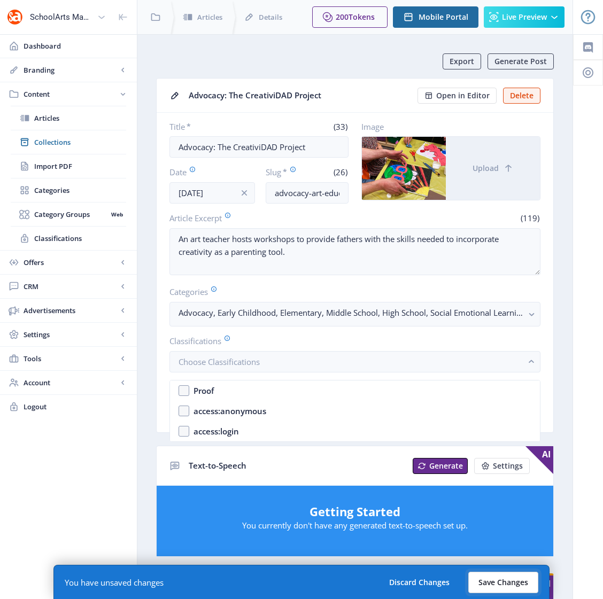
click at [503, 585] on button "Save Changes" at bounding box center [503, 582] width 70 height 21
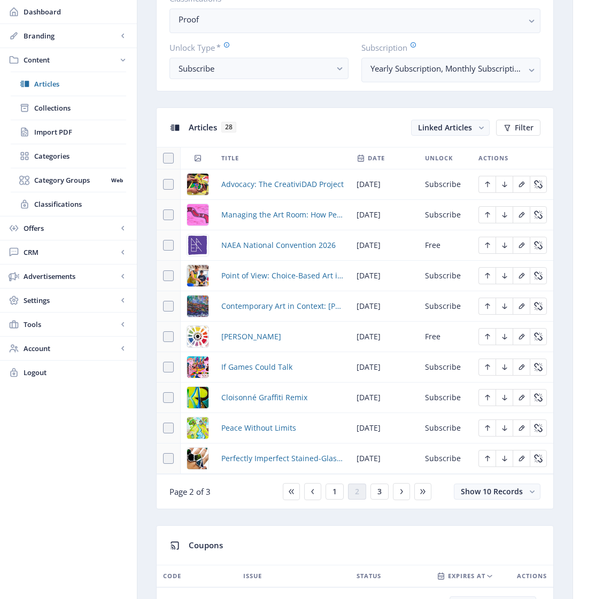
scroll to position [473, 0]
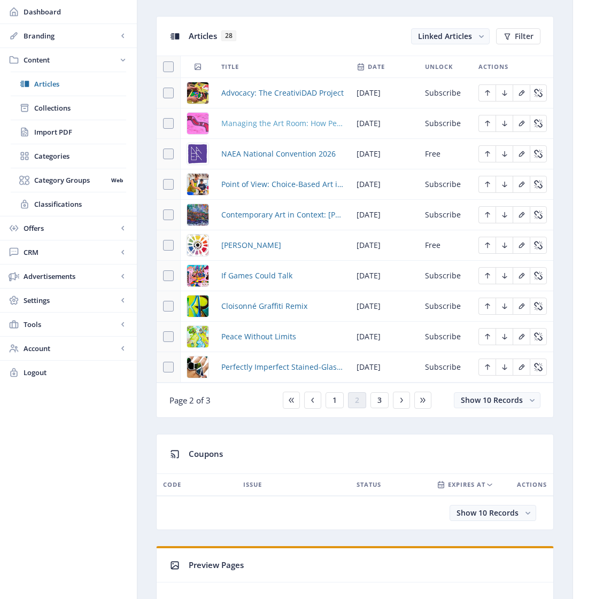
click at [259, 130] on span "Managing the Art Room: How Personal Art-Making Transforms Teaching" at bounding box center [282, 123] width 122 height 13
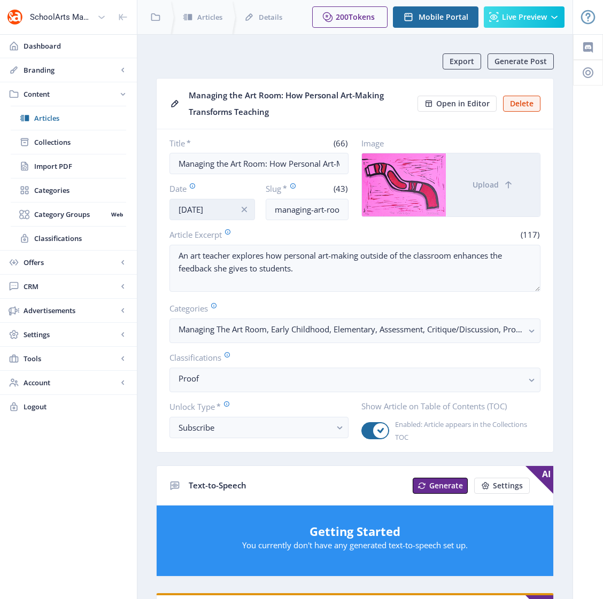
click at [229, 211] on input "Jul 24, 2025" at bounding box center [211, 209] width 85 height 21
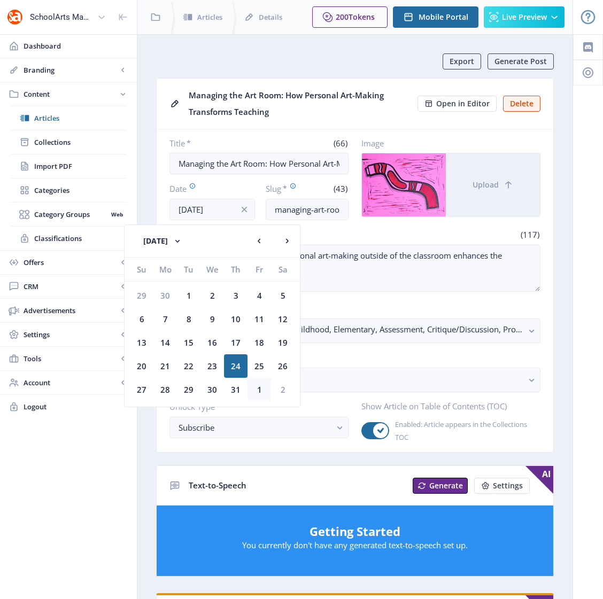
click at [262, 389] on div "1" at bounding box center [259, 390] width 24 height 24
type input "[DATE]"
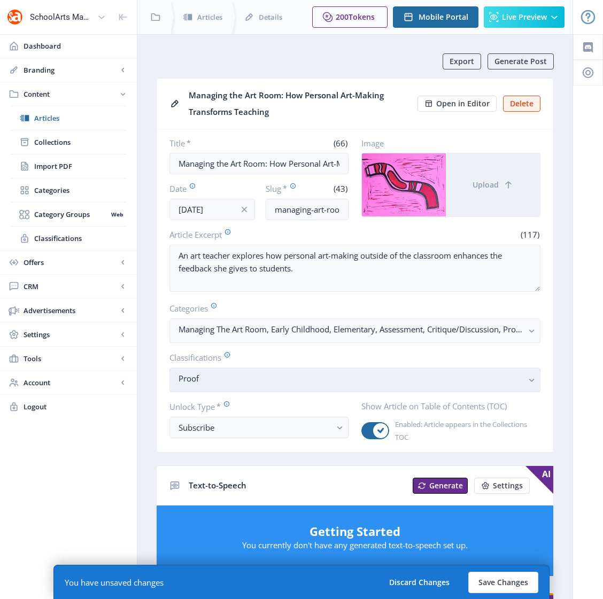
click at [256, 384] on nb-select-label "Proof" at bounding box center [350, 378] width 344 height 13
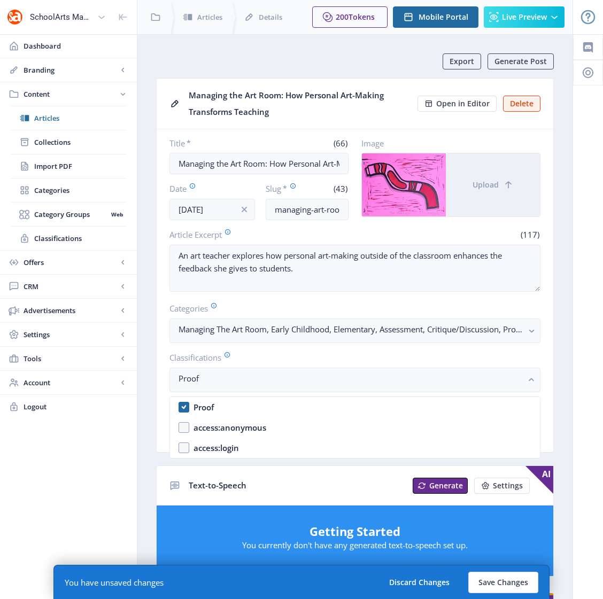
click at [183, 406] on nb-option "Proof" at bounding box center [355, 407] width 370 height 20
checkbox input "false"
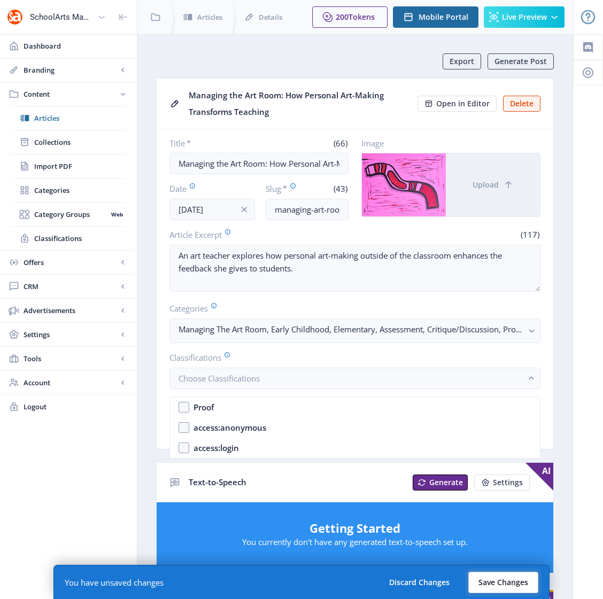
click at [510, 585] on button "Save Changes" at bounding box center [503, 582] width 70 height 21
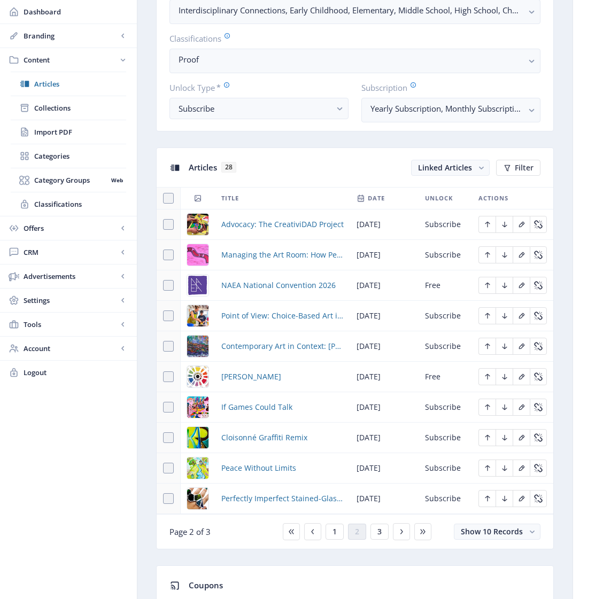
scroll to position [343, 0]
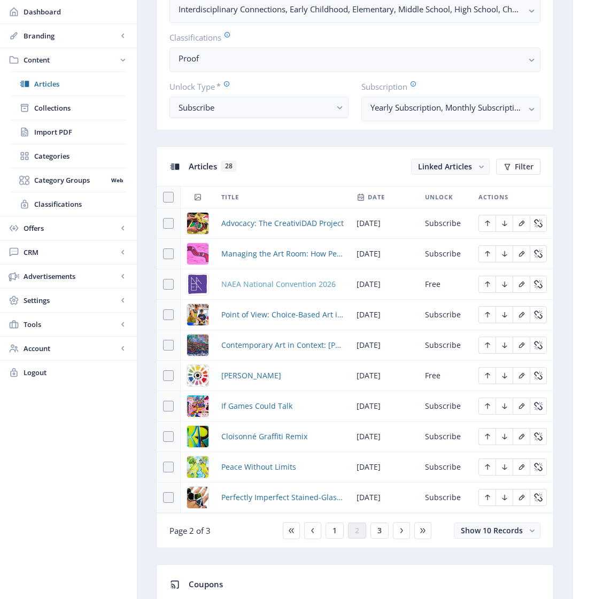
click at [261, 291] on span "NAEA National Convention 2026" at bounding box center [278, 284] width 114 height 13
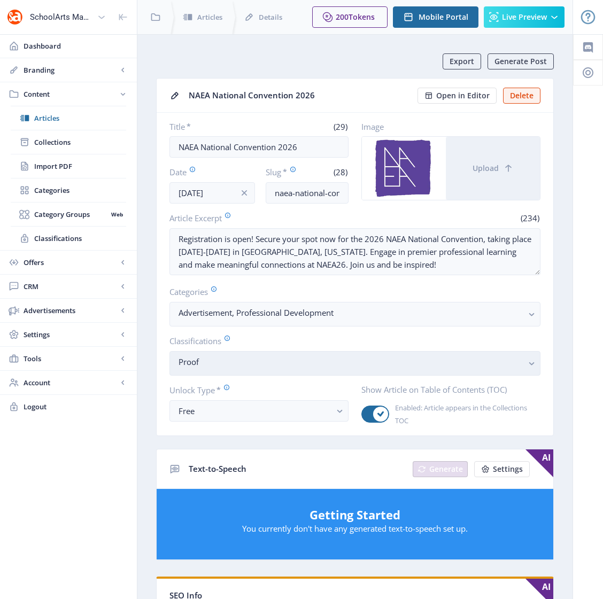
click at [226, 367] on nb-select-label "Proof" at bounding box center [350, 361] width 344 height 13
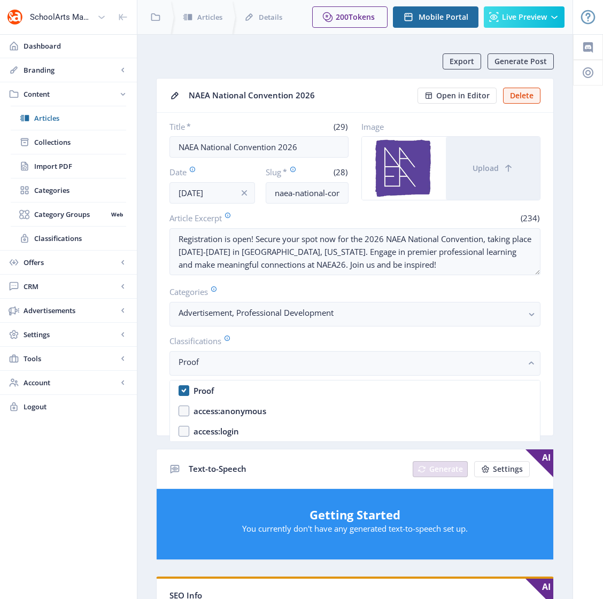
click at [182, 392] on nb-option "Proof" at bounding box center [355, 390] width 370 height 20
checkbox input "false"
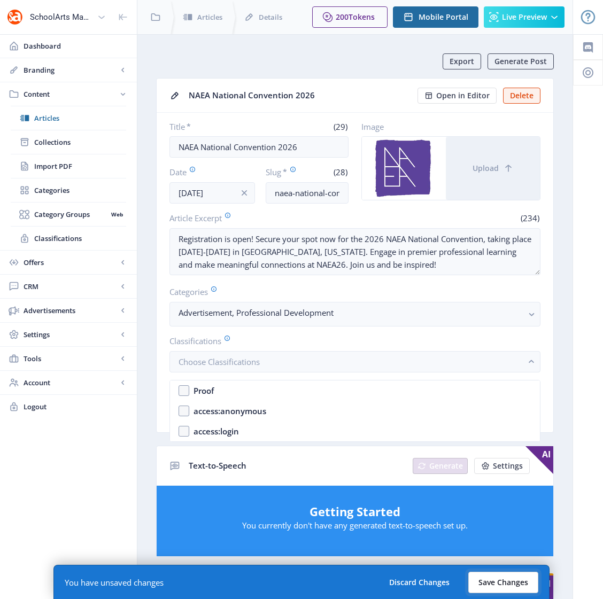
click at [479, 587] on button "Save Changes" at bounding box center [503, 582] width 70 height 21
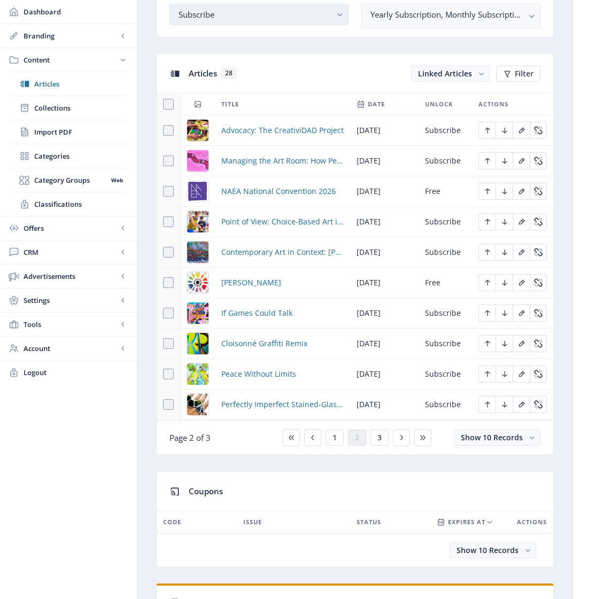
scroll to position [437, 0]
click at [284, 228] on span "Point of View: Choice-Based Art in International Schools" at bounding box center [282, 221] width 122 height 13
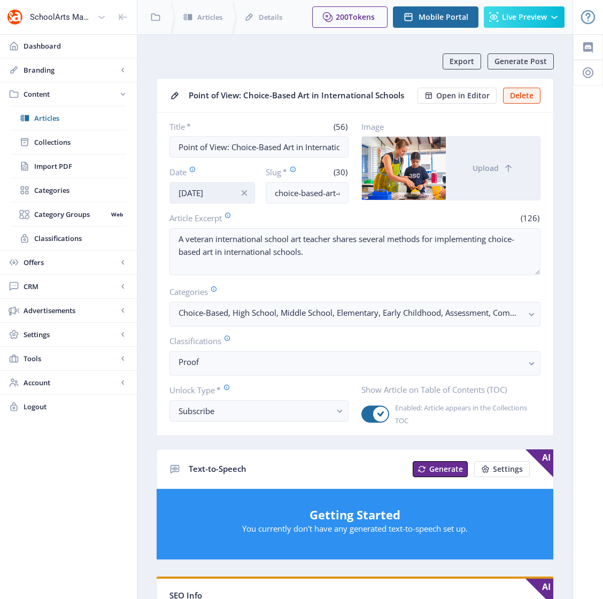
click at [229, 187] on input "Jul 24, 2025" at bounding box center [211, 192] width 85 height 21
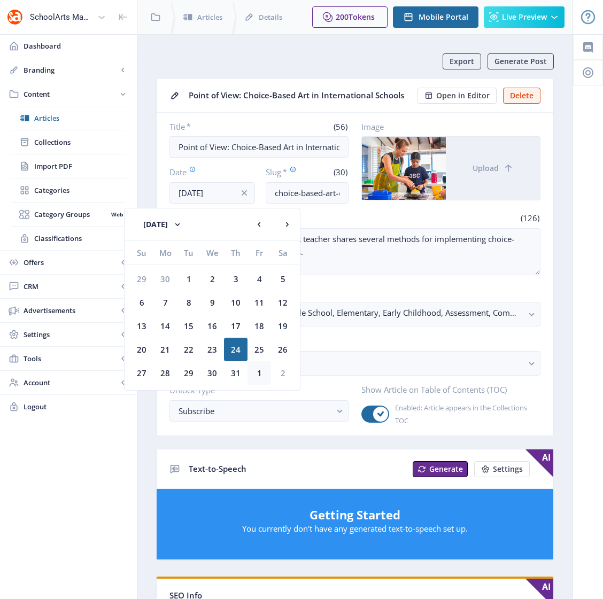
click at [257, 373] on div "1" at bounding box center [259, 373] width 24 height 24
type input "[DATE]"
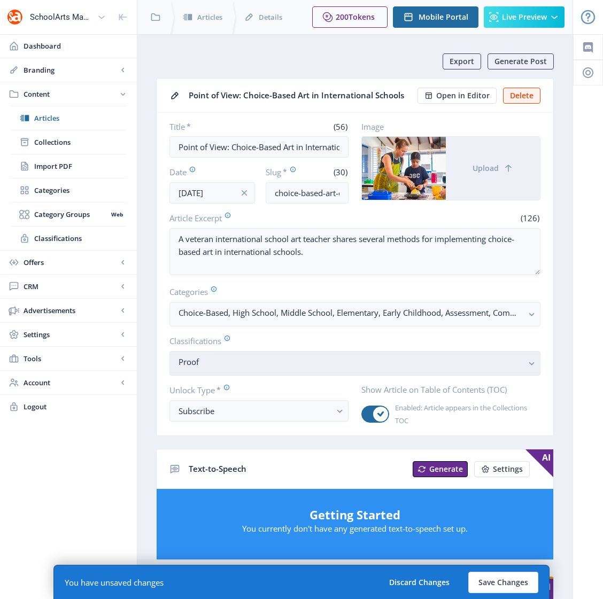
click at [255, 360] on nb-select-label "Proof" at bounding box center [350, 361] width 344 height 13
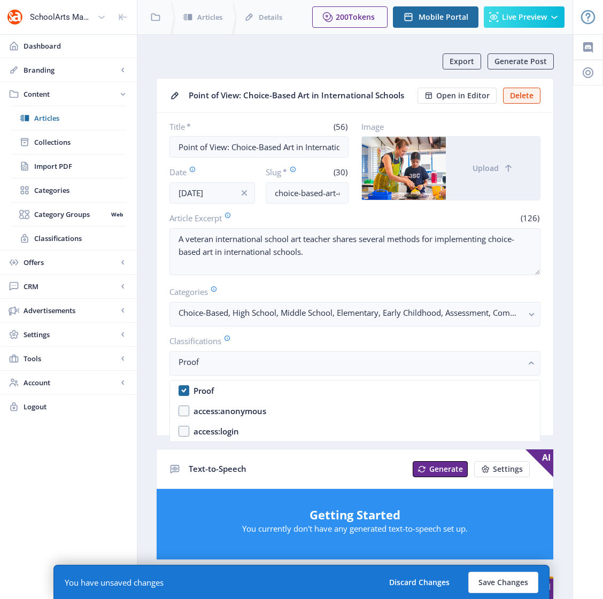
click at [186, 392] on nb-option "Proof" at bounding box center [355, 390] width 370 height 20
checkbox input "false"
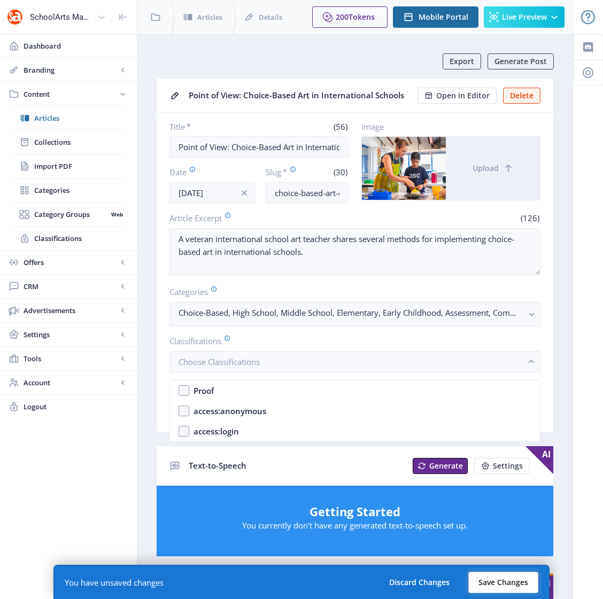
click at [492, 582] on button "Save Changes" at bounding box center [503, 582] width 70 height 21
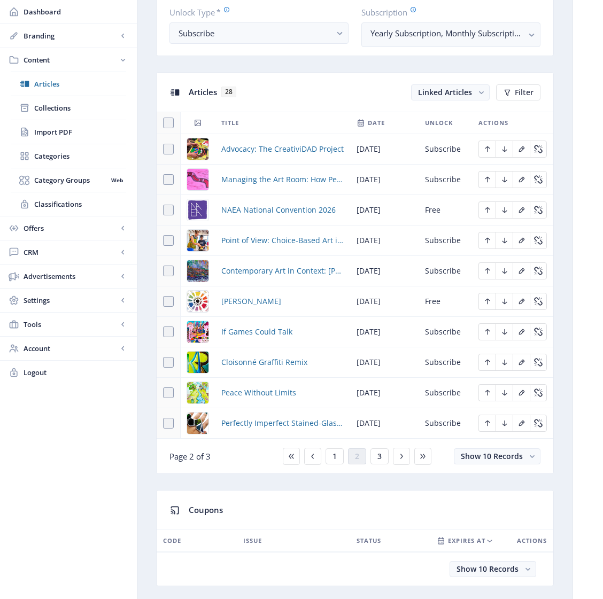
scroll to position [454, 0]
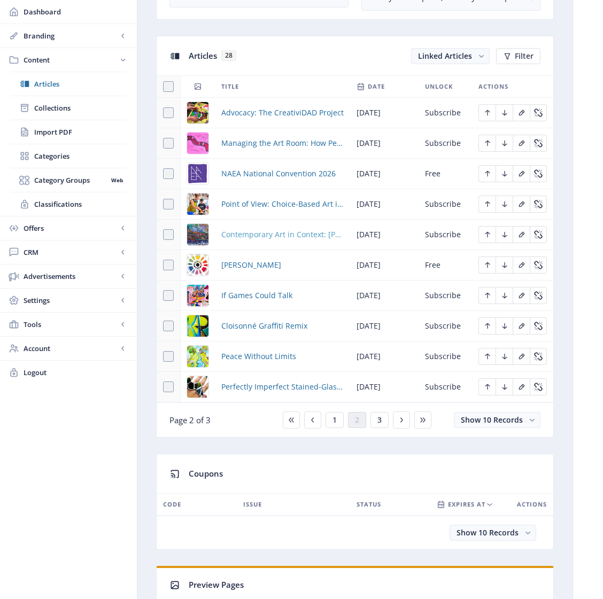
click at [268, 241] on span "Contemporary Art in Context: [PERSON_NAME]" at bounding box center [282, 234] width 122 height 13
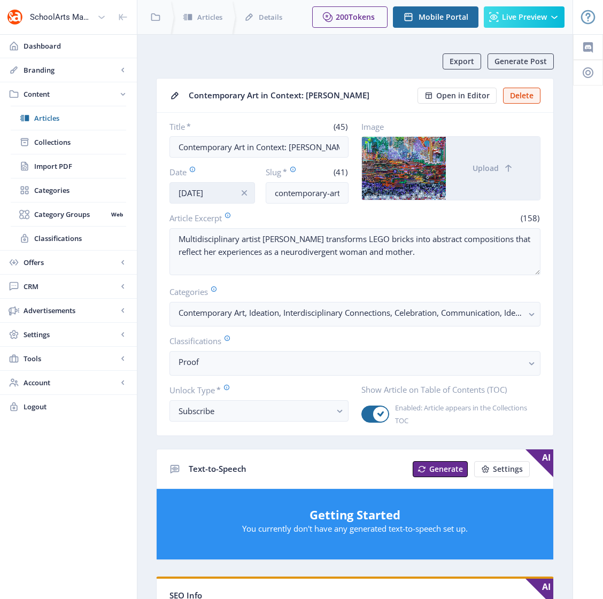
click at [208, 190] on input "Jul 25, 2025" at bounding box center [211, 192] width 85 height 21
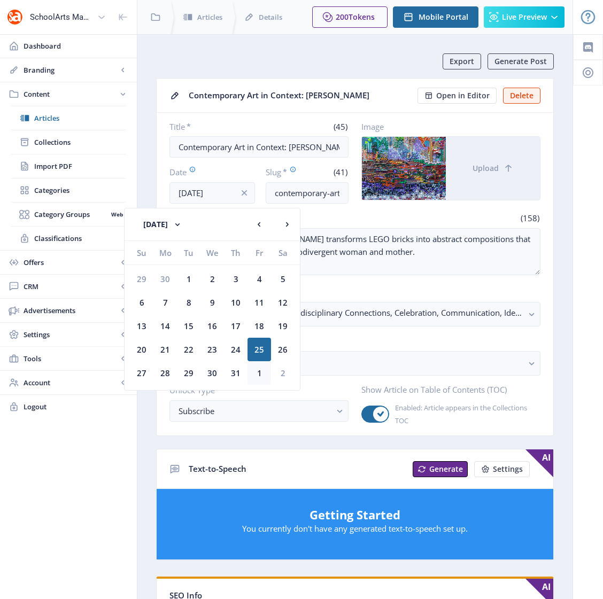
click at [258, 371] on div "1" at bounding box center [259, 373] width 24 height 24
type input "[DATE]"
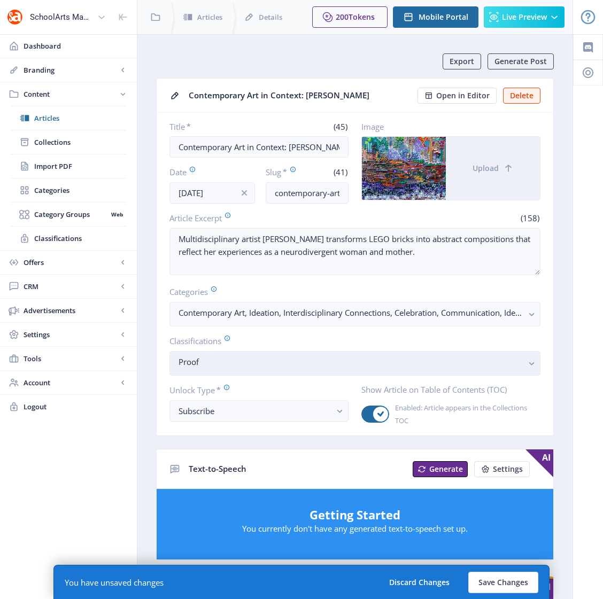
click at [270, 360] on nb-select-label "Proof" at bounding box center [350, 361] width 344 height 13
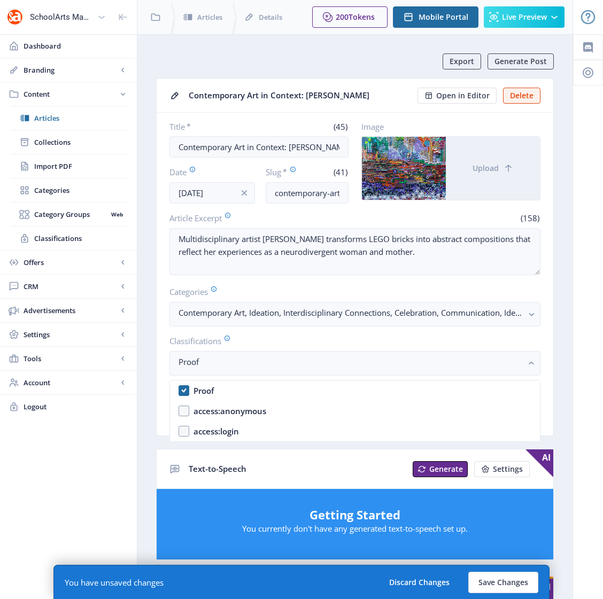
drag, startPoint x: 180, startPoint y: 389, endPoint x: 192, endPoint y: 389, distance: 11.8
click at [181, 390] on nb-option "Proof" at bounding box center [355, 390] width 370 height 20
checkbox input "false"
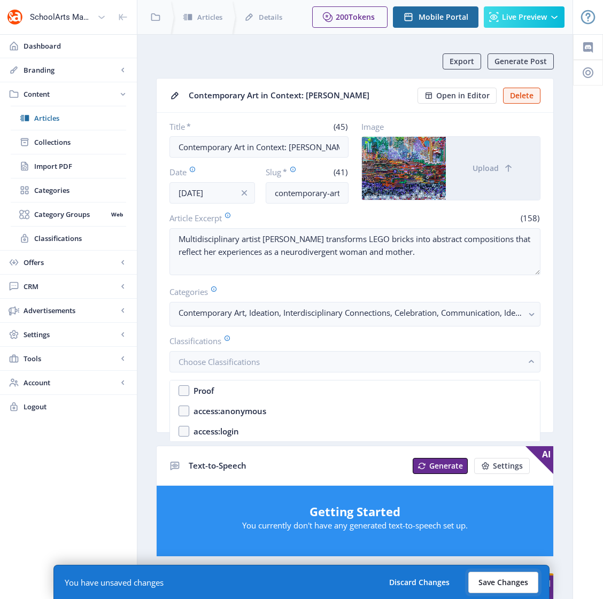
click at [488, 578] on button "Save Changes" at bounding box center [503, 582] width 70 height 21
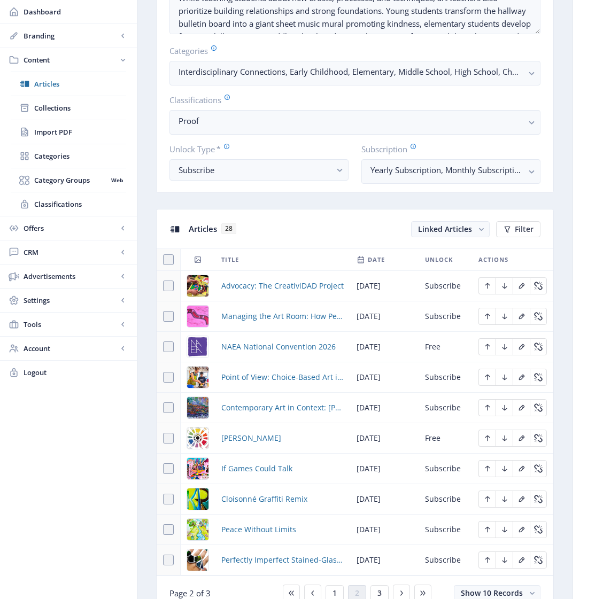
scroll to position [348, 0]
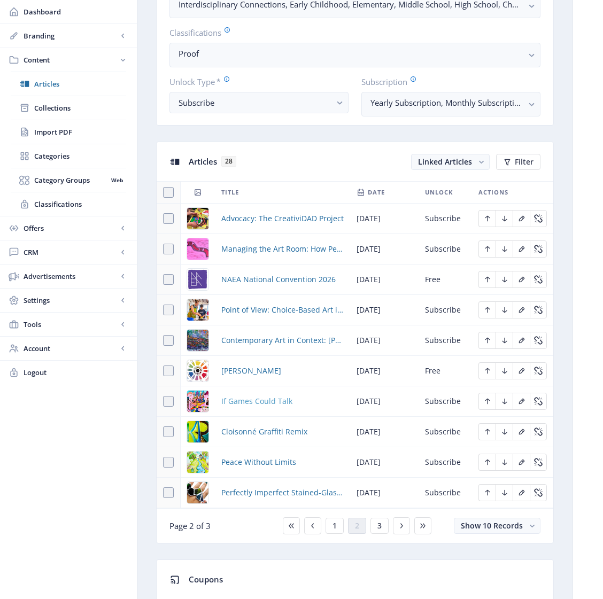
click at [259, 408] on span "If Games Could Talk" at bounding box center [256, 401] width 71 height 13
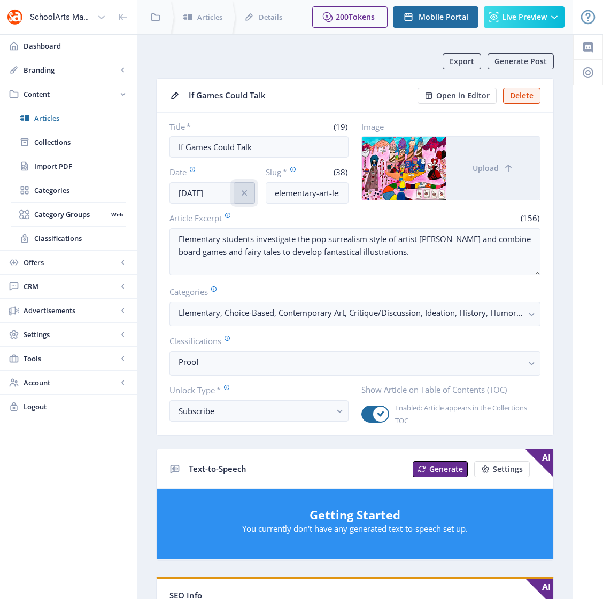
click at [252, 192] on button at bounding box center [243, 192] width 21 height 21
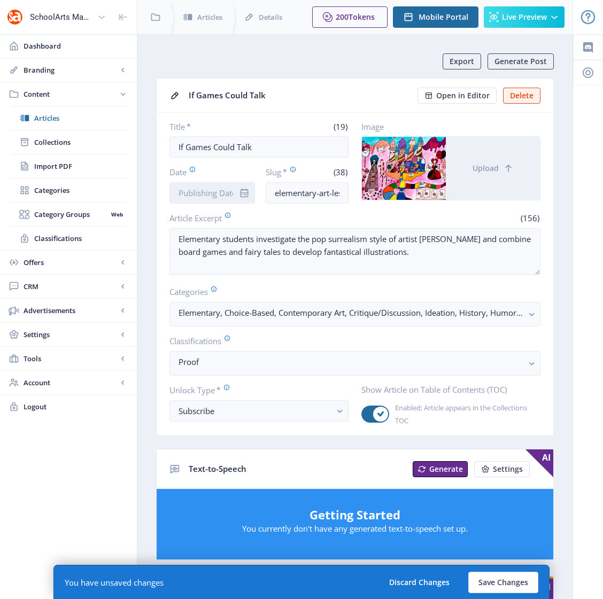
click at [211, 193] on input "Date" at bounding box center [211, 192] width 85 height 21
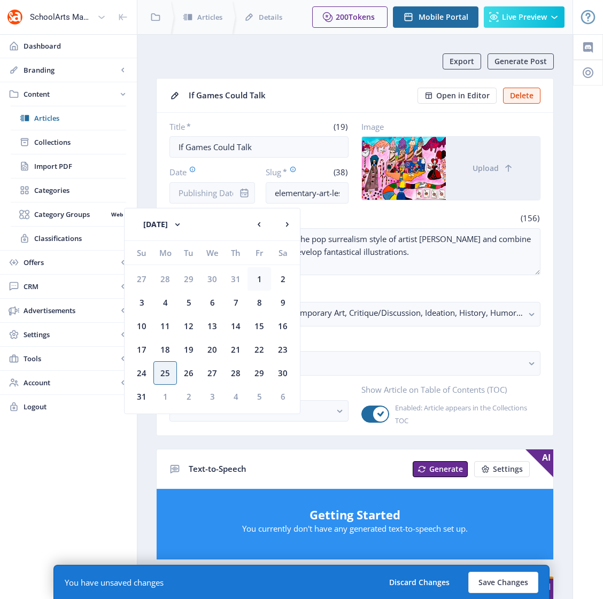
click at [259, 275] on div "1" at bounding box center [259, 279] width 24 height 24
type input "[DATE]"
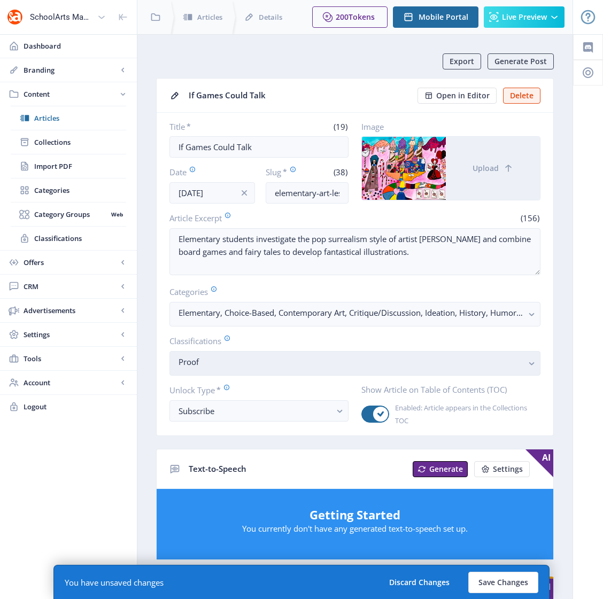
click at [225, 373] on button "Proof" at bounding box center [354, 363] width 371 height 25
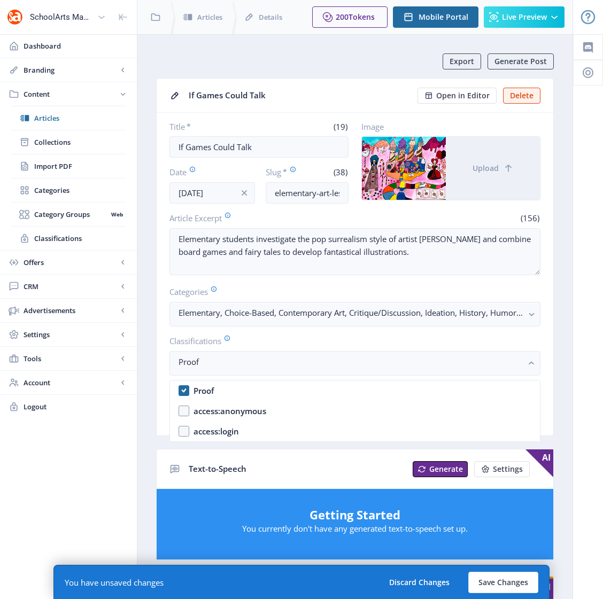
click at [190, 391] on nb-option "Proof" at bounding box center [355, 390] width 370 height 20
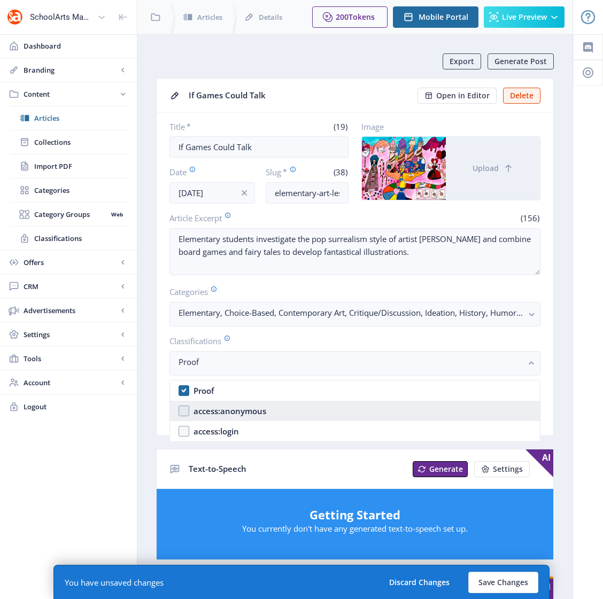
checkbox input "false"
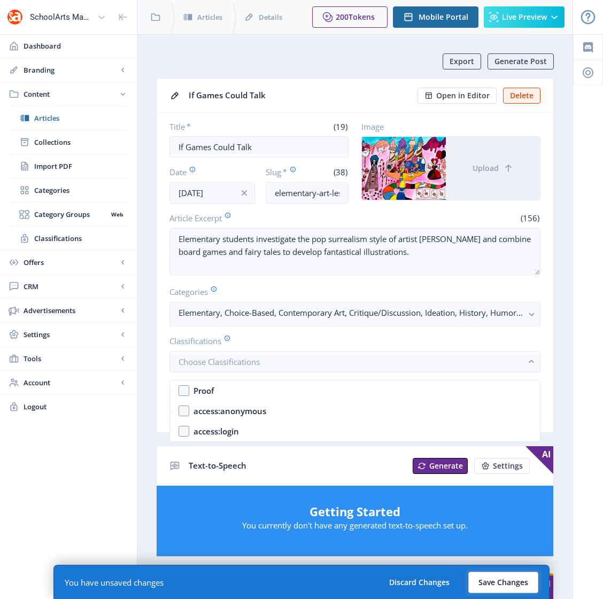
click at [515, 582] on button "Save Changes" at bounding box center [503, 582] width 70 height 21
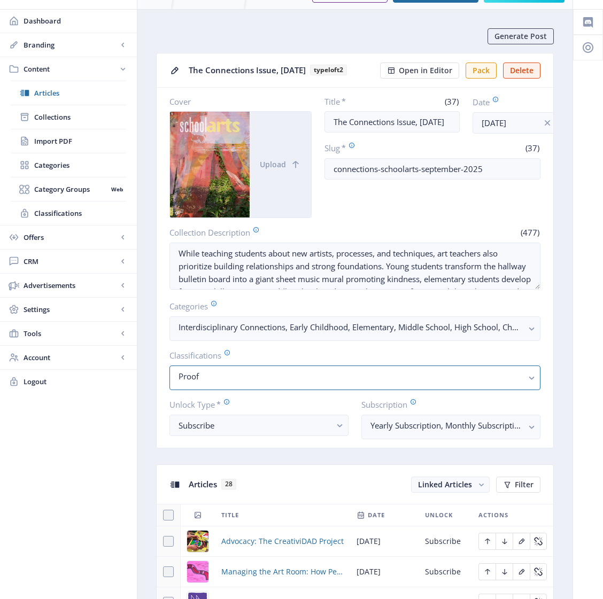
click at [281, 423] on nb-card-body "Cover Upload Title * (37) The Connections Issue, September 2025 Date Aug 1, 202…" at bounding box center [355, 268] width 396 height 360
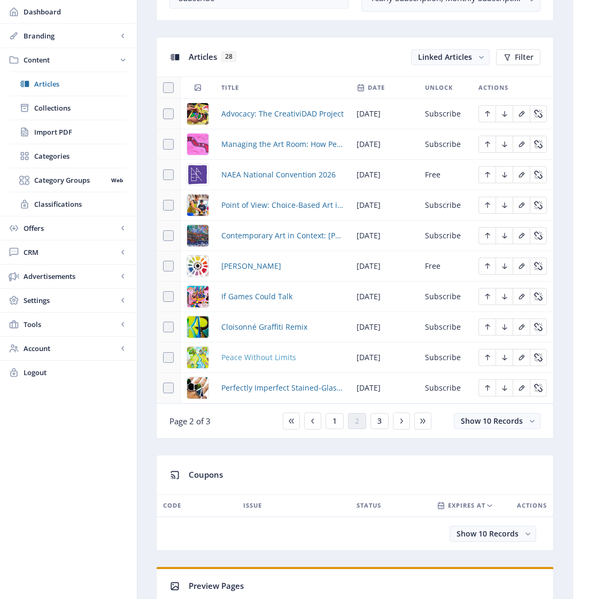
scroll to position [456, 0]
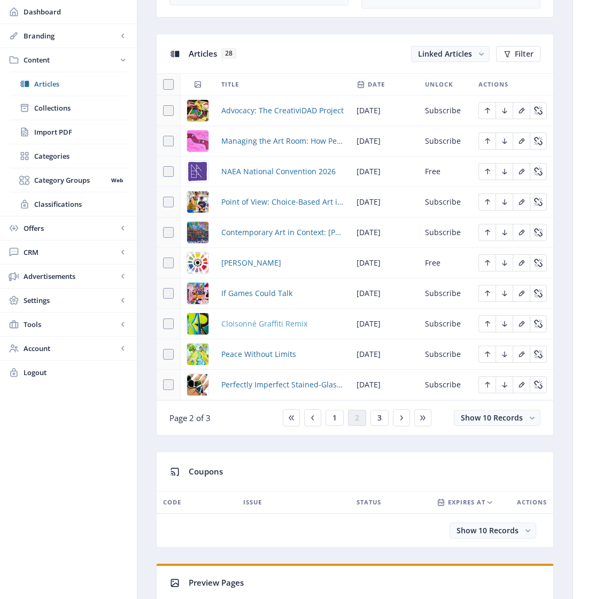
click at [272, 330] on span "Cloisonné Graffiti Remix" at bounding box center [264, 323] width 86 height 13
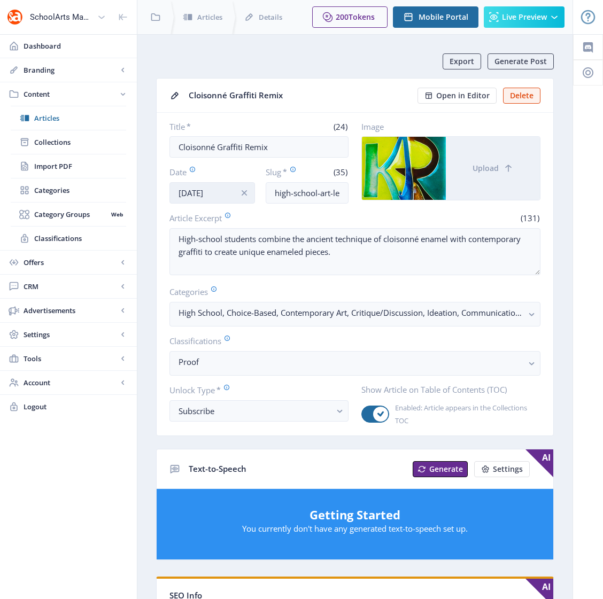
click at [193, 193] on input "Jul 24, 2025" at bounding box center [211, 192] width 85 height 21
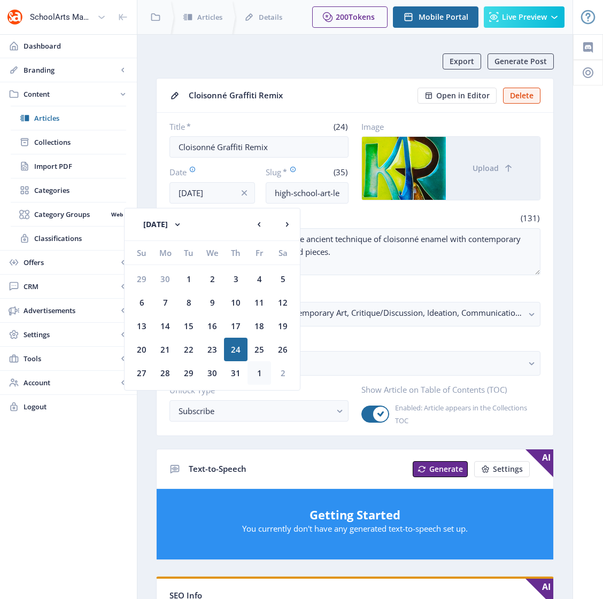
click at [256, 373] on div "1" at bounding box center [259, 373] width 24 height 24
type input "[DATE]"
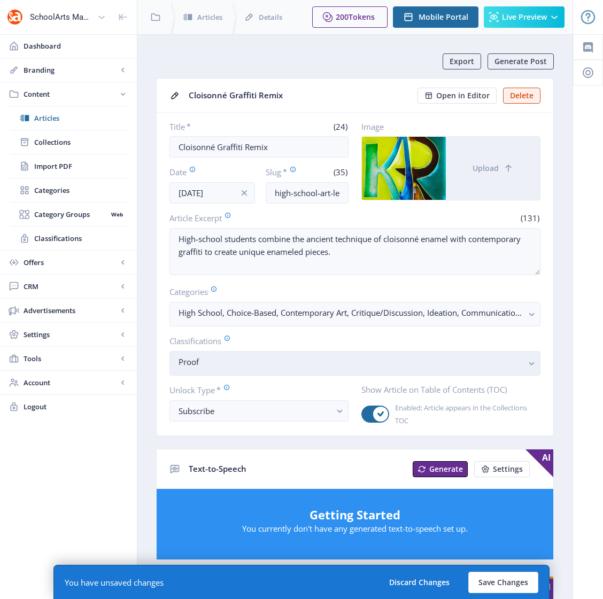
click at [237, 364] on nb-select-label "Proof" at bounding box center [350, 361] width 344 height 13
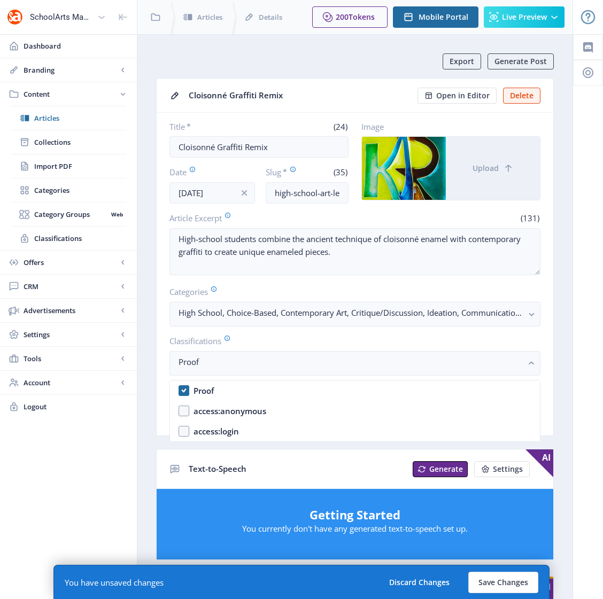
click at [186, 389] on nb-option "Proof" at bounding box center [355, 390] width 370 height 20
checkbox input "false"
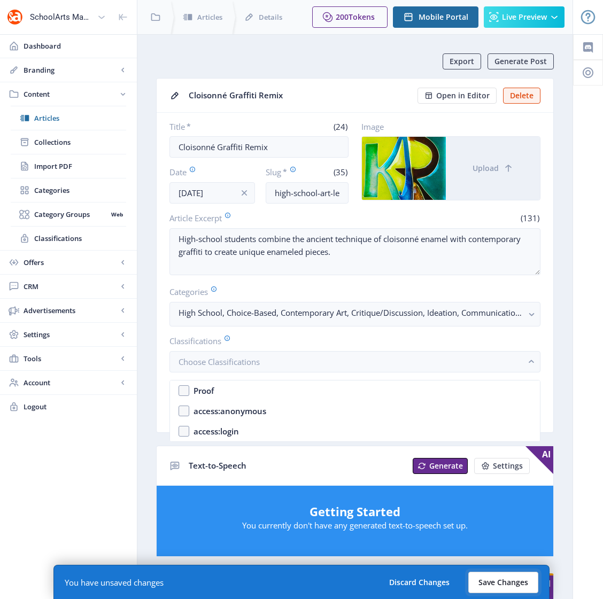
click at [482, 579] on button "Save Changes" at bounding box center [503, 582] width 70 height 21
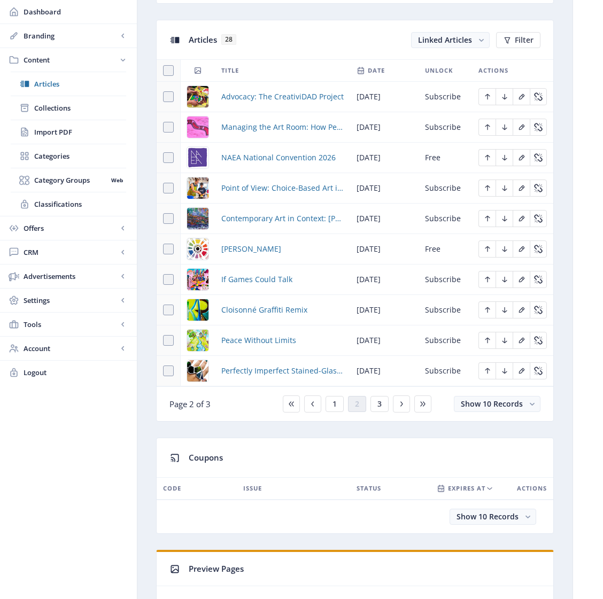
scroll to position [539, 0]
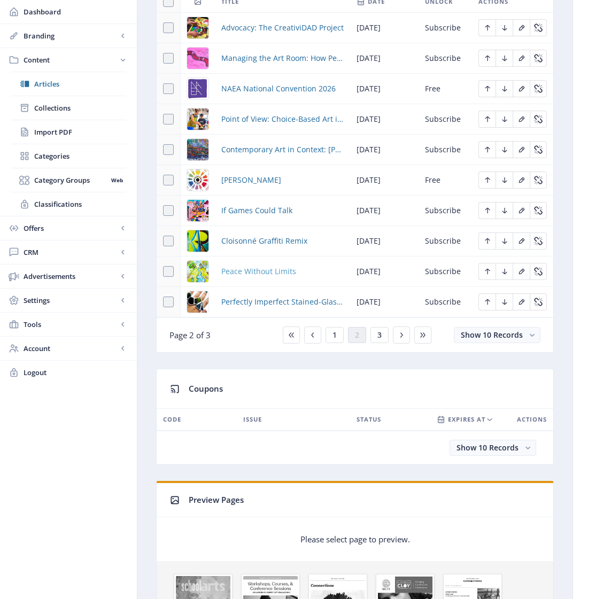
click at [270, 278] on span "Peace Without Limits" at bounding box center [258, 271] width 75 height 13
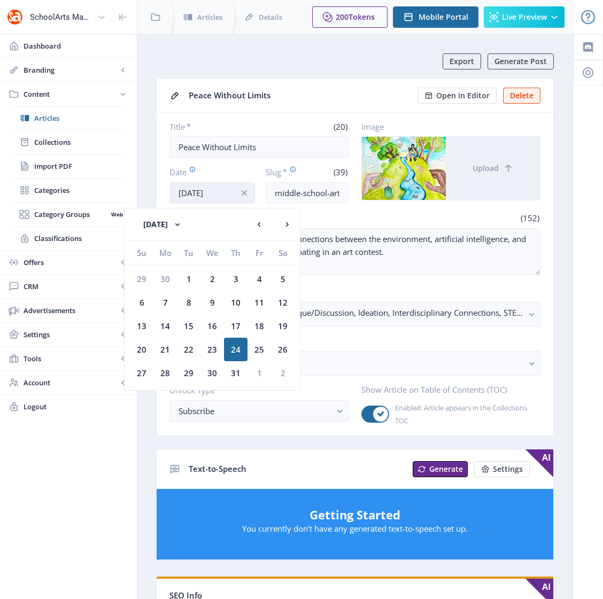
click at [196, 190] on input "Jul 24, 2025" at bounding box center [211, 192] width 85 height 21
click at [262, 373] on div "1" at bounding box center [259, 373] width 24 height 24
type input "[DATE]"
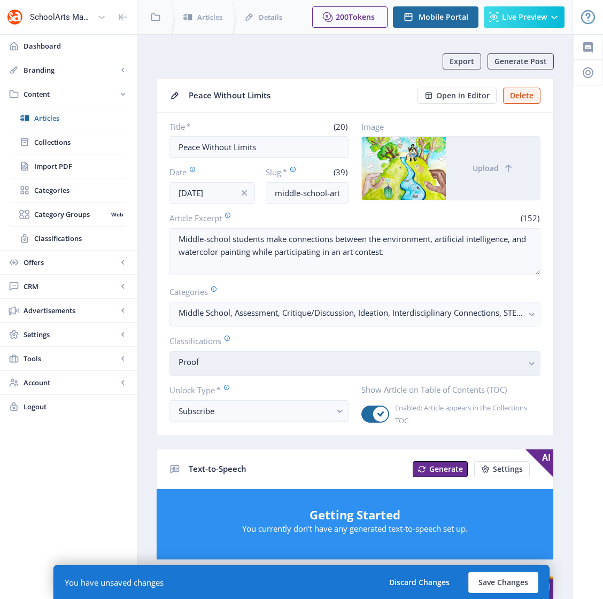
click at [273, 366] on nb-select-label "Proof" at bounding box center [350, 361] width 344 height 13
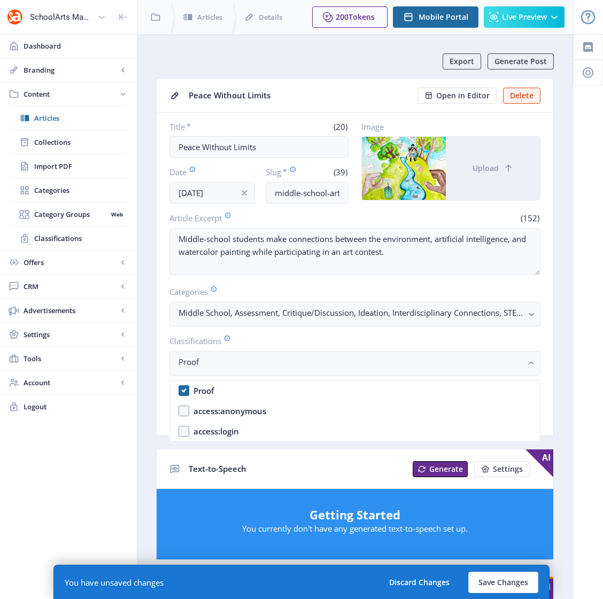
click at [199, 388] on div "Proof" at bounding box center [203, 390] width 20 height 13
checkbox input "false"
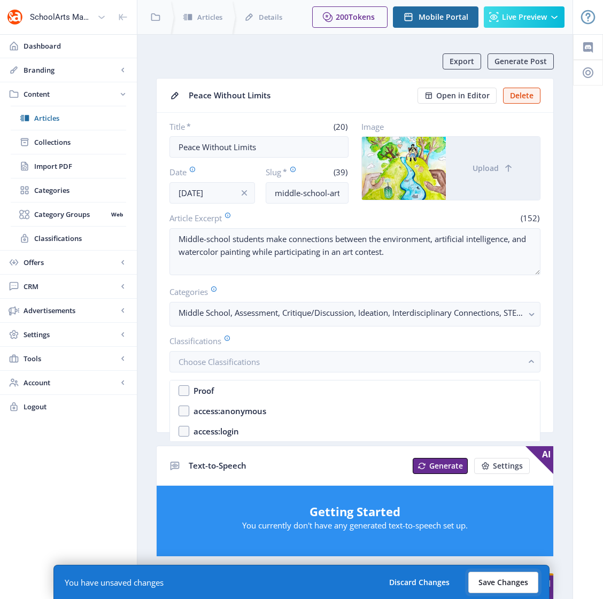
click at [498, 583] on button "Save Changes" at bounding box center [503, 582] width 70 height 21
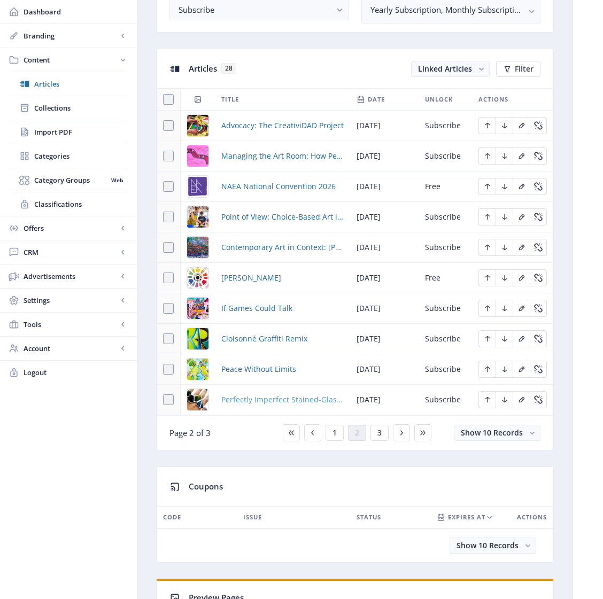
scroll to position [458, 0]
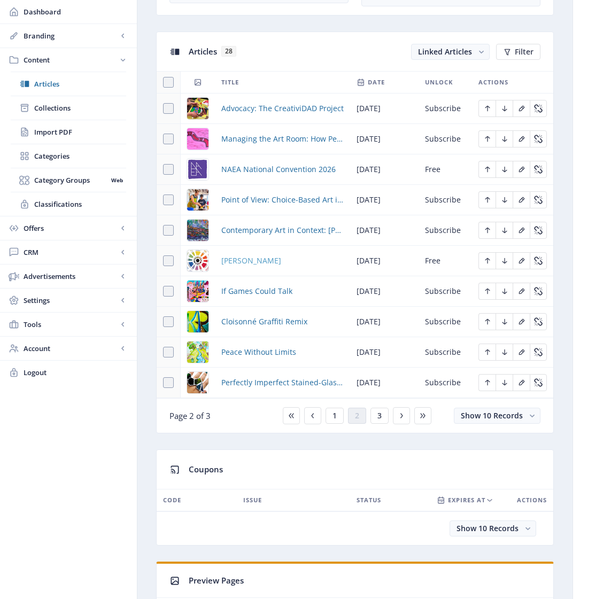
click at [235, 267] on span "[PERSON_NAME]" at bounding box center [251, 260] width 60 height 13
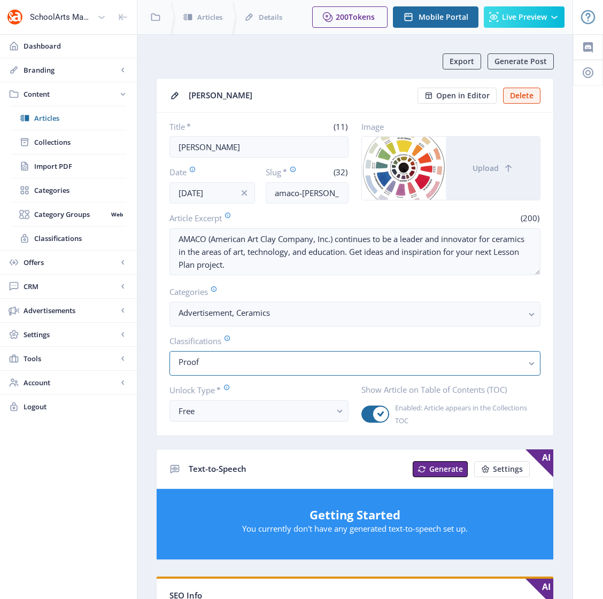
drag, startPoint x: 211, startPoint y: 365, endPoint x: 201, endPoint y: 378, distance: 16.4
click at [211, 366] on nb-select-label "Proof" at bounding box center [350, 361] width 344 height 13
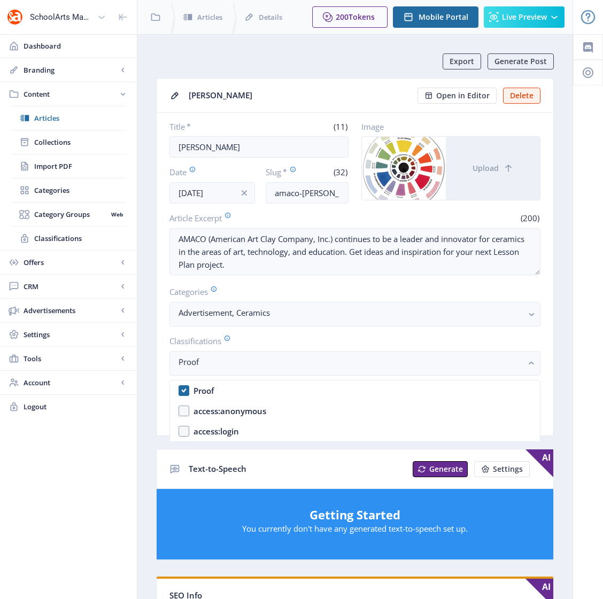
click at [185, 388] on nb-option "Proof" at bounding box center [355, 390] width 370 height 20
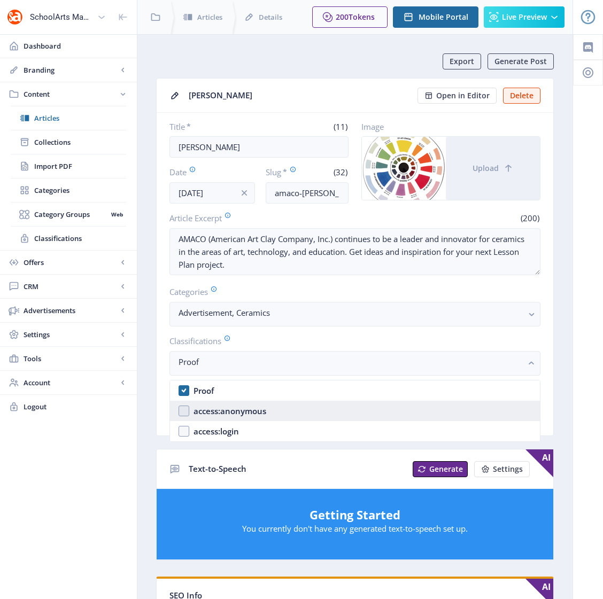
checkbox input "false"
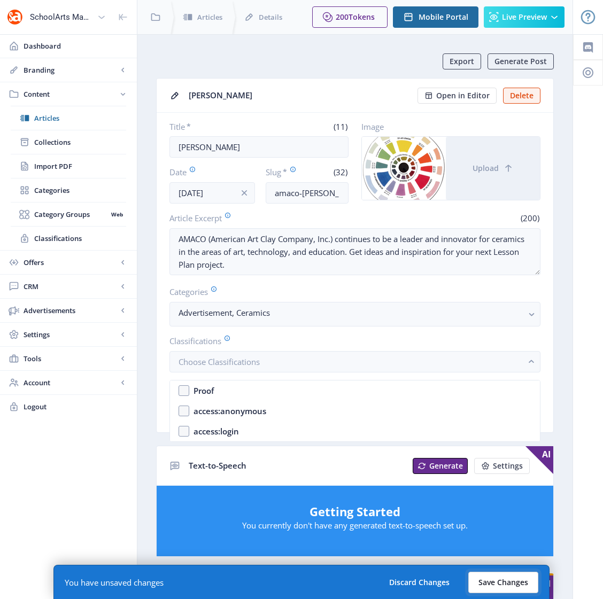
drag, startPoint x: 494, startPoint y: 587, endPoint x: 475, endPoint y: 547, distance: 44.2
click at [494, 587] on button "Save Changes" at bounding box center [503, 582] width 70 height 21
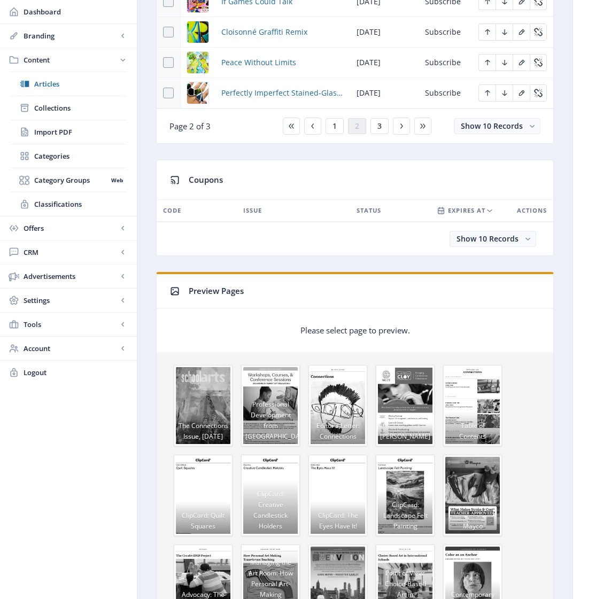
scroll to position [561, 0]
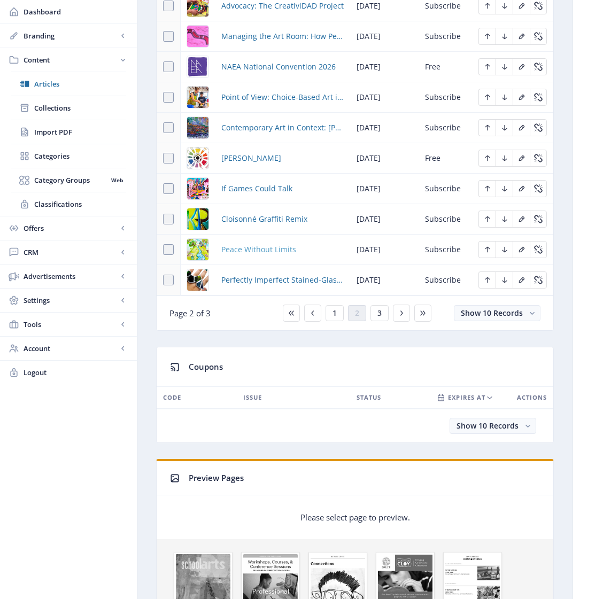
click at [254, 256] on span "Peace Without Limits" at bounding box center [258, 249] width 75 height 13
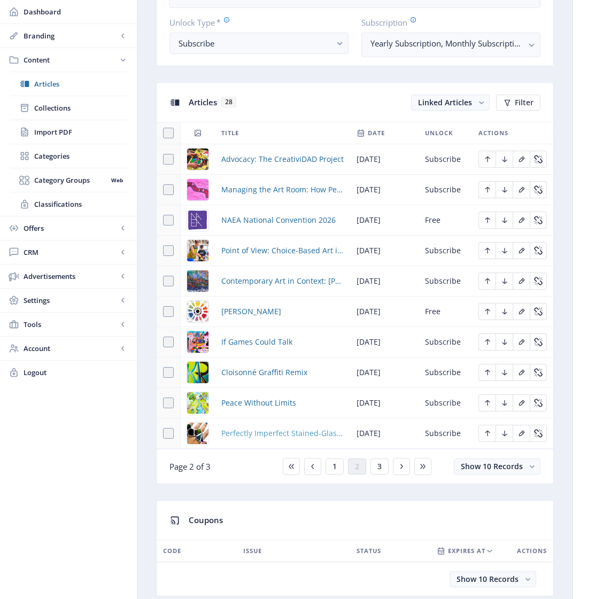
scroll to position [497, 0]
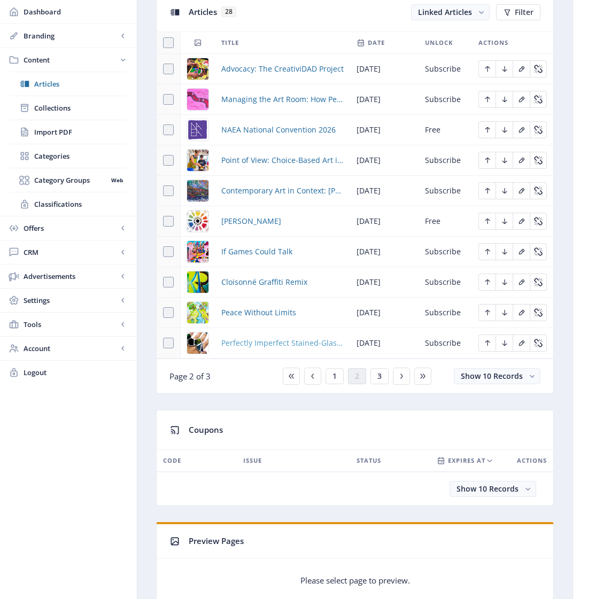
click at [261, 349] on span "Perfectly Imperfect Stained-Glass Jewelry" at bounding box center [282, 343] width 122 height 13
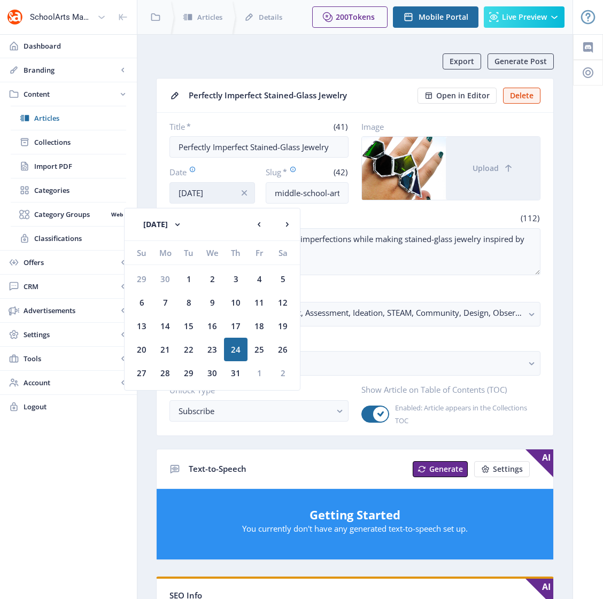
click at [201, 190] on input "Jul 24, 2025" at bounding box center [211, 192] width 85 height 21
click at [260, 371] on div "1" at bounding box center [259, 373] width 24 height 24
type input "[DATE]"
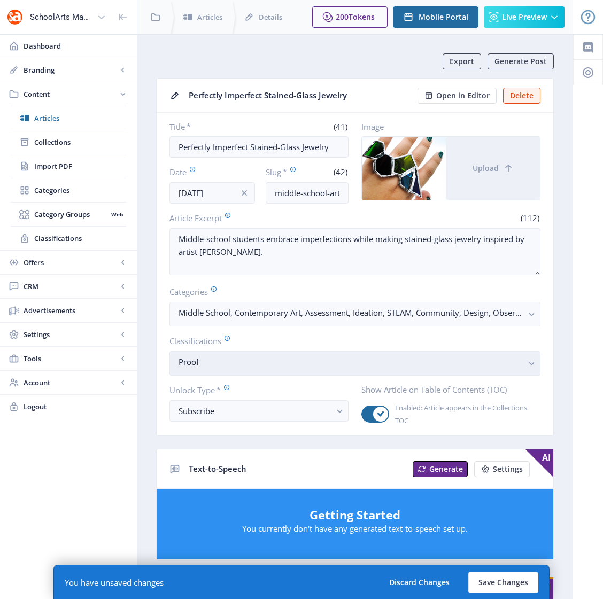
click at [252, 368] on span "Proof" at bounding box center [350, 365] width 344 height 11
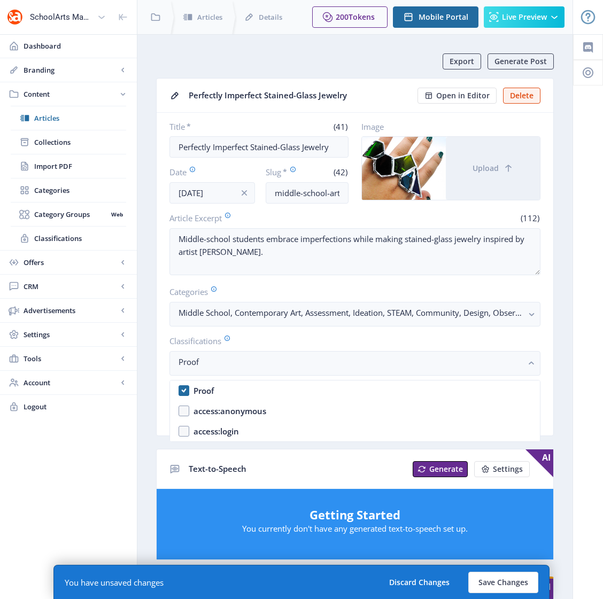
click at [183, 388] on nb-option "Proof" at bounding box center [355, 390] width 370 height 20
checkbox input "false"
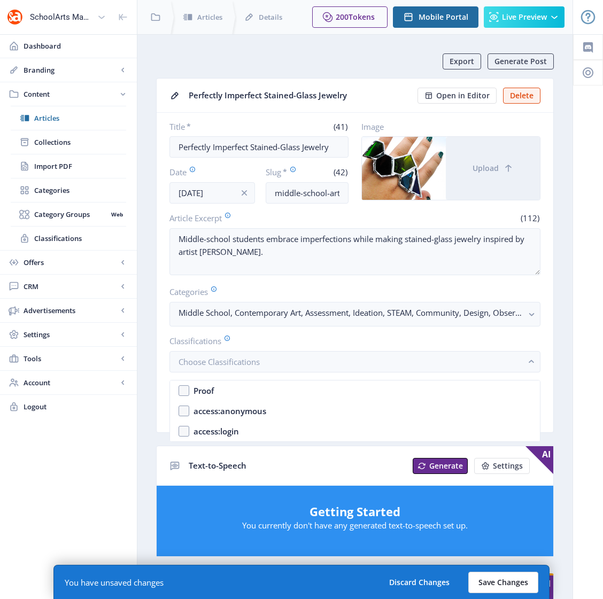
drag, startPoint x: 468, startPoint y: 575, endPoint x: 473, endPoint y: 578, distance: 5.8
click at [473, 578] on div "You have unsaved changes Discard Changes Save Changes" at bounding box center [301, 582] width 496 height 34
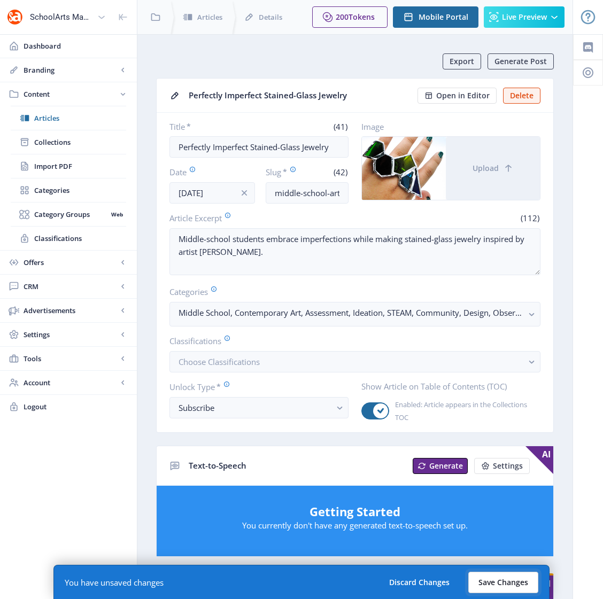
click at [486, 581] on button "Save Changes" at bounding box center [503, 582] width 70 height 21
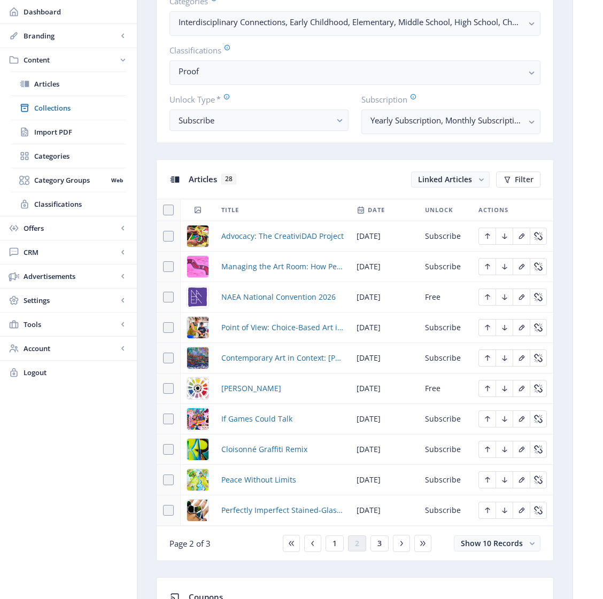
scroll to position [443, 0]
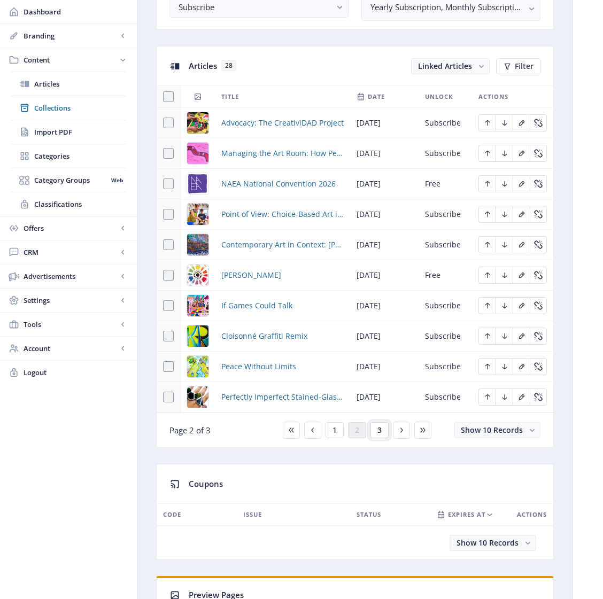
click at [377, 434] on span "3" at bounding box center [379, 430] width 4 height 9
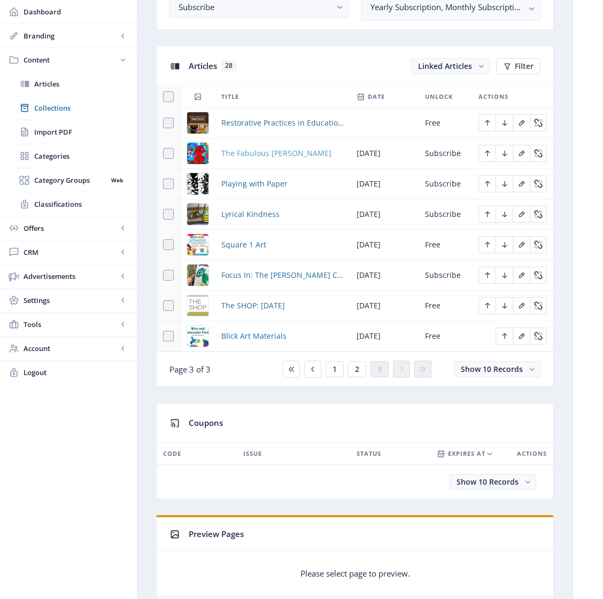
click at [256, 160] on span "The Fabulous [PERSON_NAME]" at bounding box center [276, 153] width 110 height 13
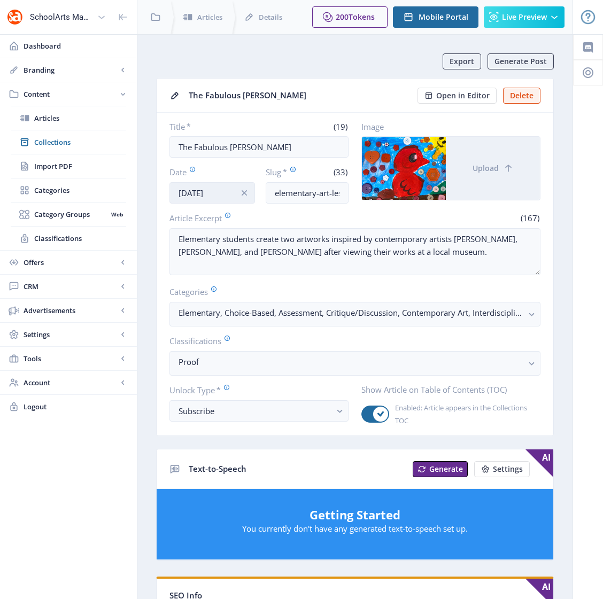
click at [207, 193] on input "Jul 24, 2025" at bounding box center [211, 192] width 85 height 21
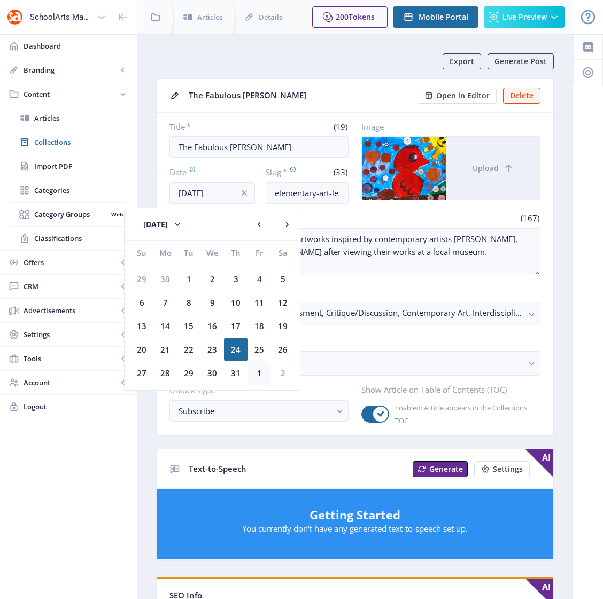
click at [258, 376] on div "1" at bounding box center [259, 373] width 24 height 24
type input "[DATE]"
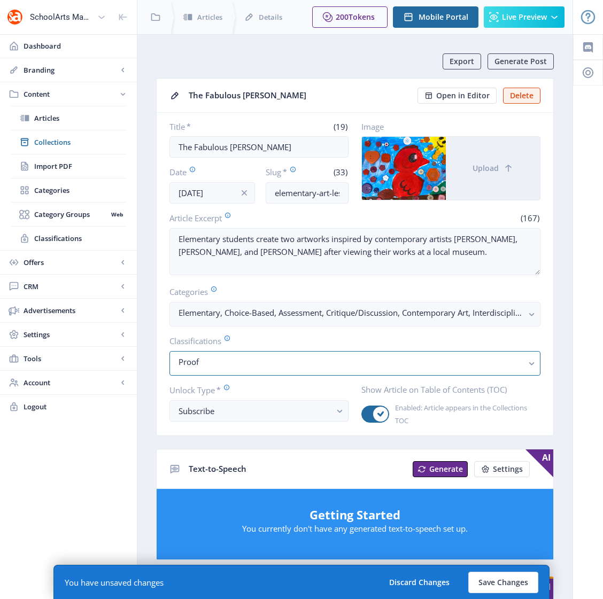
drag, startPoint x: 215, startPoint y: 364, endPoint x: 207, endPoint y: 377, distance: 14.8
click at [215, 364] on nb-select-label "Proof" at bounding box center [350, 361] width 344 height 13
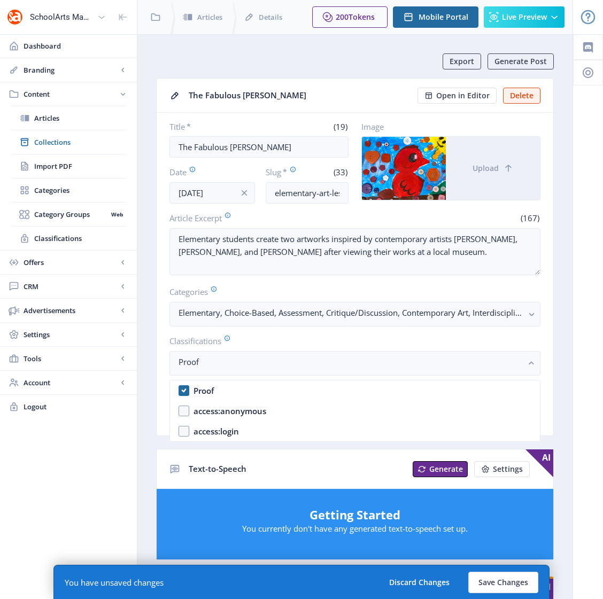
click at [184, 388] on nb-option "Proof" at bounding box center [355, 390] width 370 height 20
checkbox input "false"
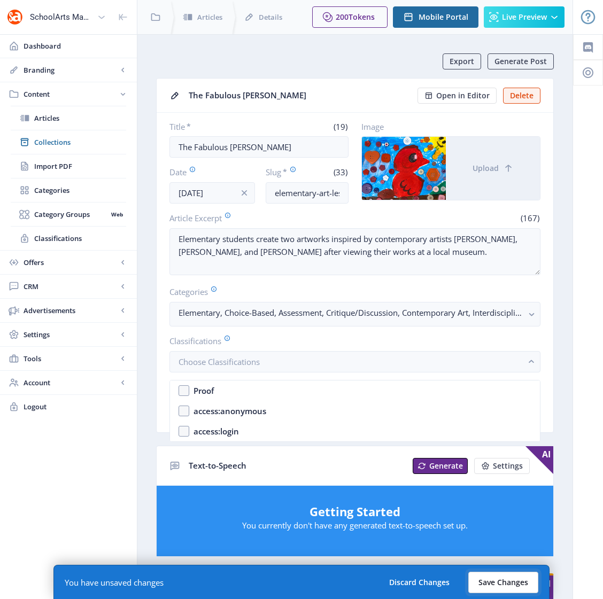
click at [519, 584] on button "Save Changes" at bounding box center [503, 582] width 70 height 21
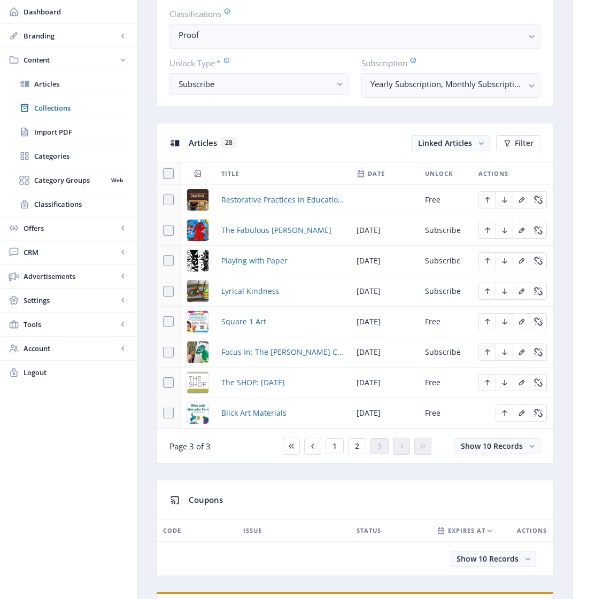
scroll to position [414, 0]
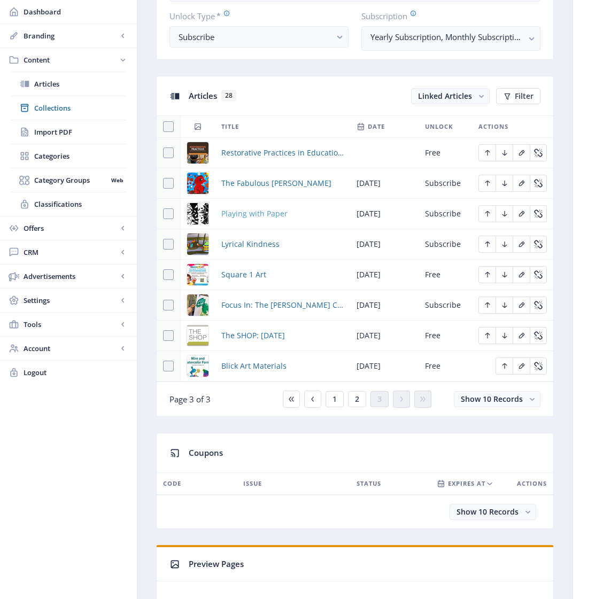
click at [246, 220] on span "Playing with Paper" at bounding box center [254, 213] width 66 height 13
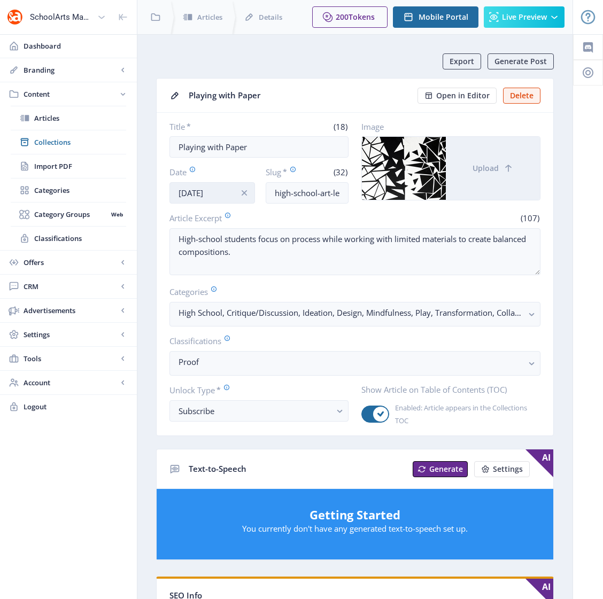
click at [195, 189] on input "Jul 24, 2025" at bounding box center [211, 192] width 85 height 21
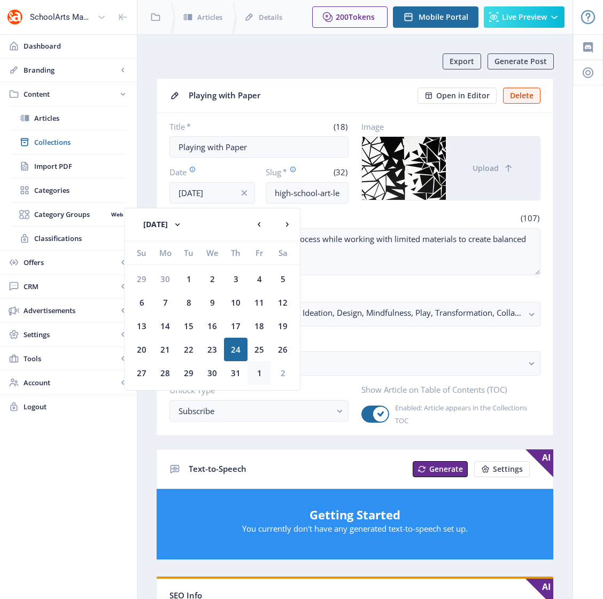
click at [258, 370] on div "1" at bounding box center [259, 373] width 24 height 24
type input "[DATE]"
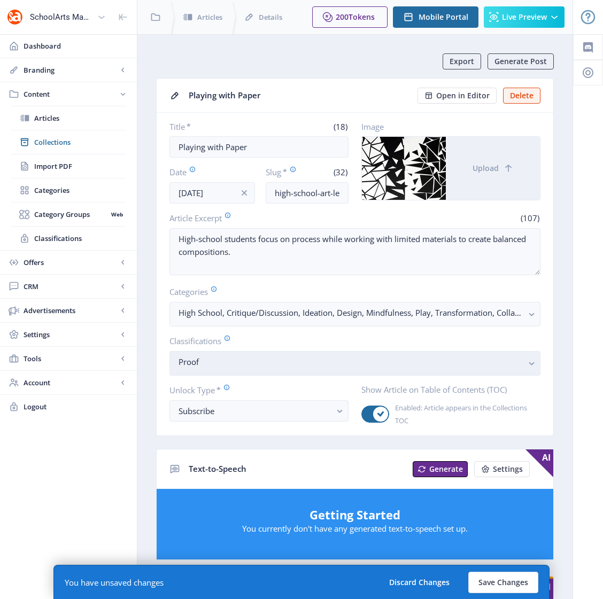
click at [251, 362] on nb-select-label "Proof" at bounding box center [350, 361] width 344 height 13
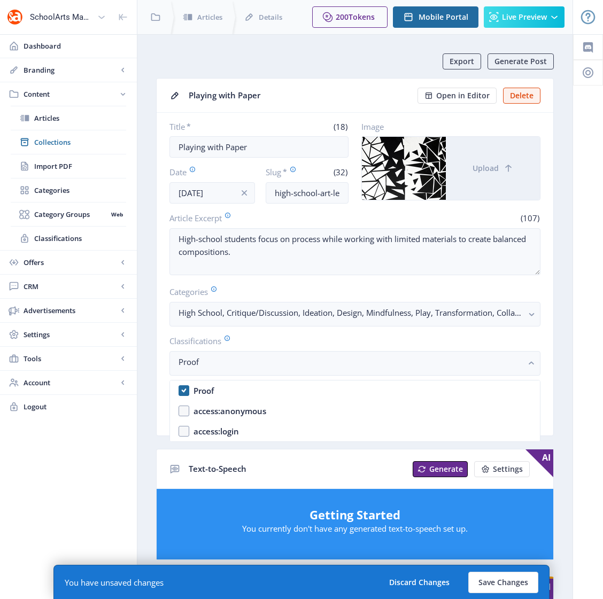
click at [194, 390] on div "Proof" at bounding box center [203, 390] width 20 height 13
checkbox input "false"
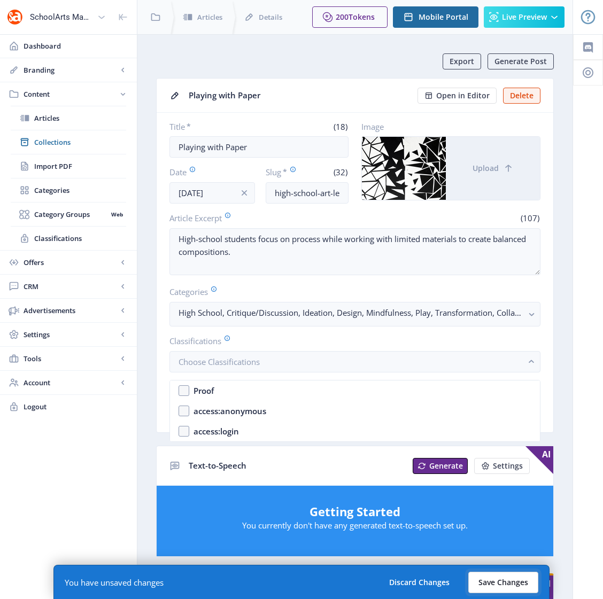
click at [503, 586] on button "Save Changes" at bounding box center [503, 582] width 70 height 21
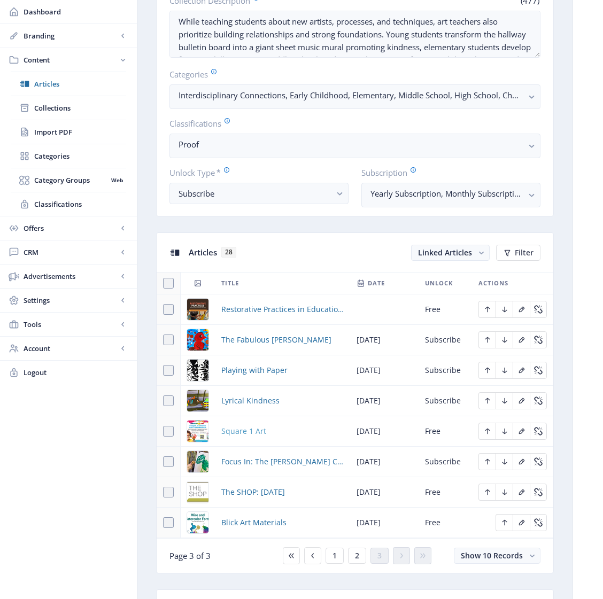
scroll to position [261, 0]
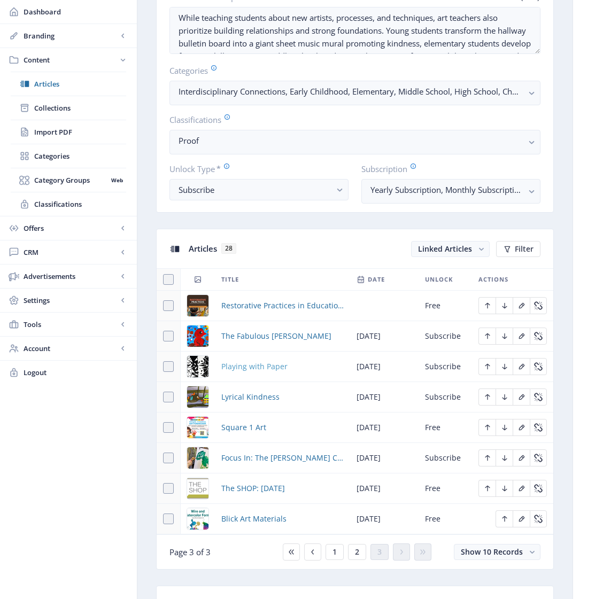
click at [263, 373] on span "Playing with Paper" at bounding box center [254, 366] width 66 height 13
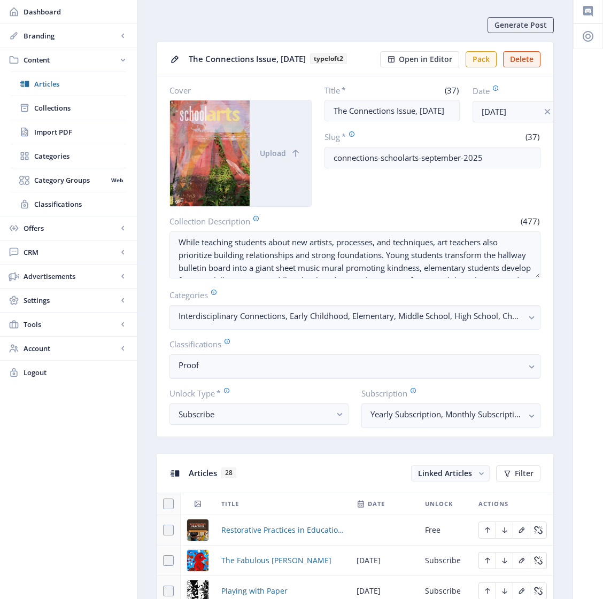
scroll to position [275, 0]
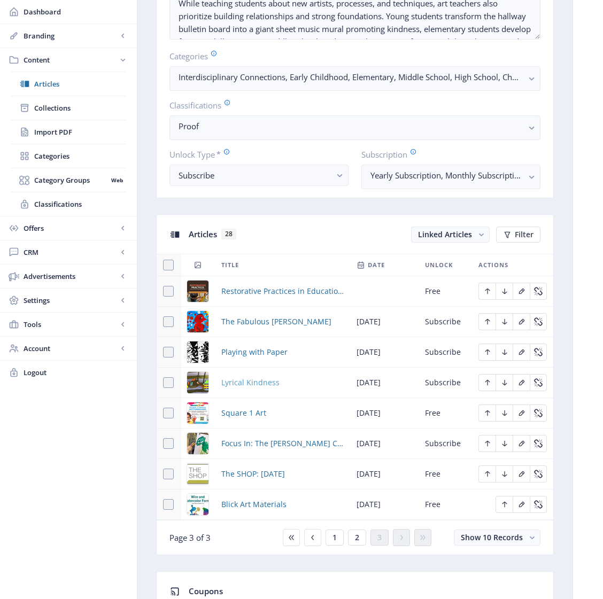
click at [248, 389] on span "Lyrical Kindness" at bounding box center [250, 382] width 58 height 13
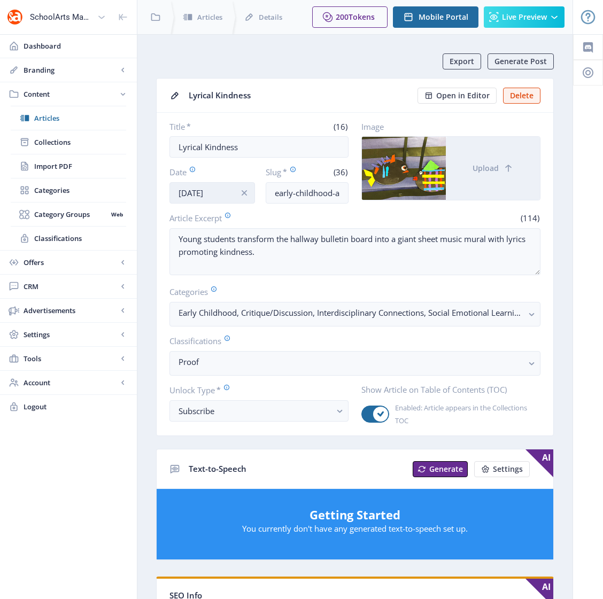
click at [194, 189] on input "Jul 24, 2025" at bounding box center [211, 192] width 85 height 21
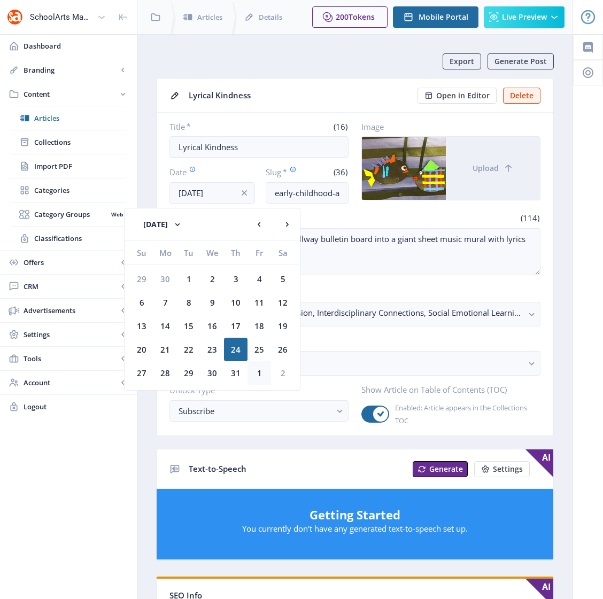
click at [256, 372] on div "1" at bounding box center [259, 373] width 24 height 24
type input "[DATE]"
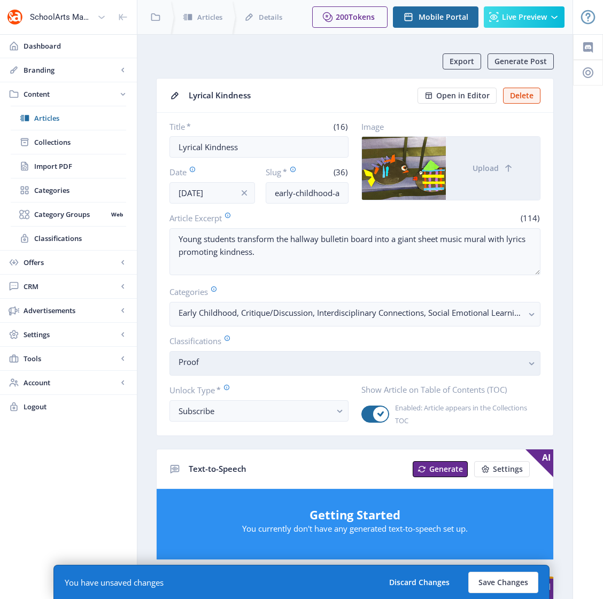
drag, startPoint x: 258, startPoint y: 366, endPoint x: 219, endPoint y: 372, distance: 39.5
click at [258, 366] on nb-select-label "Proof" at bounding box center [350, 361] width 344 height 13
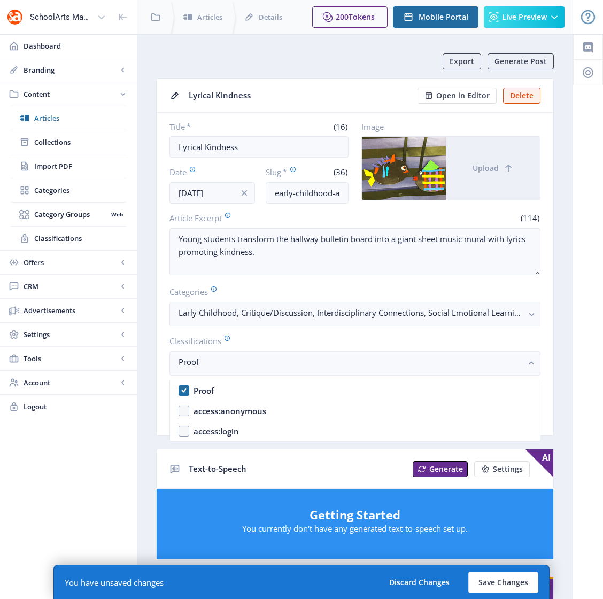
click at [188, 392] on nb-option "Proof" at bounding box center [355, 390] width 370 height 20
checkbox input "false"
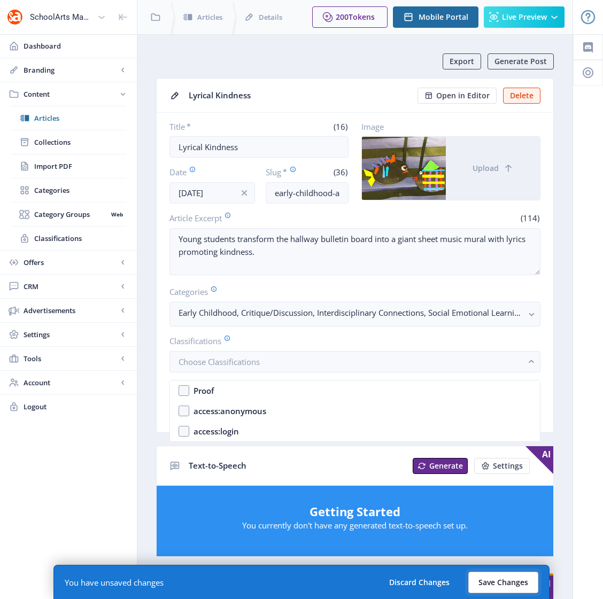
click at [485, 583] on button "Save Changes" at bounding box center [503, 582] width 70 height 21
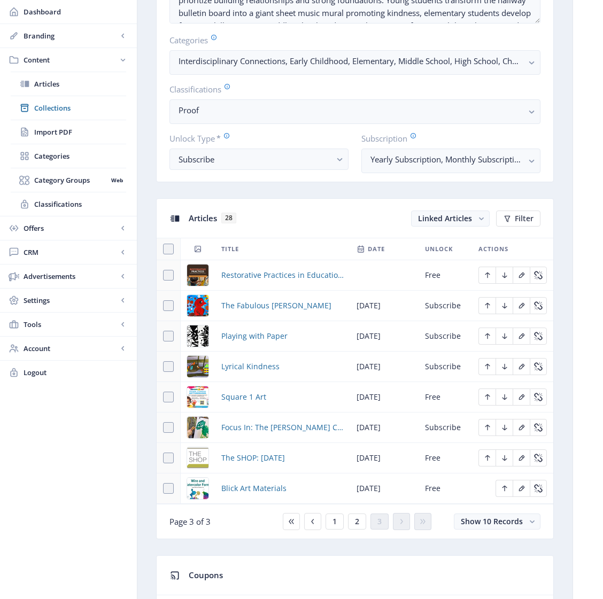
scroll to position [292, 0]
click at [248, 433] on span "Focus In: The [PERSON_NAME] Center Preschool" at bounding box center [282, 427] width 122 height 13
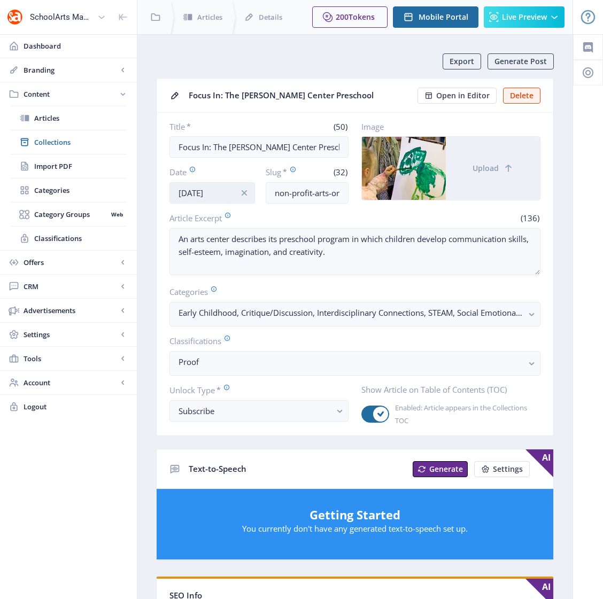
click at [208, 188] on input "Jul 24, 2025" at bounding box center [211, 192] width 85 height 21
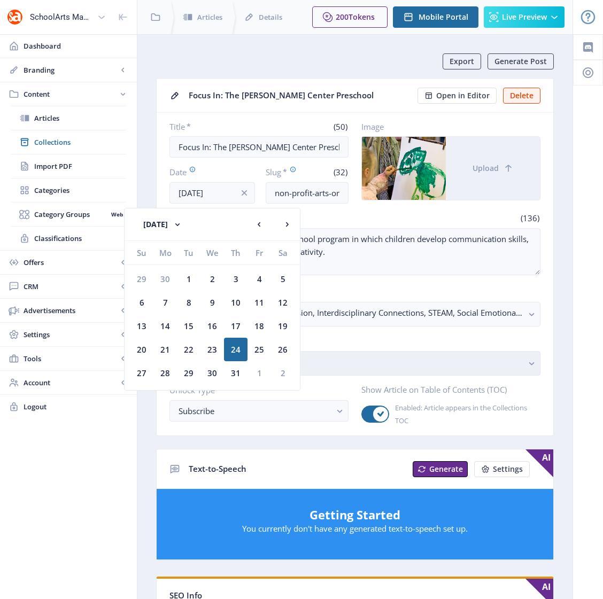
click at [260, 375] on div "1" at bounding box center [259, 373] width 24 height 24
type input "[DATE]"
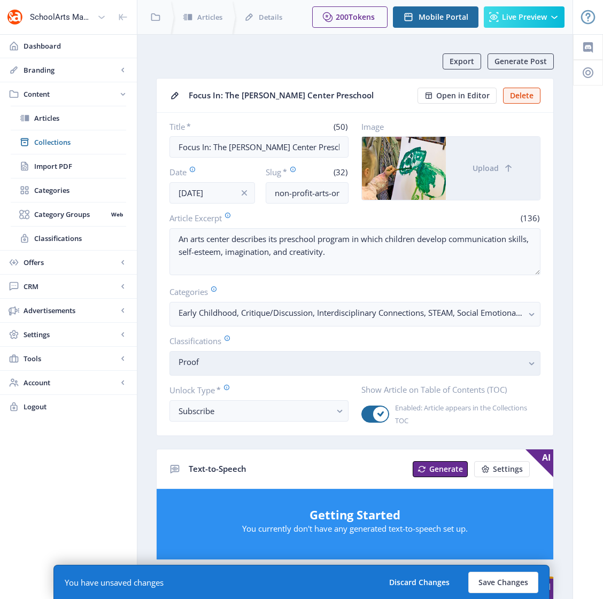
drag, startPoint x: 240, startPoint y: 367, endPoint x: 232, endPoint y: 363, distance: 9.1
click at [240, 366] on nb-select-label "Proof" at bounding box center [350, 361] width 344 height 13
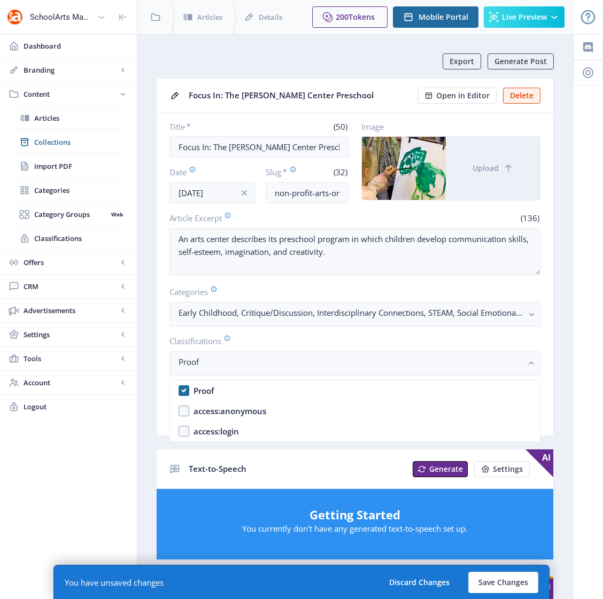
click at [185, 390] on nb-option "Proof" at bounding box center [355, 390] width 370 height 20
checkbox input "false"
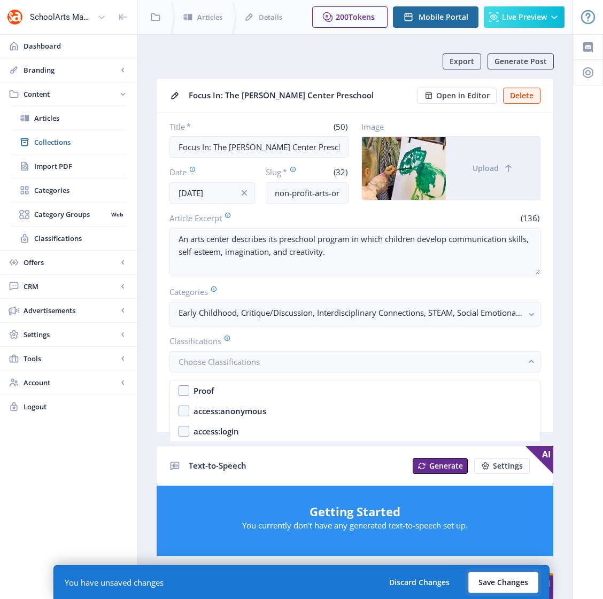
click at [508, 586] on button "Save Changes" at bounding box center [503, 582] width 70 height 21
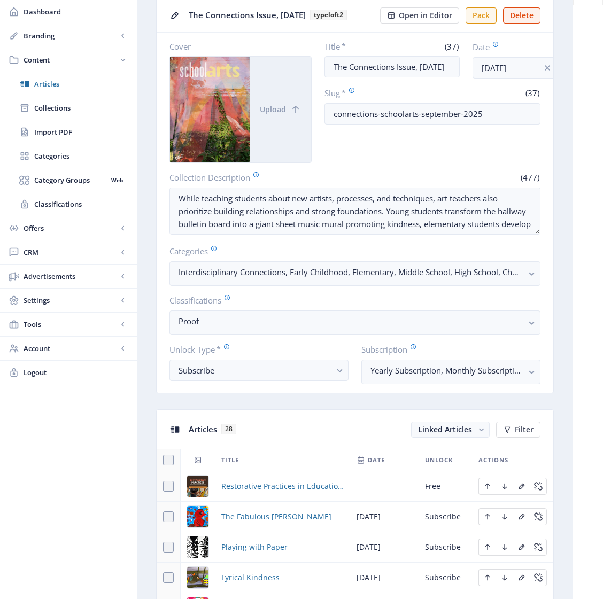
scroll to position [328, 0]
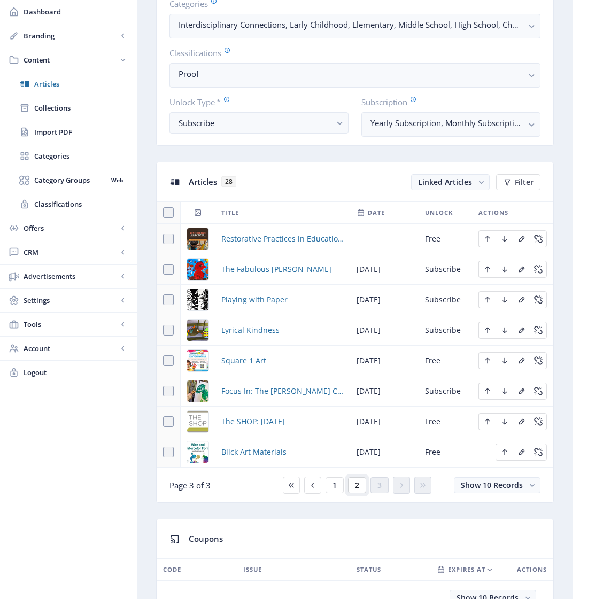
click at [357, 489] on span "2" at bounding box center [357, 485] width 4 height 9
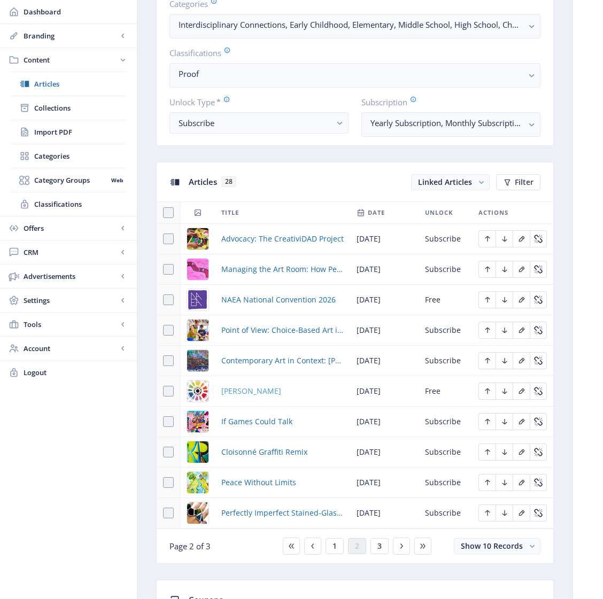
click at [243, 398] on span "[PERSON_NAME]" at bounding box center [251, 391] width 60 height 13
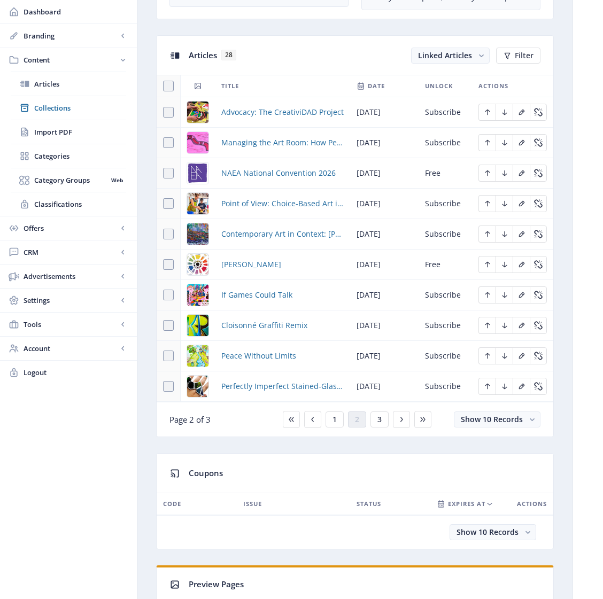
scroll to position [653, 0]
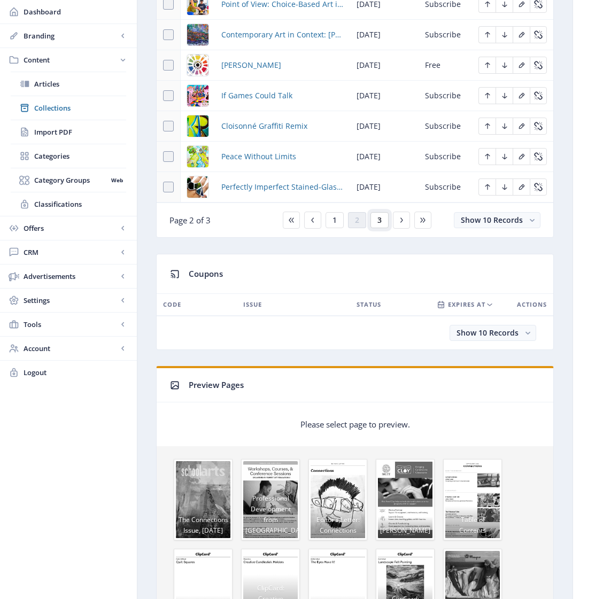
click at [378, 224] on span "3" at bounding box center [379, 220] width 4 height 9
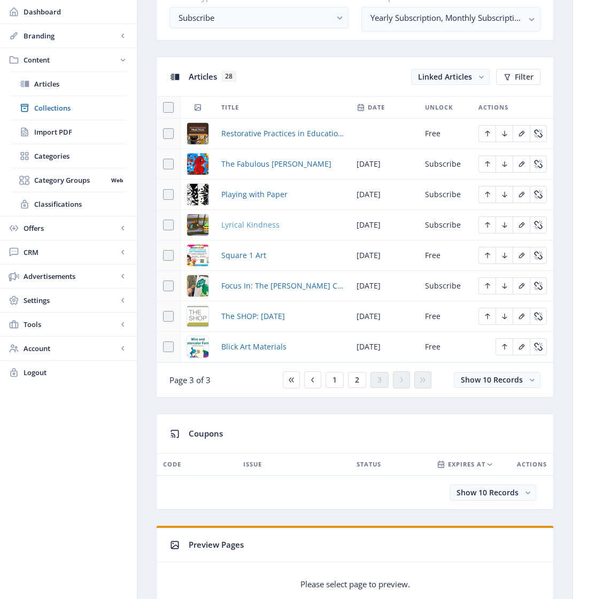
scroll to position [426, 0]
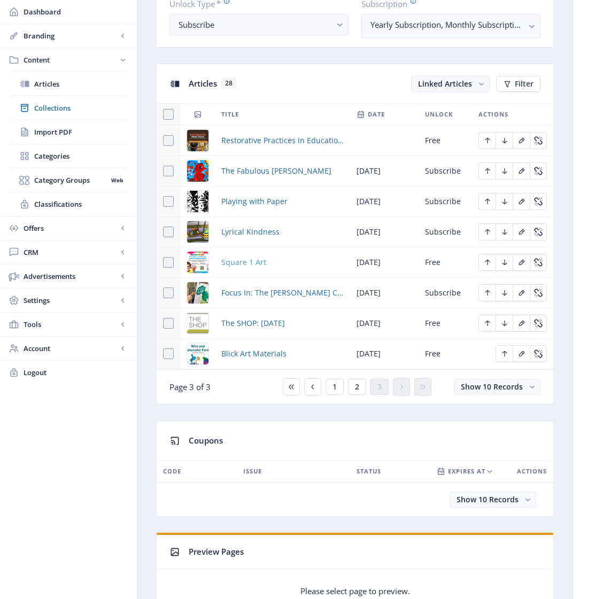
click at [239, 269] on span "Square 1 Art" at bounding box center [243, 262] width 45 height 13
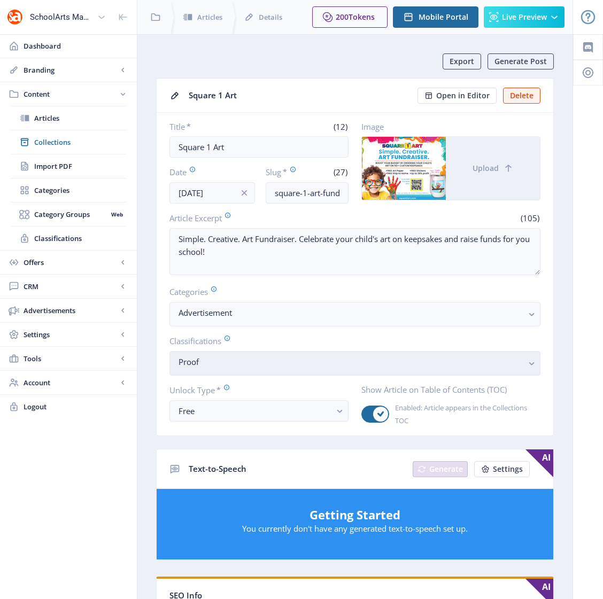
click at [219, 361] on nb-select-label "Proof" at bounding box center [350, 361] width 344 height 13
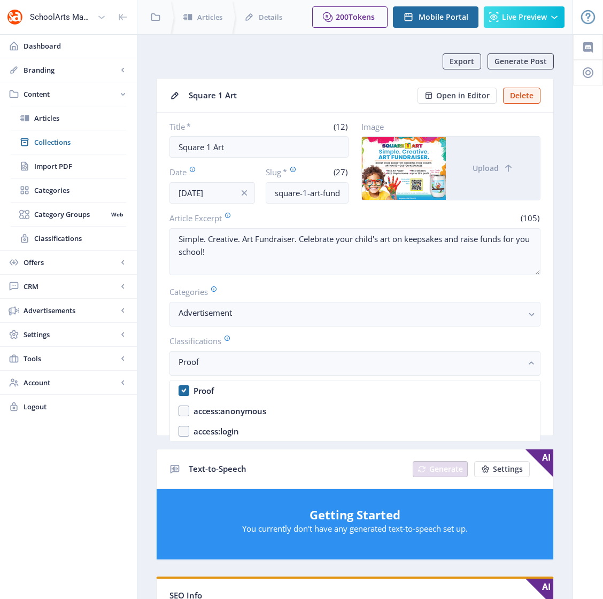
click at [194, 388] on div "Proof" at bounding box center [203, 390] width 20 height 13
checkbox input "false"
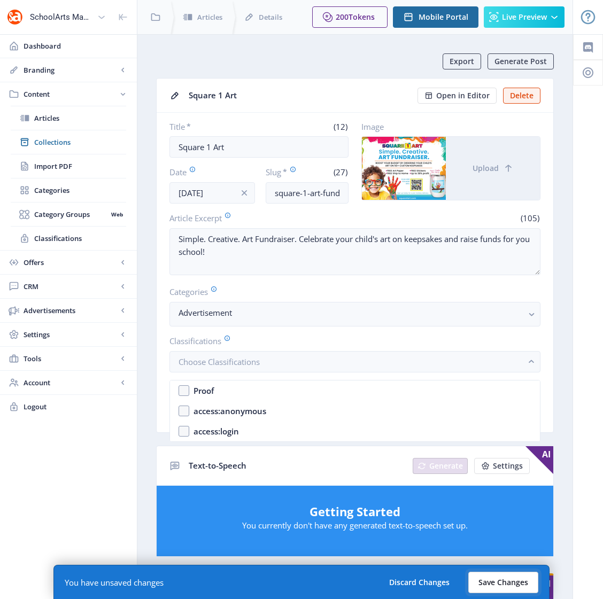
click at [499, 585] on button "Save Changes" at bounding box center [503, 582] width 70 height 21
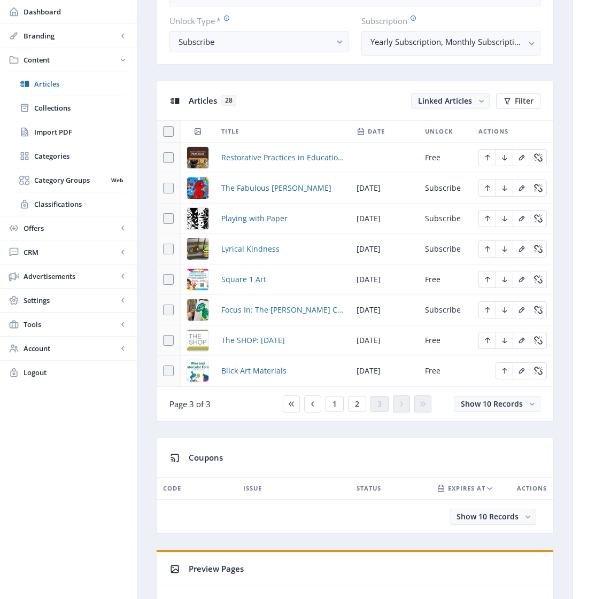
scroll to position [455, 0]
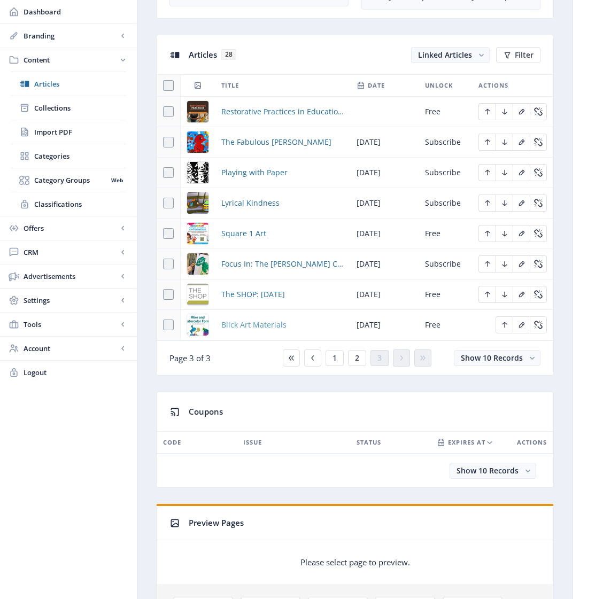
click at [245, 331] on span "Blick Art Materials" at bounding box center [253, 324] width 65 height 13
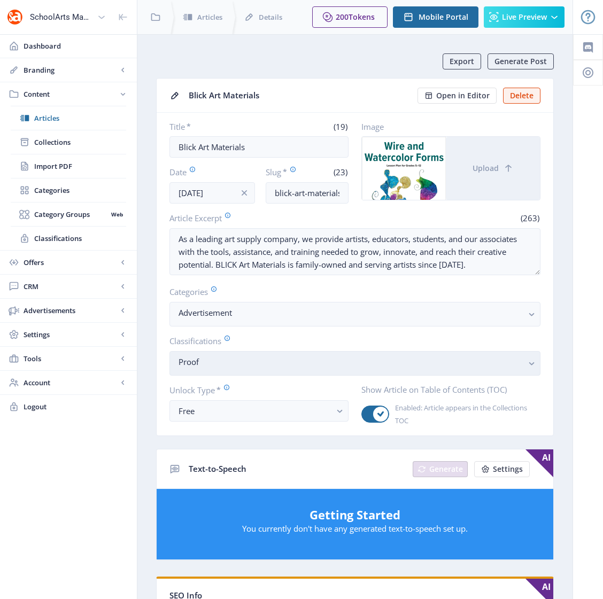
click at [230, 361] on nb-select-label "Proof" at bounding box center [350, 361] width 344 height 13
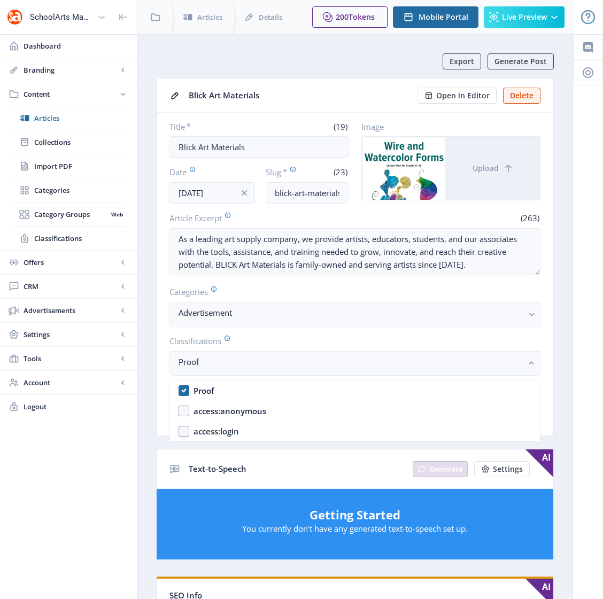
click at [207, 392] on div "Proof" at bounding box center [203, 390] width 20 height 13
checkbox input "false"
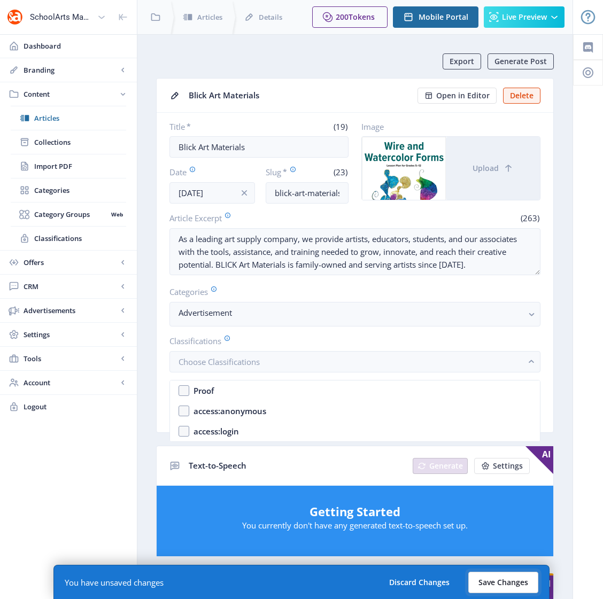
click at [507, 583] on button "Save Changes" at bounding box center [503, 582] width 70 height 21
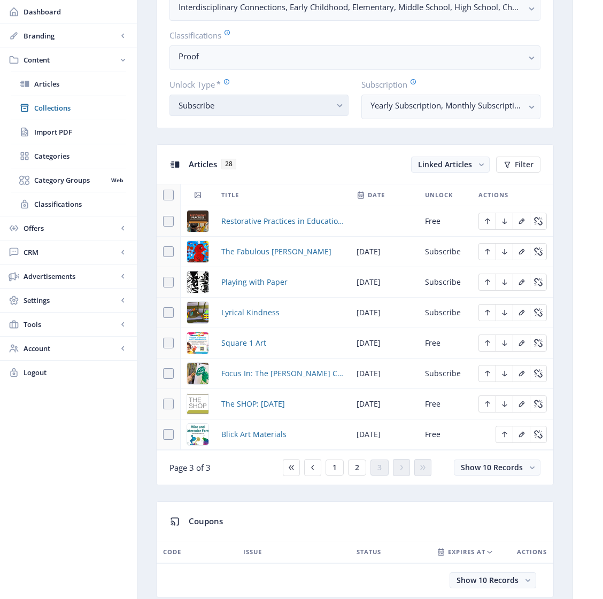
scroll to position [462, 0]
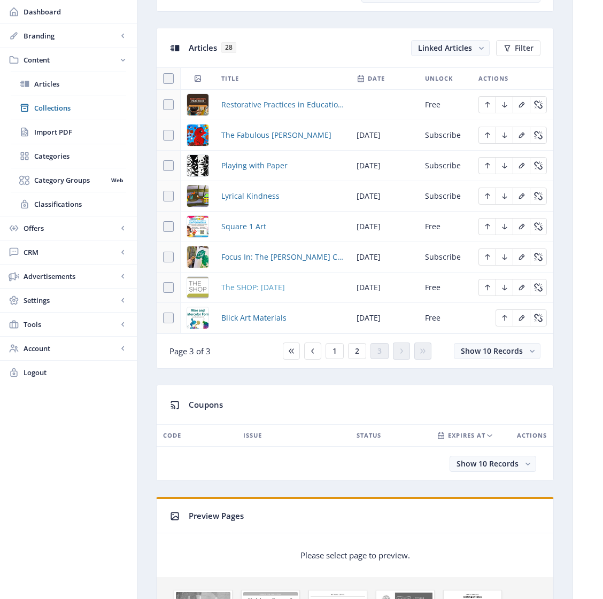
click at [256, 294] on span "The SHOP: [DATE]" at bounding box center [253, 287] width 64 height 13
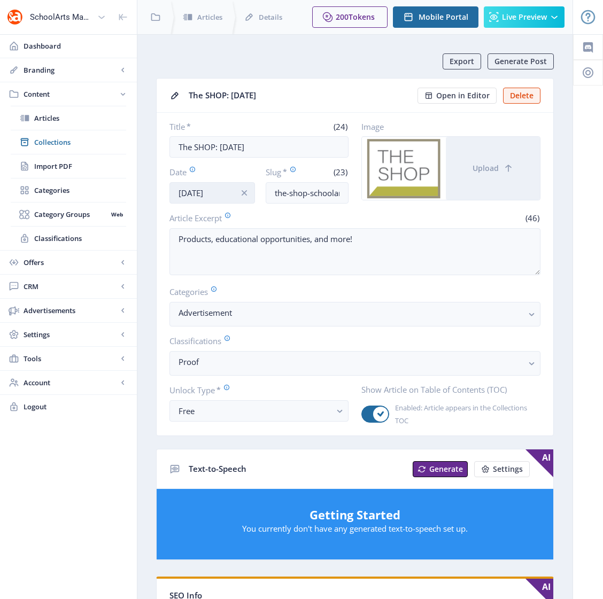
click at [190, 195] on input "Aug 4, 2025" at bounding box center [211, 192] width 85 height 21
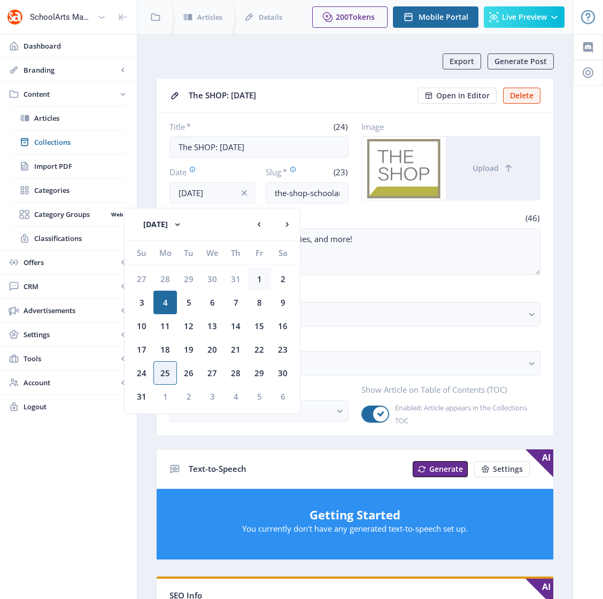
click at [261, 281] on div "1" at bounding box center [259, 279] width 24 height 24
type input "[DATE]"
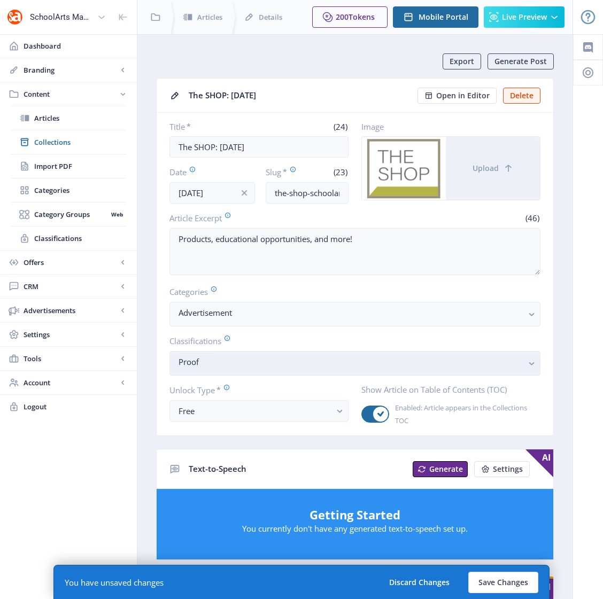
click at [251, 358] on nb-select-label "Proof" at bounding box center [350, 361] width 344 height 13
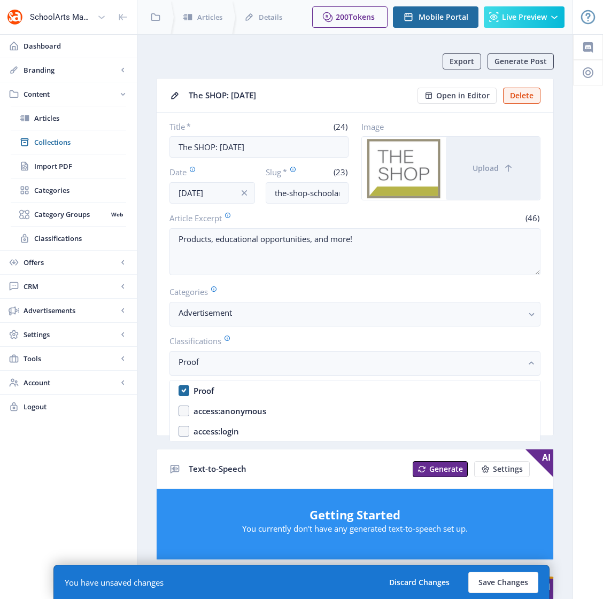
click at [194, 390] on div "Proof" at bounding box center [203, 390] width 20 height 13
checkbox input "false"
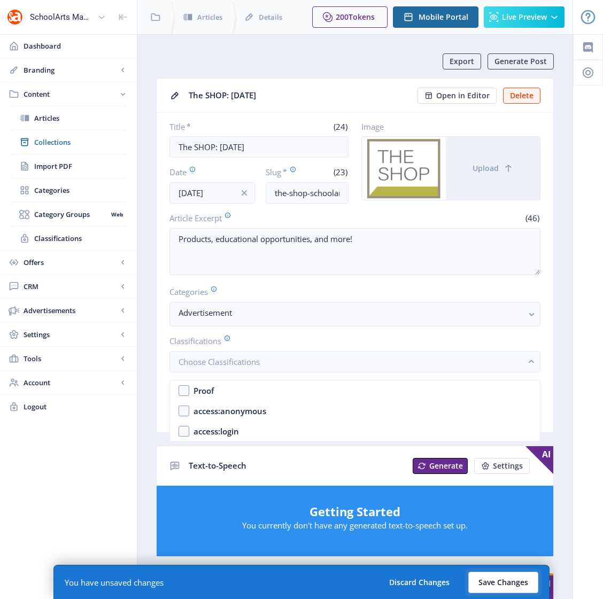
click at [490, 585] on button "Save Changes" at bounding box center [503, 582] width 70 height 21
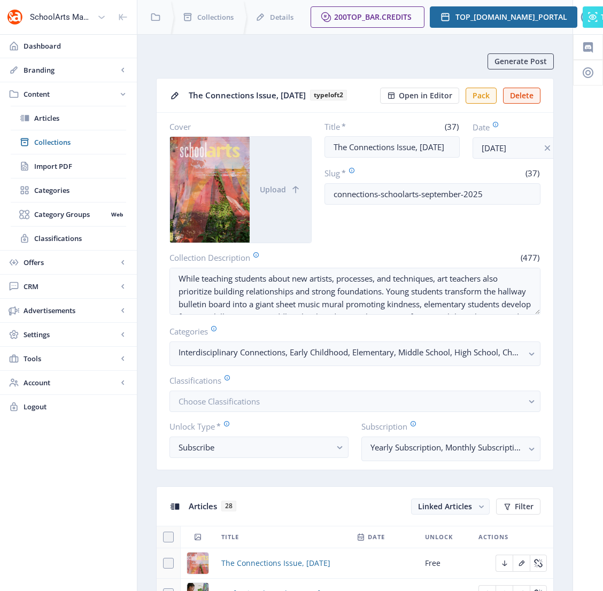
click at [354, 59] on div "Generate Post" at bounding box center [359, 61] width 389 height 16
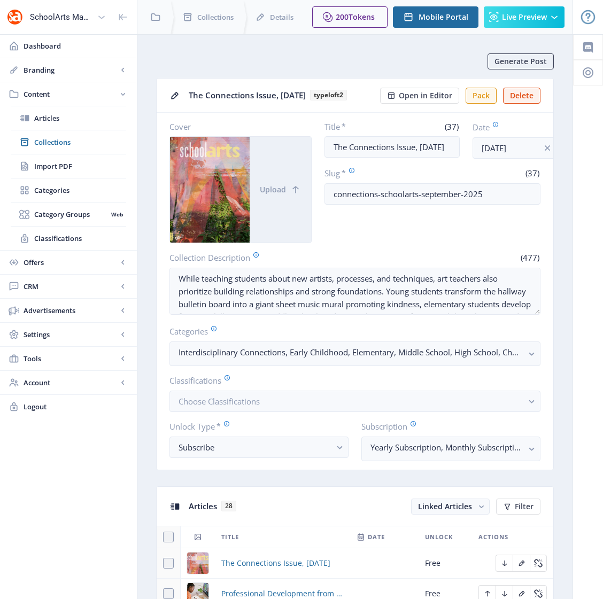
click at [297, 581] on div "You have unsaved changes Discard Changes Save Changes" at bounding box center [301, 582] width 496 height 34
click at [264, 581] on div "You have unsaved changes Discard Changes Save Changes" at bounding box center [301, 582] width 496 height 34
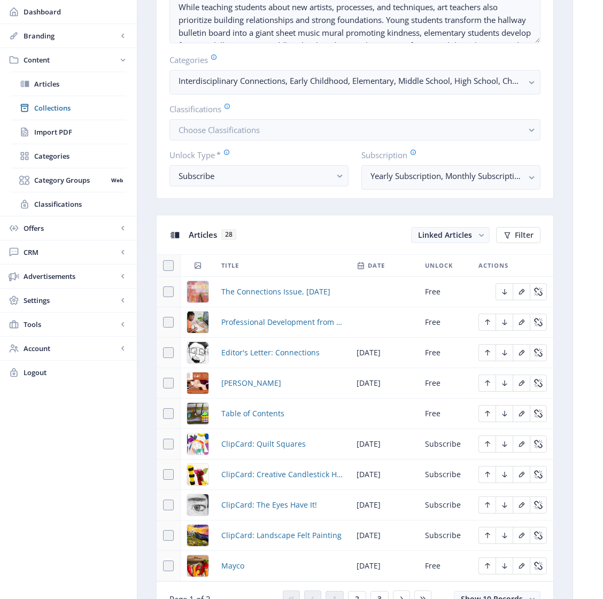
scroll to position [254, 0]
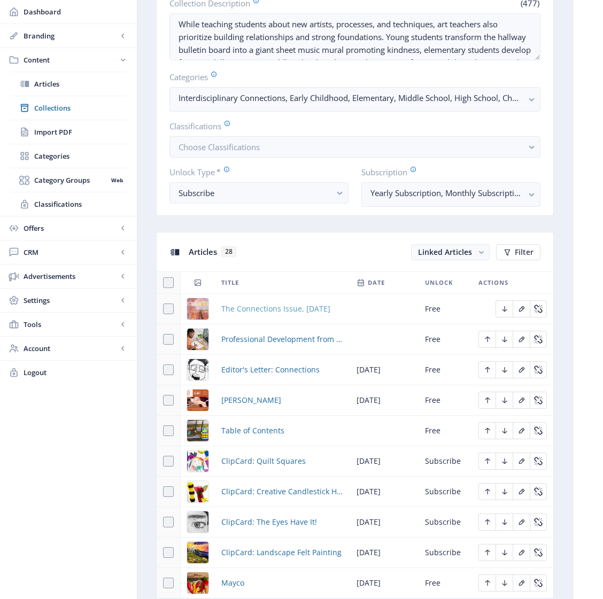
click at [254, 315] on span "The Connections Issue, [DATE]" at bounding box center [275, 308] width 109 height 13
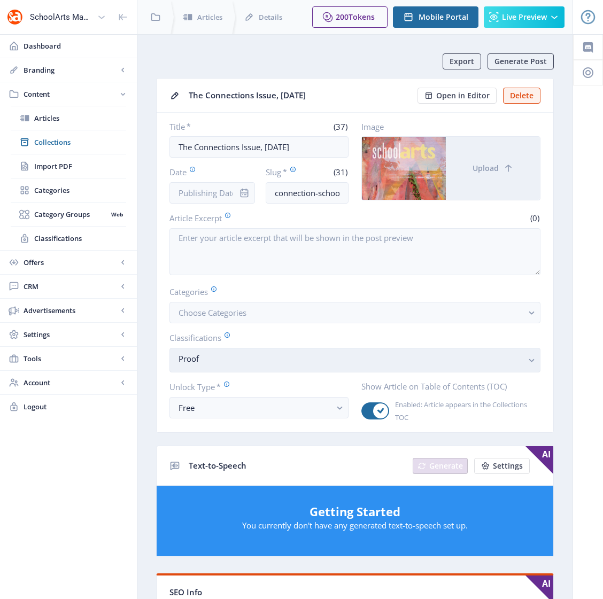
click at [298, 361] on nb-select-label "Proof" at bounding box center [350, 358] width 344 height 13
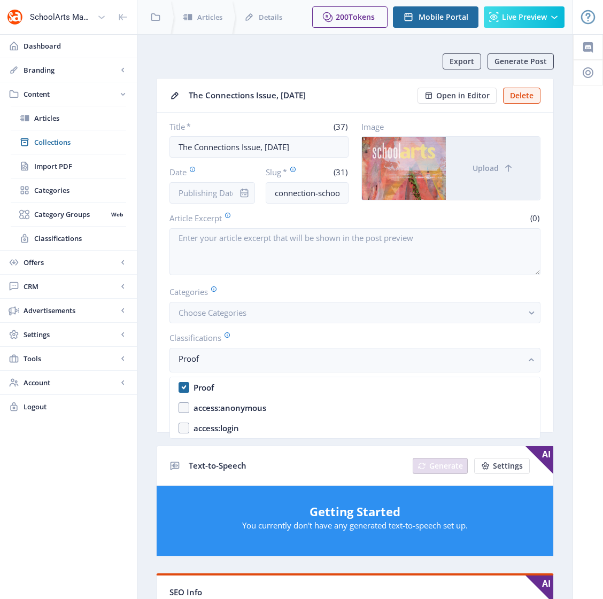
click at [181, 389] on nb-option "Proof" at bounding box center [355, 387] width 370 height 20
checkbox input "false"
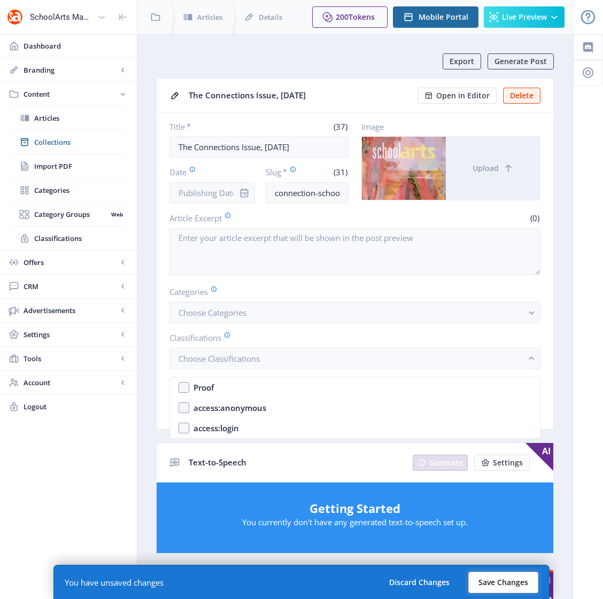
click at [513, 583] on button "Save Changes" at bounding box center [503, 582] width 70 height 21
